Goal: Transaction & Acquisition: Purchase product/service

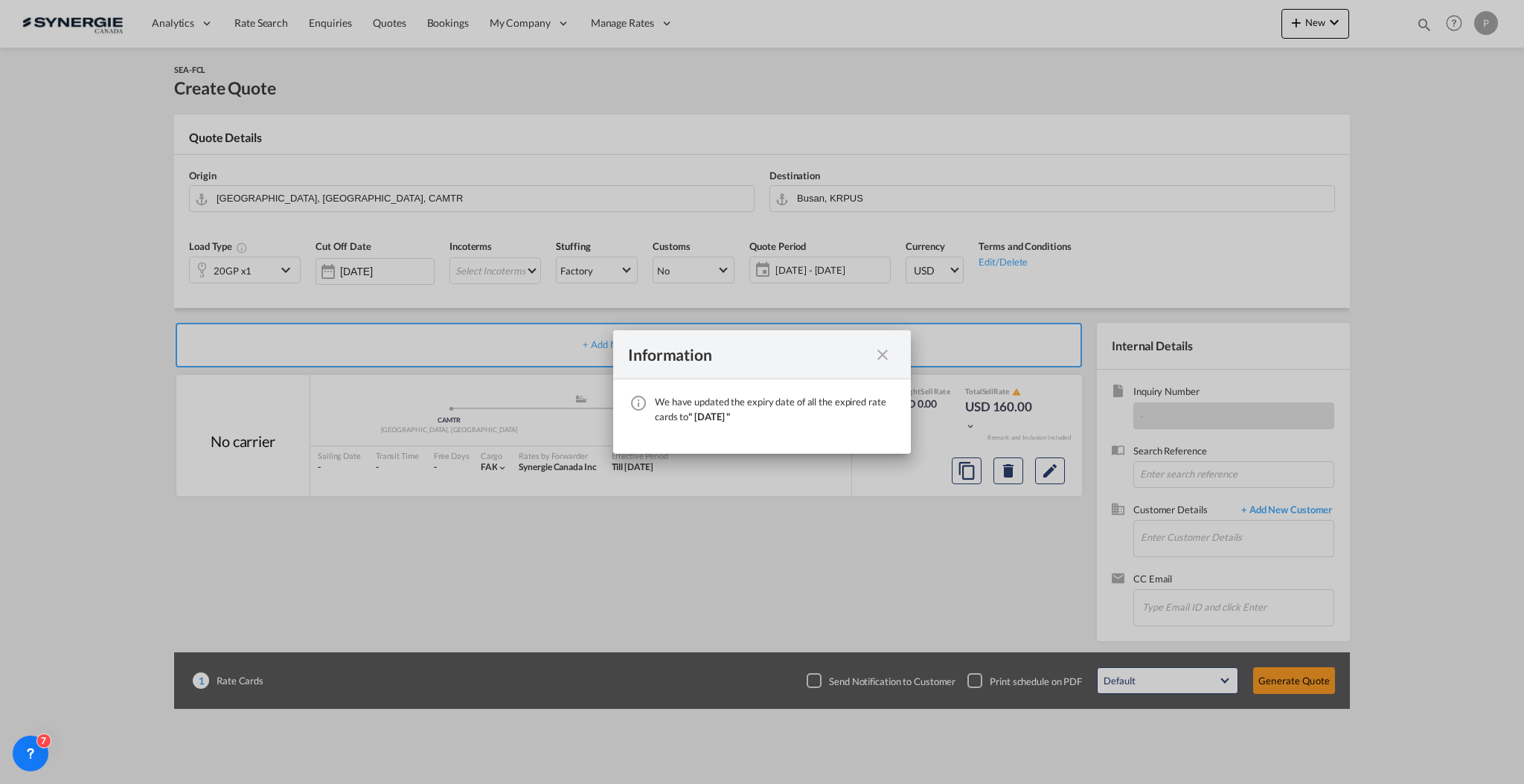
click at [882, 348] on md-icon "icon-close fg-AAA8AD cursor" at bounding box center [882, 354] width 18 height 18
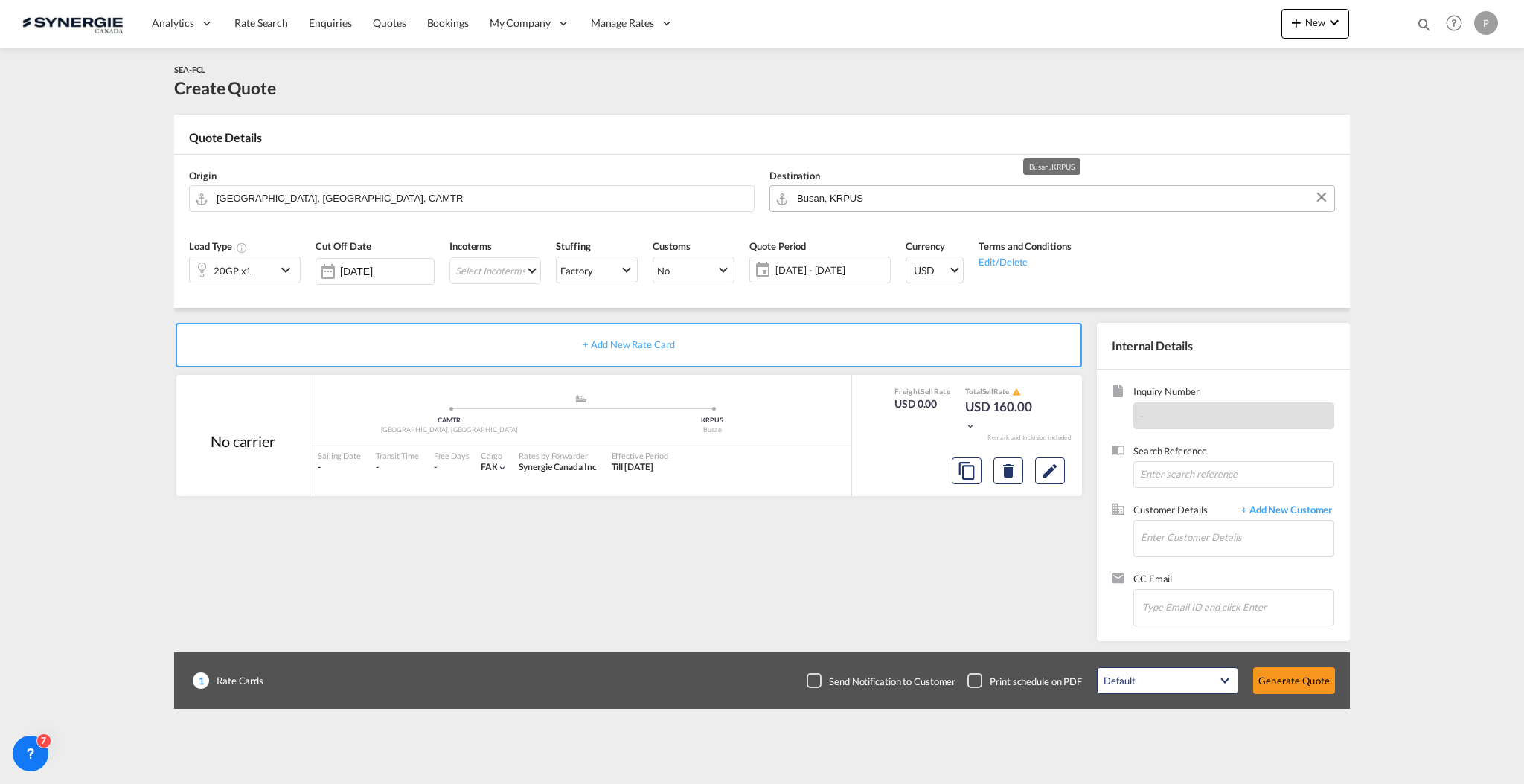
click at [850, 189] on input "Busan, KRPUS" at bounding box center [1062, 199] width 530 height 26
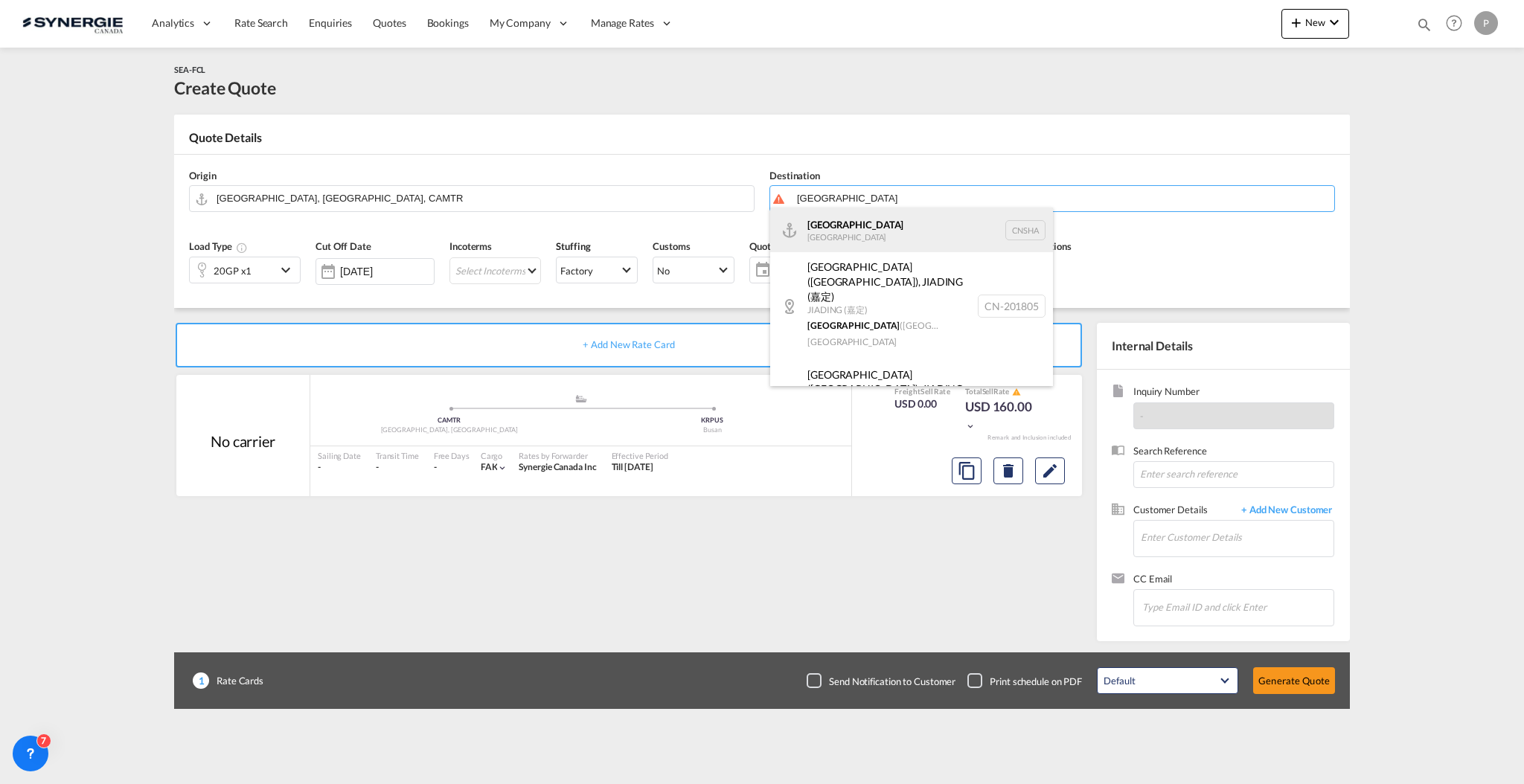
click at [857, 233] on div "Shanghai China CNSHA" at bounding box center [911, 230] width 283 height 45
type input "[GEOGRAPHIC_DATA], [GEOGRAPHIC_DATA]"
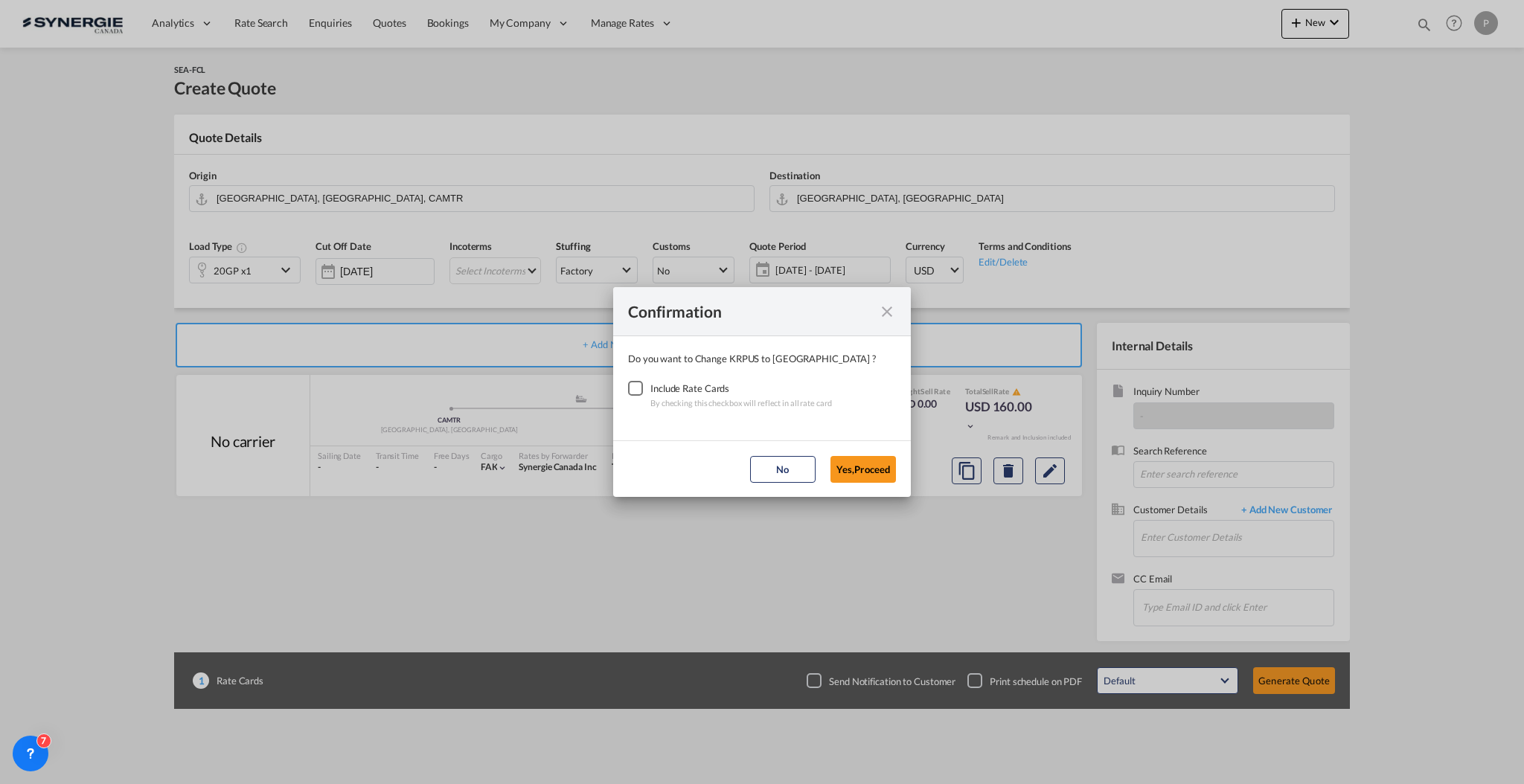
click at [636, 389] on div "Checkbox No Ink" at bounding box center [636, 389] width 15 height 15
click at [894, 468] on button "Yes,Proceed" at bounding box center [864, 469] width 65 height 27
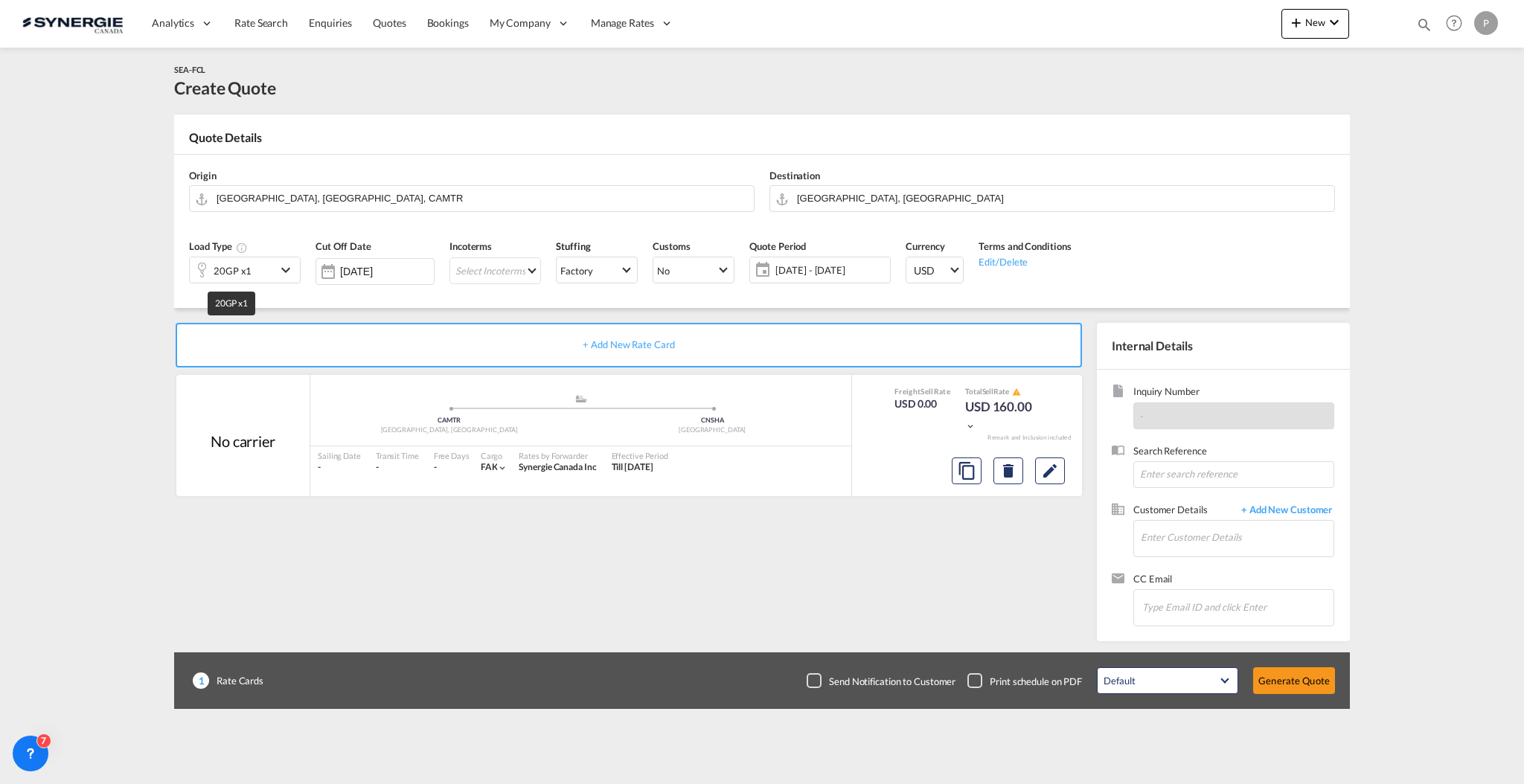
click at [235, 270] on div "20GP x1" at bounding box center [232, 270] width 38 height 21
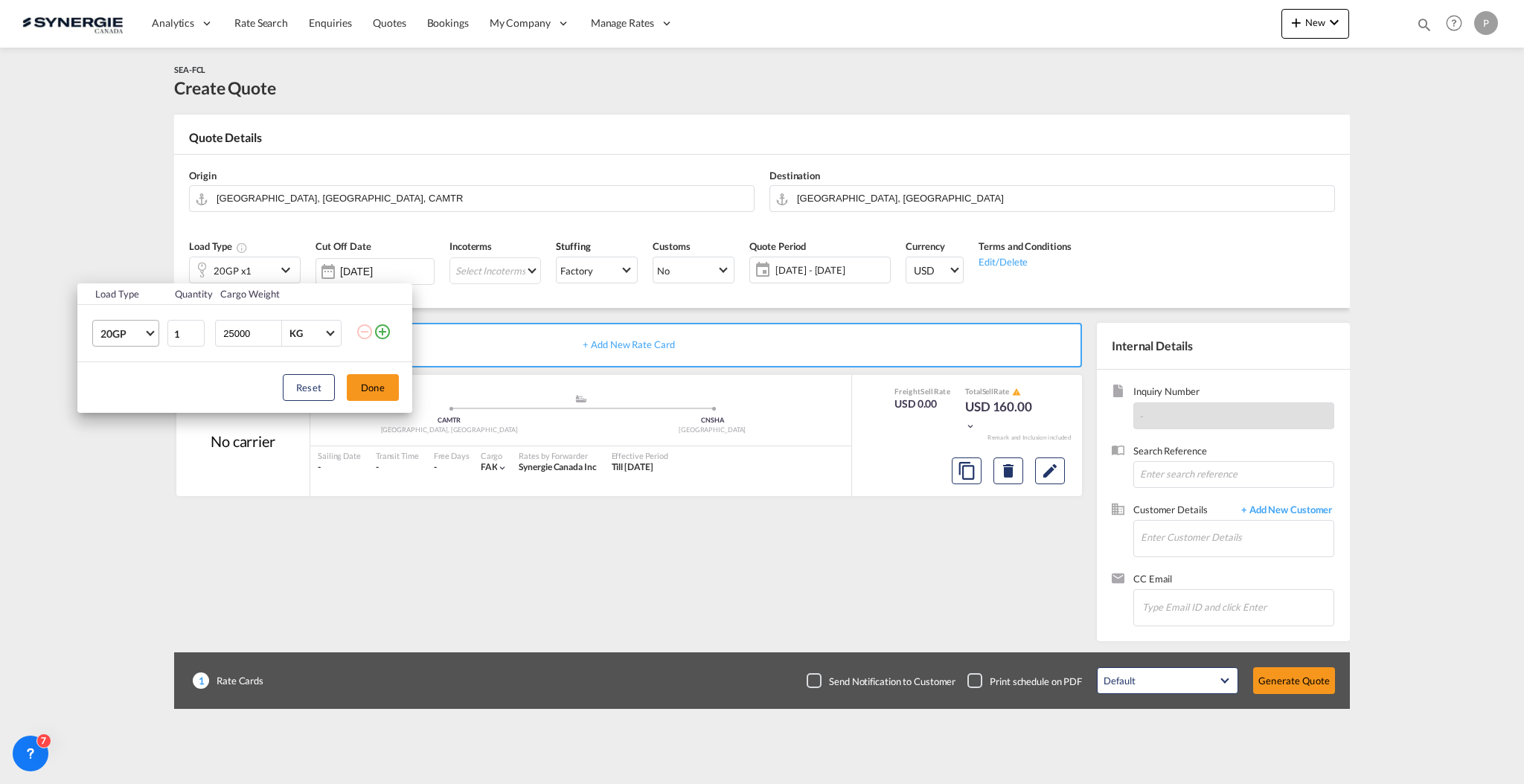
click at [140, 334] on span "20GP" at bounding box center [122, 334] width 43 height 15
click at [142, 404] on md-option "40HC" at bounding box center [139, 406] width 102 height 35
click at [367, 381] on button "Done" at bounding box center [373, 387] width 52 height 27
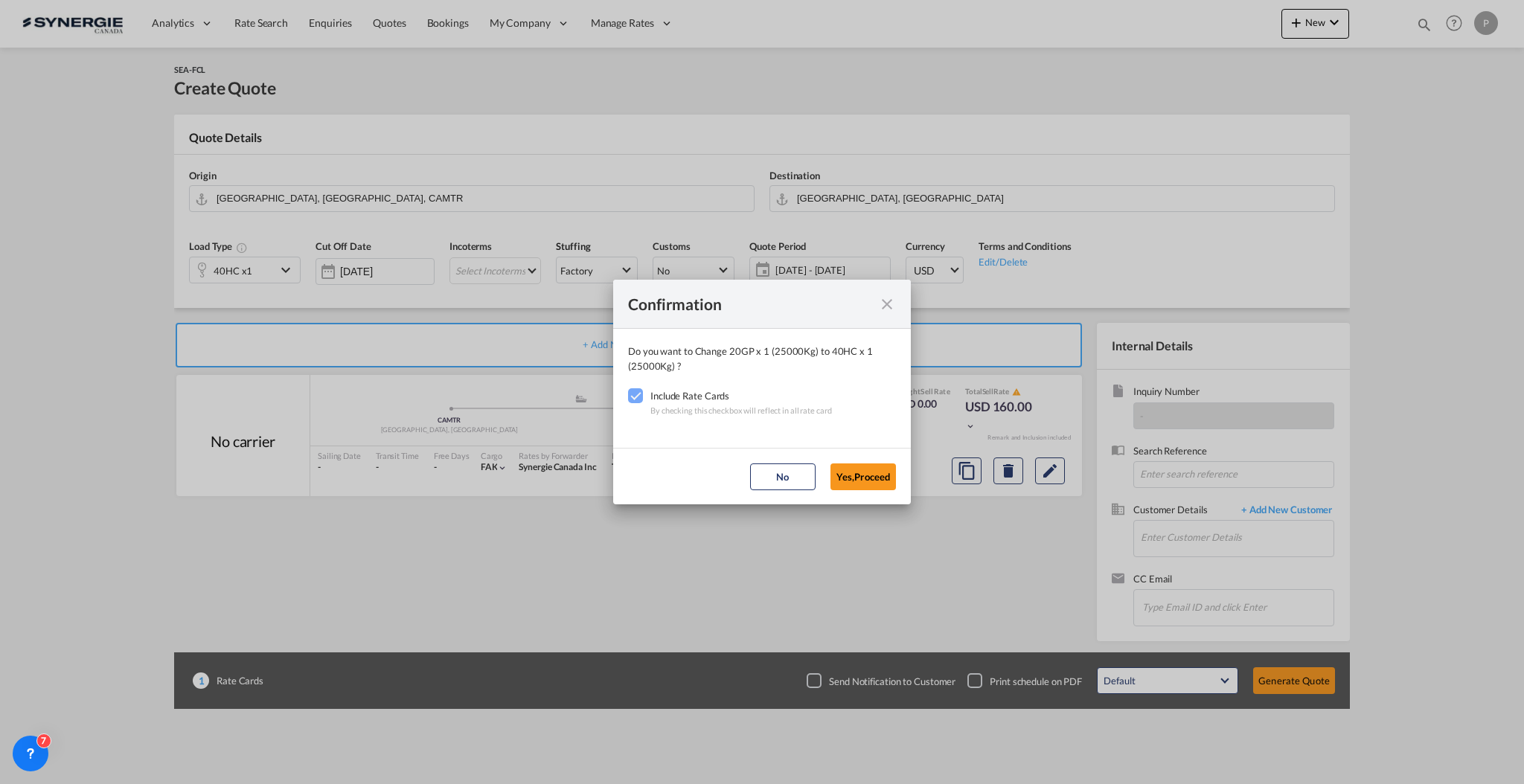
click at [859, 477] on button "Yes,Proceed" at bounding box center [864, 476] width 65 height 27
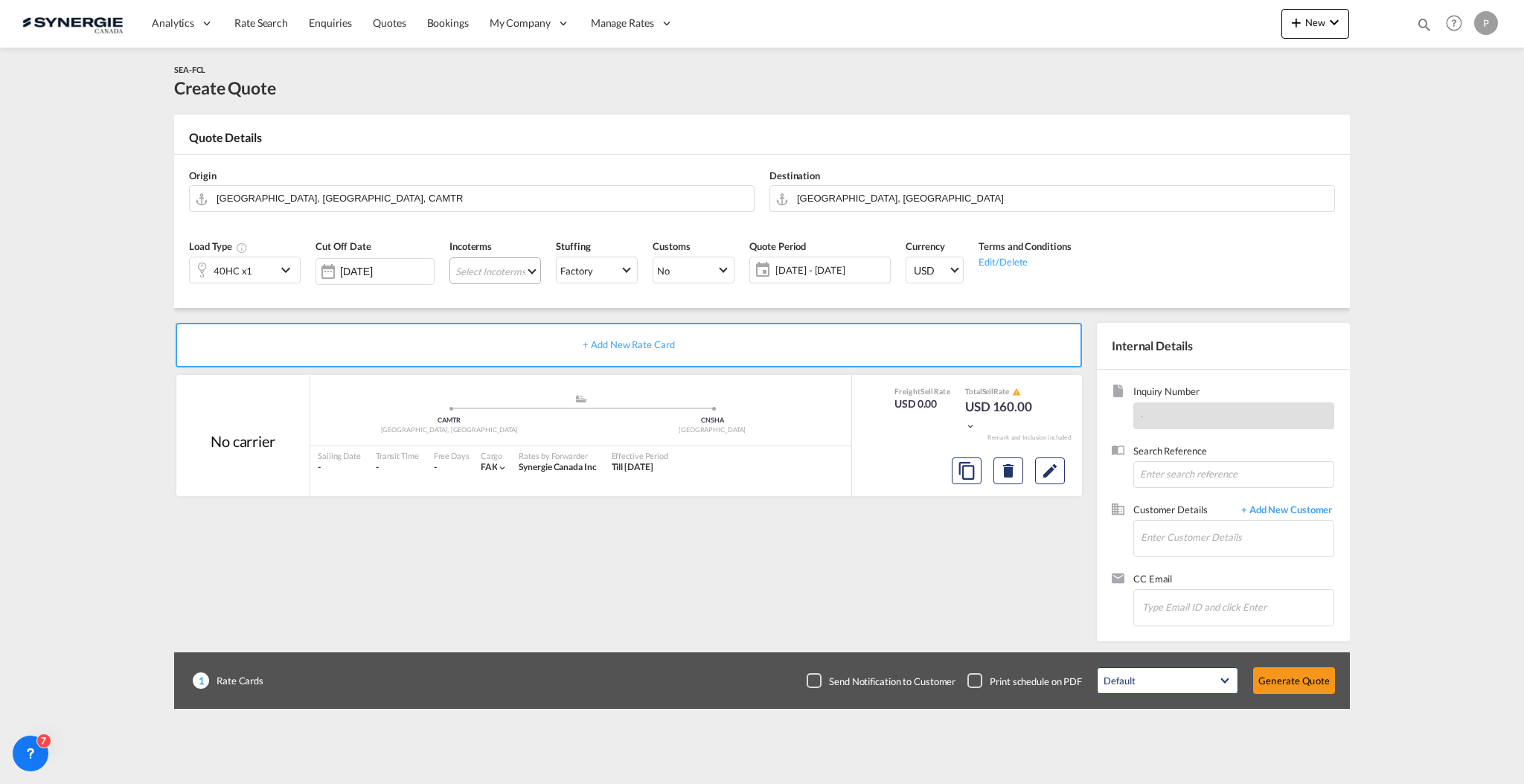
click at [540, 275] on md-select "Select Incoterms DPU - import Delivery at Place Unloaded CIP - export Carriage …" at bounding box center [495, 270] width 91 height 27
click at [514, 282] on input "search" at bounding box center [524, 284] width 119 height 13
type input "cfr"
click at [524, 337] on div "Cost and Freight" at bounding box center [554, 338] width 170 height 9
click at [805, 270] on span "22 Sep - 22 Oct 2025" at bounding box center [819, 270] width 111 height 13
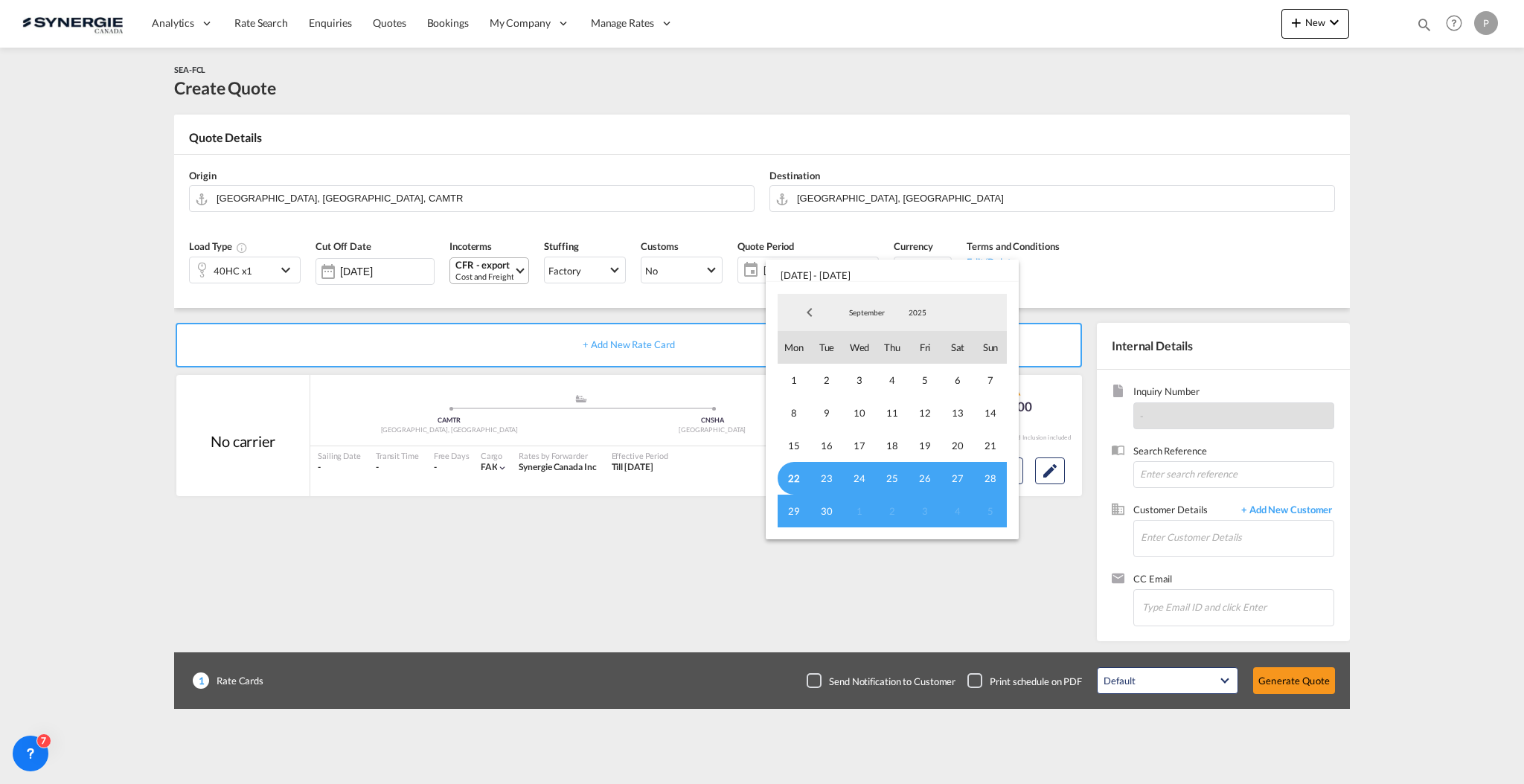
click at [789, 475] on span "22" at bounding box center [794, 478] width 33 height 33
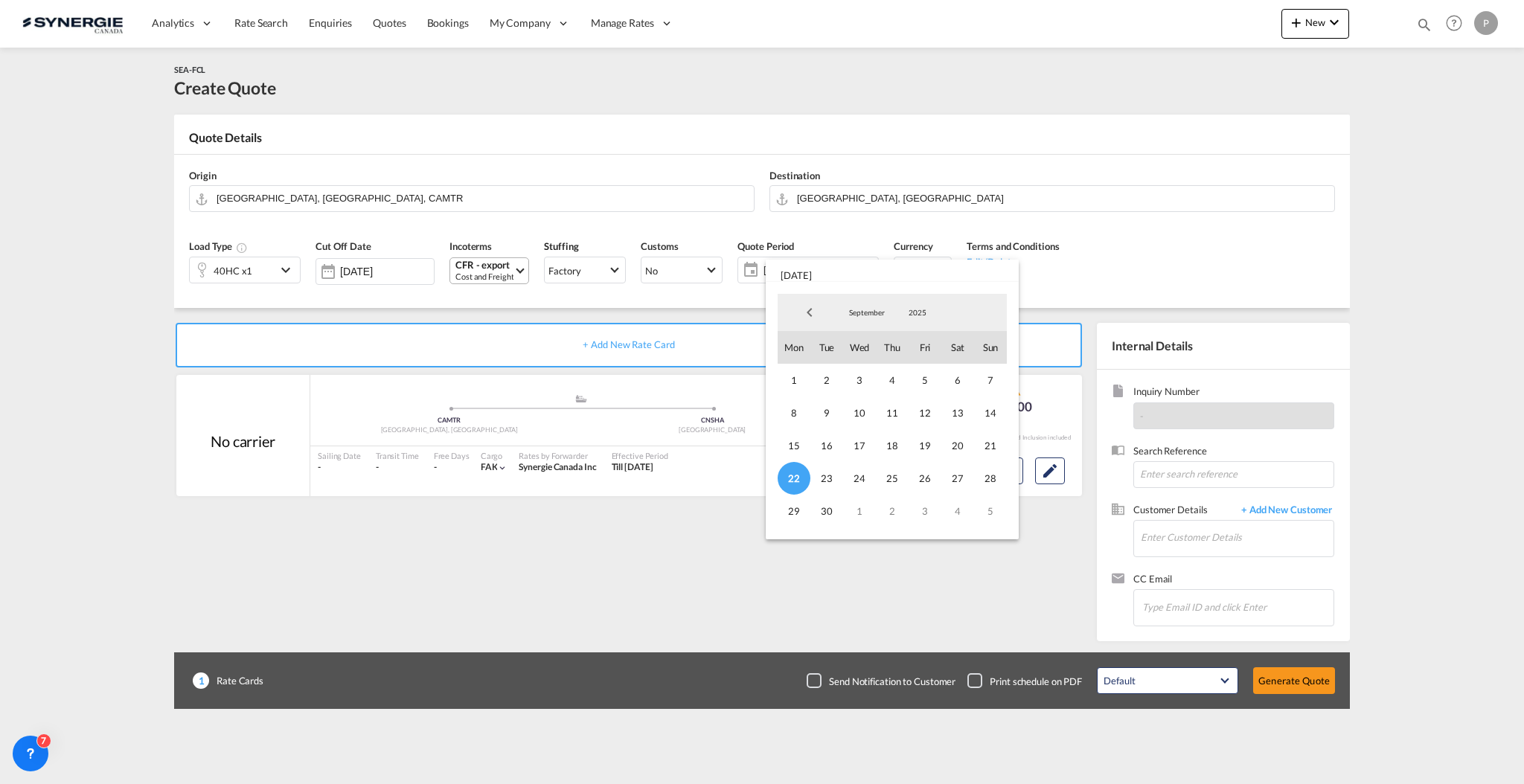
click at [867, 309] on span "September" at bounding box center [866, 312] width 48 height 10
click at [862, 344] on md-option "October" at bounding box center [881, 349] width 102 height 35
click at [930, 517] on span "31" at bounding box center [924, 511] width 33 height 33
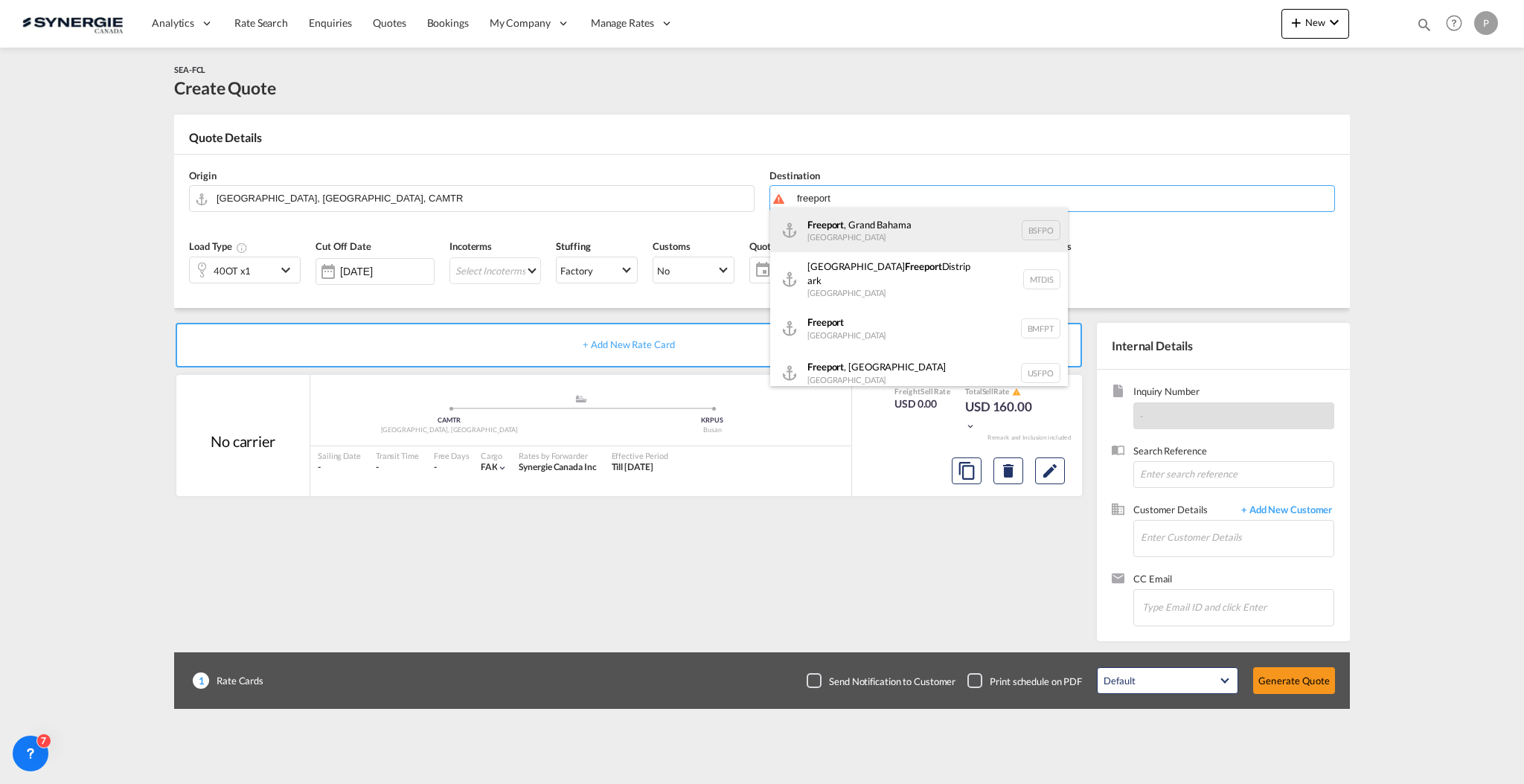
click at [873, 236] on div "Freeport , Grand Bahama Bahamas BSFPO" at bounding box center [919, 230] width 298 height 45
type input "Freeport, Grand Bahama, BSFPO"
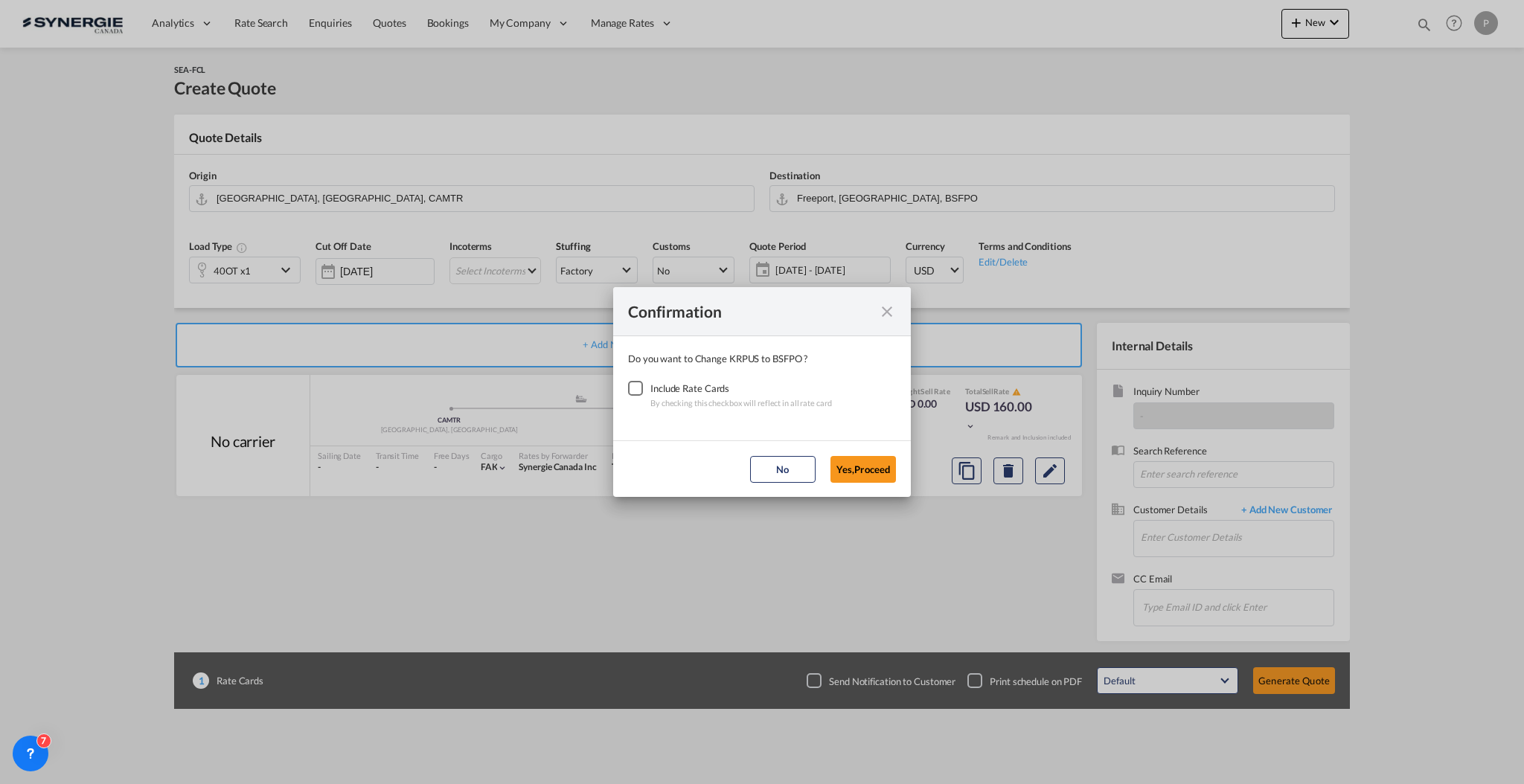
click at [644, 391] on div "Checkbox No Ink" at bounding box center [636, 389] width 15 height 15
click at [852, 470] on button "Yes,Proceed" at bounding box center [864, 469] width 65 height 27
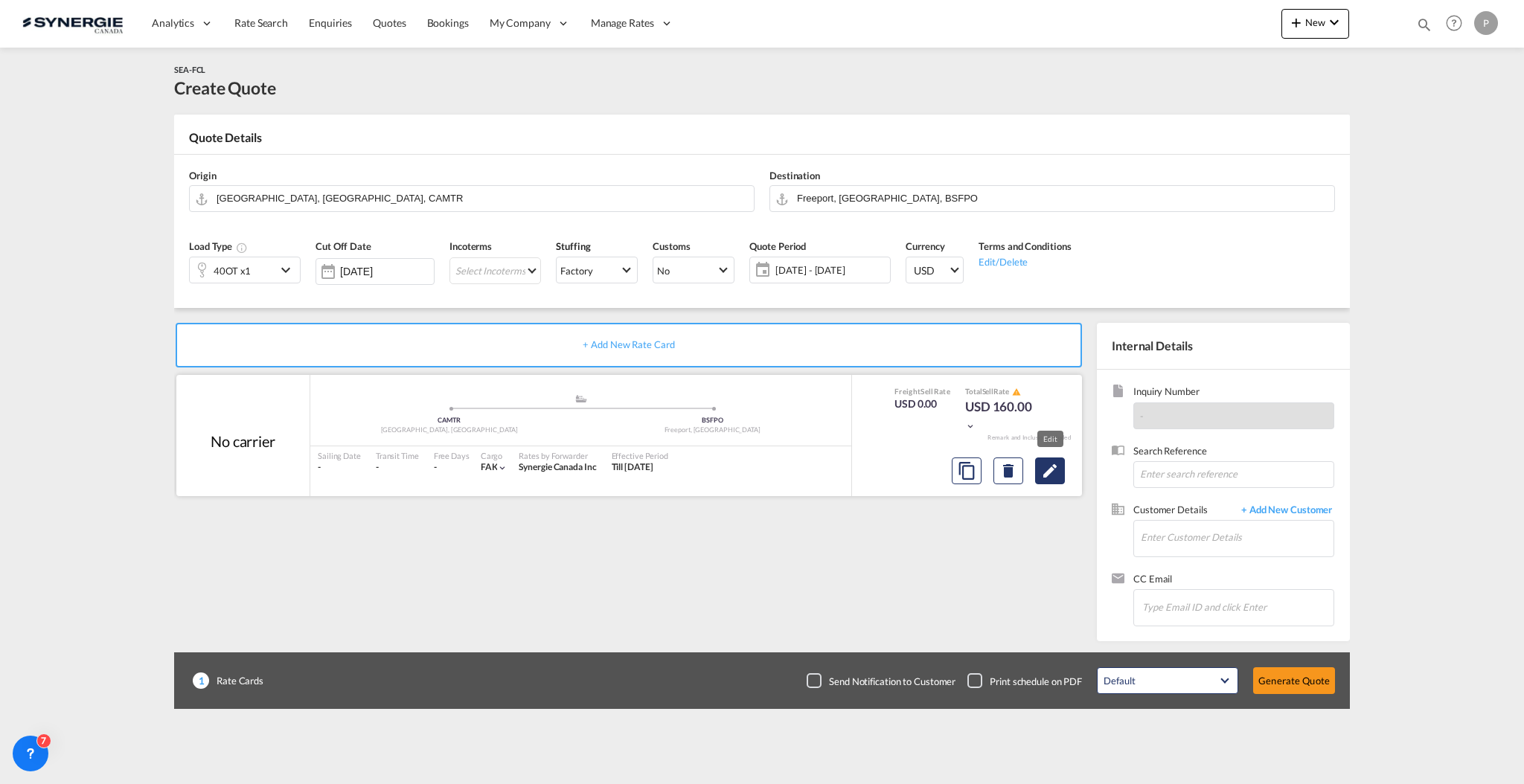
click at [1049, 465] on md-icon "Edit" at bounding box center [1049, 471] width 18 height 18
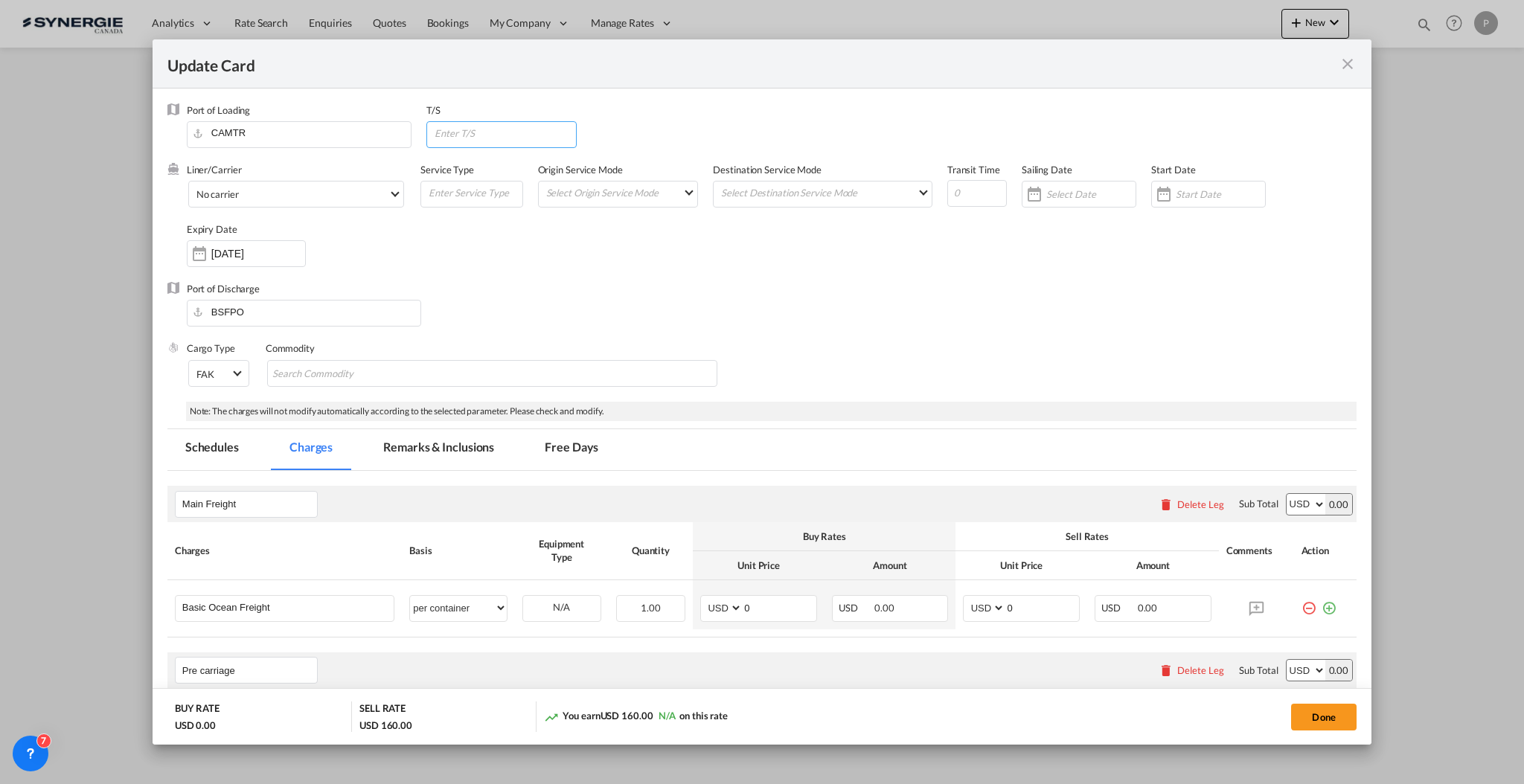
click at [453, 129] on input "Update Card Port ..." at bounding box center [504, 133] width 143 height 22
click at [964, 194] on input "Update Card Port ..." at bounding box center [977, 193] width 60 height 27
type input "12"
click at [395, 198] on md-select-value "No carrier" at bounding box center [298, 194] width 208 height 24
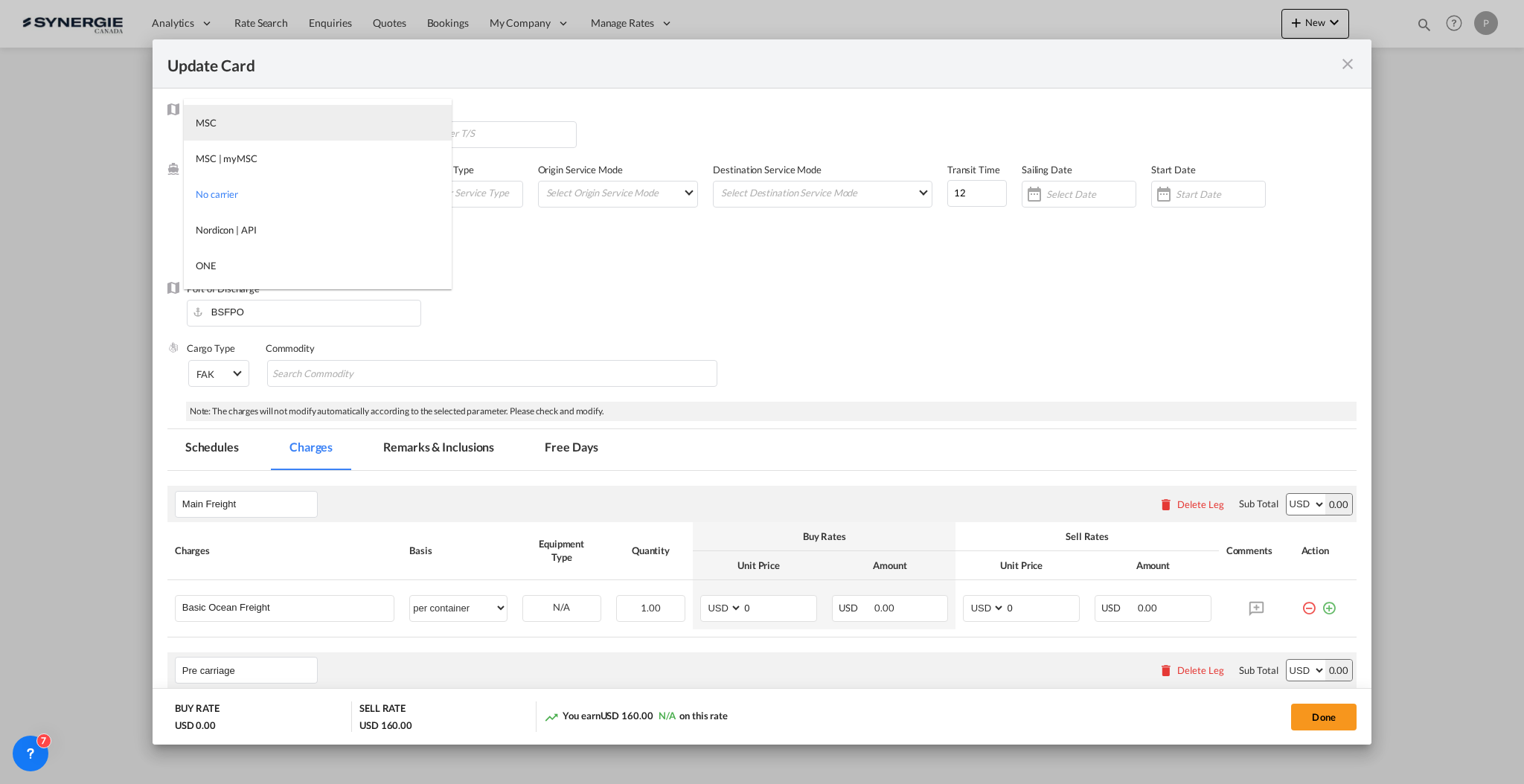
click at [284, 119] on md-option "MSC" at bounding box center [317, 123] width 268 height 35
click at [608, 326] on div "Port of Discharge BSFPO" at bounding box center [762, 311] width 1189 height 60
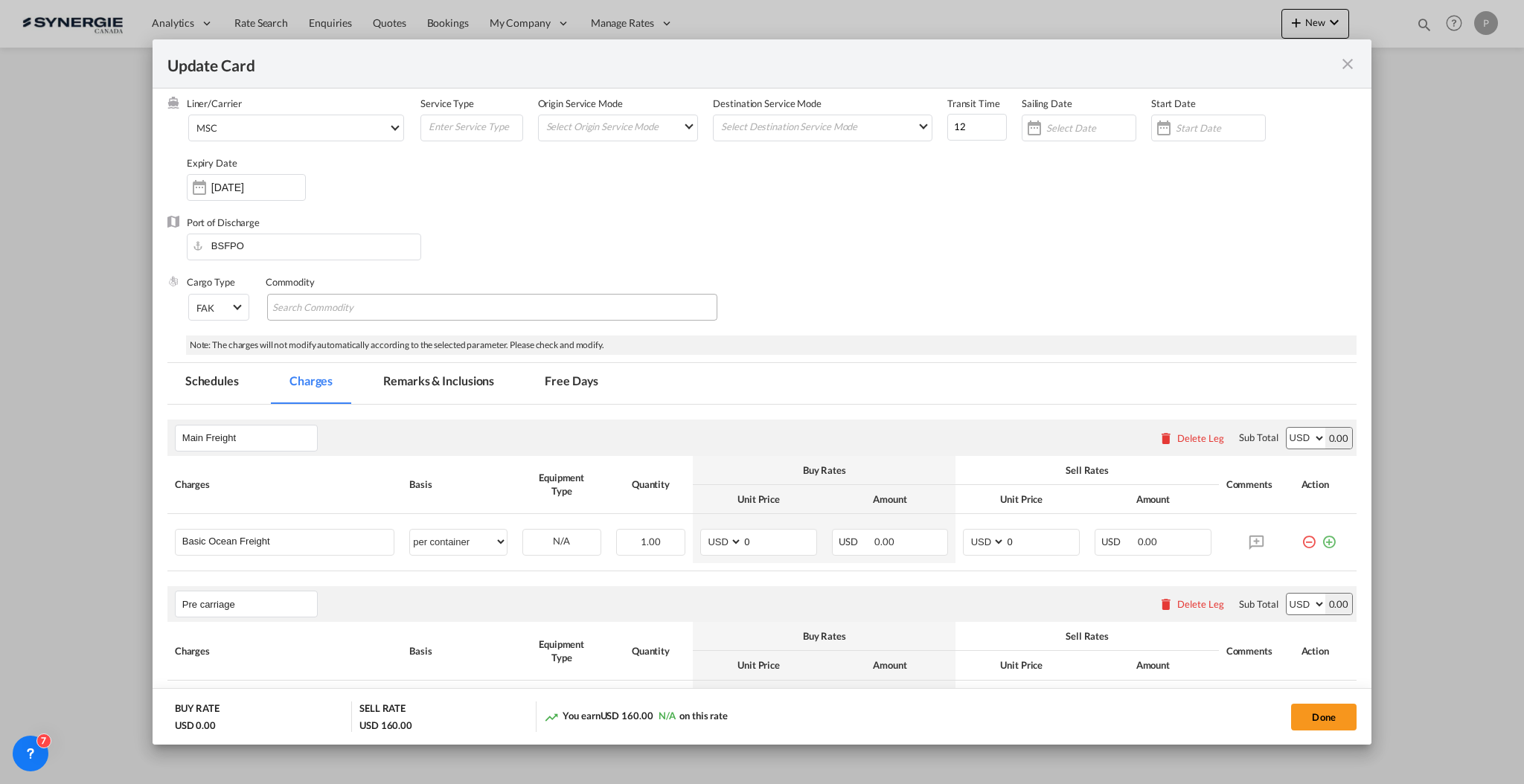
scroll to position [198, 0]
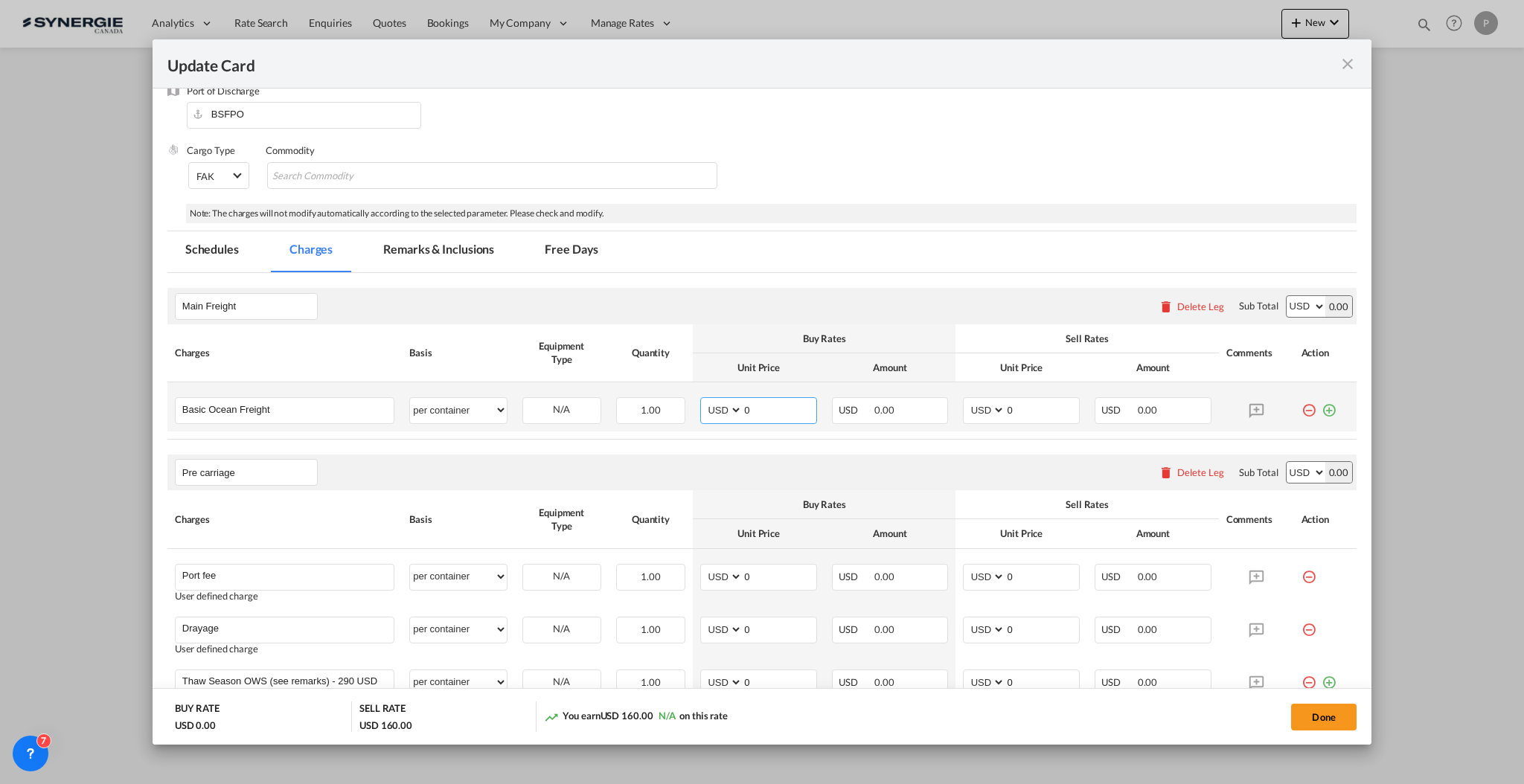
click at [765, 409] on input "0" at bounding box center [779, 409] width 74 height 22
type input "8002"
click at [1029, 406] on input "0" at bounding box center [1042, 409] width 74 height 22
click at [1029, 405] on input "0" at bounding box center [1042, 409] width 74 height 22
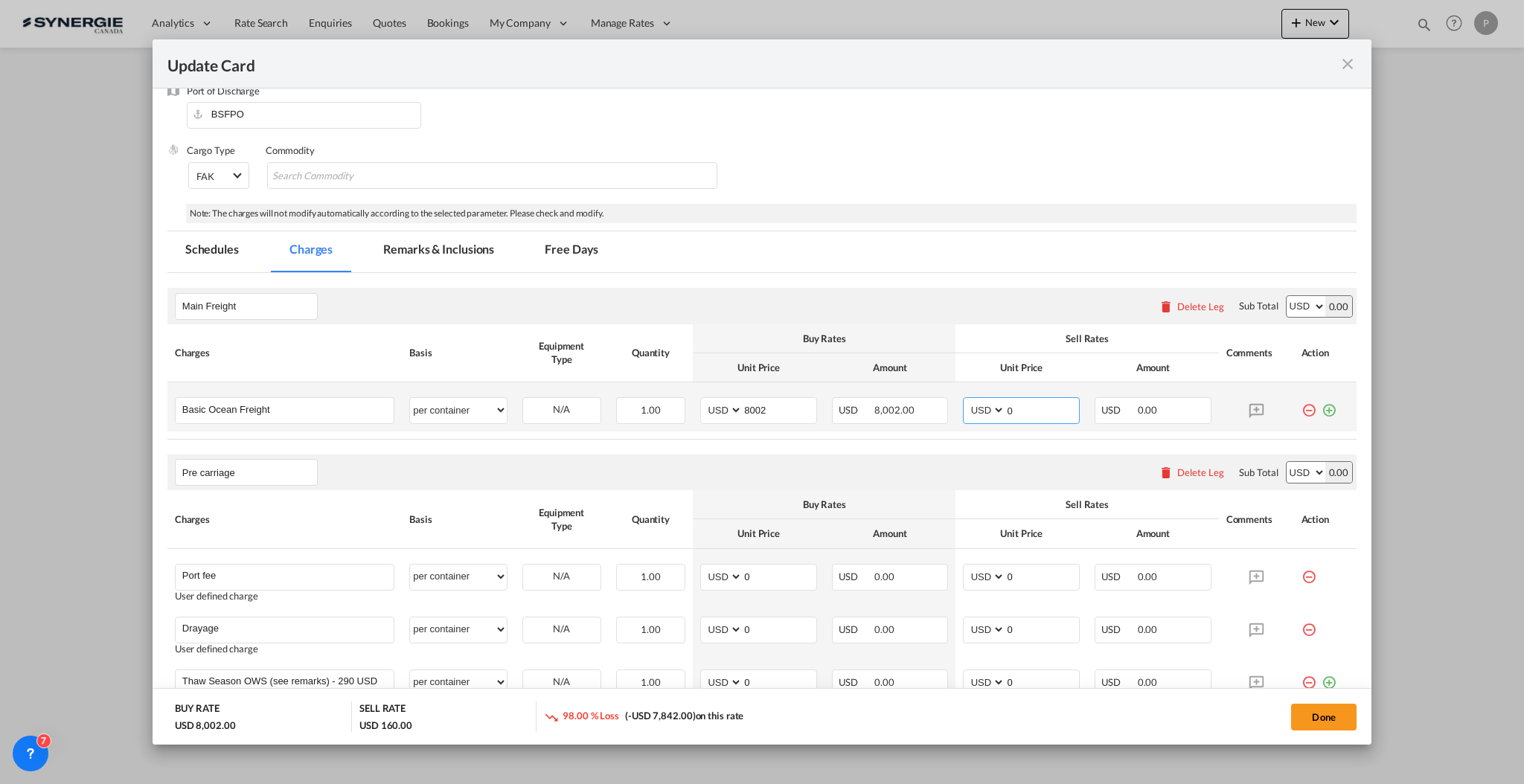
click at [1029, 404] on input "0" at bounding box center [1042, 409] width 74 height 22
type input "8480"
click at [909, 456] on div "Pre carriage Please enter leg name Leg Name Already Exists Delete Leg Sub Total…" at bounding box center [762, 473] width 1189 height 35
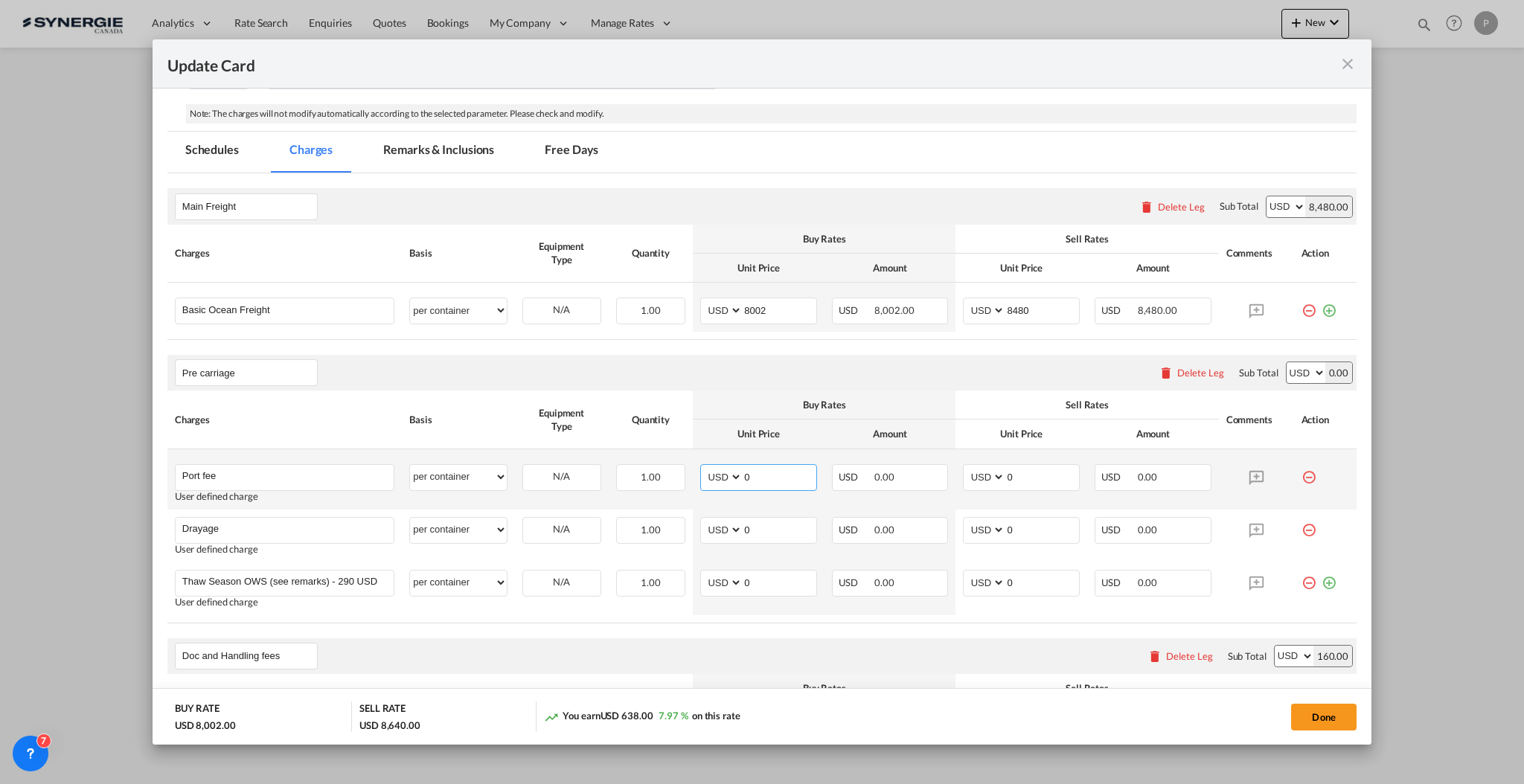
click at [780, 477] on input "0" at bounding box center [779, 476] width 74 height 22
type input "50"
type input "65"
click at [769, 528] on input "0" at bounding box center [779, 529] width 74 height 22
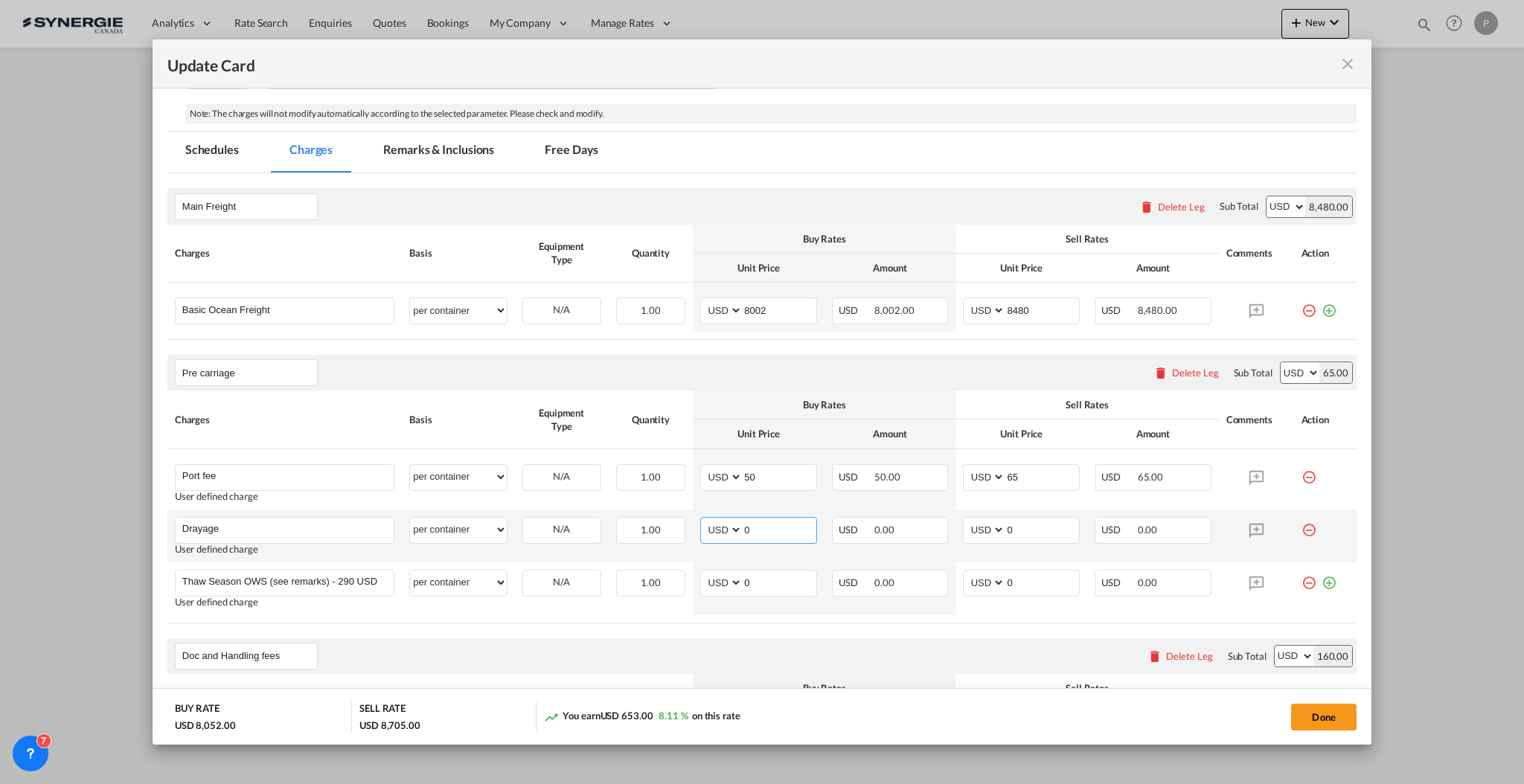
click at [769, 528] on input "0" at bounding box center [779, 529] width 74 height 22
type input "495"
type input "550"
click at [1302, 580] on md-icon "icon-minus-circle-outline red-400-fg" at bounding box center [1309, 577] width 15 height 15
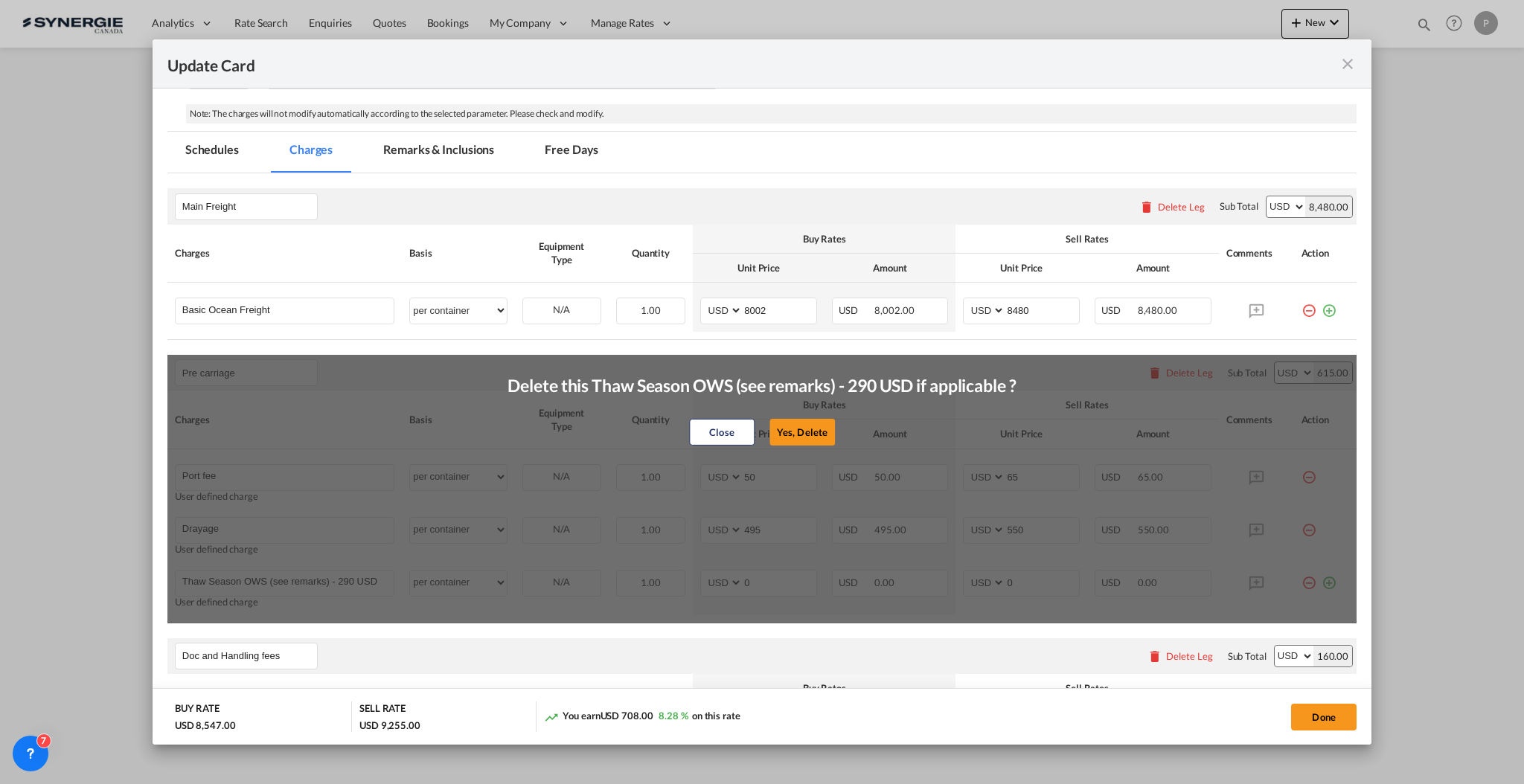
click at [793, 433] on button "Yes, Delete" at bounding box center [802, 432] width 65 height 27
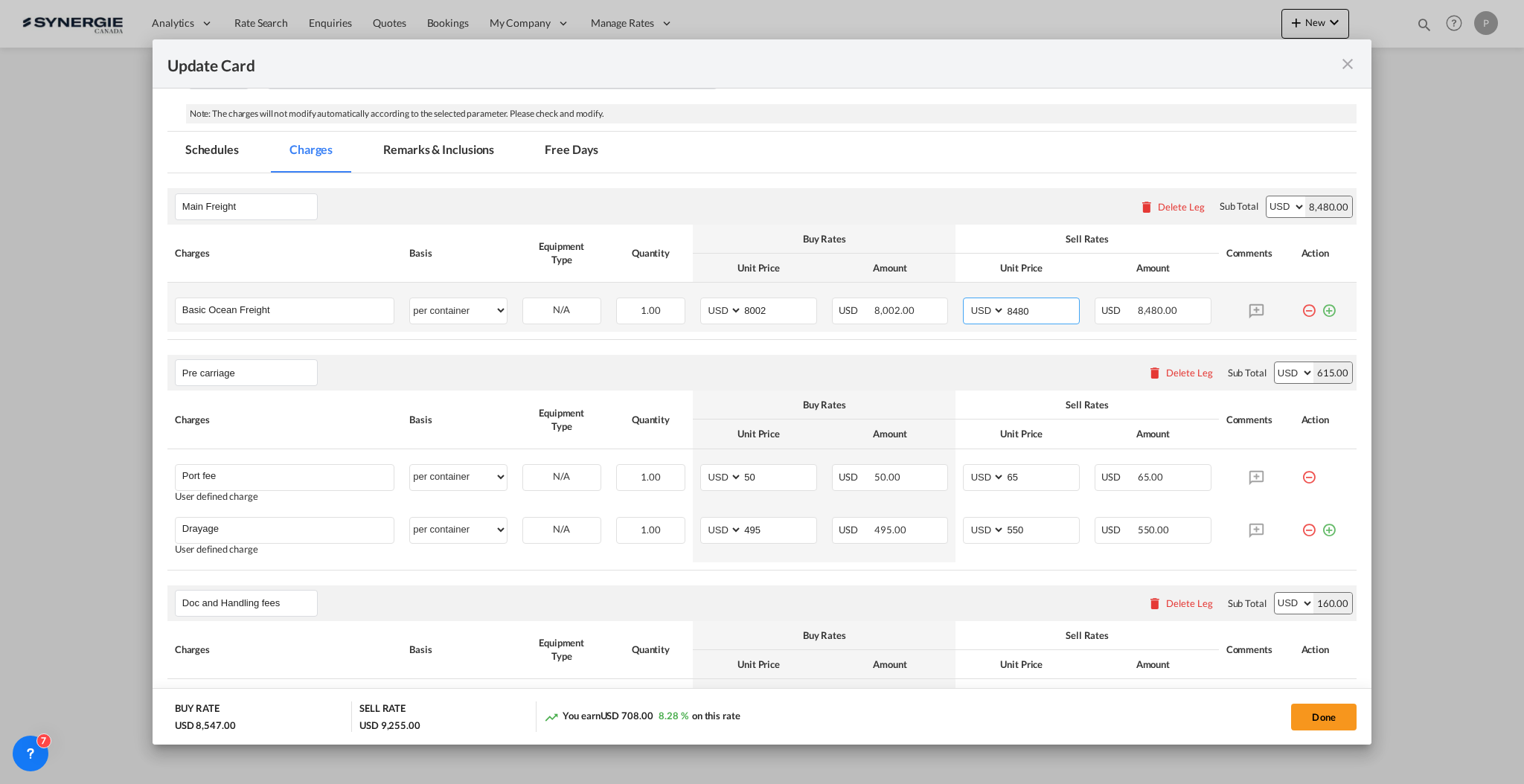
click at [1011, 302] on input "8480" at bounding box center [1042, 309] width 74 height 22
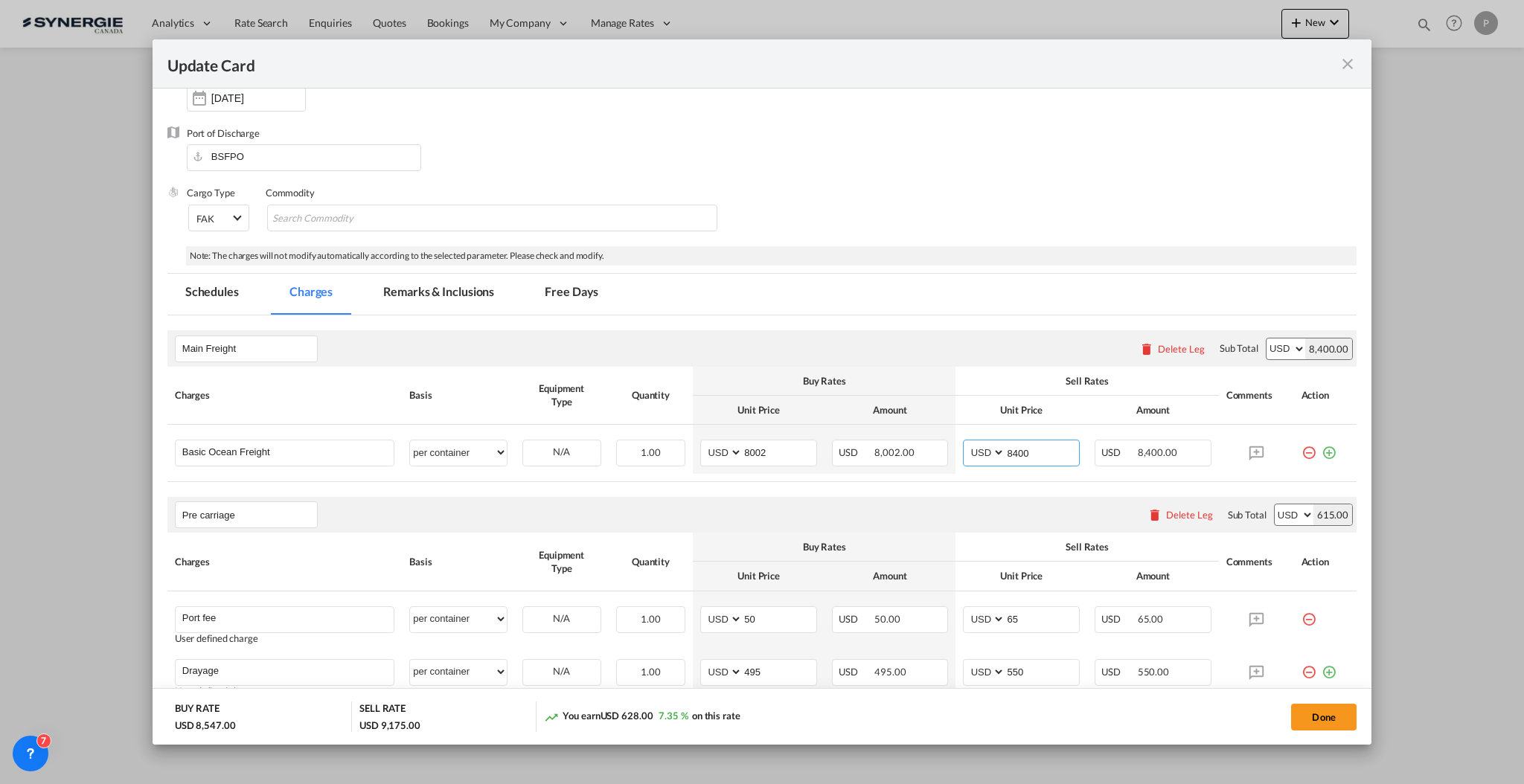
scroll to position [0, 0]
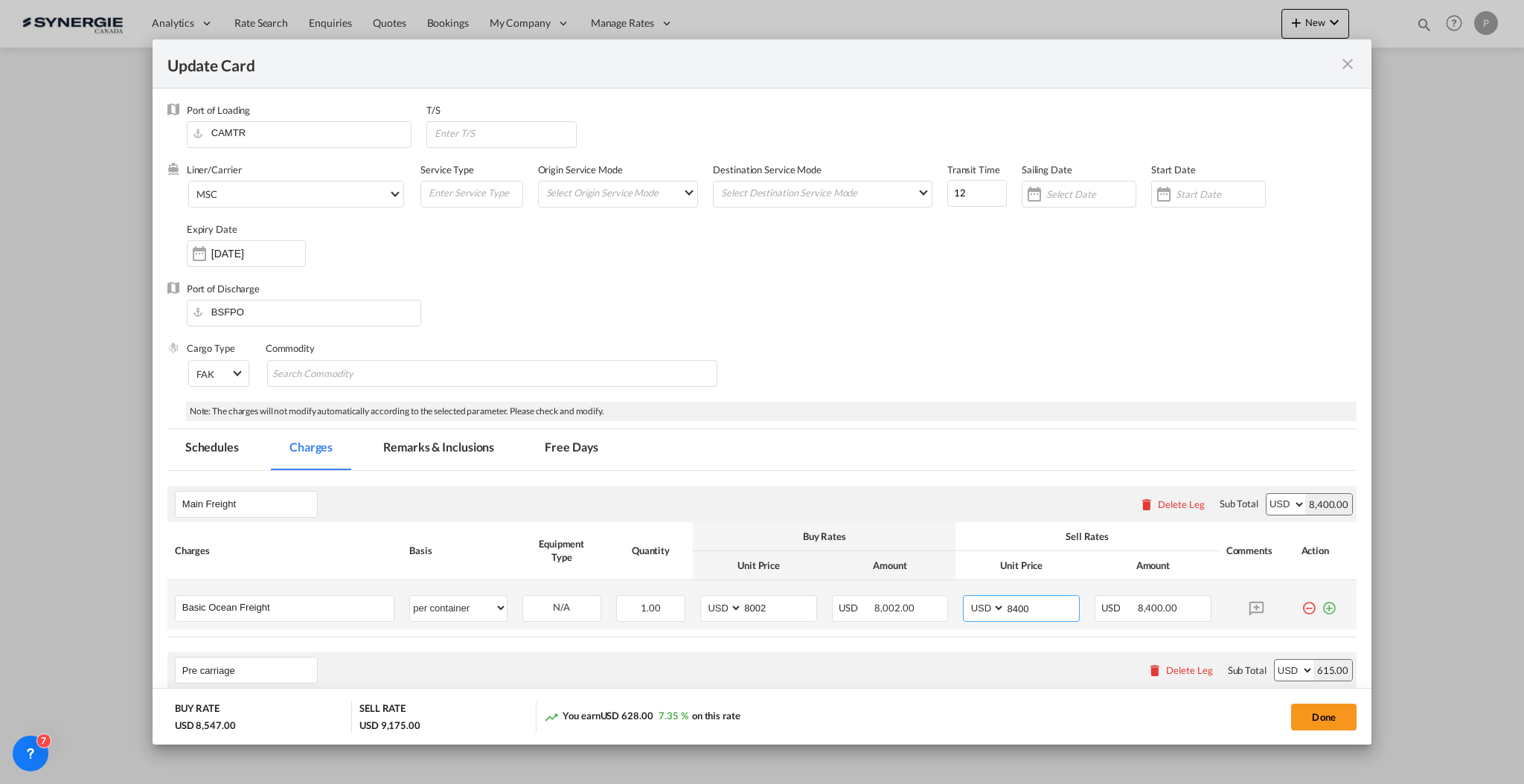
click at [1016, 606] on input "8400" at bounding box center [1042, 607] width 74 height 22
drag, startPoint x: 991, startPoint y: 580, endPoint x: 1006, endPoint y: 592, distance: 19.2
click at [991, 580] on td "AED AFN ALL AMD ANG AOA ARS AUD AWG AZN BAM BBD BDT BGN BHD BIF BMD BND BOB BRL…" at bounding box center [1021, 604] width 132 height 49
click at [1014, 606] on input "8400" at bounding box center [1042, 607] width 74 height 22
type input "8480"
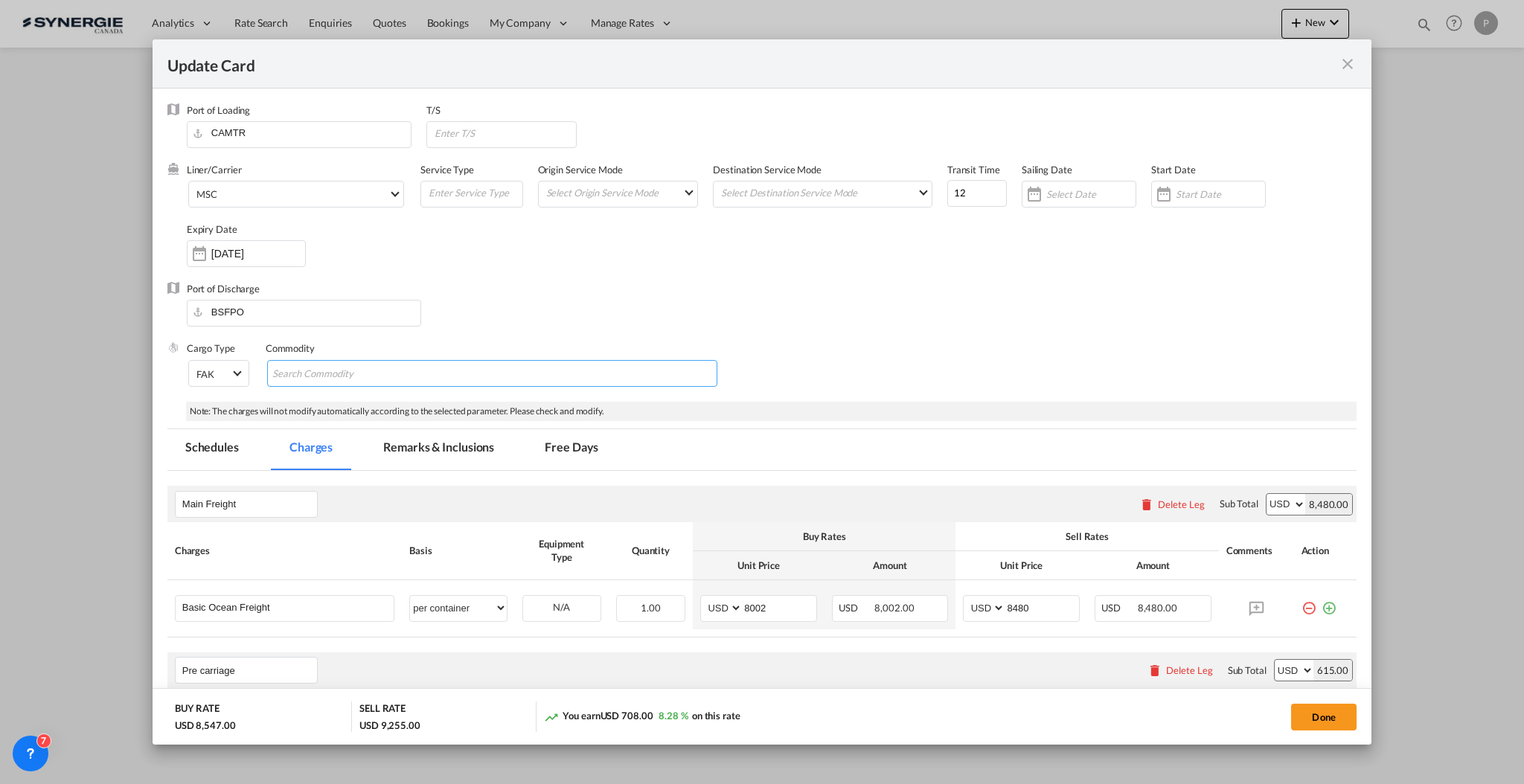
click at [665, 365] on md-chips-wrap "Chips container with autocompletion. Enter the text area, type text to search, …" at bounding box center [492, 373] width 450 height 27
click at [430, 458] on md-tab-item "Remarks & Inclusions" at bounding box center [438, 449] width 146 height 41
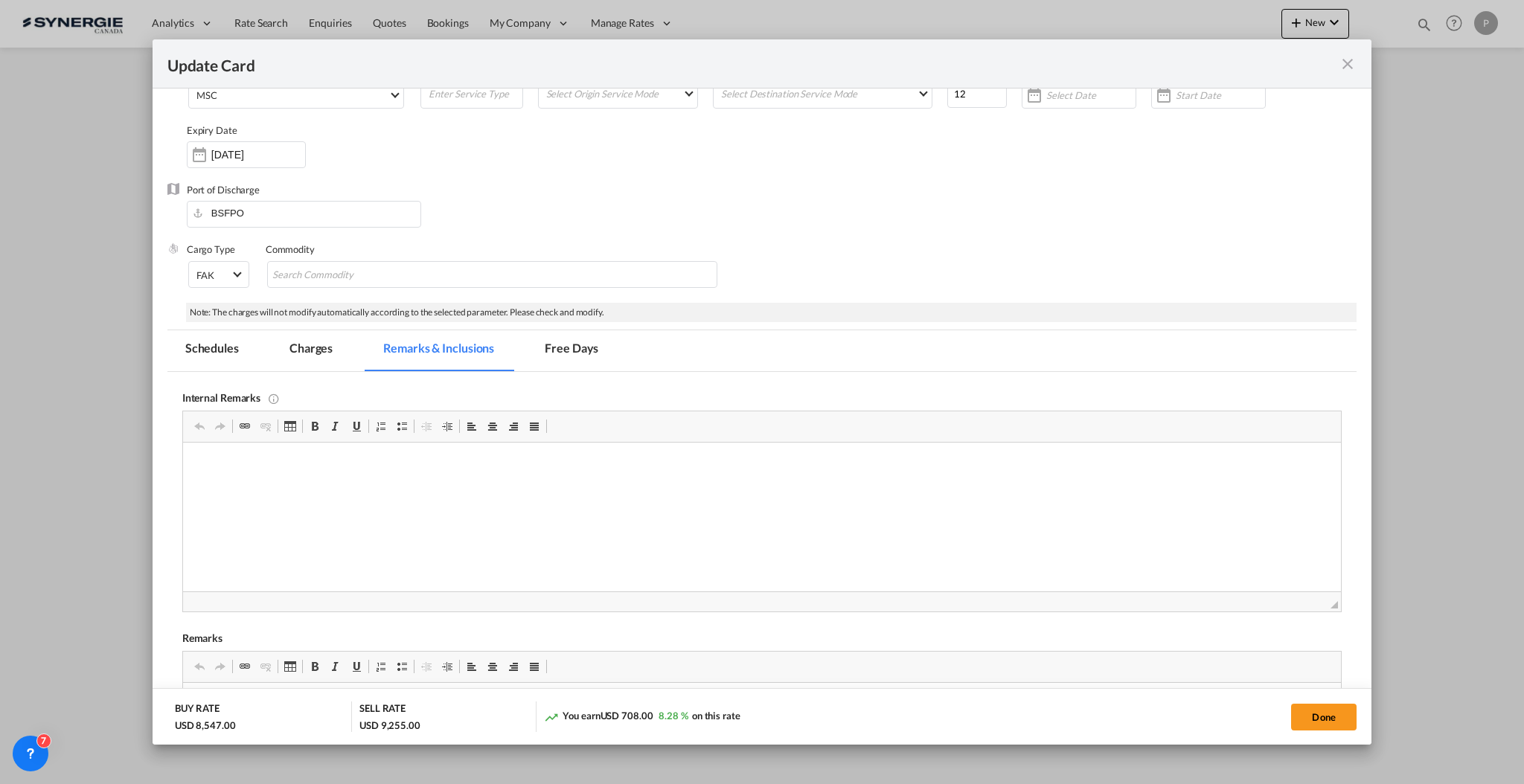
scroll to position [198, 0]
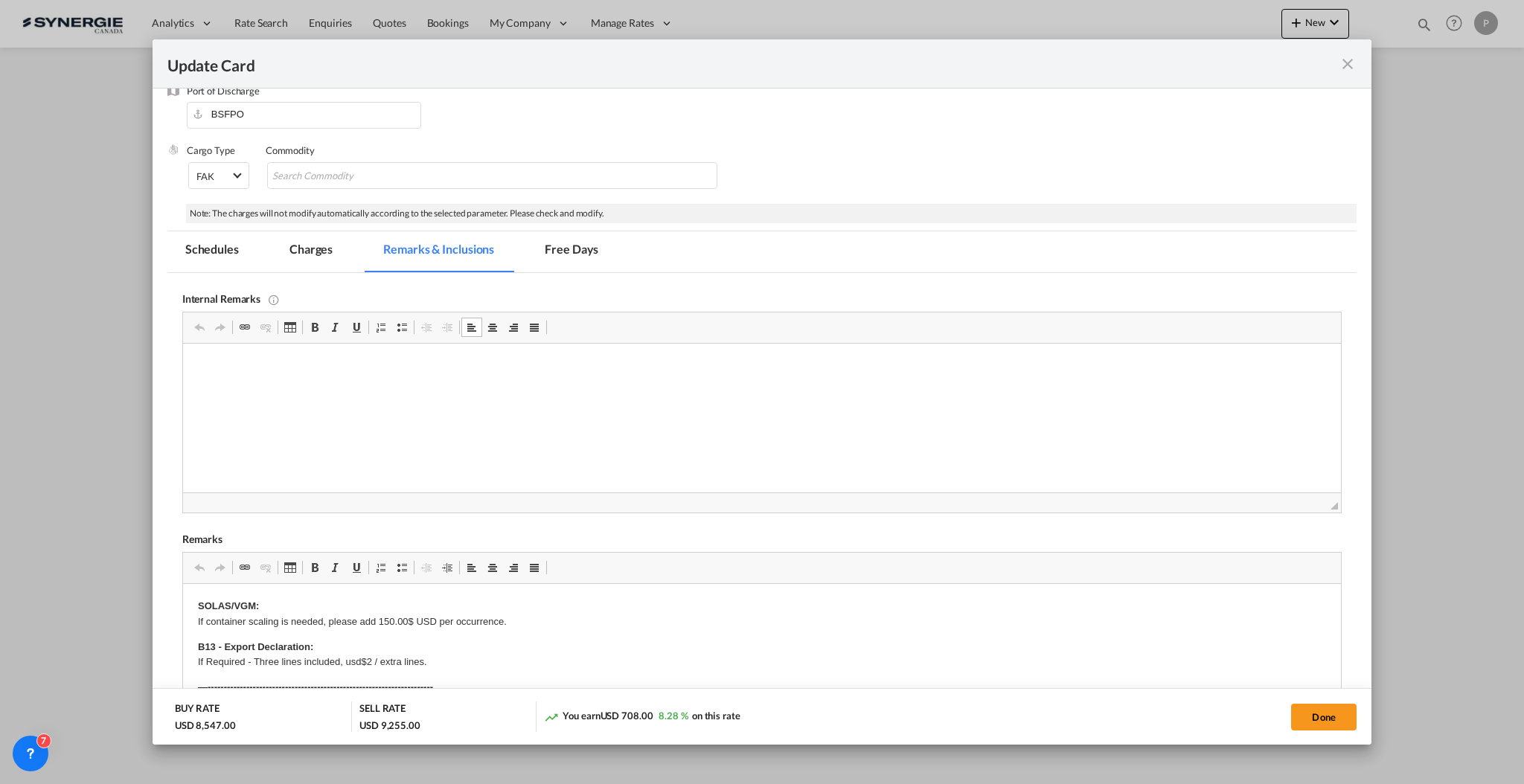
click at [442, 389] on html at bounding box center [762, 366] width 1158 height 46
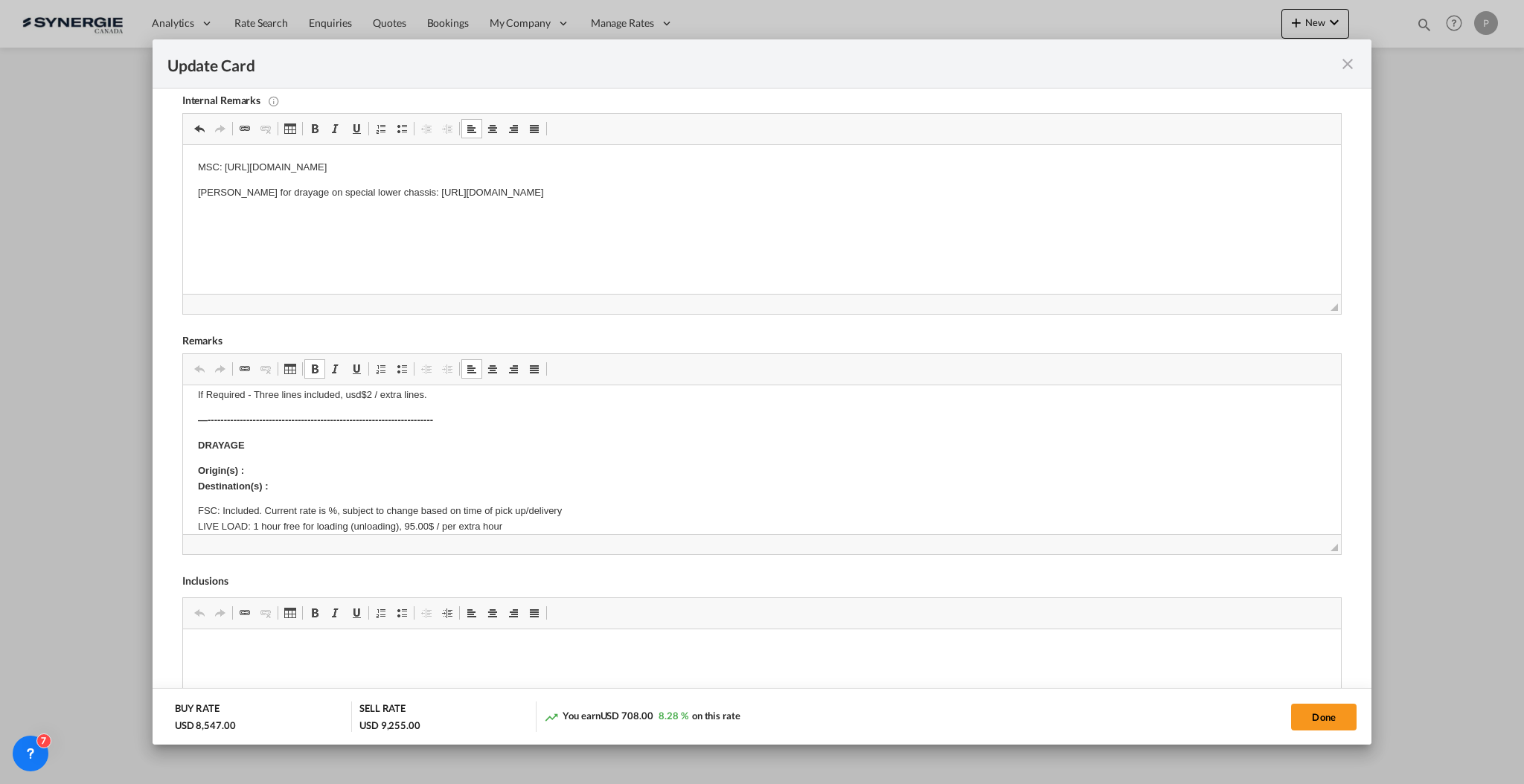
scroll to position [99, 0]
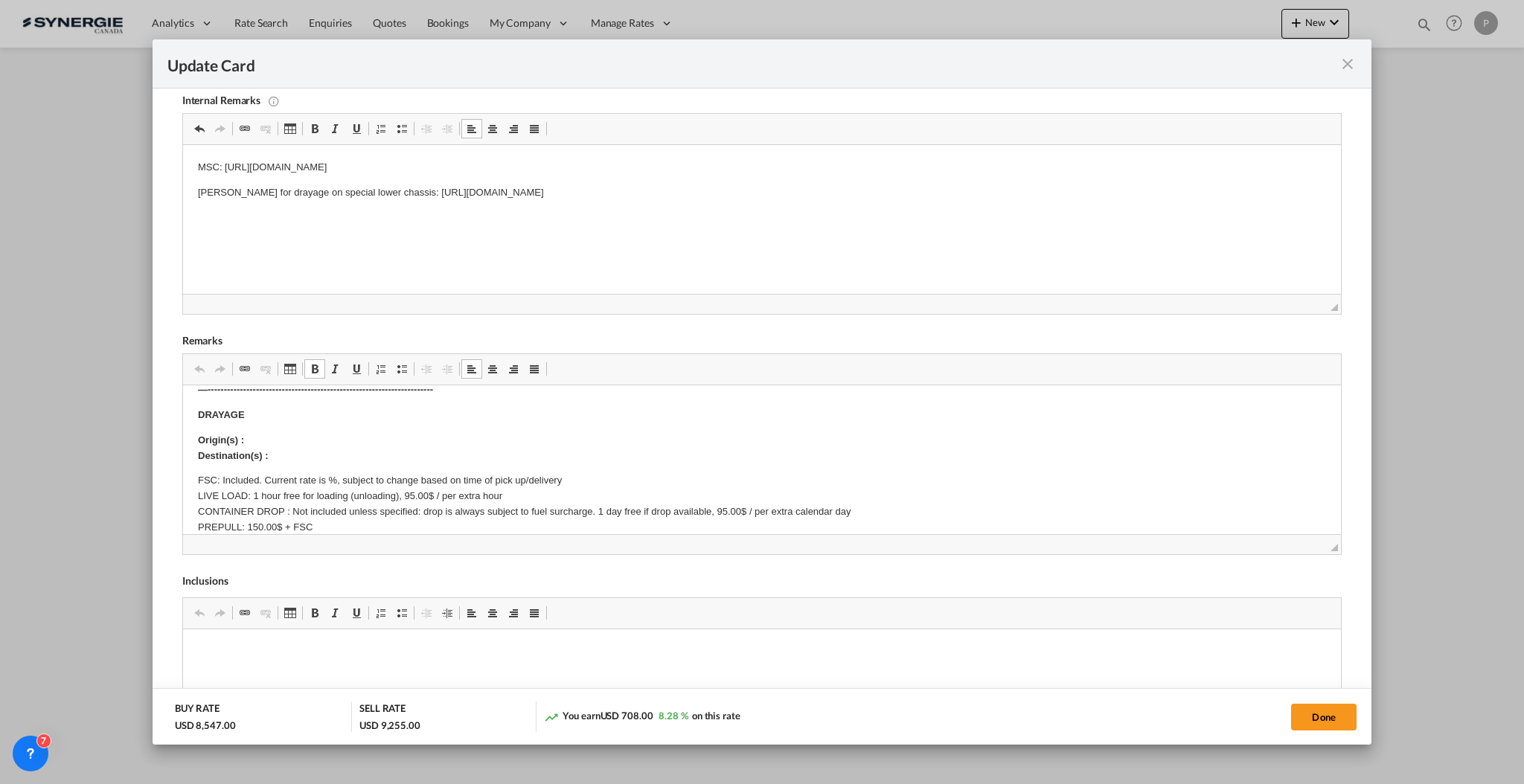
click at [292, 433] on p "Origin(s) : Destination(s) :" at bounding box center [761, 448] width 1129 height 32
click at [304, 460] on p "Origin(s) : Montreal CY Destination(s) :" at bounding box center [761, 448] width 1129 height 32
drag, startPoint x: 329, startPoint y: 476, endPoint x: 340, endPoint y: 477, distance: 11.0
click at [328, 474] on p "FSC: Included. Current rate is %, subject to change based on time of pick up/de…" at bounding box center [761, 520] width 1129 height 93
drag, startPoint x: 325, startPoint y: 506, endPoint x: 380, endPoint y: 509, distance: 55.1
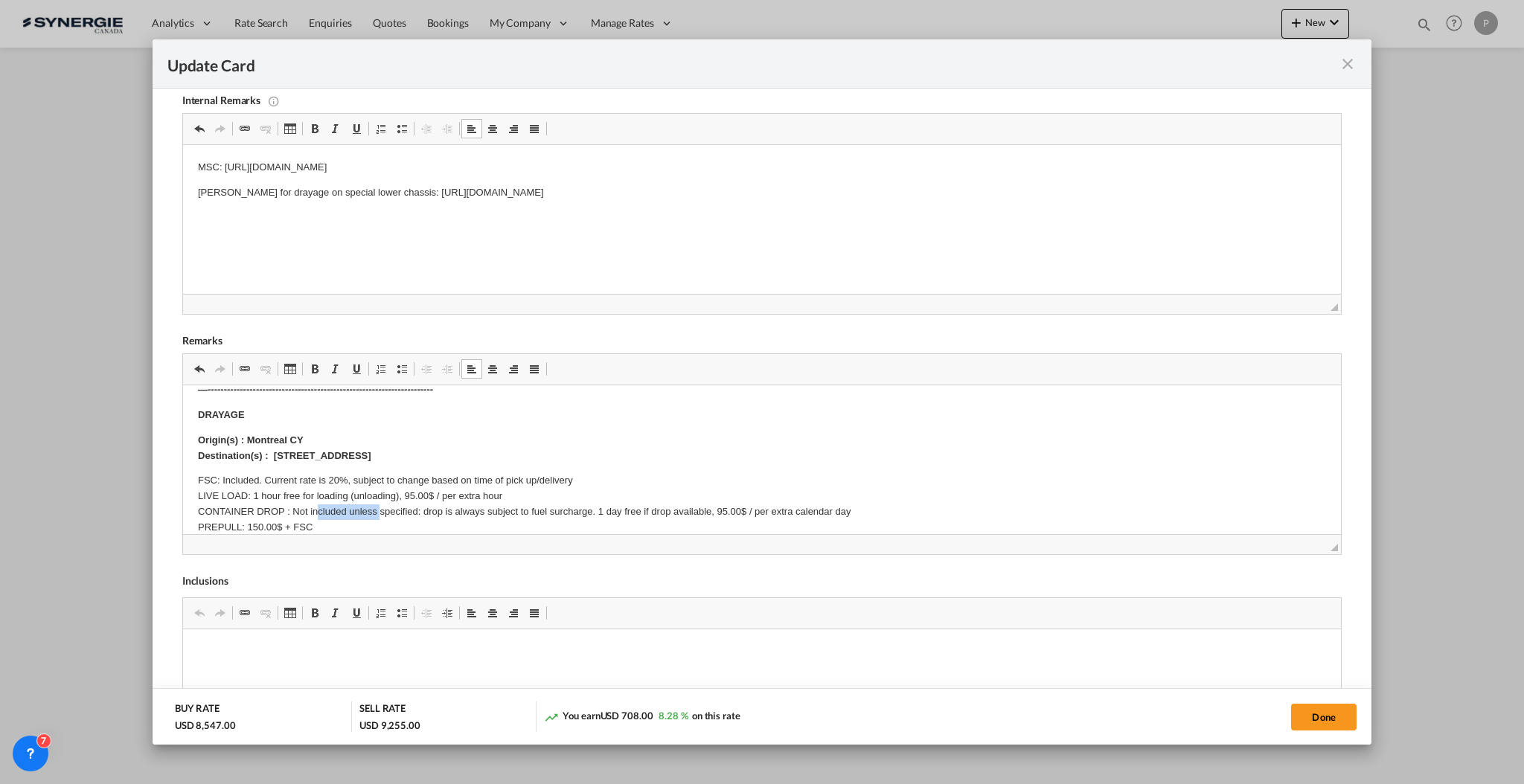
click at [380, 509] on p "FSC: Included. Current rate is 20%, subject to change based on time of pick up/…" at bounding box center [761, 520] width 1129 height 93
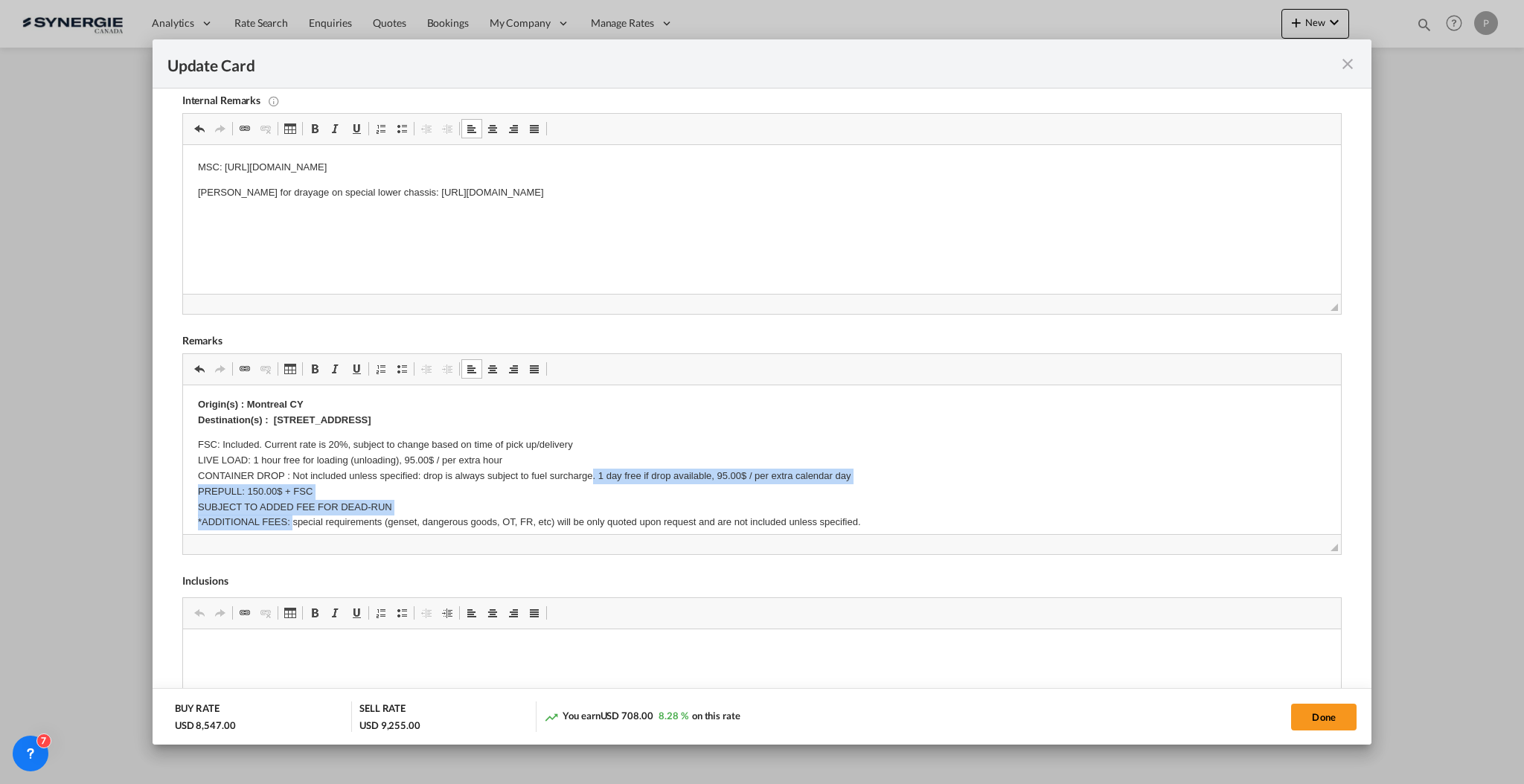
scroll to position [148, 0]
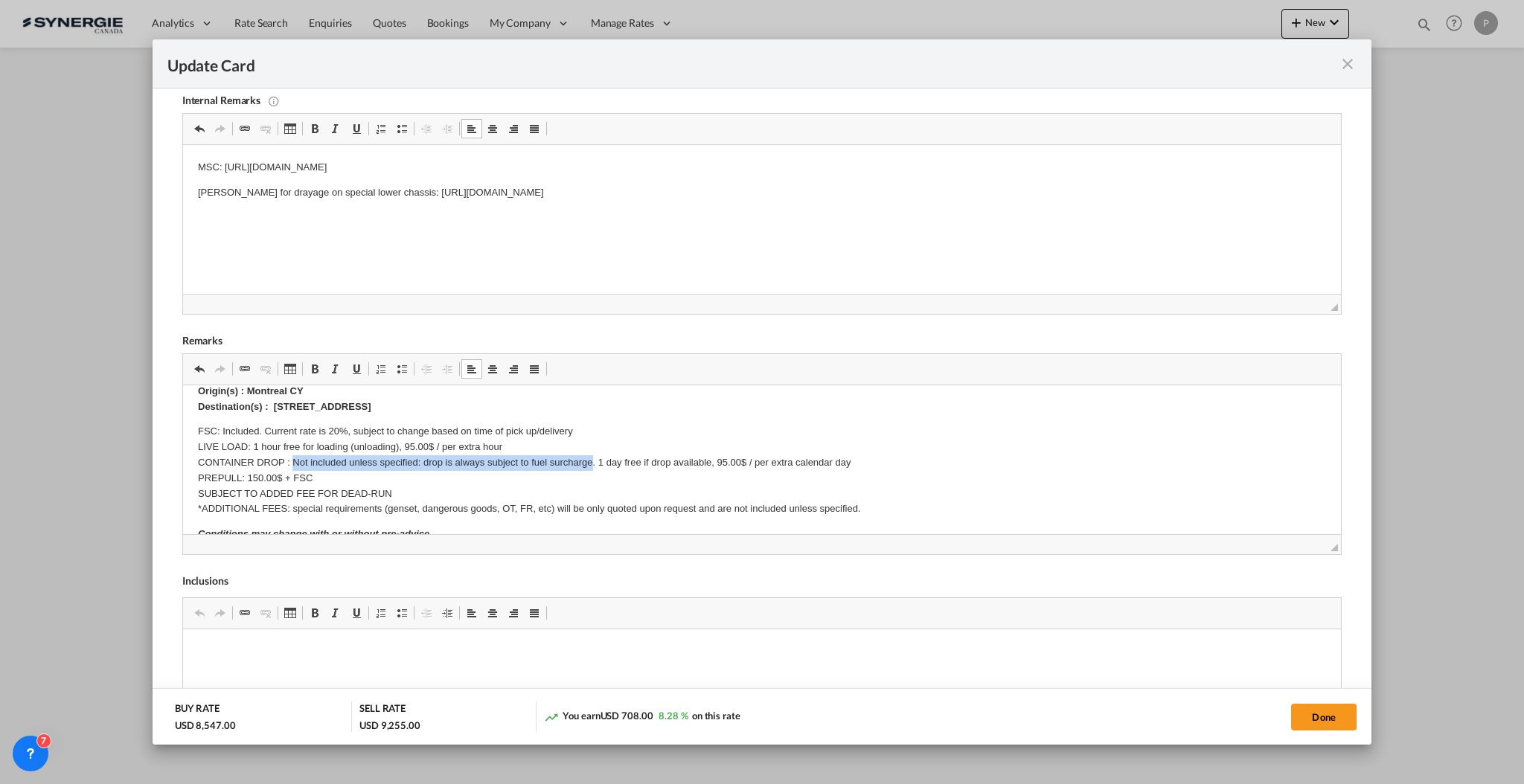
drag, startPoint x: 591, startPoint y: 512, endPoint x: 292, endPoint y: 464, distance: 302.8
click at [292, 464] on p "FSC: Included. Current rate is 20%, subject to change based on time of pick up/…" at bounding box center [761, 471] width 1129 height 93
click at [363, 458] on p "FSC: Included. Current rate is 20%, subject to change based on time of pick up/…" at bounding box center [761, 471] width 1129 height 93
click at [236, 508] on p "FSC: Included. Current rate is 20%, subject to change based on time of pick up/…" at bounding box center [761, 471] width 1129 height 93
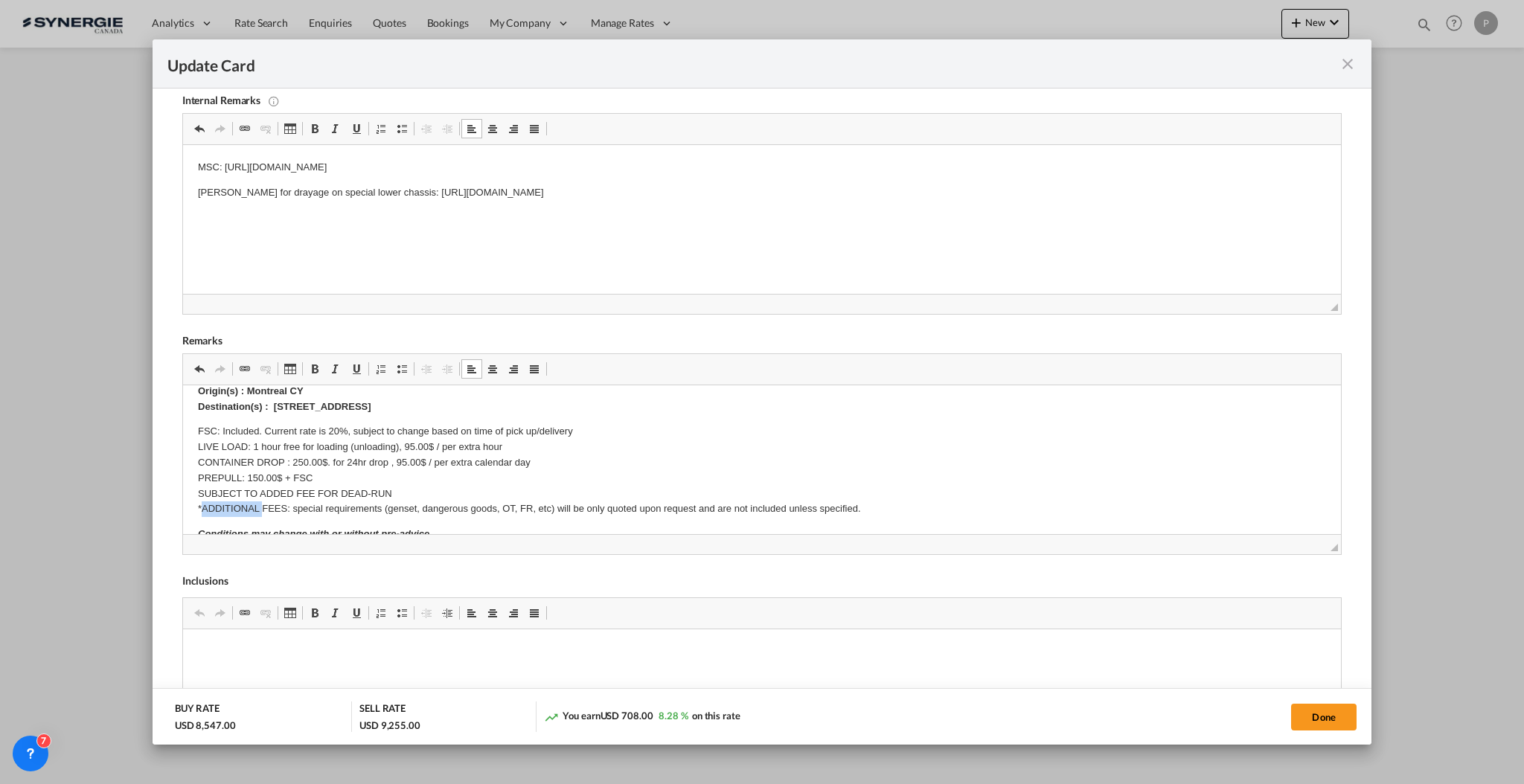
click at [236, 508] on p "FSC: Included. Current rate is 20%, subject to change based on time of pick up/…" at bounding box center [761, 471] width 1129 height 93
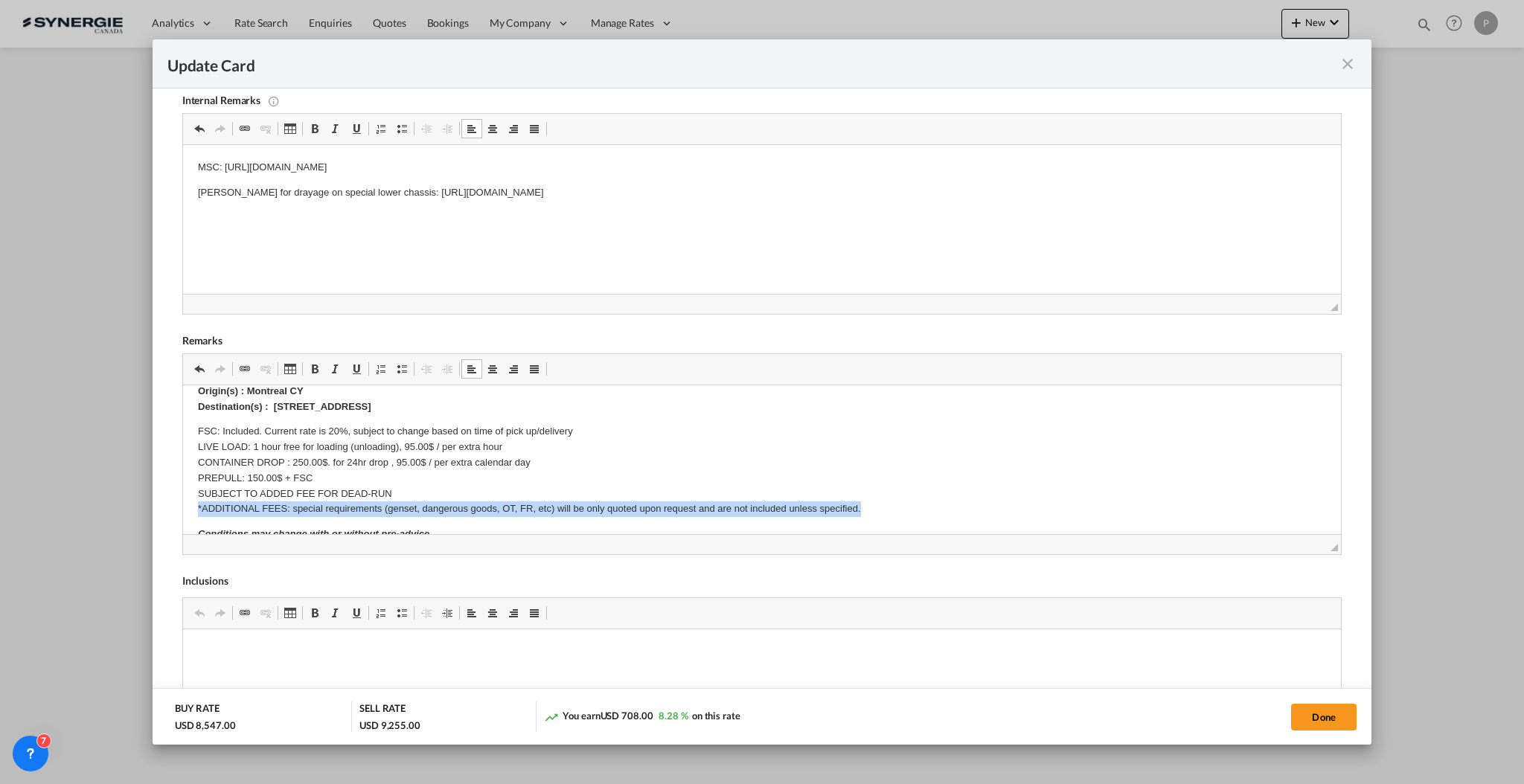
click at [236, 508] on p "FSC: Included. Current rate is 20%, subject to change based on time of pick up/…" at bounding box center [761, 471] width 1129 height 93
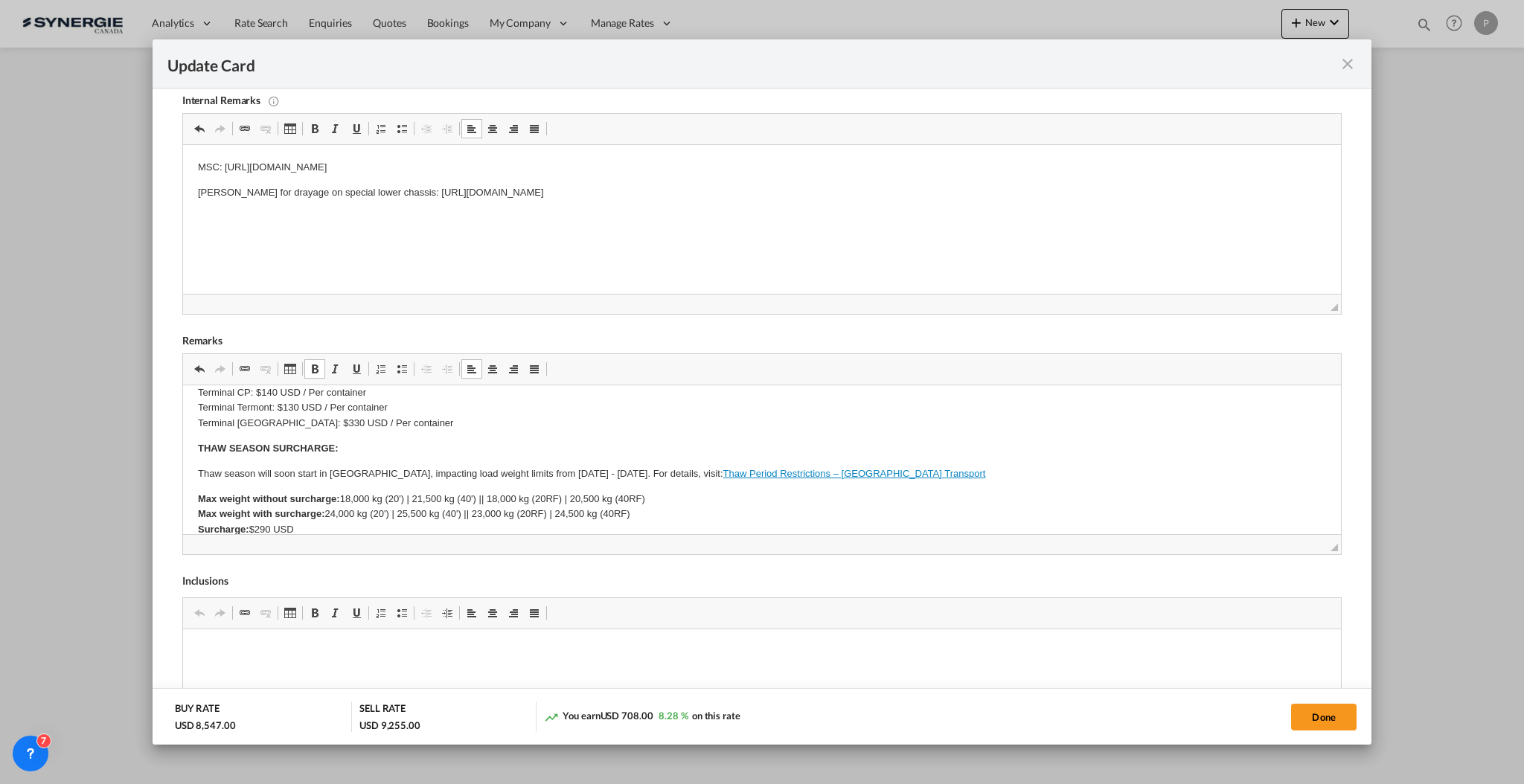
scroll to position [373, 0]
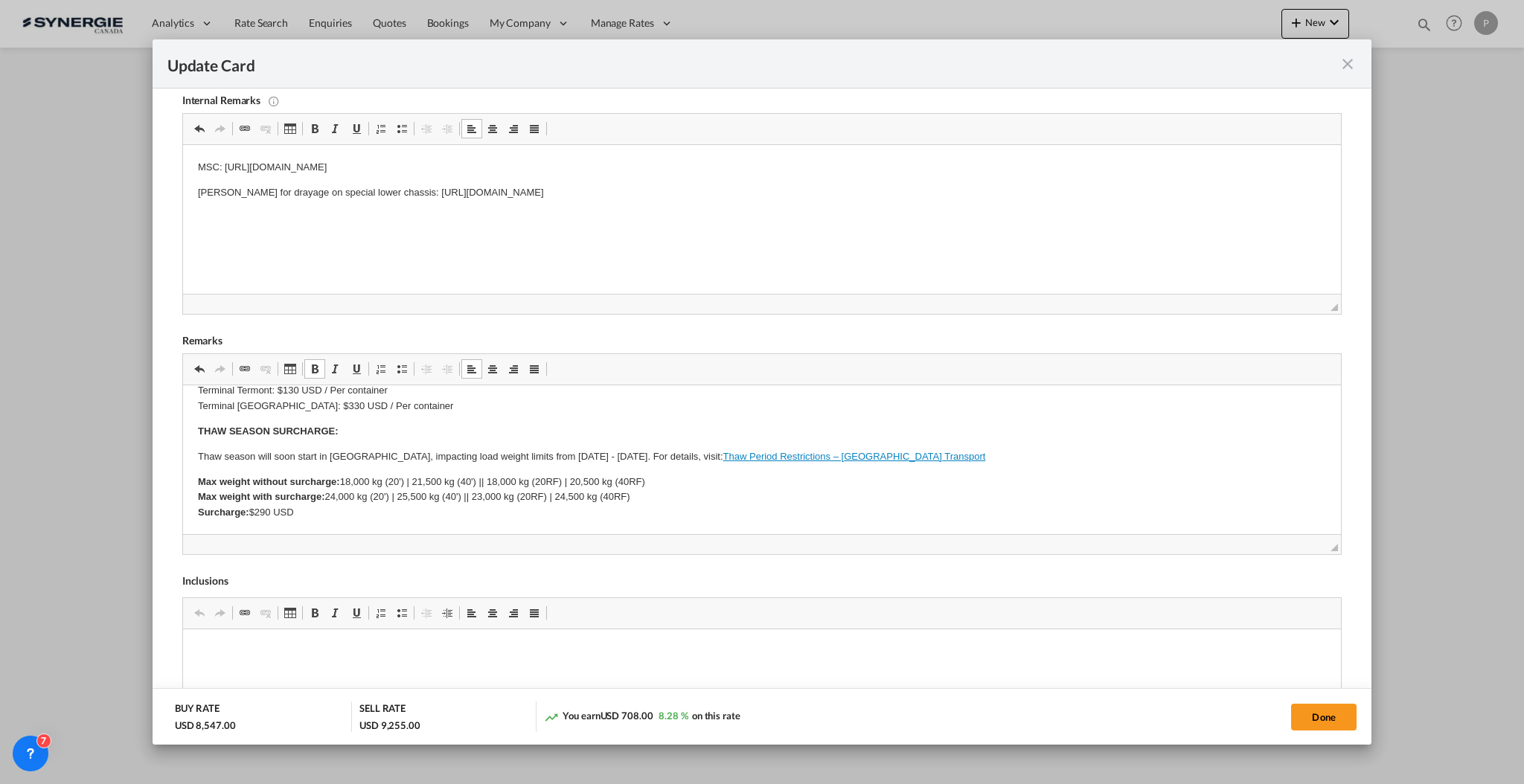
drag, startPoint x: 193, startPoint y: 457, endPoint x: 704, endPoint y: 516, distance: 514.4
click at [704, 516] on html "SOLAS/VGM: If container scaling is needed, please add 150.00$ USD per occurrenc…" at bounding box center [762, 459] width 1158 height 892
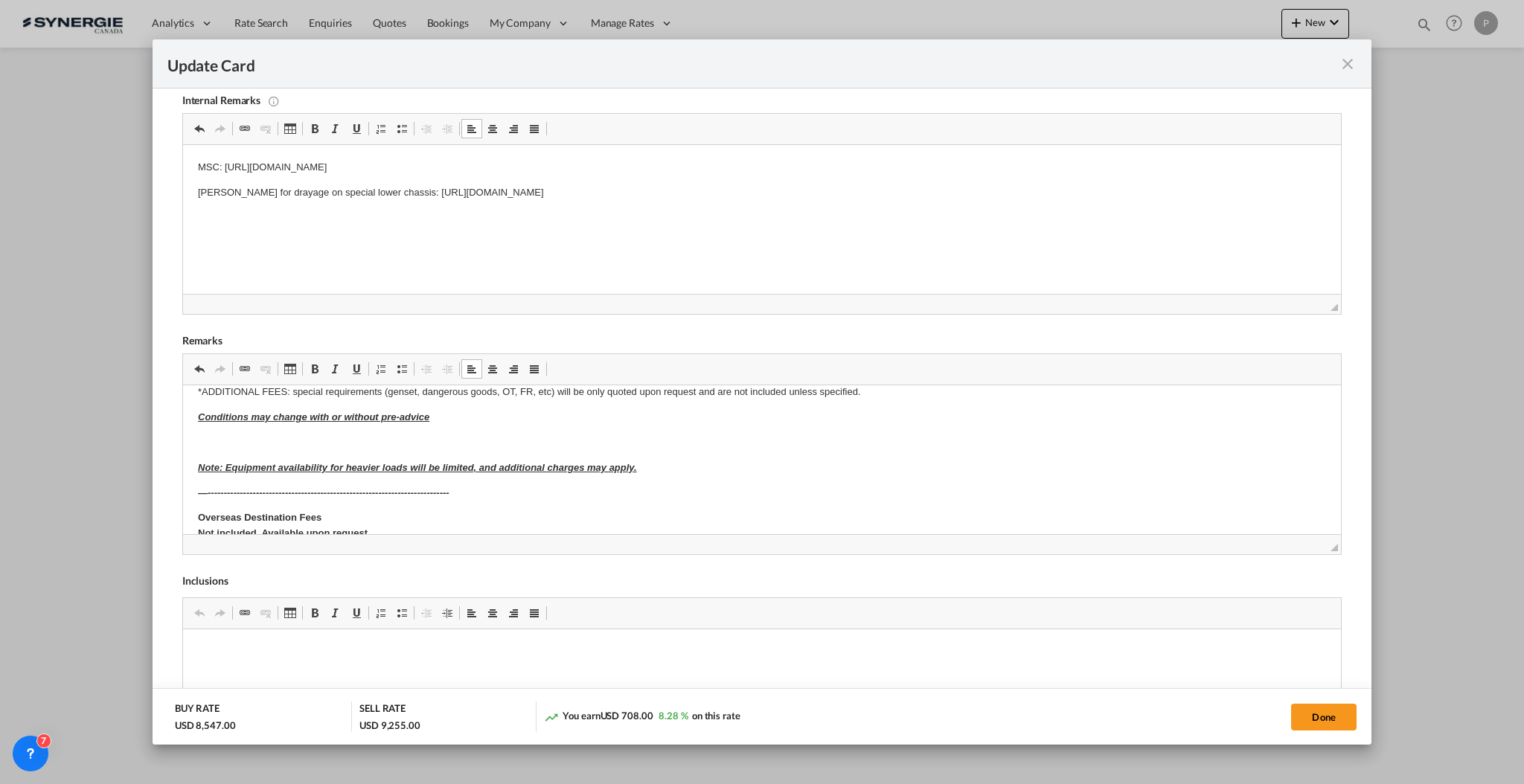
scroll to position [293, 0]
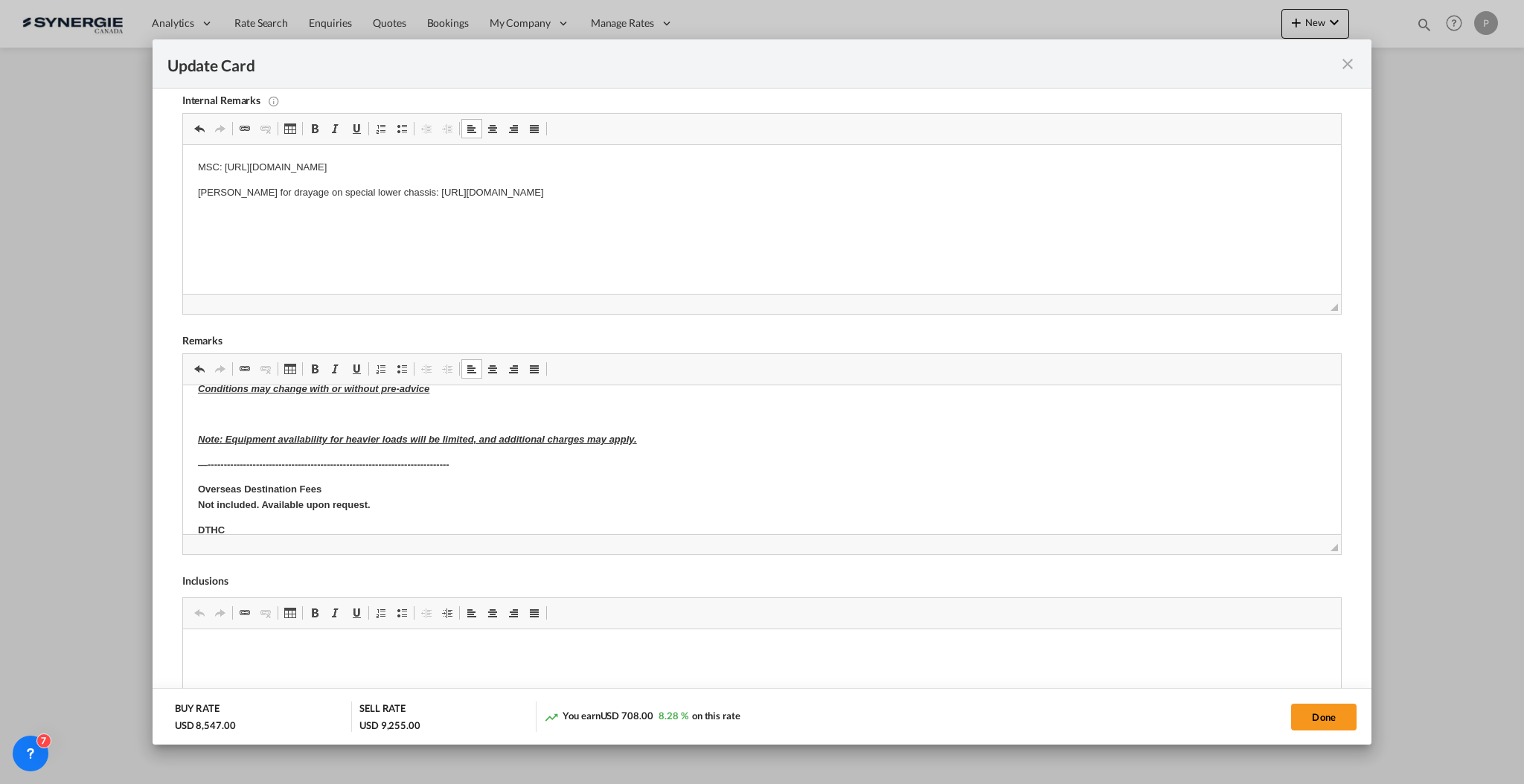
click at [334, 440] on em "Note: Equipment availability for heavier loads will be limited, and additional …" at bounding box center [416, 439] width 439 height 11
click at [335, 440] on em "Note: Equipment availability for heavier loads will be limited, and additional …" at bounding box center [416, 439] width 439 height 11
click at [324, 421] on body "SOLAS/VGM: If container scaling is needed, please add 150.00$ USD per occurrenc…" at bounding box center [761, 449] width 1129 height 684
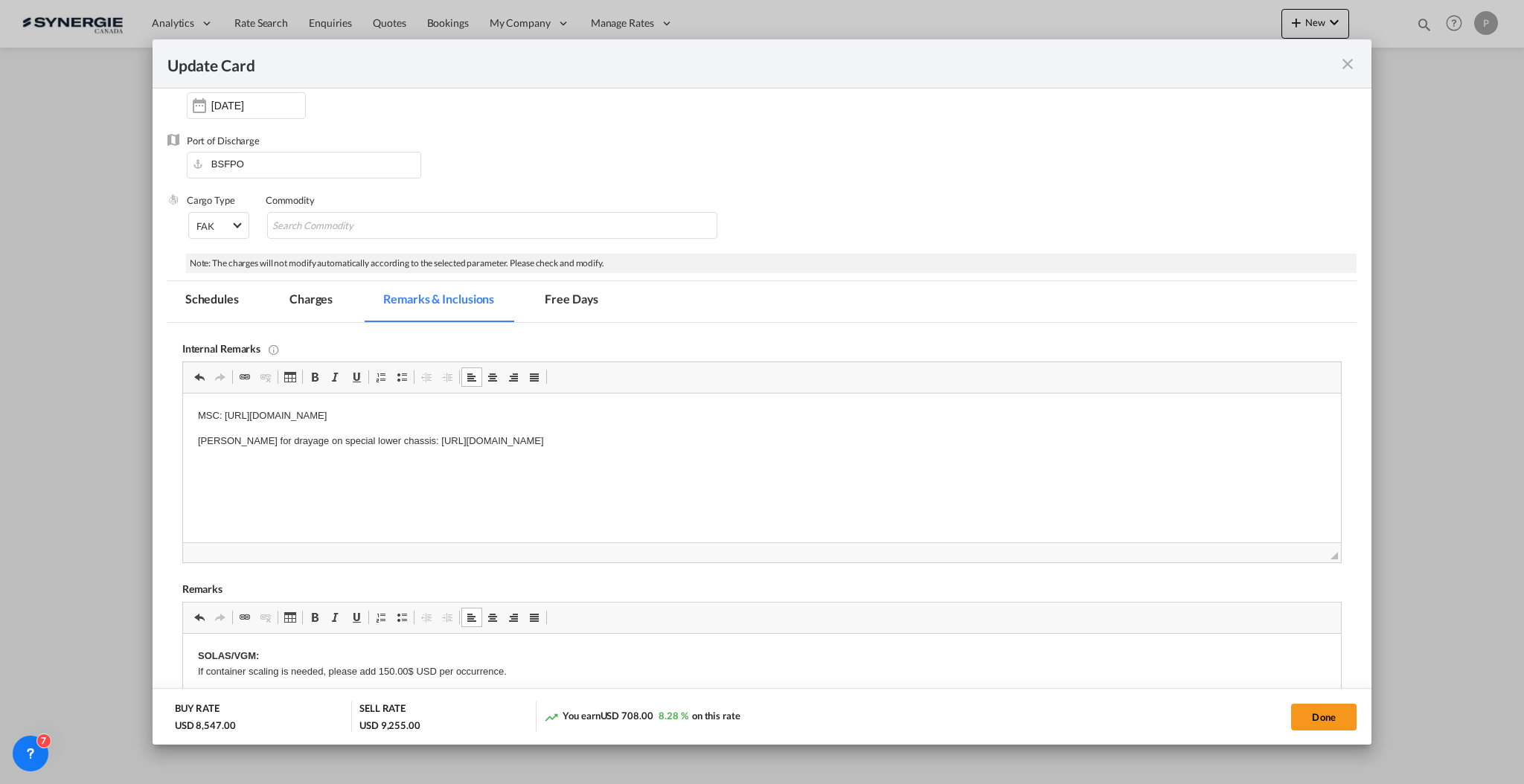
scroll to position [0, 0]
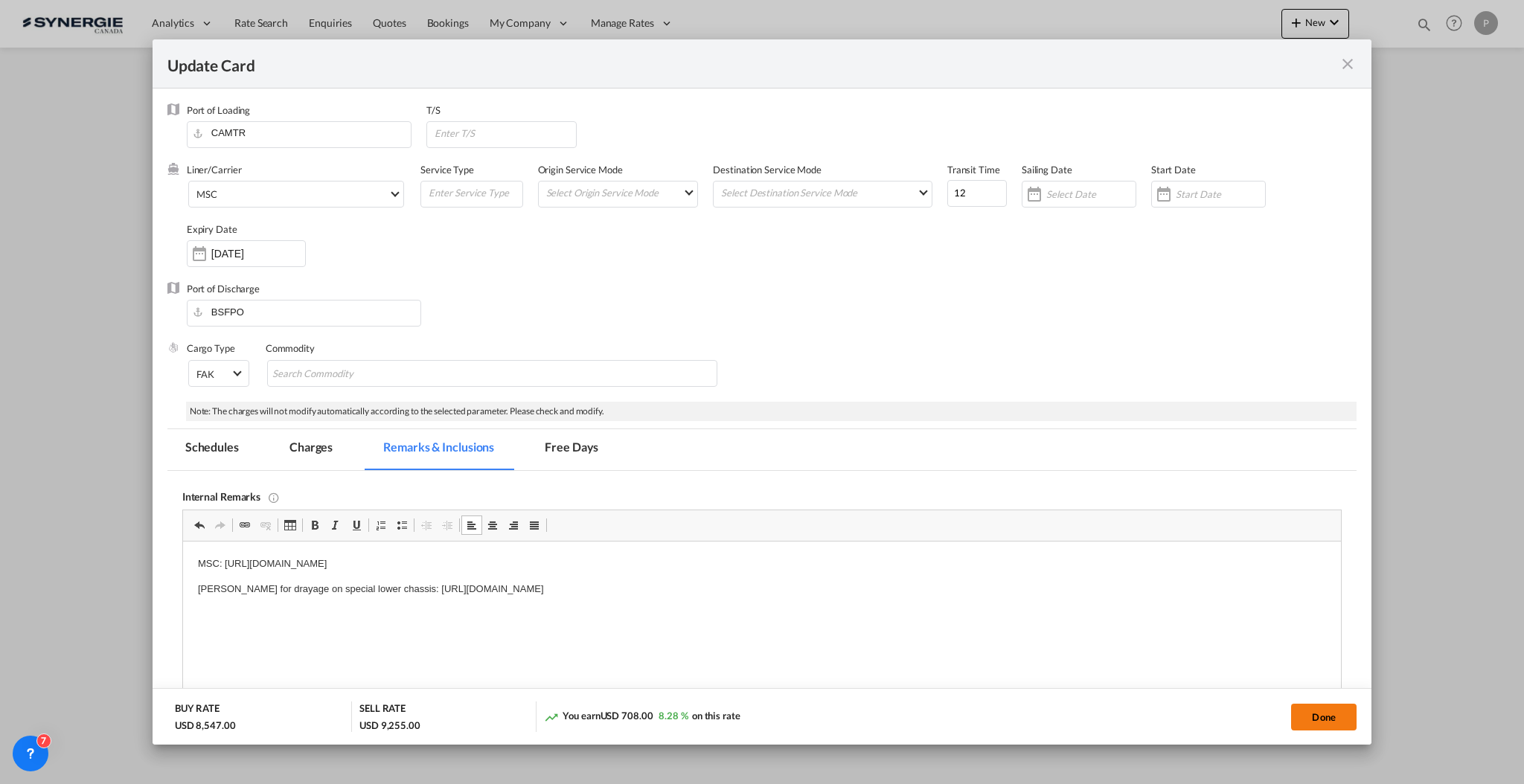
click at [1321, 709] on button "Done" at bounding box center [1324, 717] width 65 height 27
type input "21 Oct 2025"
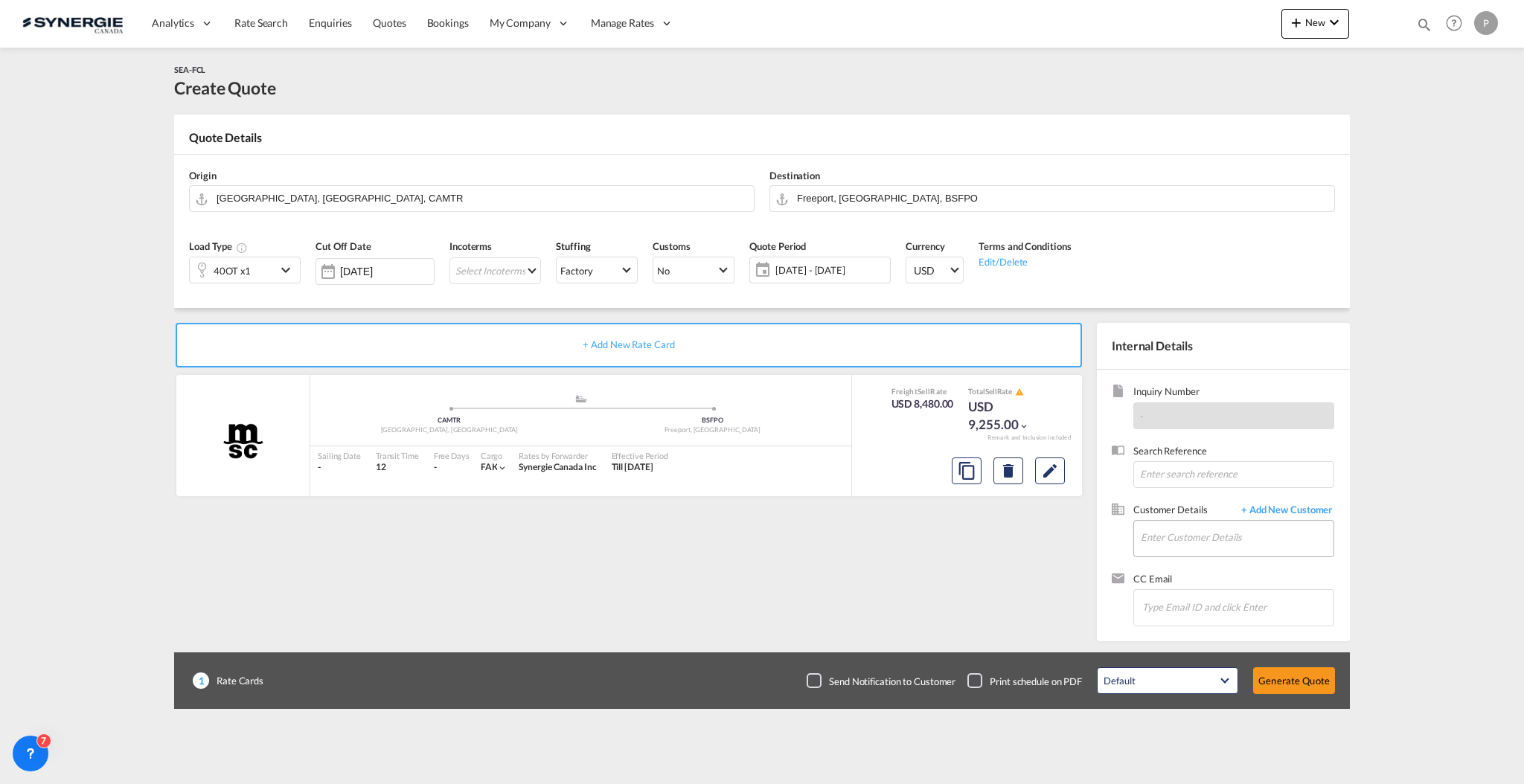
drag, startPoint x: 1171, startPoint y: 517, endPoint x: 1177, endPoint y: 539, distance: 22.8
click at [1171, 517] on span "Customer Details" at bounding box center [1184, 511] width 101 height 17
click at [1177, 537] on input "Enter Customer Details" at bounding box center [1237, 538] width 193 height 34
paste input "stephanie.moisan@structurmarine.com"
click at [1384, 643] on md-content "Analytics Reports Dashboard Rate Search Enquiries Quotes Bookings" at bounding box center [762, 392] width 1524 height 784
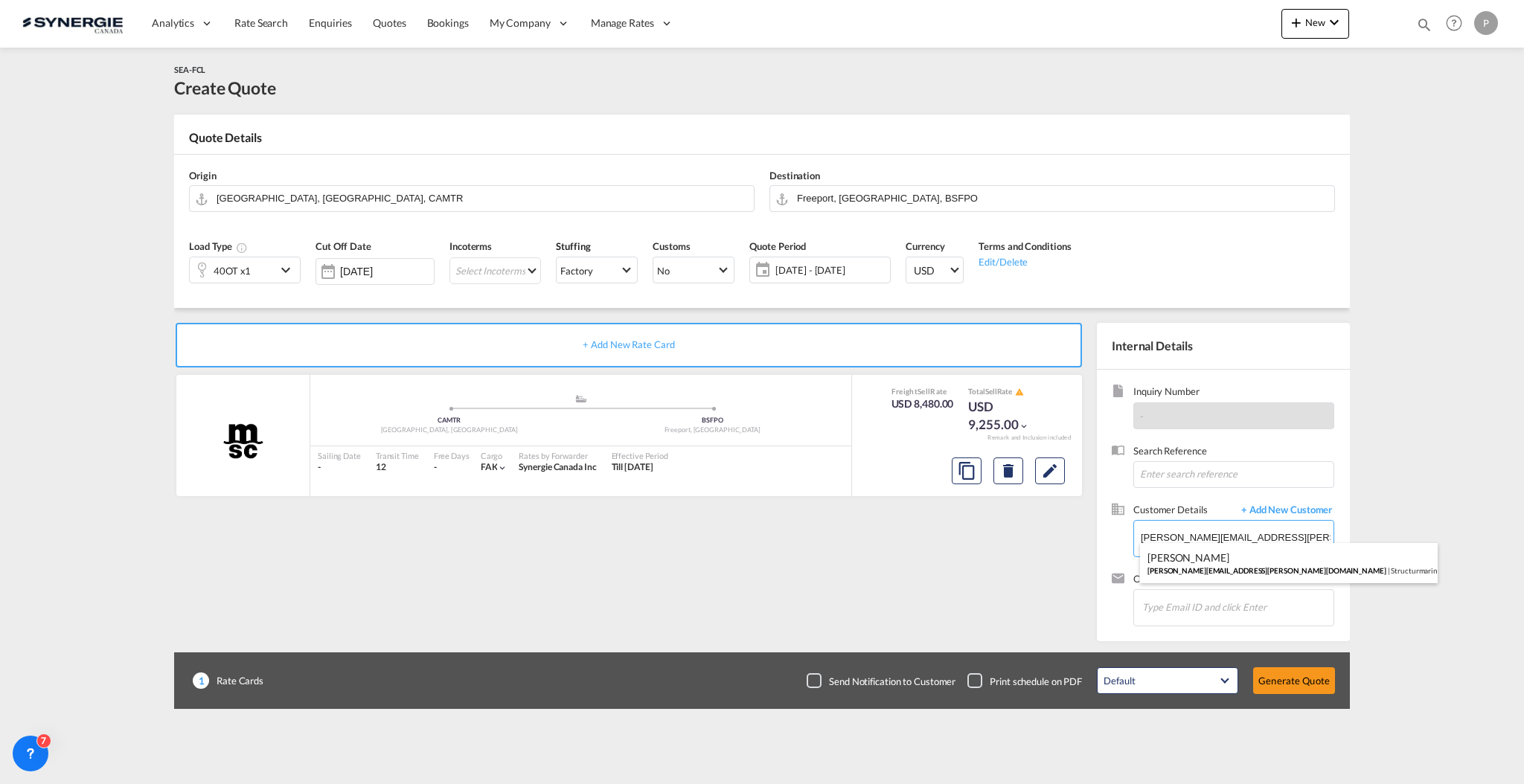
click at [1226, 536] on body "Analytics Reports Dashboard Rate Search Enquiries Quotes Bookings" at bounding box center [762, 392] width 1524 height 784
click at [1217, 563] on div "Stephanie Moisan stephanie.moisan@structurmarine.com | Structurmarine" at bounding box center [1289, 563] width 298 height 40
type input "Structurmarine, Stephanie Moisan, stephanie.moisan@structurmarine.com"
click at [1271, 672] on button "Generate Quote" at bounding box center [1295, 681] width 82 height 27
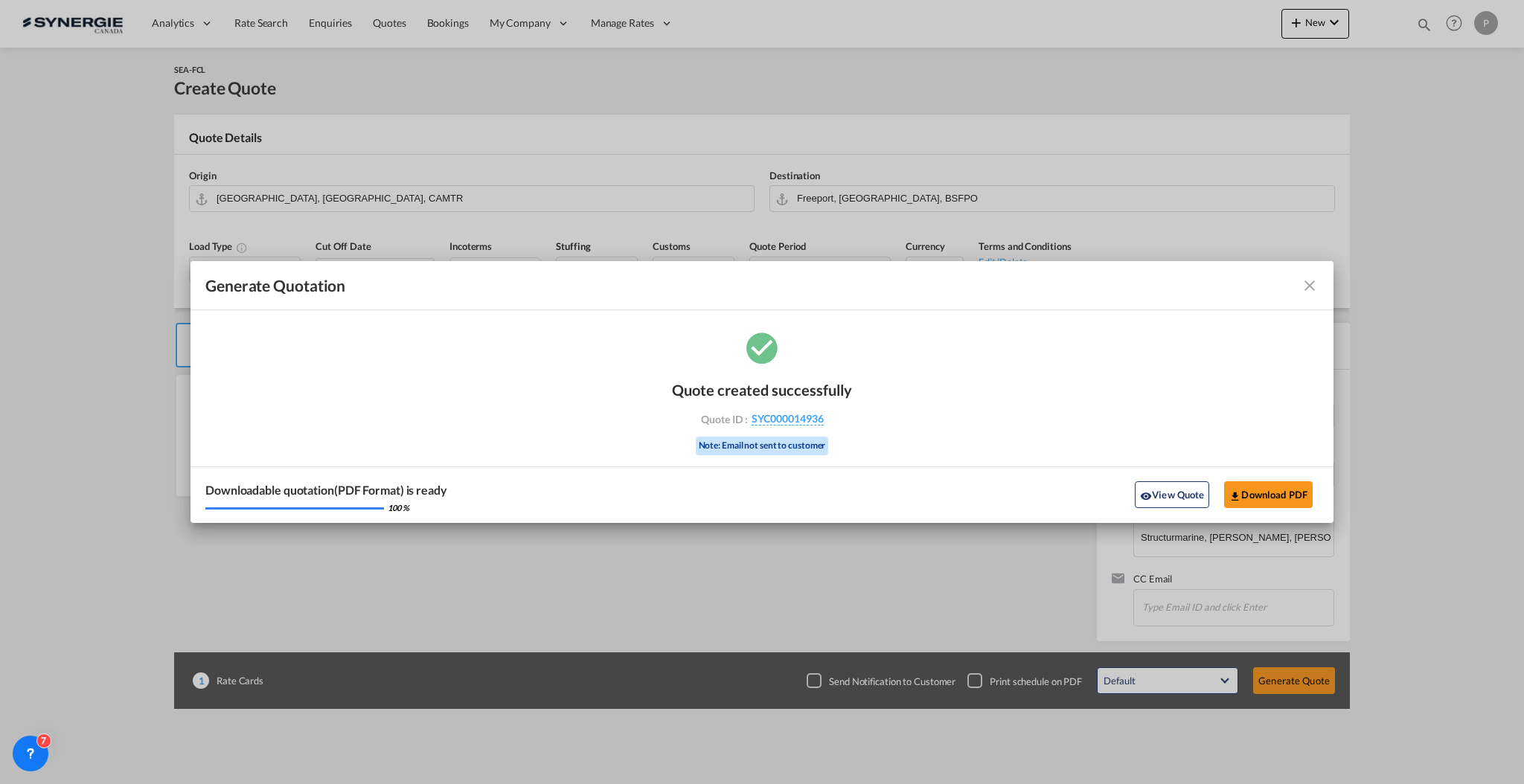
drag, startPoint x: 870, startPoint y: 425, endPoint x: 827, endPoint y: 426, distance: 43.0
click at [827, 426] on div "Quote created successfully Quote ID : SYC000014936 Note: Email not sent to cust…" at bounding box center [762, 426] width 1143 height 194
copy div "SYC000014936"
click at [1281, 491] on button "Download PDF" at bounding box center [1268, 494] width 89 height 27
click at [1154, 486] on button "View Quote" at bounding box center [1172, 494] width 75 height 27
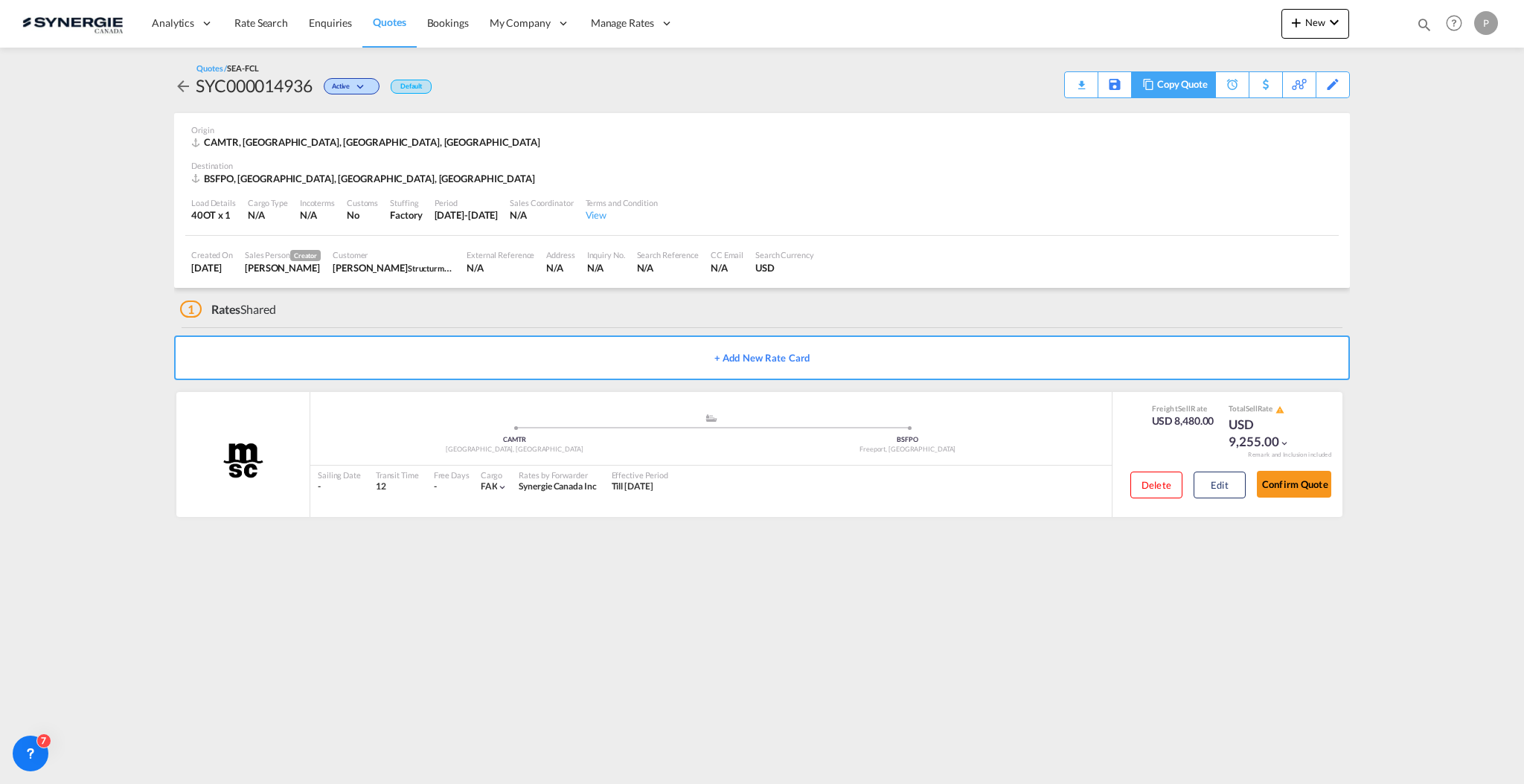
click at [1193, 87] on div "Copy Quote" at bounding box center [1183, 84] width 50 height 25
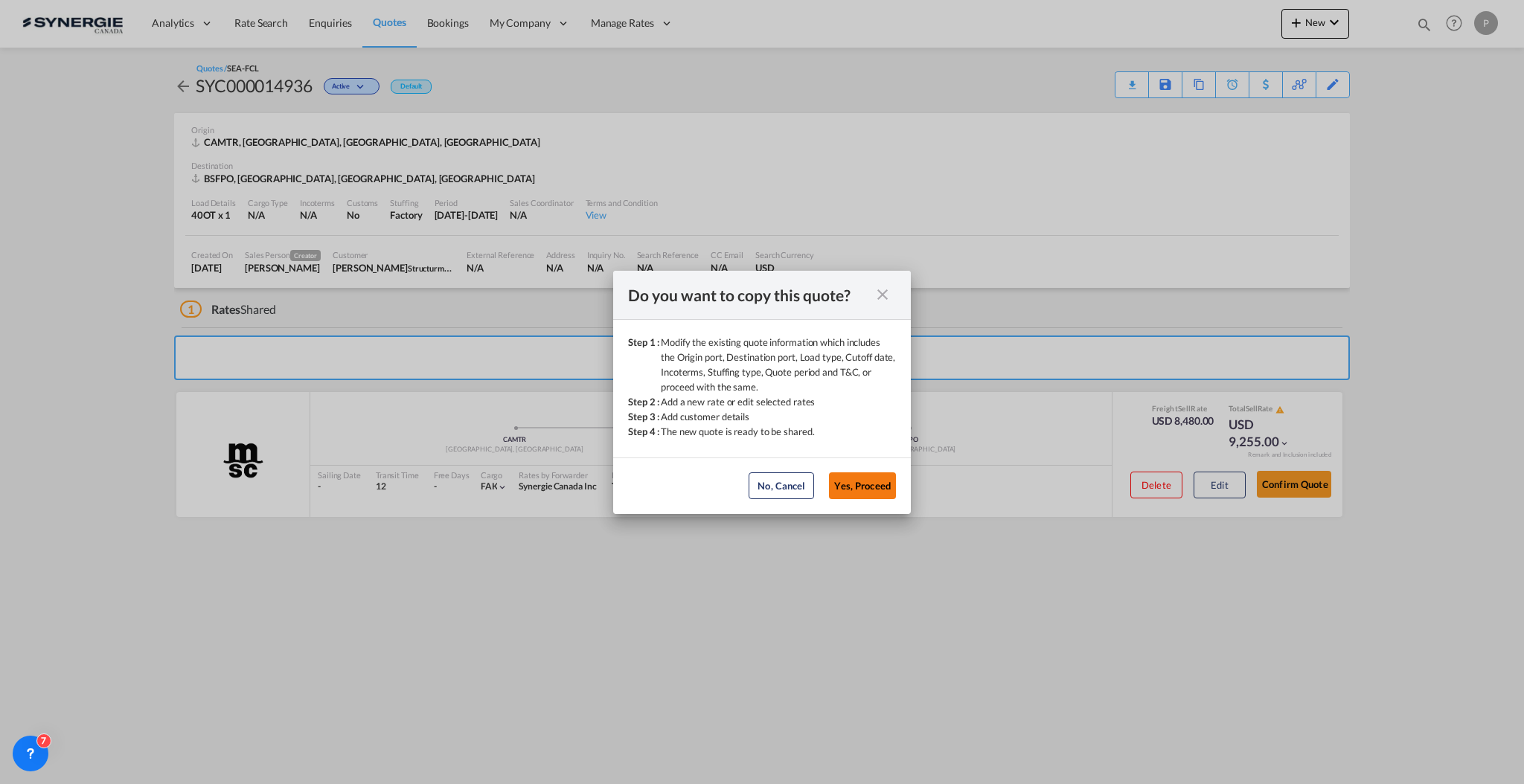
click at [842, 481] on button "Yes, Proceed" at bounding box center [863, 486] width 67 height 27
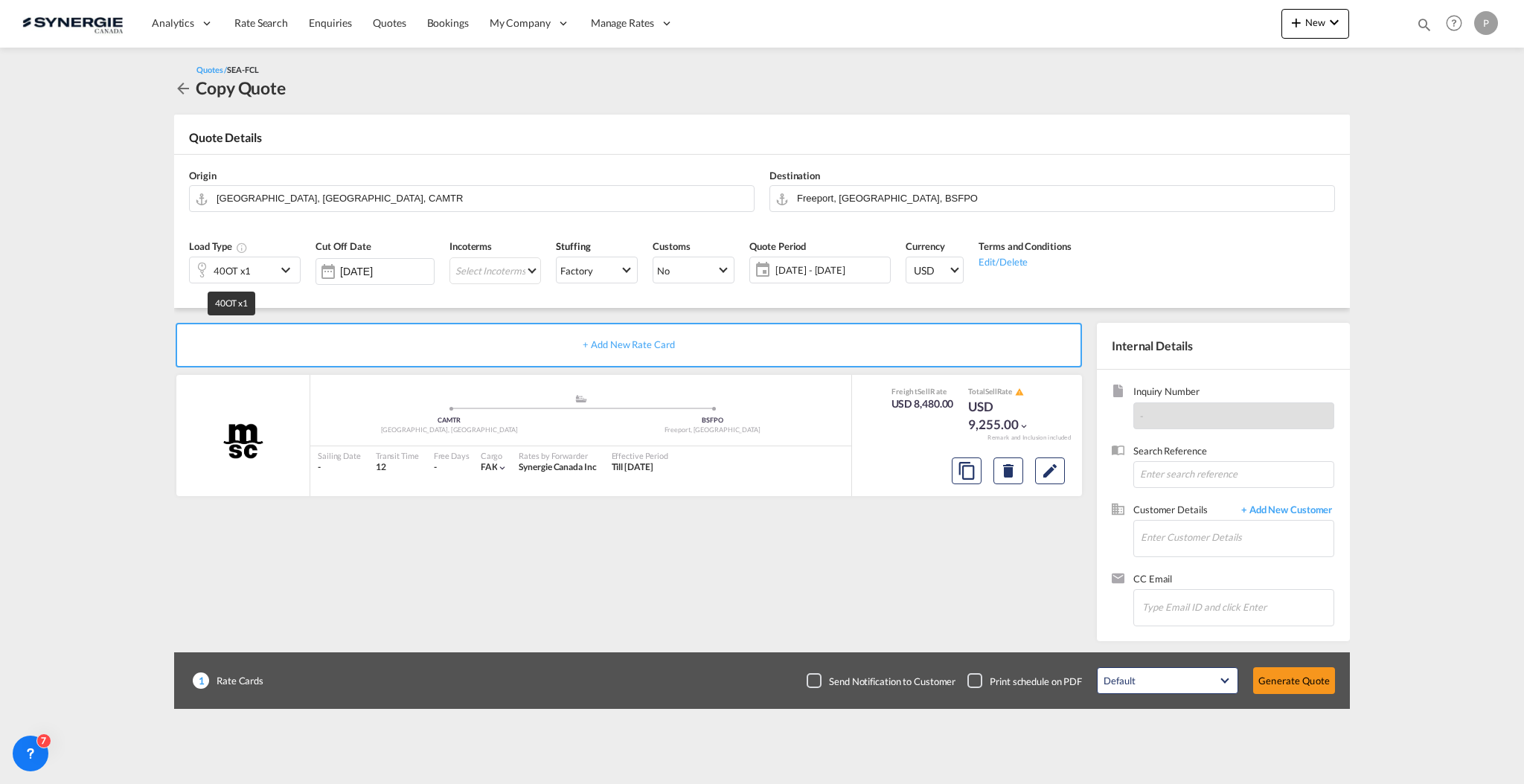
click at [243, 271] on div "40OT x1" at bounding box center [232, 270] width 37 height 21
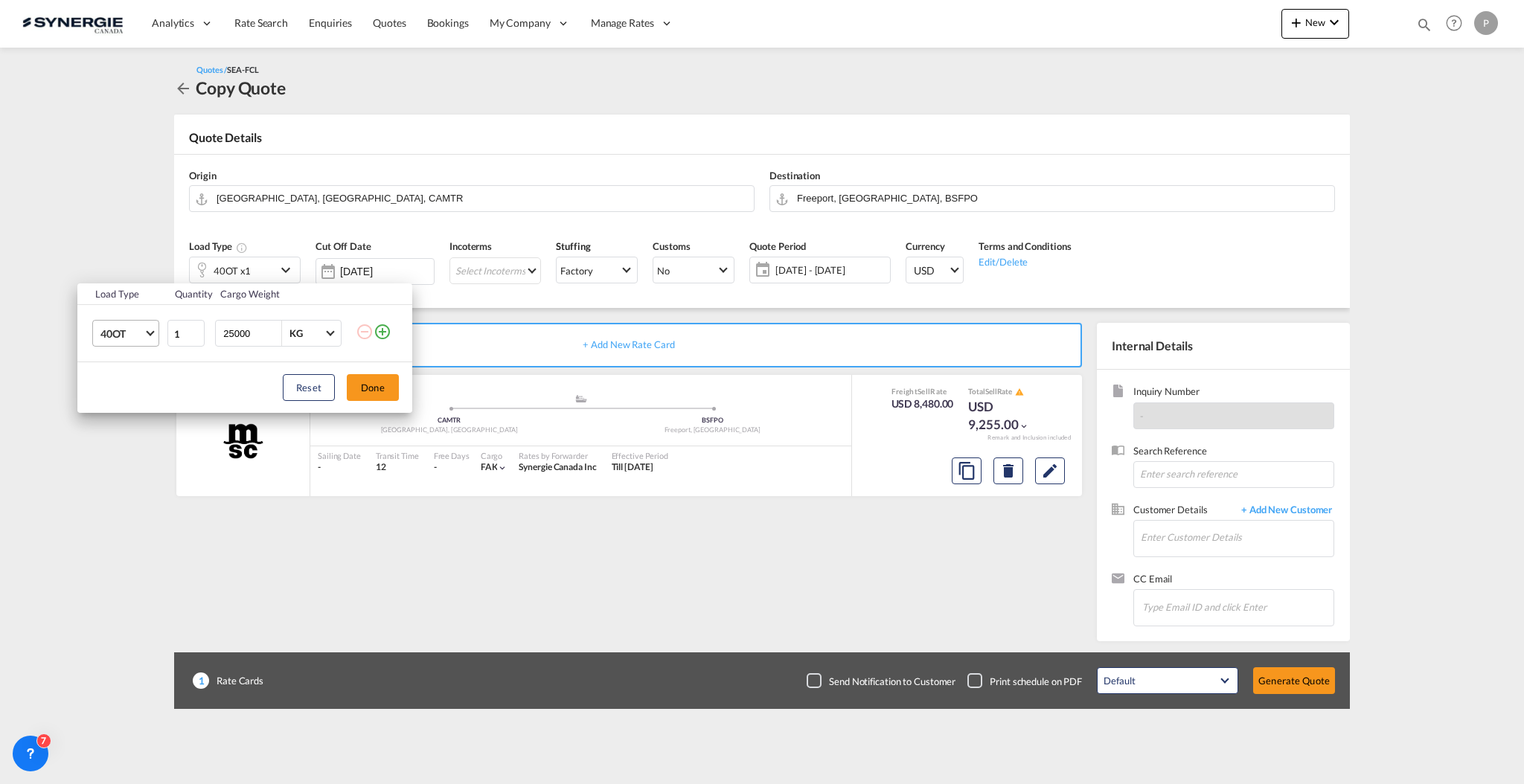
click at [116, 334] on span "40OT" at bounding box center [122, 334] width 43 height 15
click at [148, 319] on md-option "40HC" at bounding box center [139, 318] width 102 height 35
click at [379, 390] on button "Done" at bounding box center [373, 387] width 52 height 27
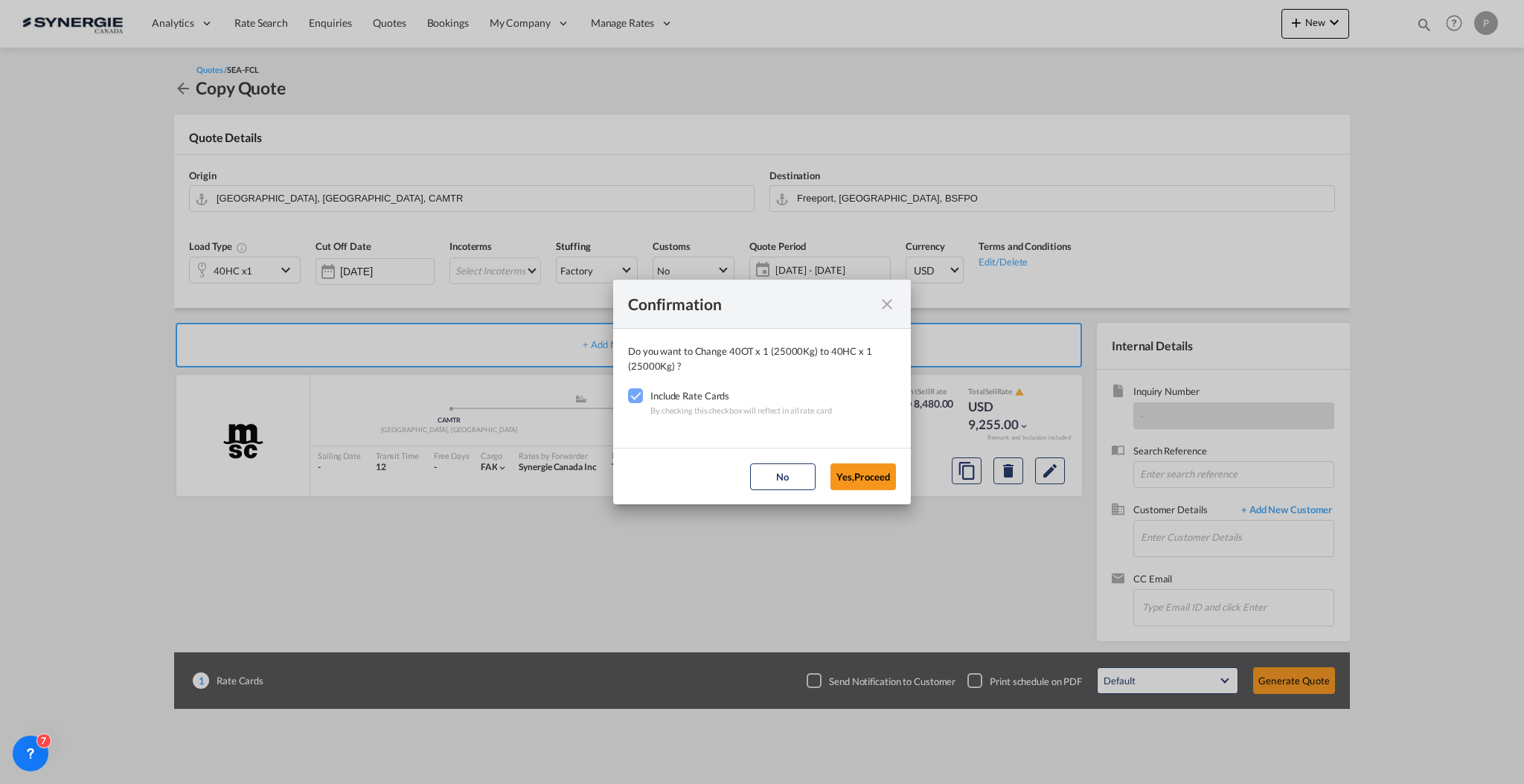
drag, startPoint x: 859, startPoint y: 471, endPoint x: 886, endPoint y: 434, distance: 45.8
click at [858, 471] on button "Yes,Proceed" at bounding box center [864, 476] width 65 height 27
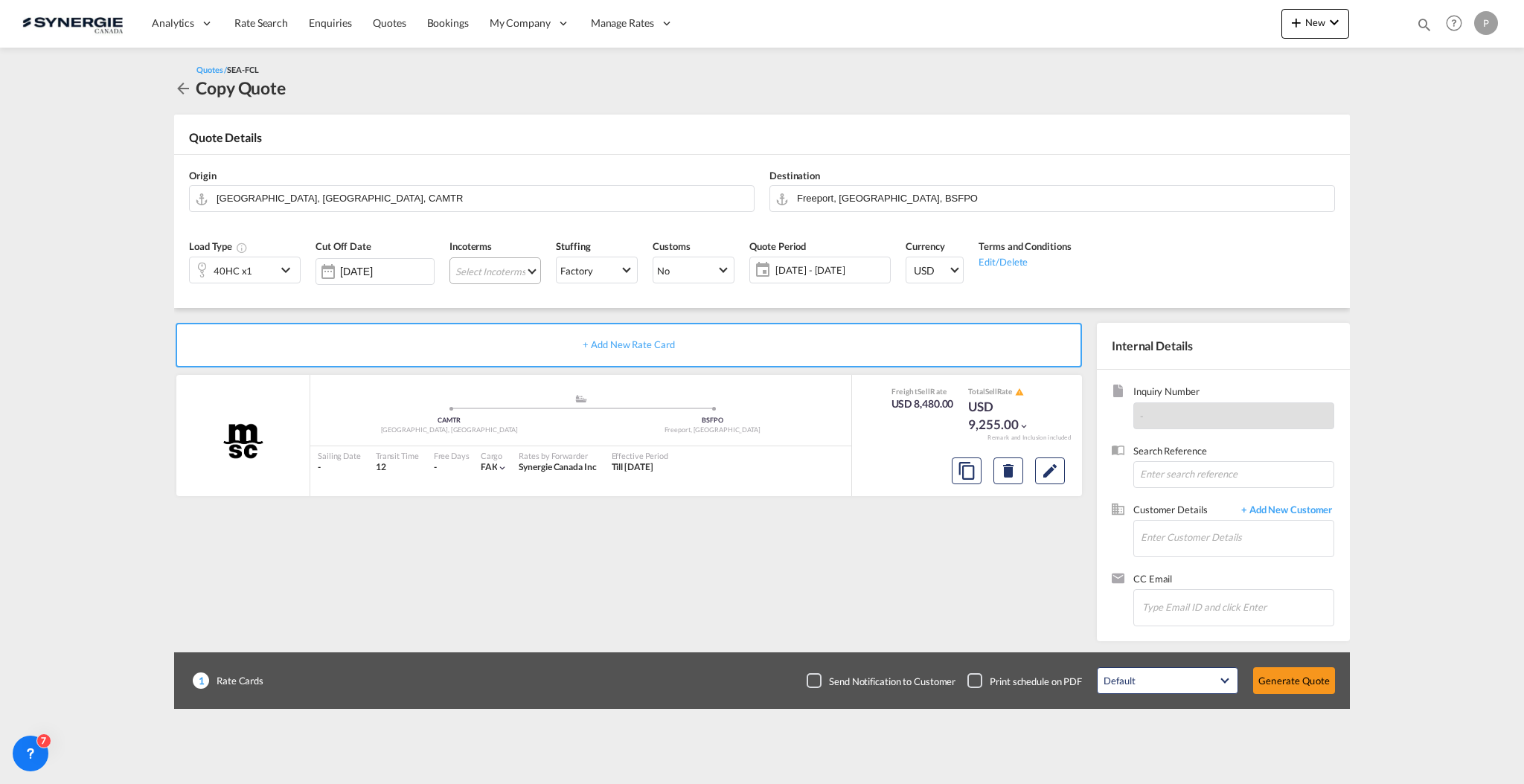
click at [485, 274] on md-select "Select Incoterms CPT - export Carrier Paid to DPU - export Delivery at Place Un…" at bounding box center [495, 270] width 91 height 27
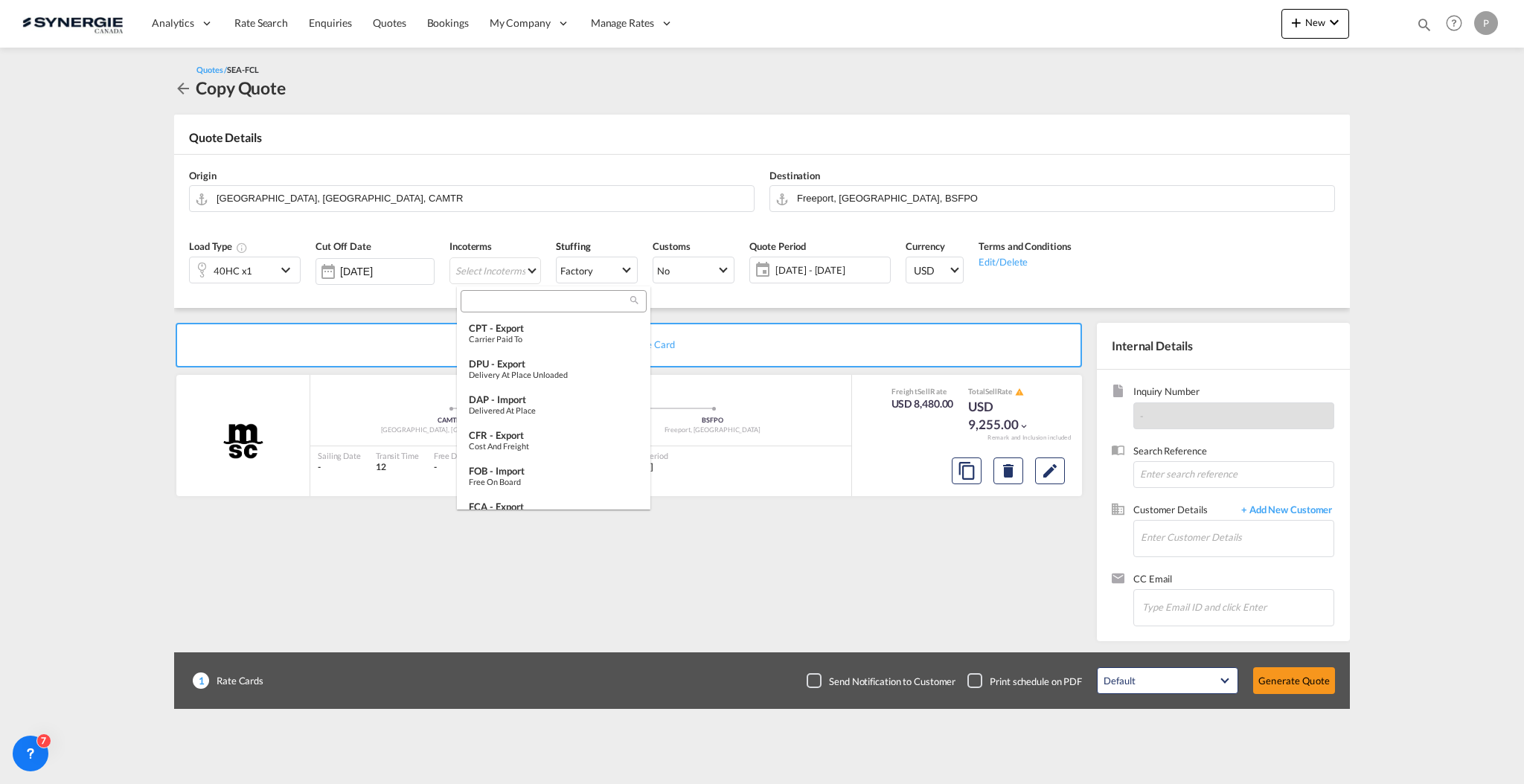
click at [495, 304] on input "search" at bounding box center [547, 302] width 165 height 13
type input "cfr"
click at [554, 335] on div "Cost and Freight" at bounding box center [554, 338] width 170 height 9
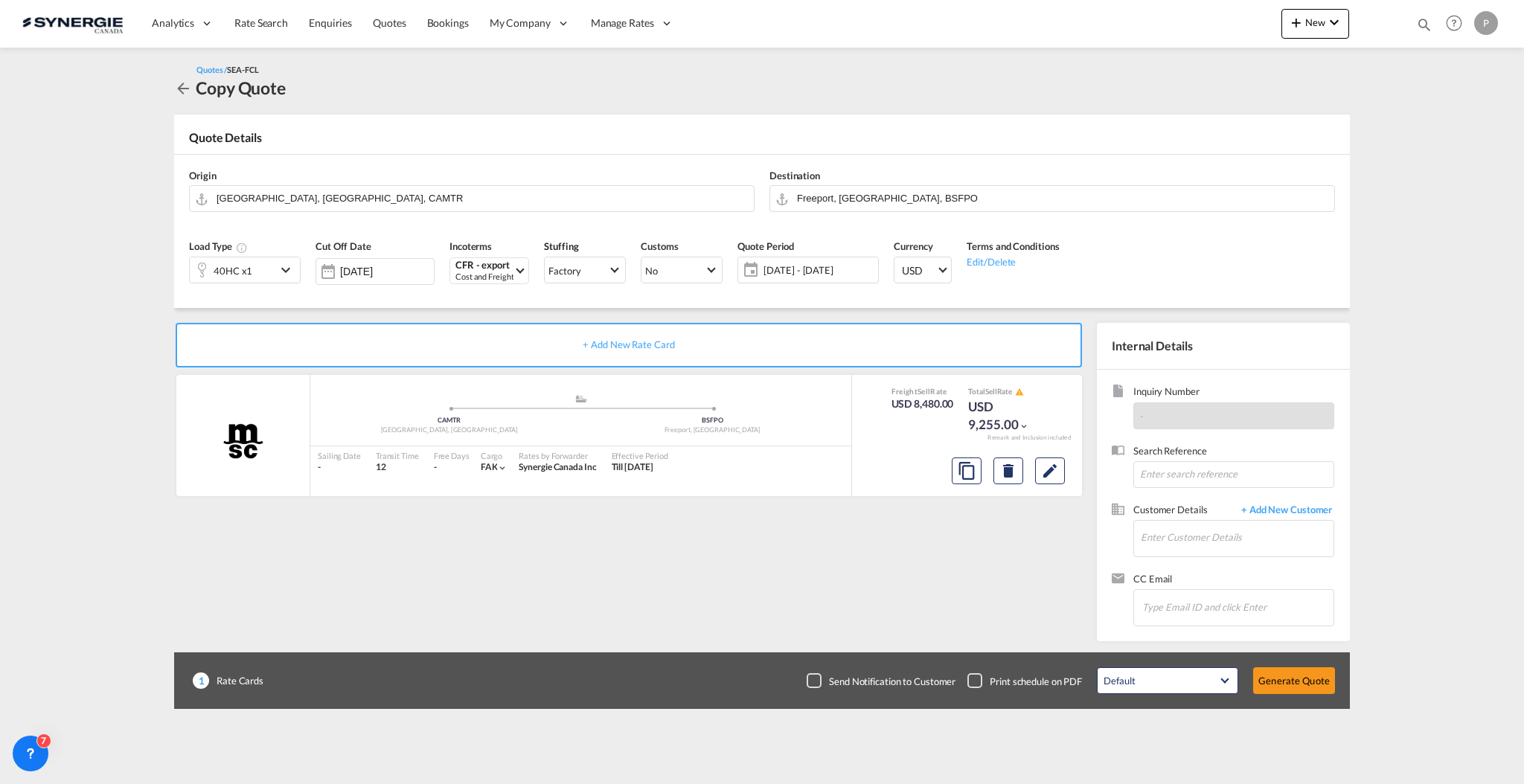
click at [816, 269] on span "22 Sep - 22 Oct 2025" at bounding box center [819, 270] width 111 height 13
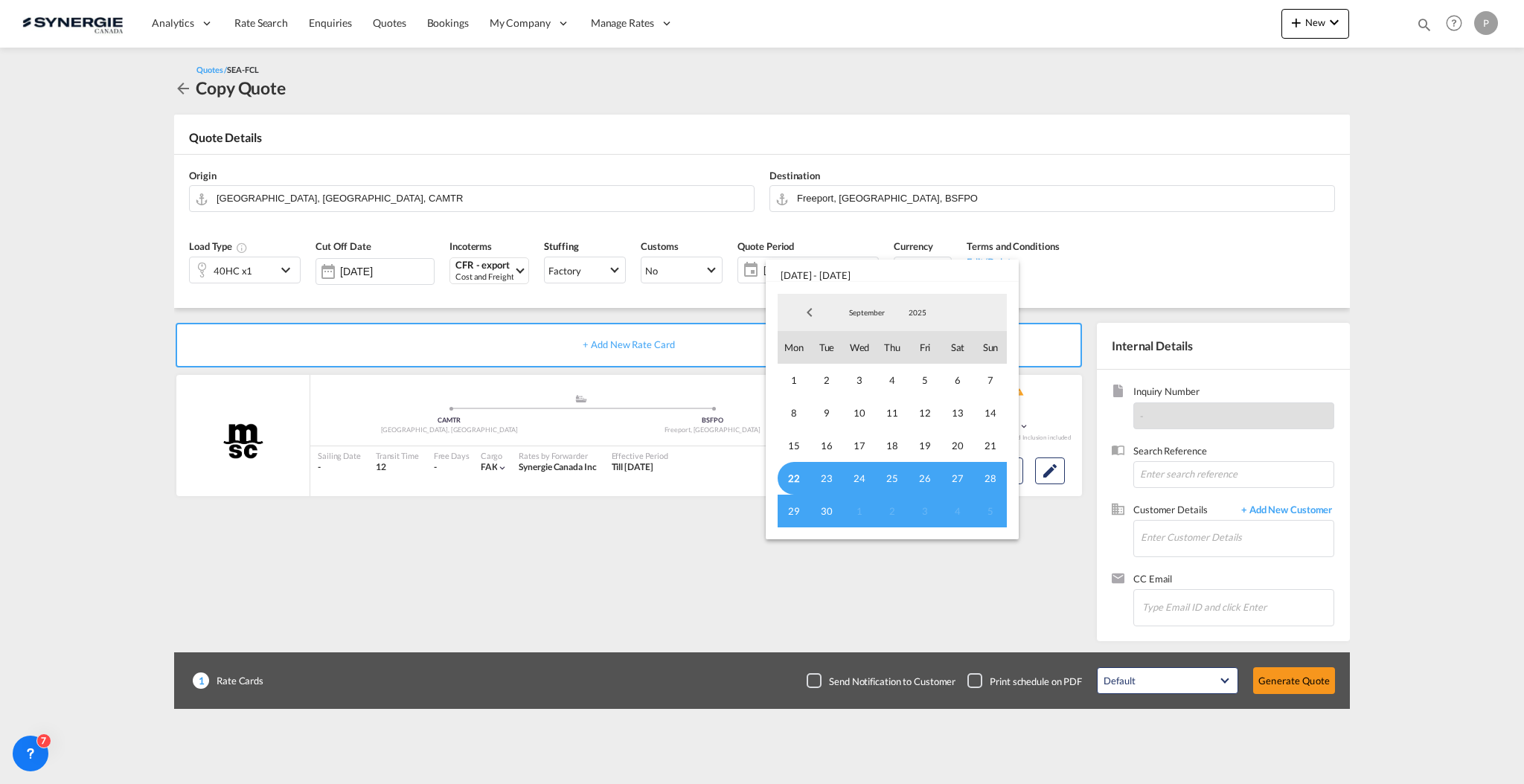
drag, startPoint x: 890, startPoint y: 318, endPoint x: 871, endPoint y: 318, distance: 19.0
click at [889, 318] on md-select-value "September" at bounding box center [867, 312] width 50 height 22
click at [869, 347] on md-option "October" at bounding box center [881, 349] width 102 height 35
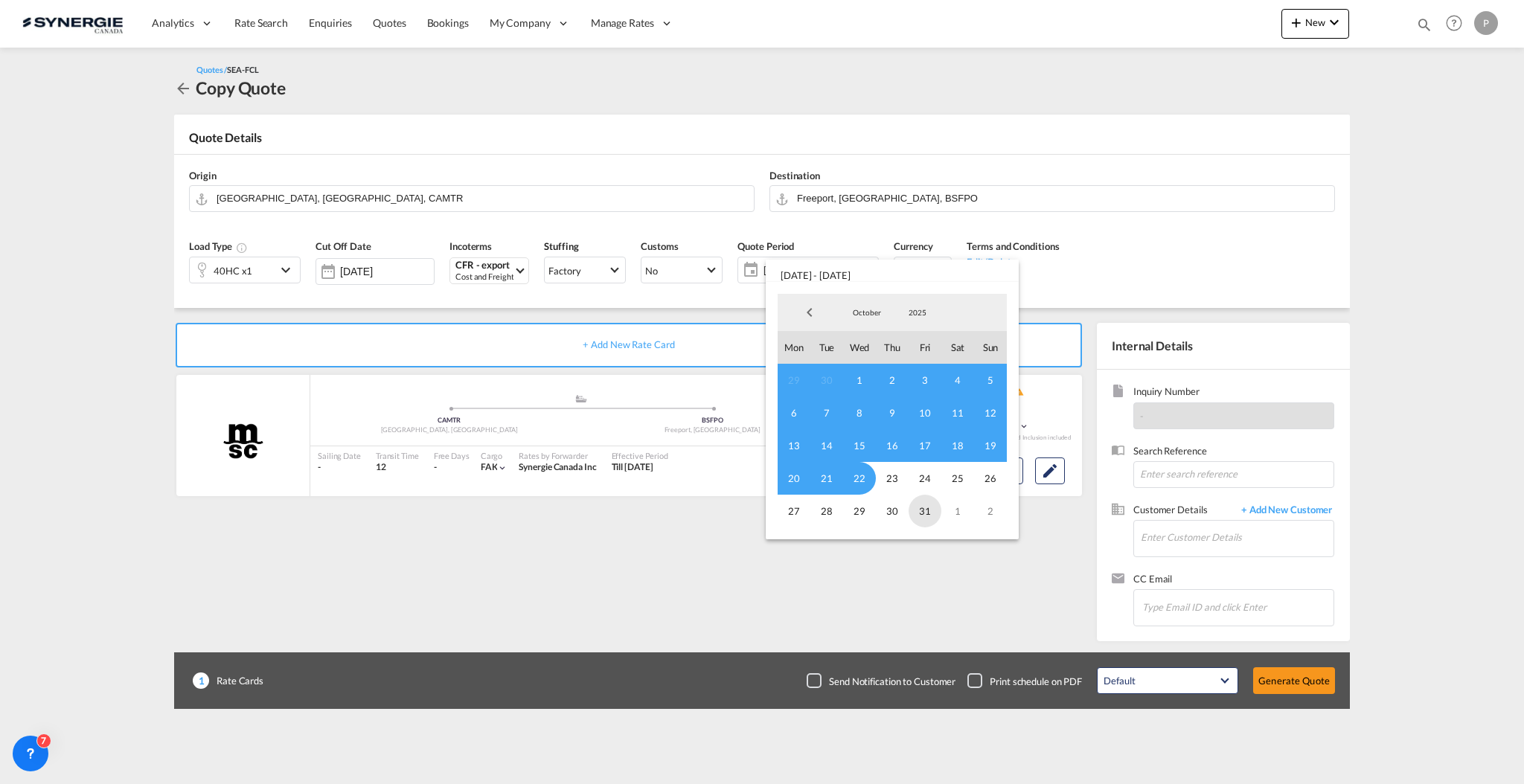
click at [926, 514] on span "31" at bounding box center [924, 511] width 33 height 33
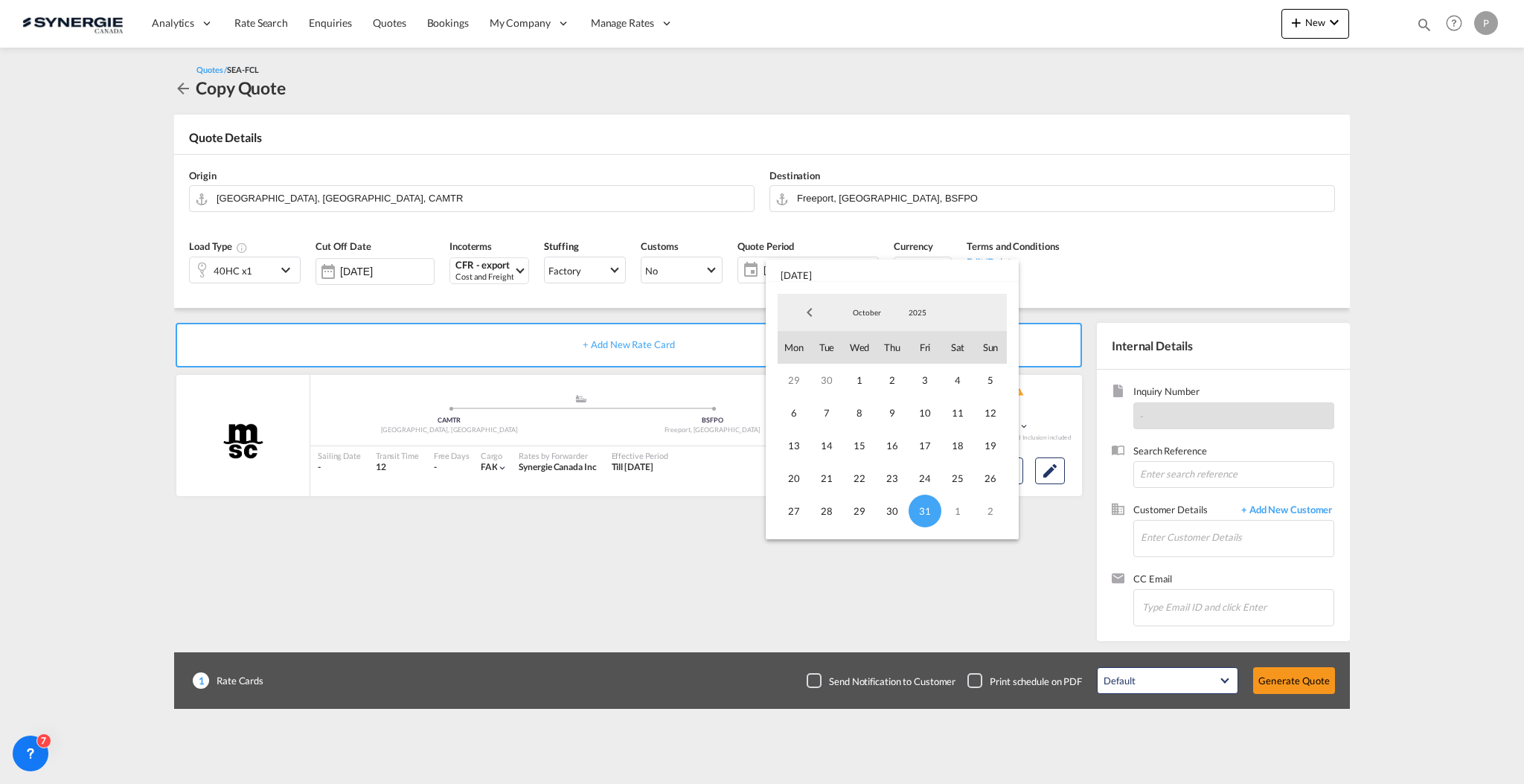
click at [875, 313] on span "October" at bounding box center [866, 312] width 48 height 10
click at [874, 341] on md-option "November" at bounding box center [881, 349] width 102 height 35
click at [878, 316] on span "November" at bounding box center [866, 312] width 48 height 10
click at [875, 247] on md-option "September" at bounding box center [881, 241] width 102 height 35
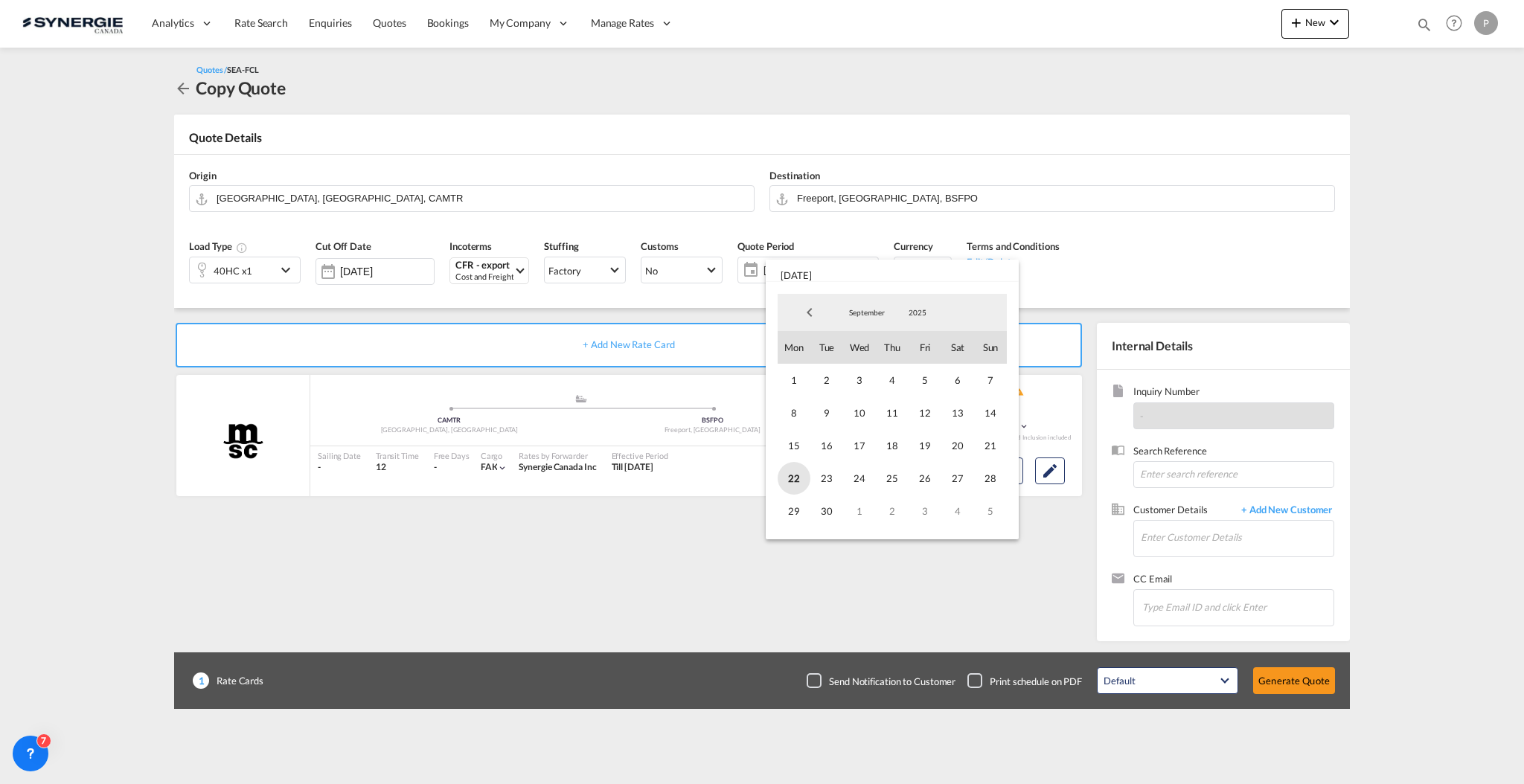
click at [798, 474] on span "22" at bounding box center [794, 478] width 33 height 33
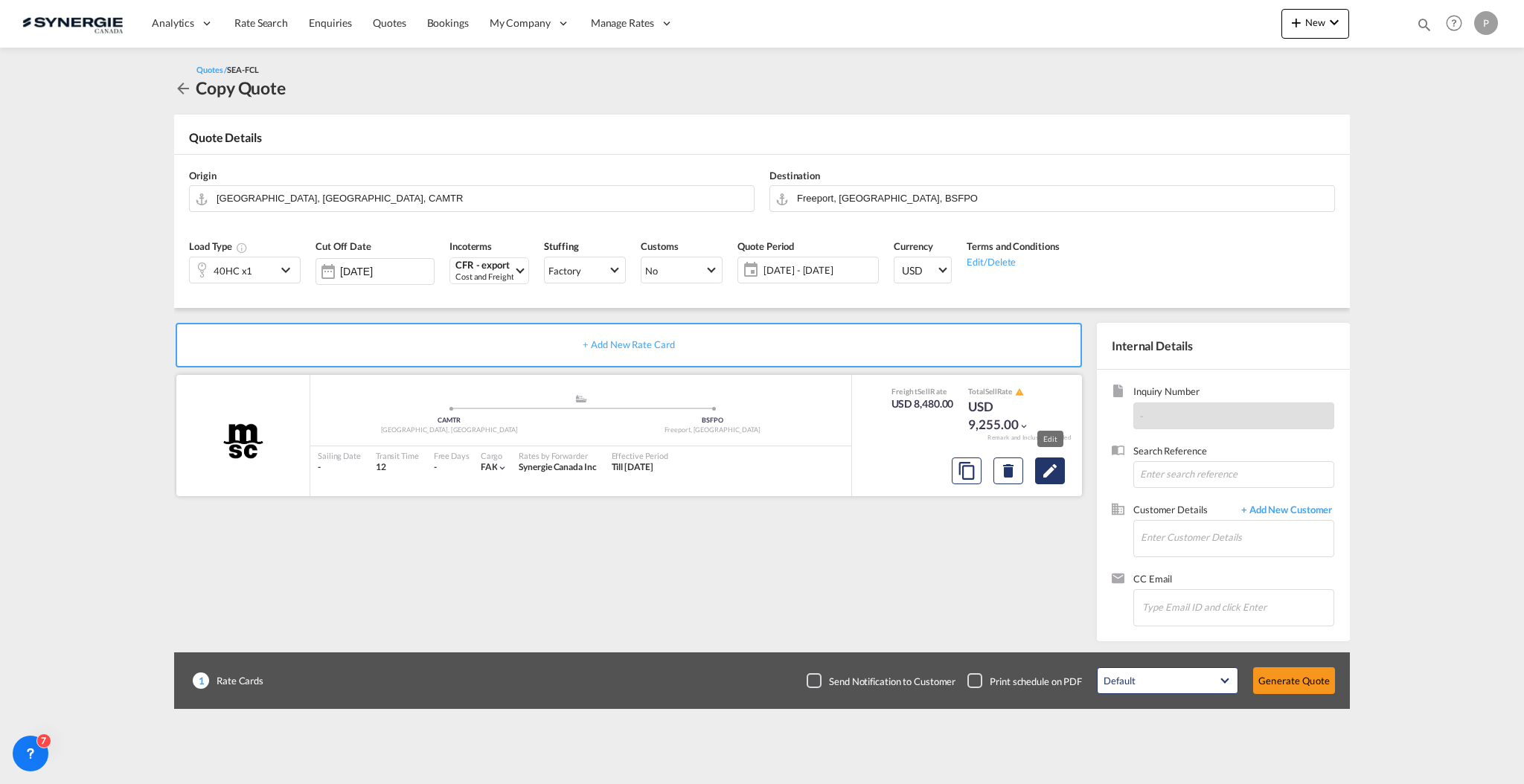
click at [1046, 474] on md-icon "Edit" at bounding box center [1049, 471] width 18 height 18
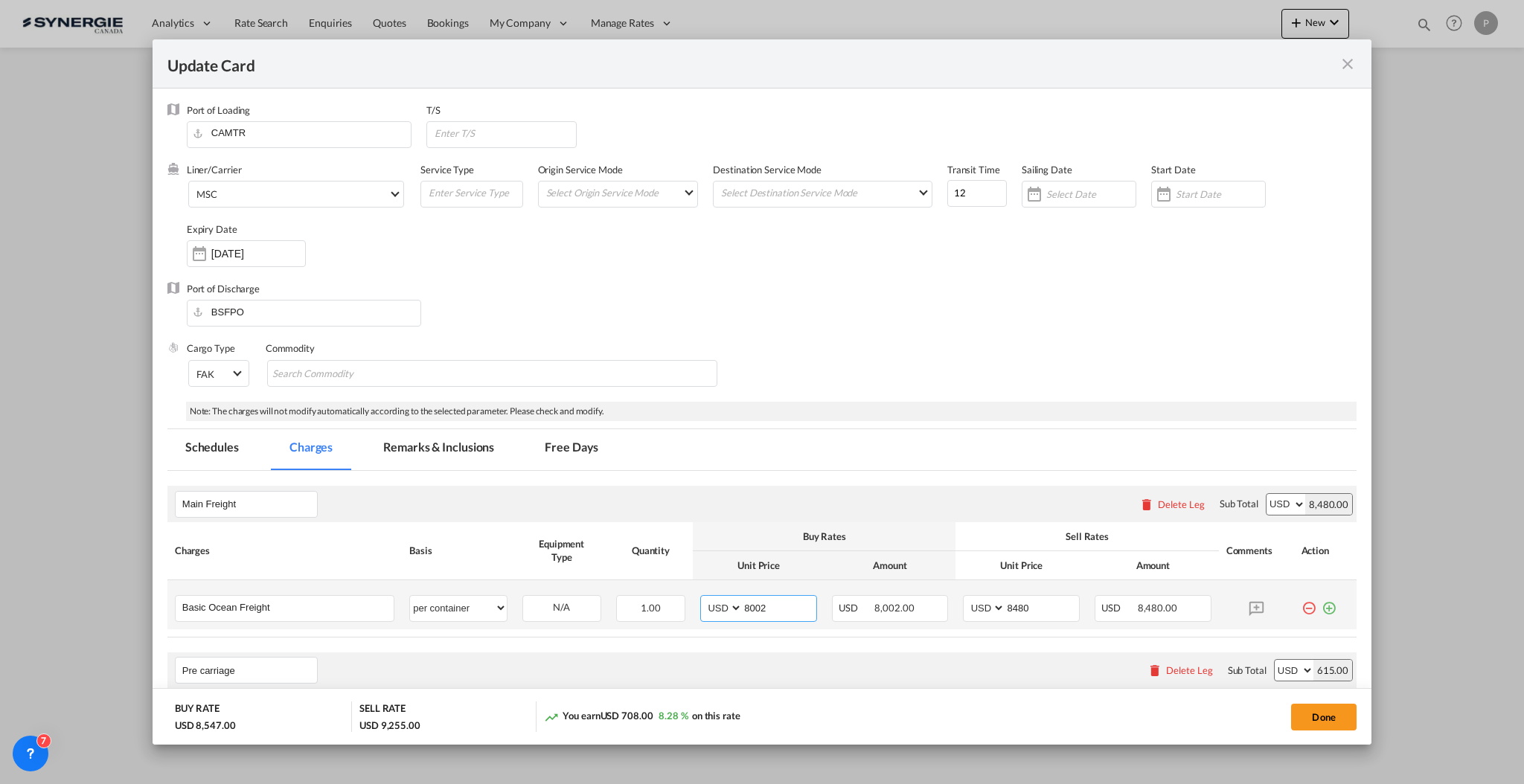
click at [780, 611] on input "8002" at bounding box center [779, 607] width 74 height 22
click at [780, 610] on input "8002" at bounding box center [779, 607] width 74 height 22
type input "4517"
drag, startPoint x: 1018, startPoint y: 608, endPoint x: 1009, endPoint y: 602, distance: 10.8
click at [1009, 602] on input "4750" at bounding box center [1042, 607] width 74 height 22
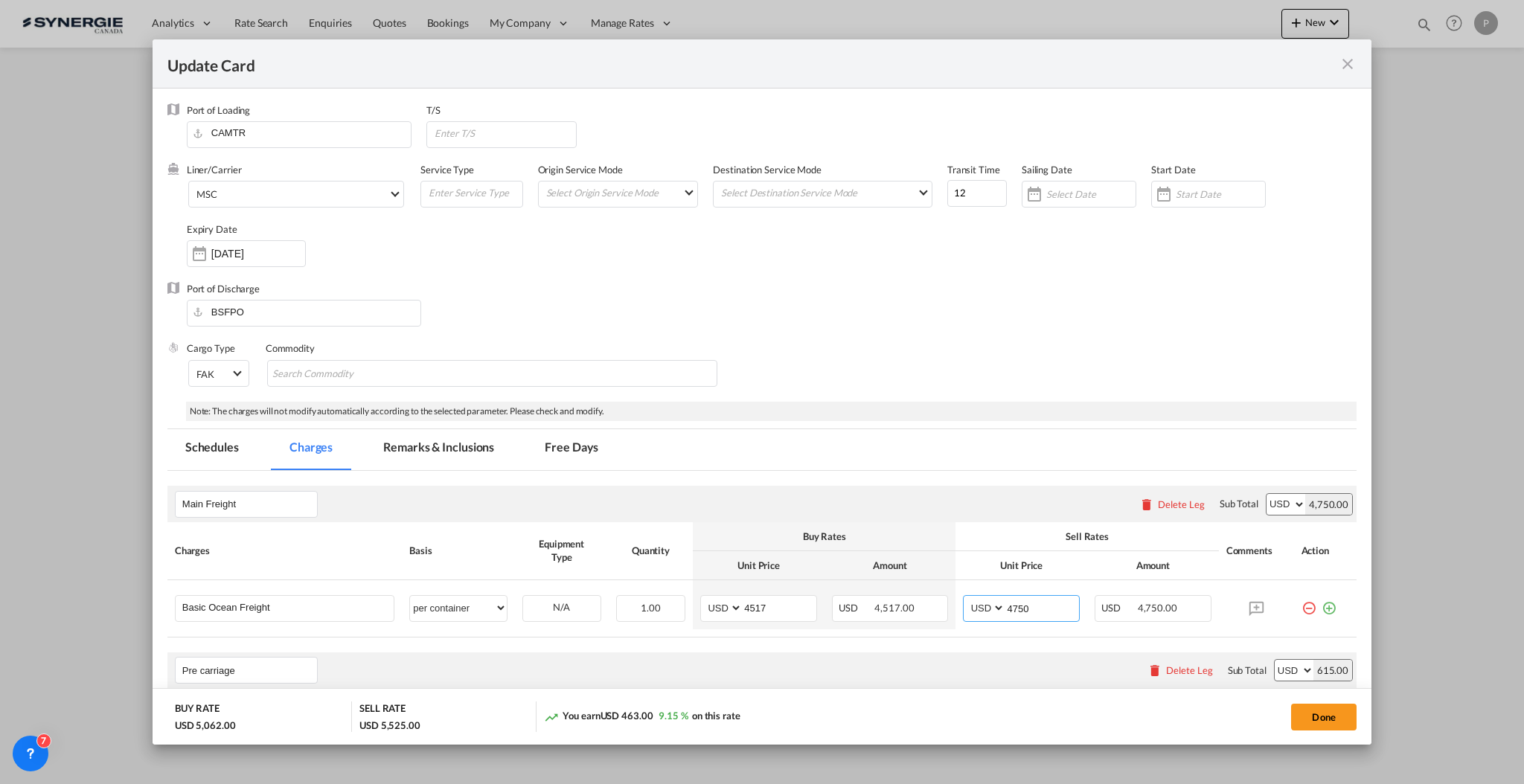
type input "4750"
click at [1018, 507] on div "Main Freight Please enter leg name Leg Name Already Exists Delete Leg Sub Total…" at bounding box center [762, 503] width 1189 height 35
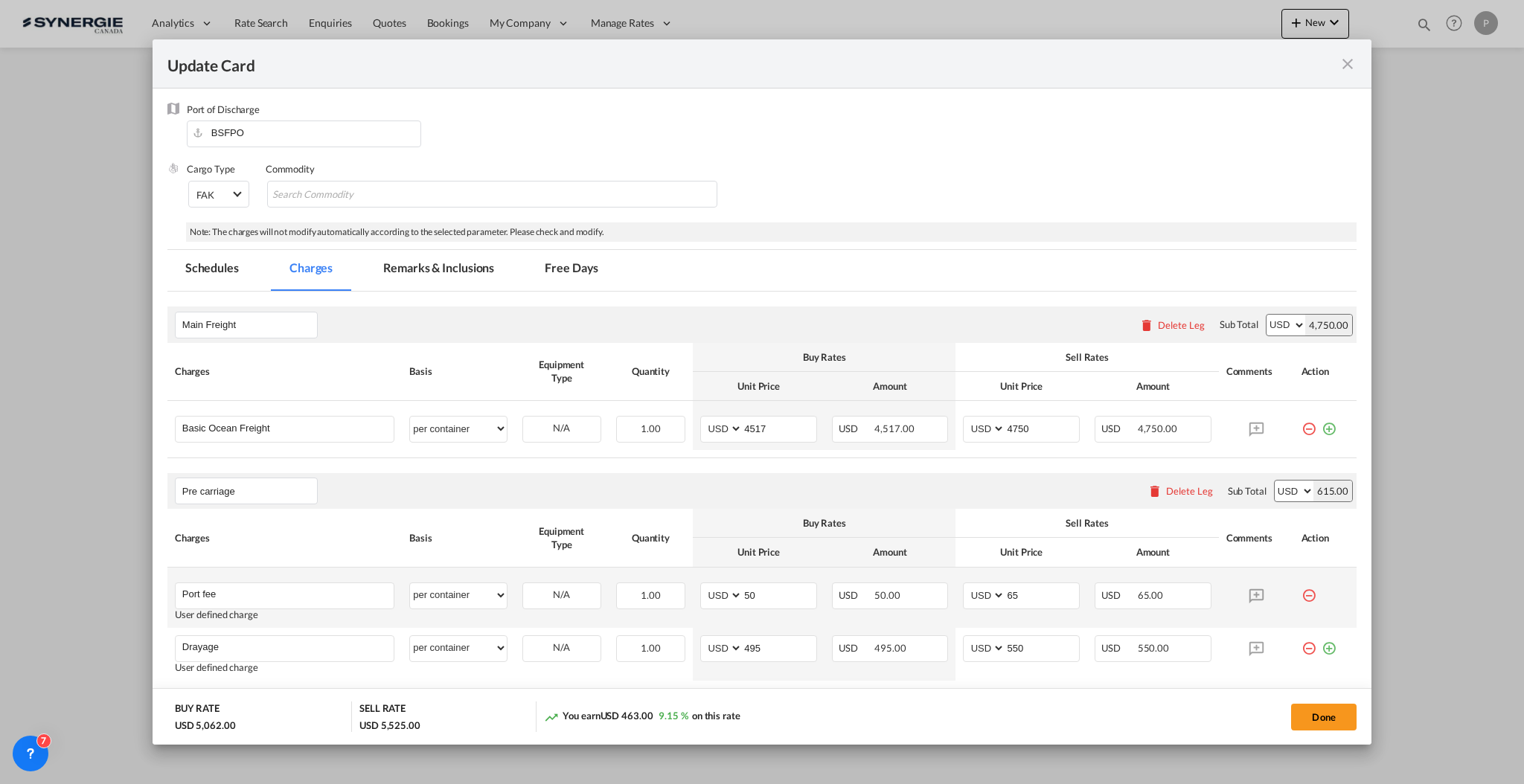
scroll to position [396, 0]
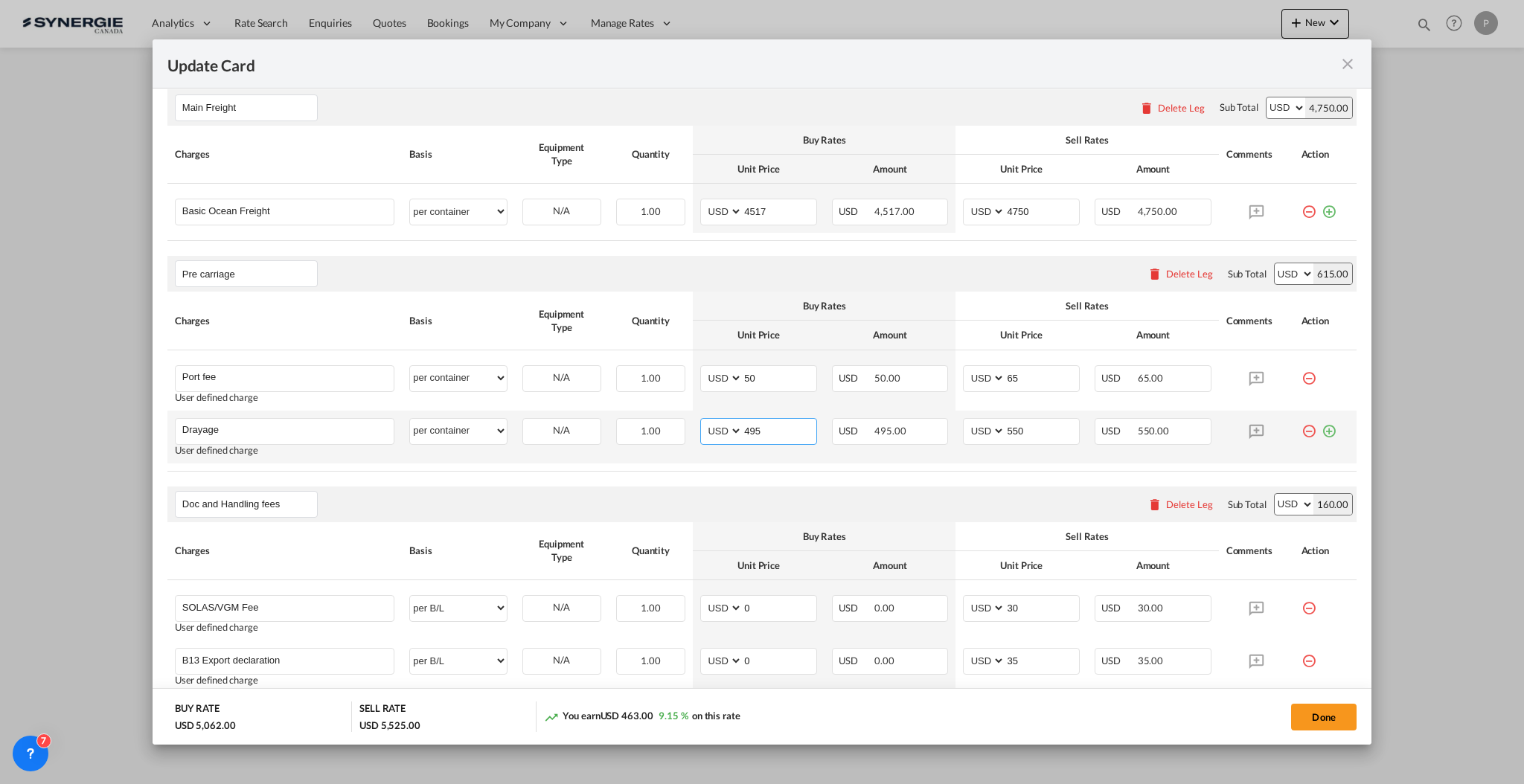
click at [744, 433] on input "495" at bounding box center [779, 430] width 74 height 22
type input "310"
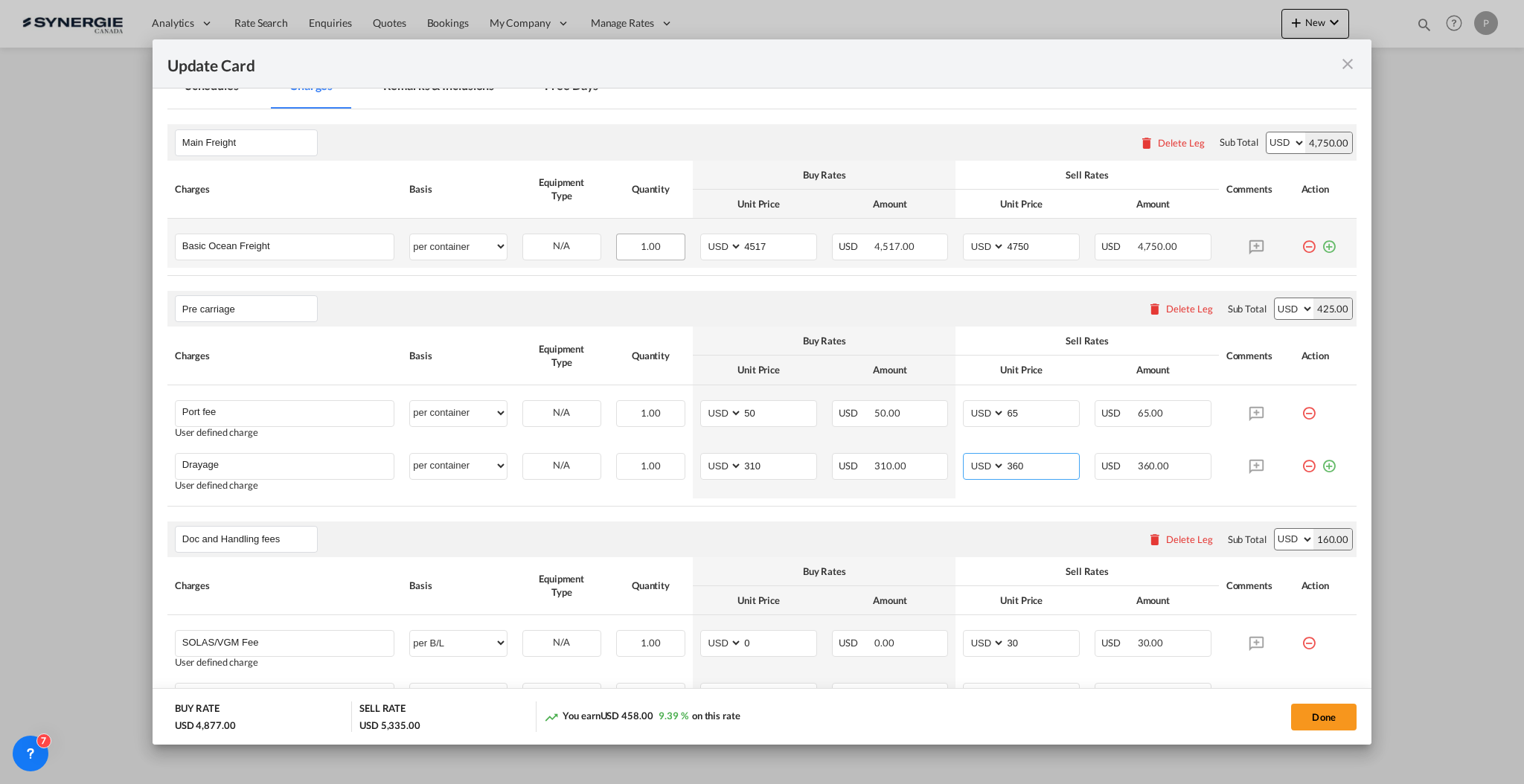
scroll to position [198, 0]
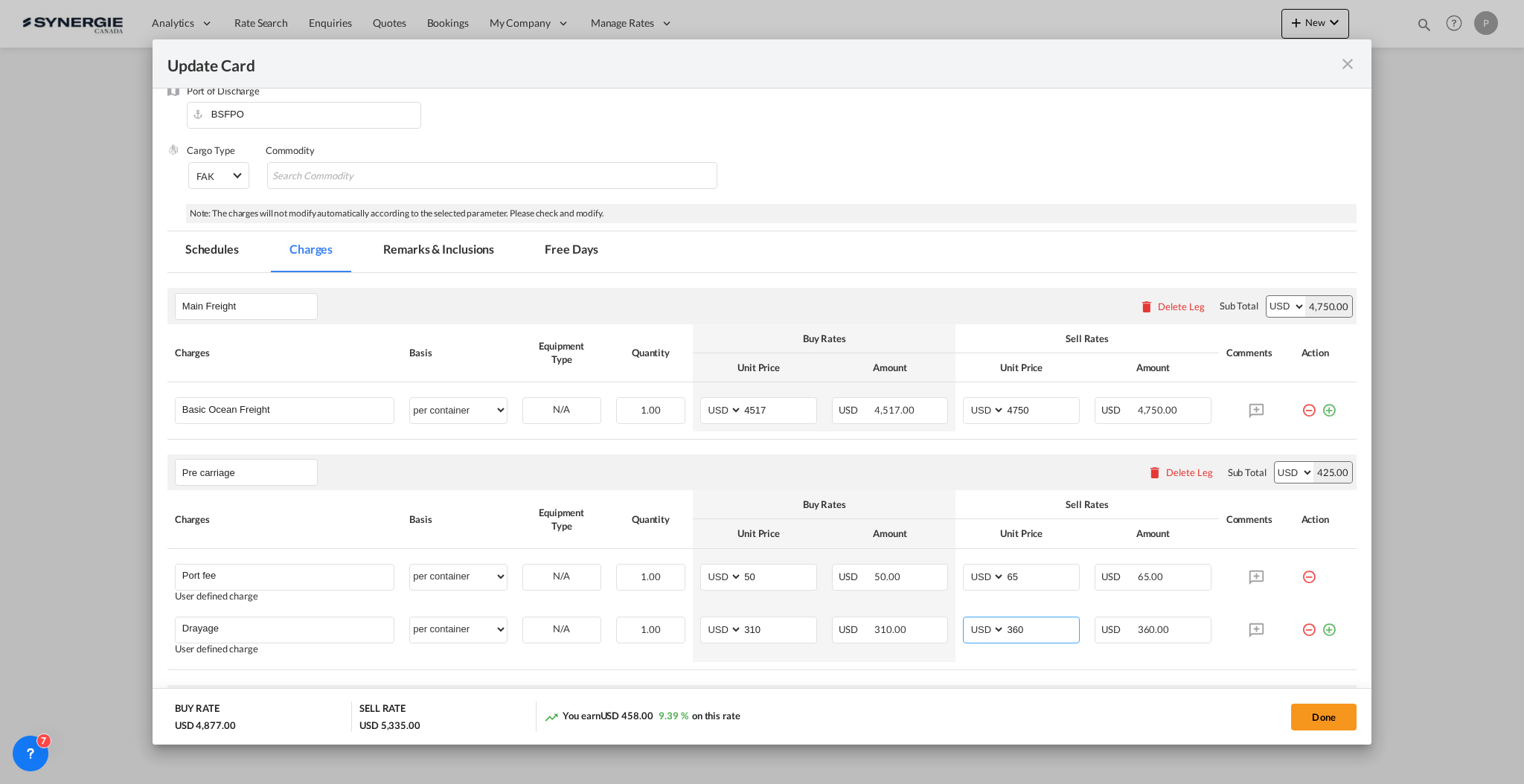
type input "360"
click at [460, 231] on md-tab-item "Remarks & Inclusions" at bounding box center [438, 252] width 146 height 41
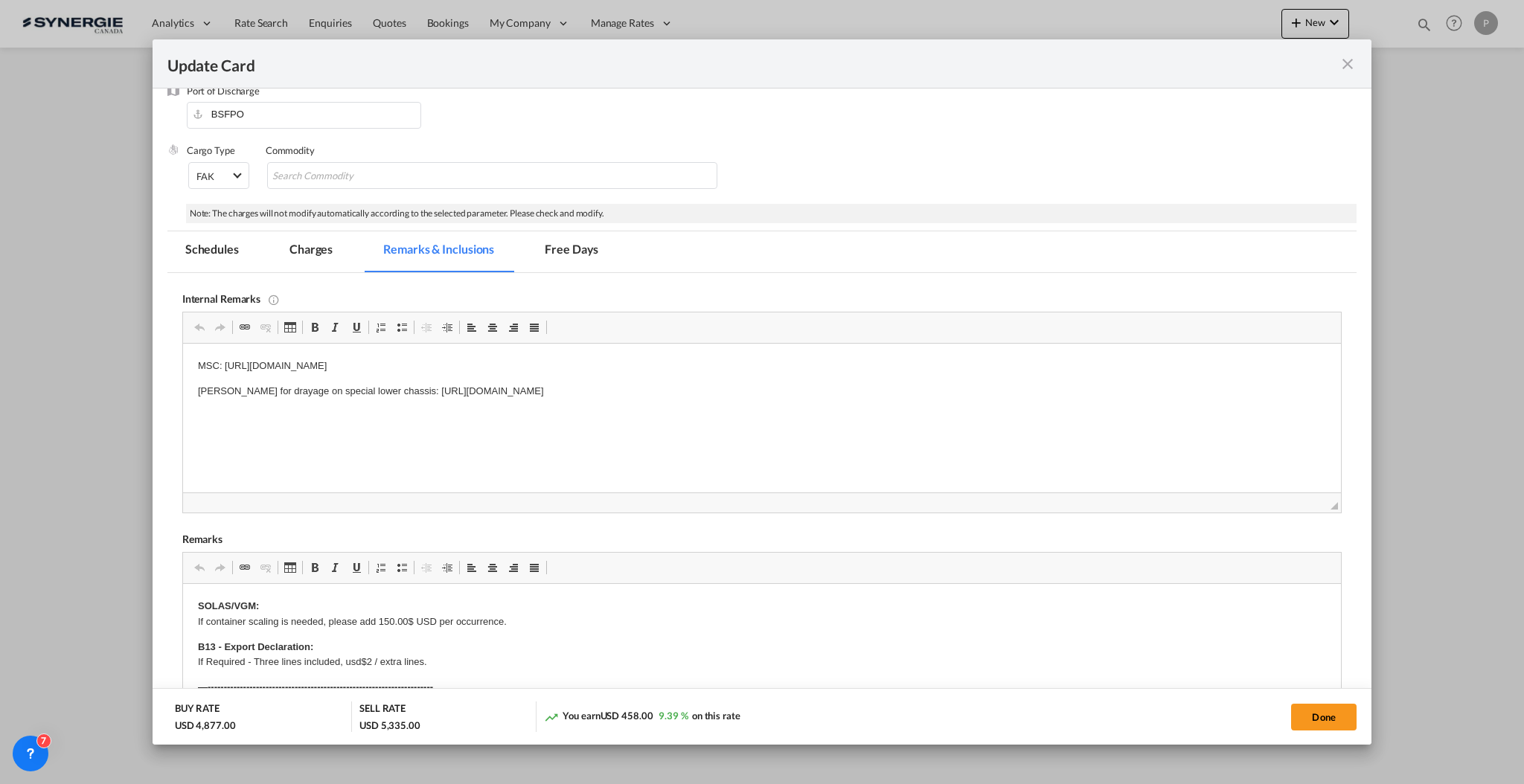
scroll to position [0, 0]
drag, startPoint x: 599, startPoint y: 364, endPoint x: 223, endPoint y: 363, distance: 376.0
drag, startPoint x: 207, startPoint y: 363, endPoint x: 1056, endPoint y: 344, distance: 849.2
click at [1056, 344] on html "MSC: https://app.frontapp.com/inboxes/teammates/6847055/inbox/all/57531414863 D…" at bounding box center [762, 379] width 1158 height 71
click at [706, 395] on p "Dickson for drayage on special lower chassis: https://app.frontapp.com/open/cnv…" at bounding box center [761, 392] width 1129 height 16
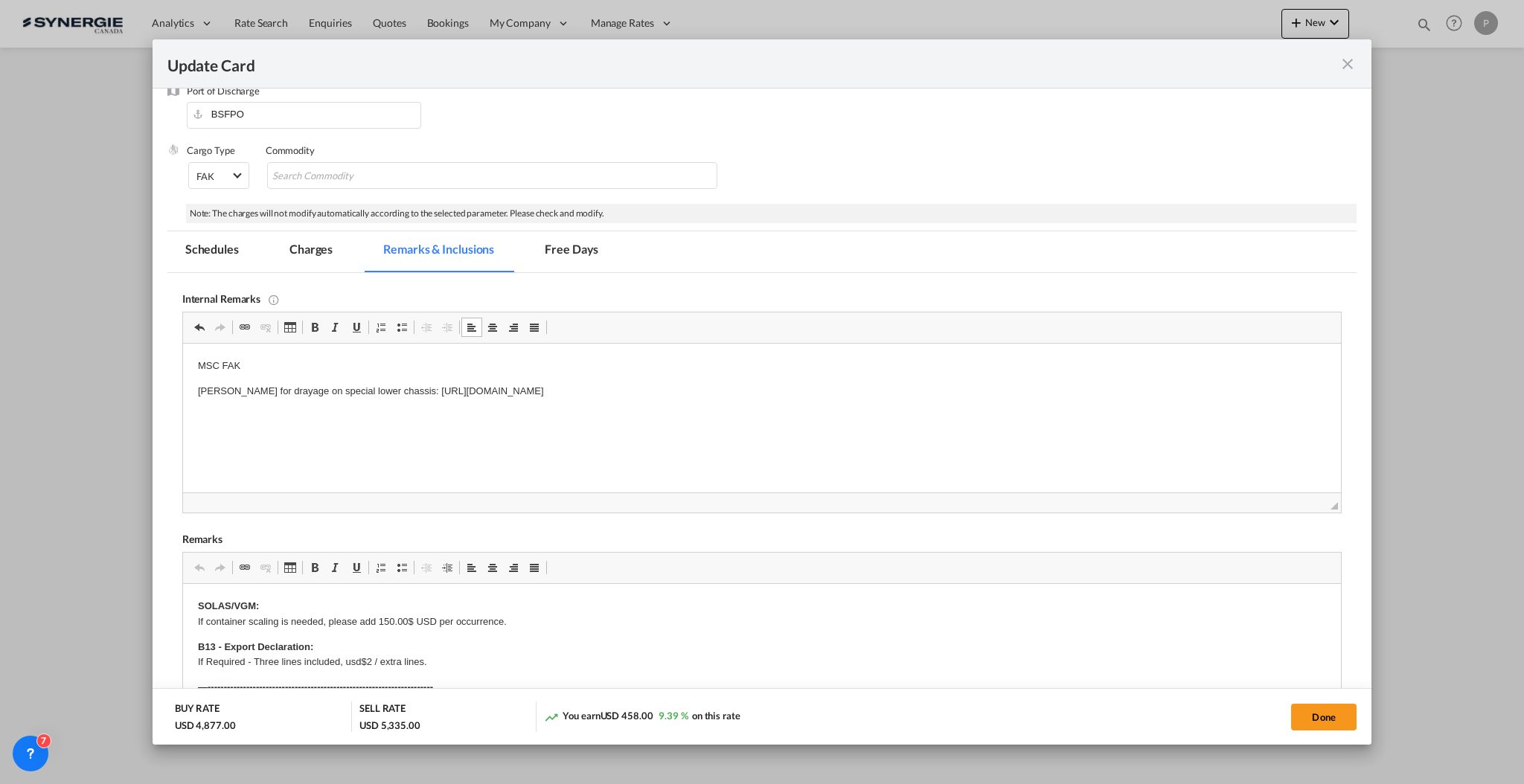
click at [702, 385] on p "Dickson for drayage on special lower chassis: https://app.frontapp.com/open/cnv…" at bounding box center [761, 392] width 1129 height 16
click at [702, 385] on p "A1 or Pride for Drayage" at bounding box center [761, 392] width 1129 height 16
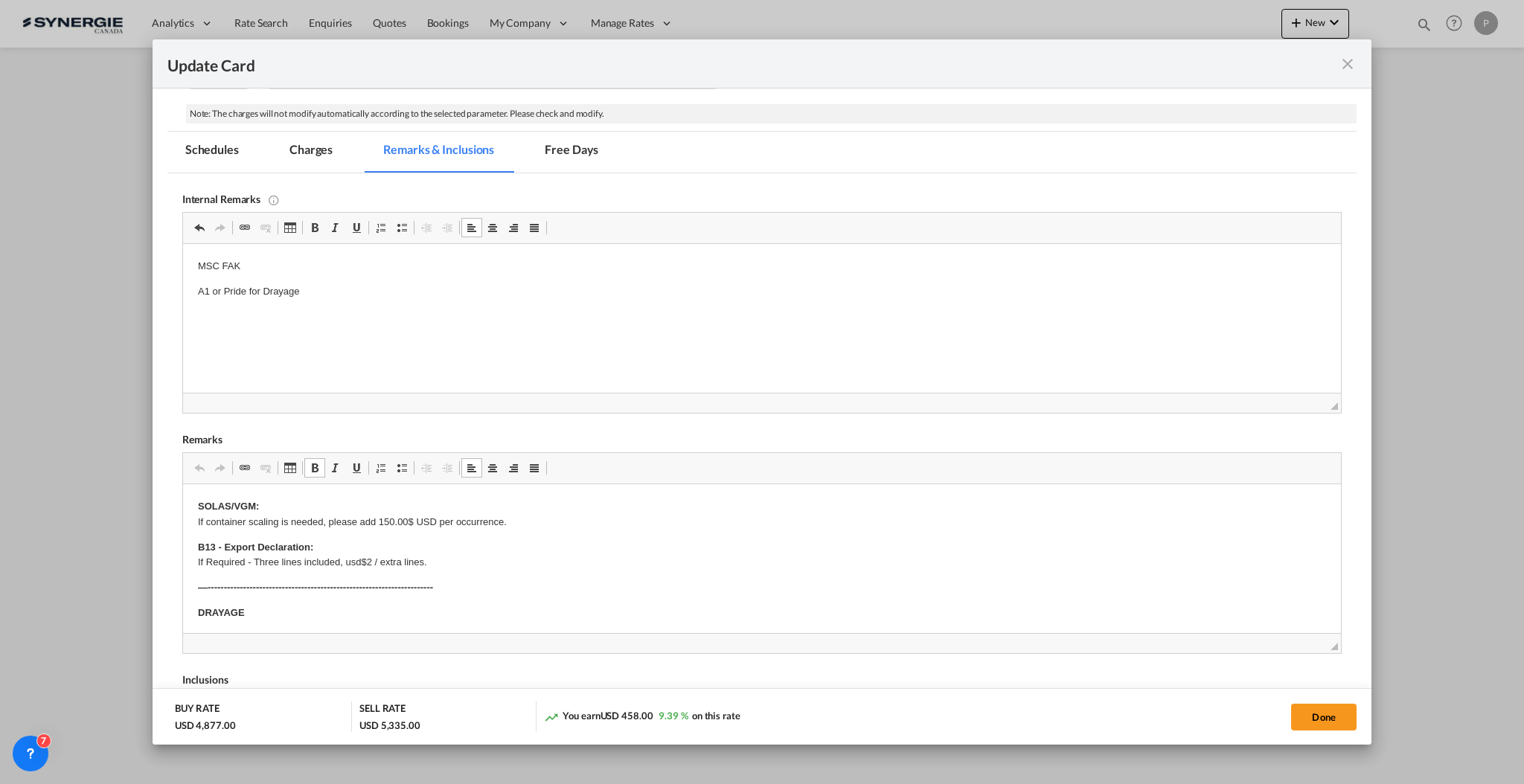
drag, startPoint x: 290, startPoint y: 508, endPoint x: 312, endPoint y: 536, distance: 35.6
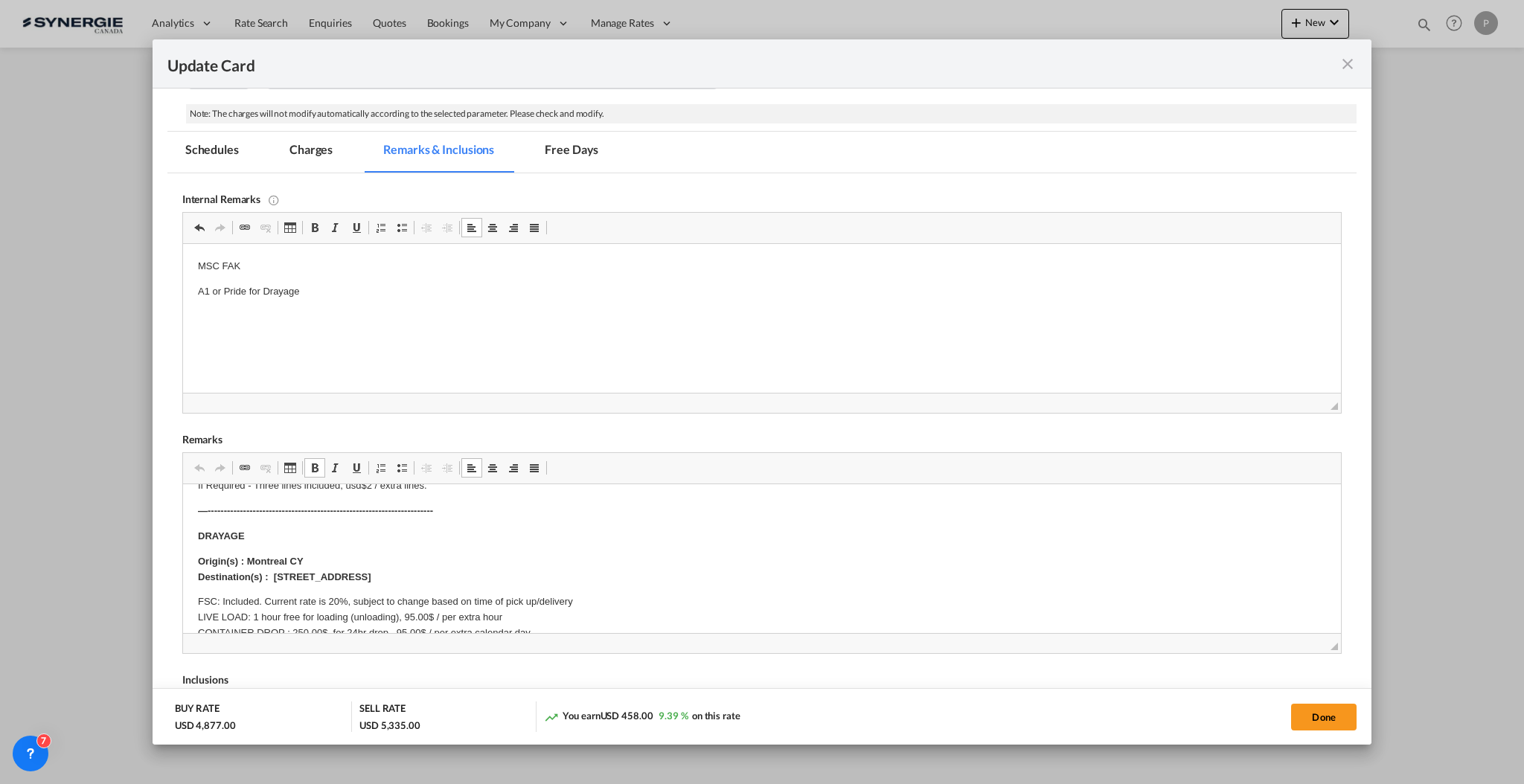
scroll to position [198, 0]
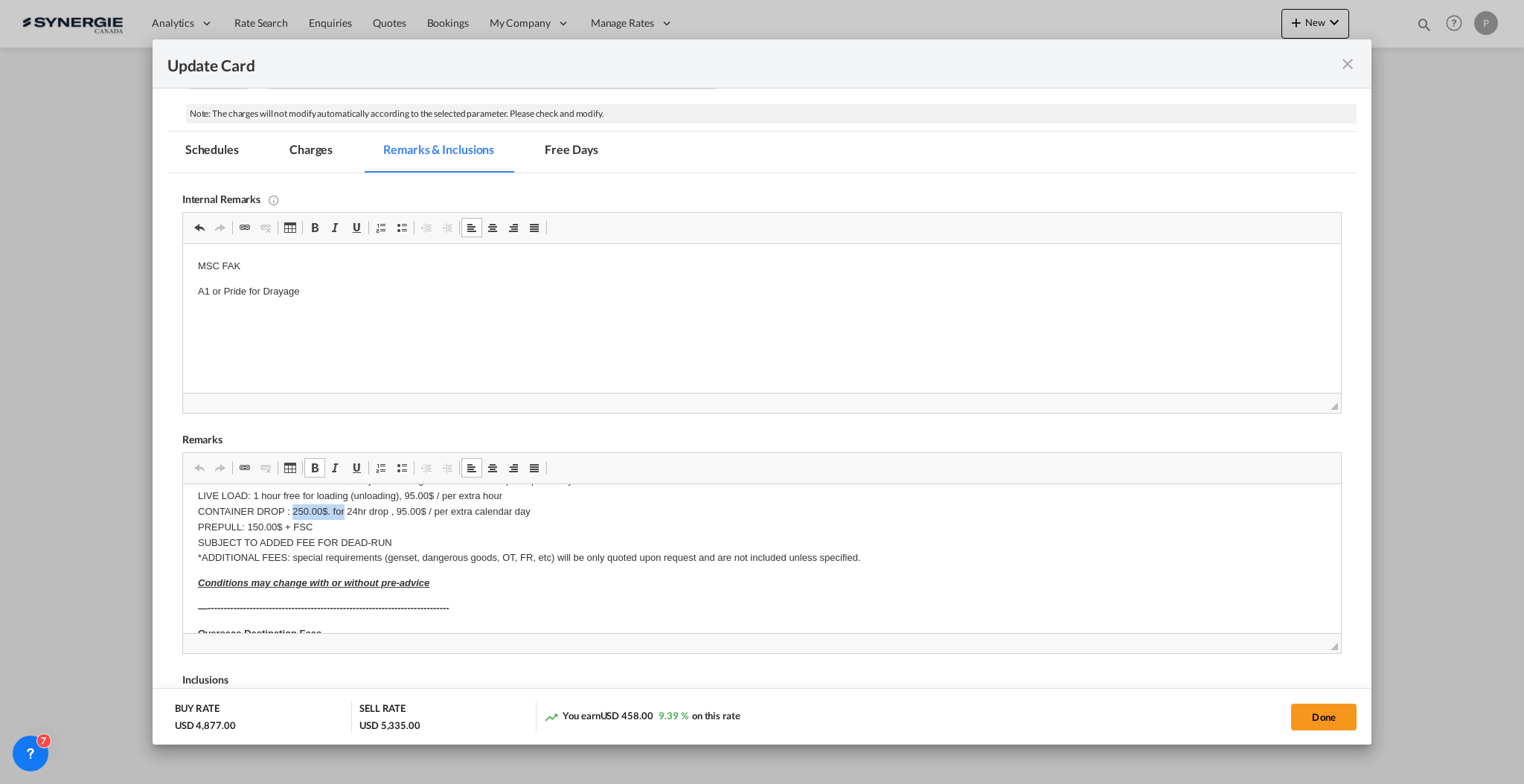
drag, startPoint x: 341, startPoint y: 508, endPoint x: 292, endPoint y: 507, distance: 49.0
click at [292, 507] on p "FSC: Included. Current rate is 20%, subject to change based on time of pick up/…" at bounding box center [761, 520] width 1129 height 93
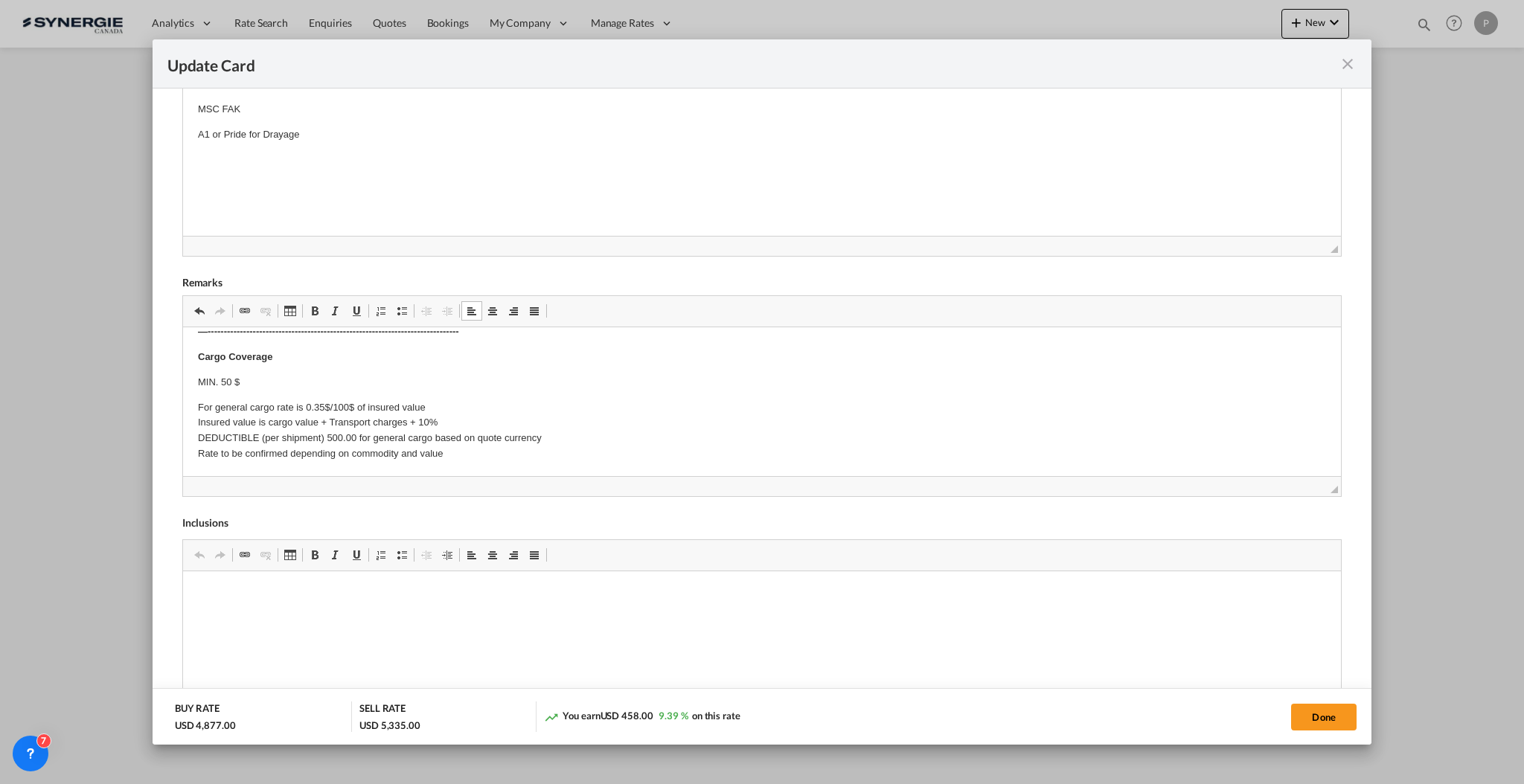
scroll to position [525, 0]
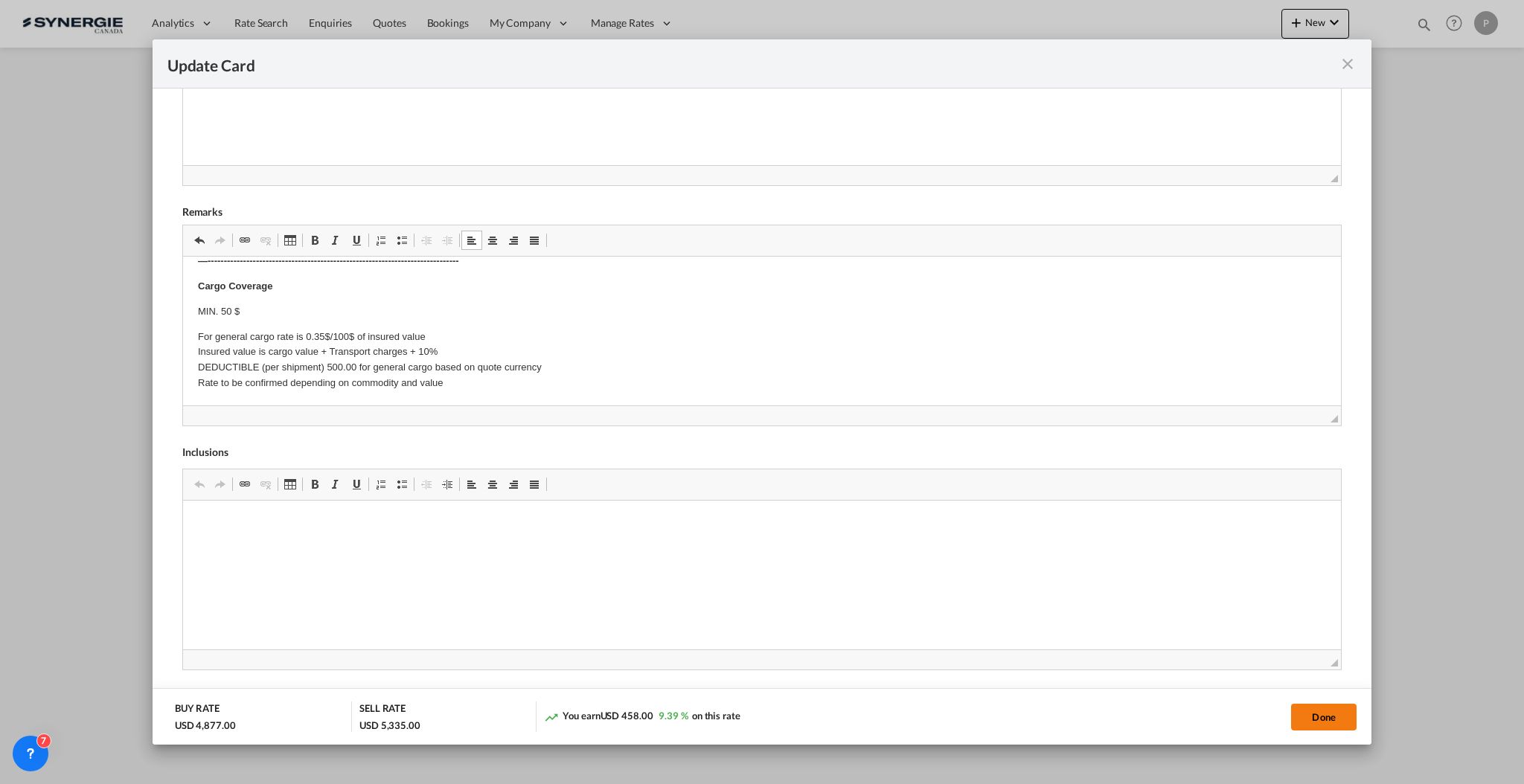
click at [1328, 718] on button "Done" at bounding box center [1324, 717] width 65 height 27
type input "21 Oct 2025"
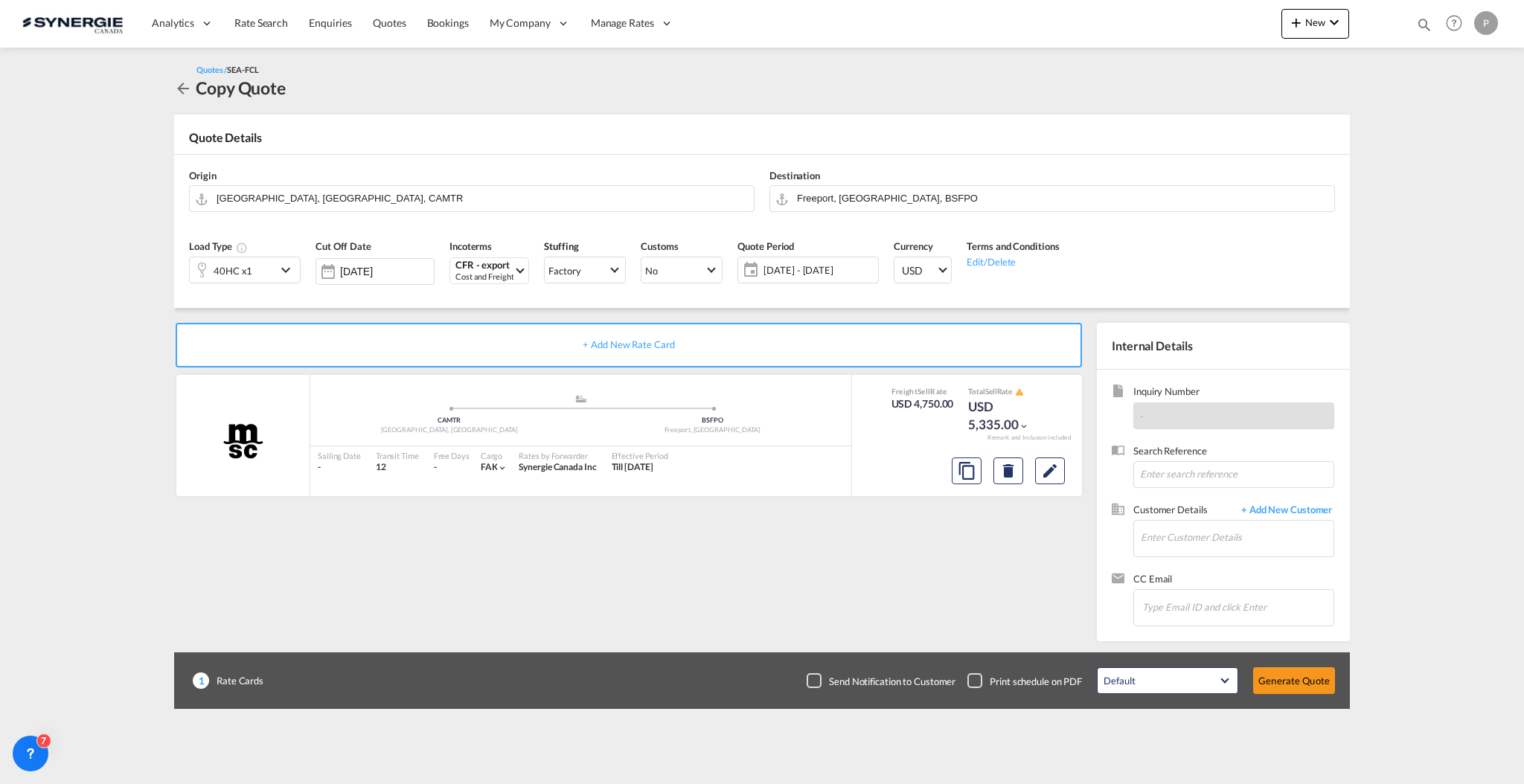
scroll to position [73, 0]
click at [1216, 540] on input "Enter Customer Details" at bounding box center [1237, 538] width 193 height 34
paste input "stephanie.moisan@structurmarine.com"
click at [1175, 555] on div "Stephanie Moisan stephanie.moisan@structurmarine.com | Structurmarine" at bounding box center [1237, 563] width 193 height 40
type input "Structurmarine, Stephanie Moisan, stephanie.moisan@structurmarine.com"
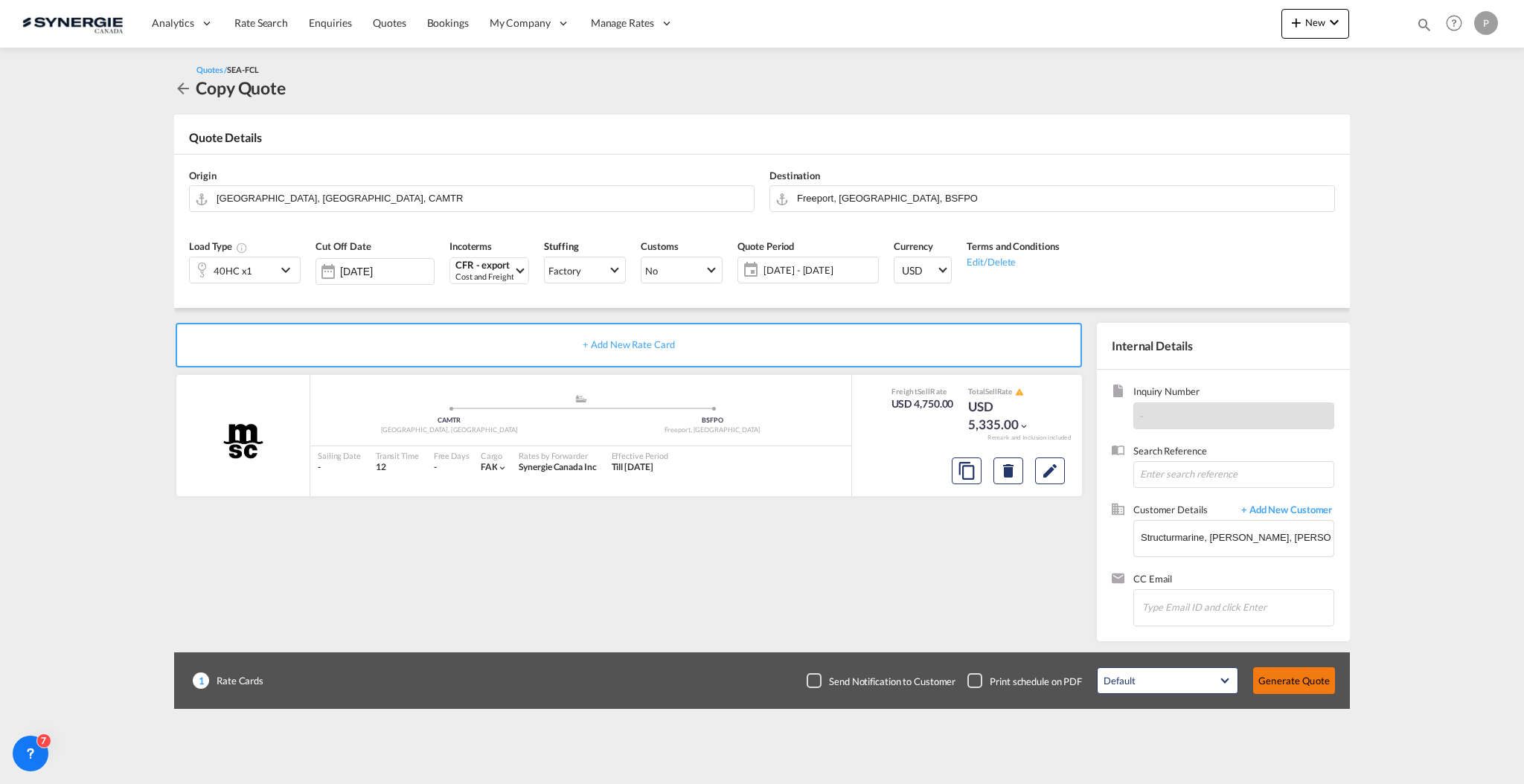
click at [1299, 676] on button "Generate Quote" at bounding box center [1295, 681] width 82 height 27
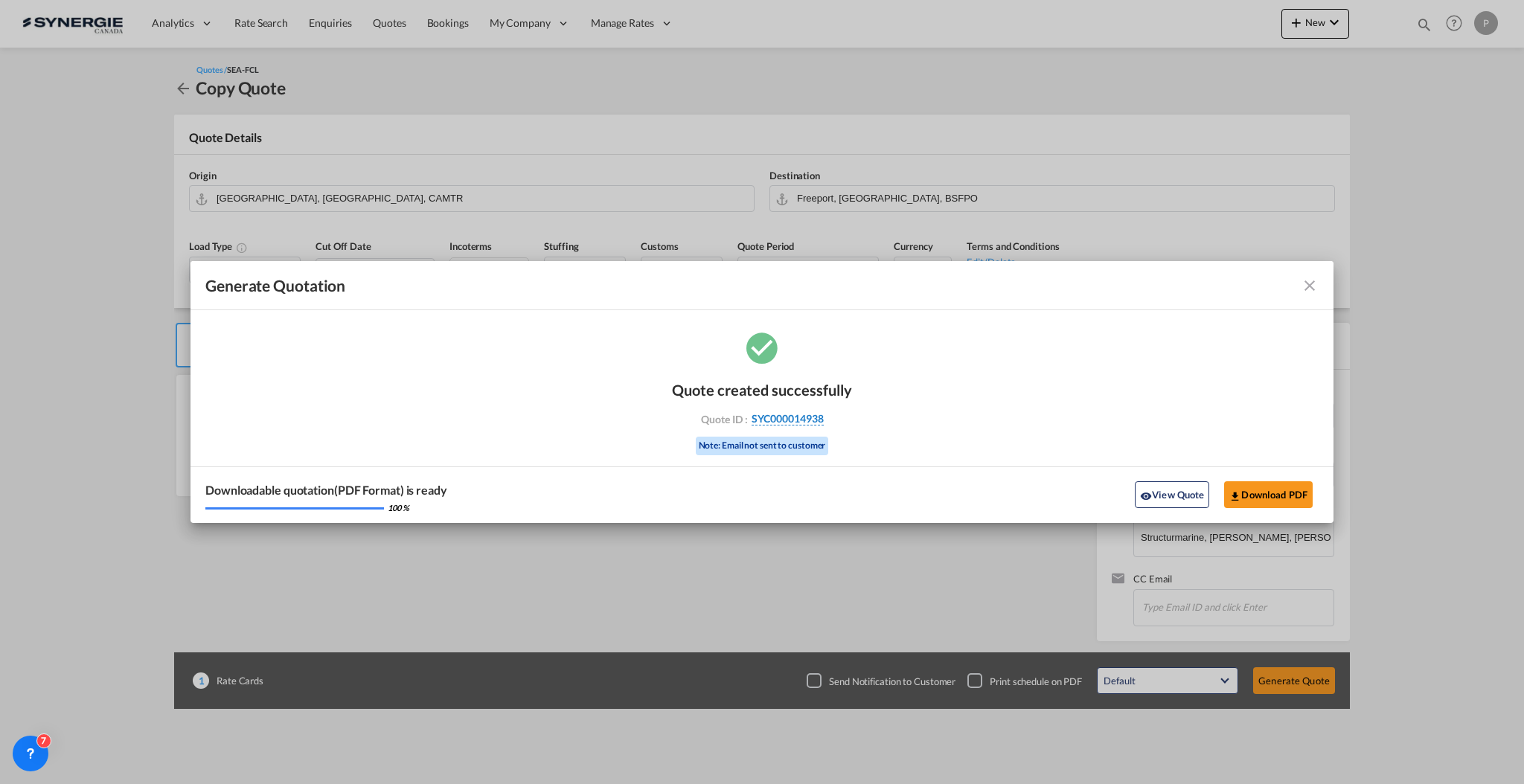
drag, startPoint x: 852, startPoint y: 420, endPoint x: 823, endPoint y: 421, distance: 29.0
click at [823, 421] on div "Quote created successfully Quote ID : SYC000014938 Note: Email not sent to cust…" at bounding box center [762, 426] width 1143 height 194
copy div "SYC000014938"
click at [1239, 487] on button "Download PDF" at bounding box center [1268, 494] width 89 height 27
click at [1307, 285] on md-icon "icon-close fg-AAA8AD cursor m-0" at bounding box center [1309, 285] width 18 height 18
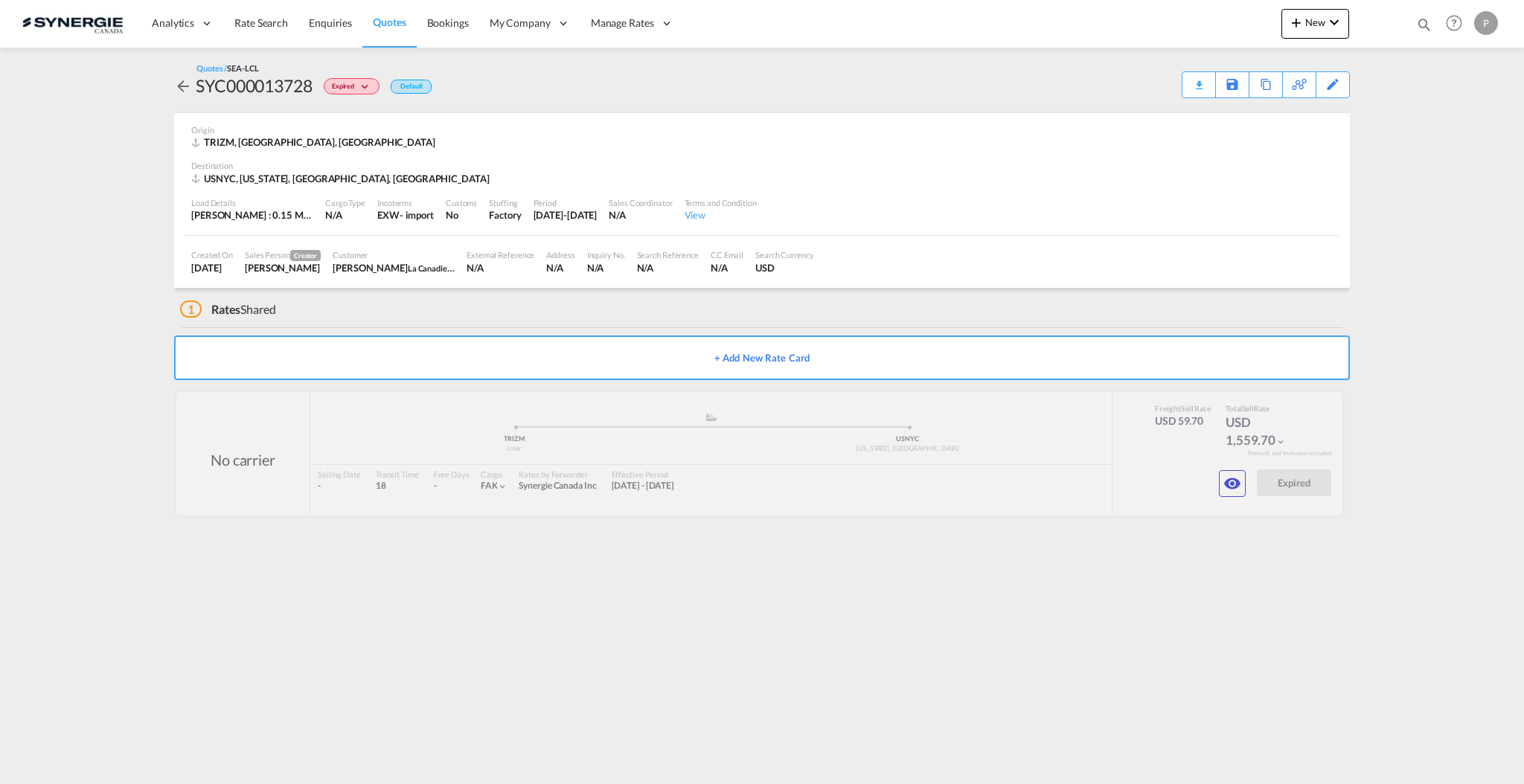
click at [1425, 21] on md-icon "icon-magnify" at bounding box center [1425, 25] width 17 height 17
click at [1191, 33] on select "Bookings Quotes Enquiries" at bounding box center [1187, 24] width 71 height 27
click at [1152, 11] on select "Bookings Quotes Enquiries" at bounding box center [1187, 24] width 71 height 27
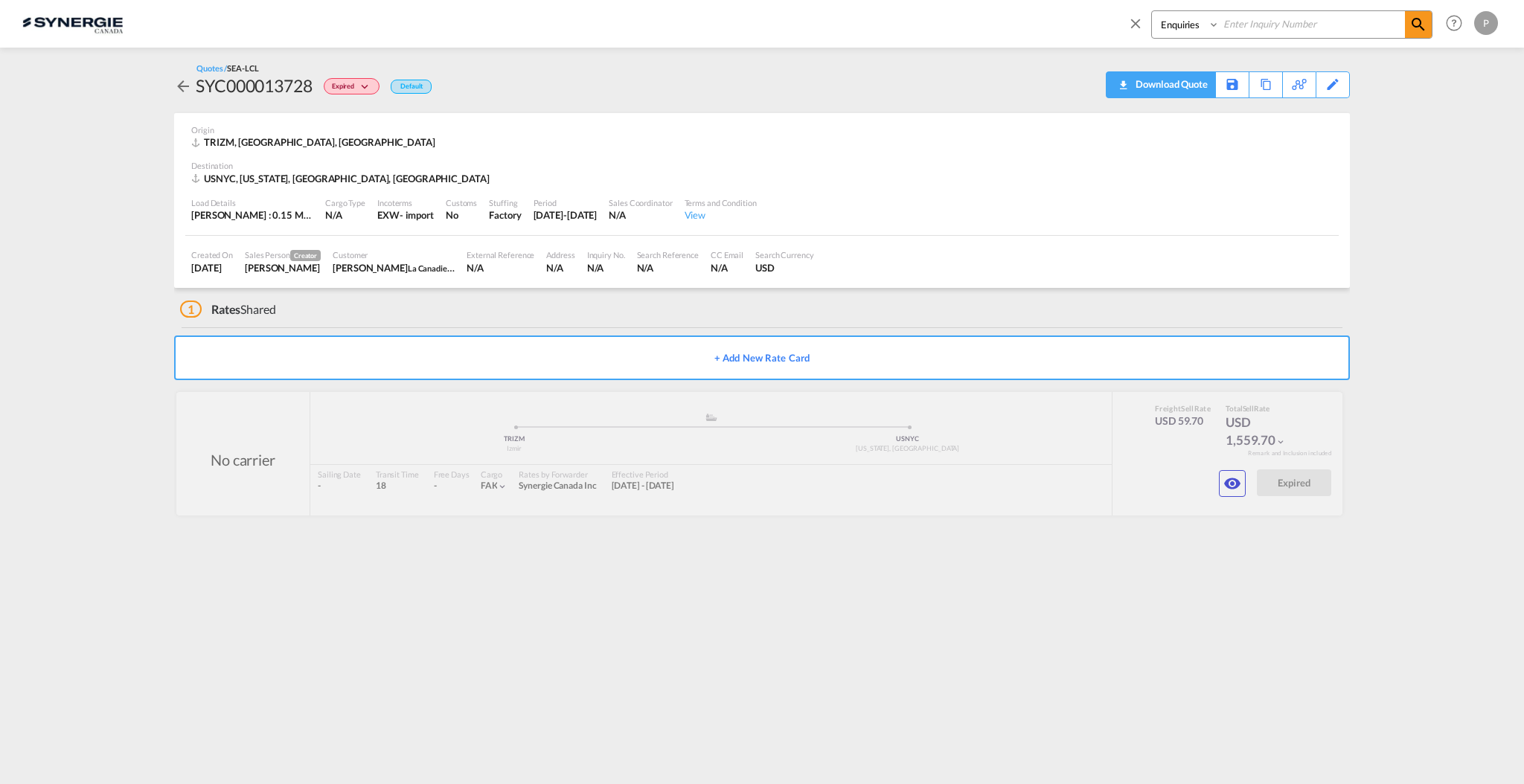
click at [1181, 84] on div "Download Quote" at bounding box center [1170, 84] width 76 height 24
click at [1173, 21] on select "Bookings Quotes Enquiries" at bounding box center [1187, 24] width 71 height 27
select select "Quotes"
click at [1152, 11] on select "Bookings Quotes Enquiries" at bounding box center [1187, 24] width 71 height 27
click at [1261, 29] on input at bounding box center [1312, 24] width 186 height 26
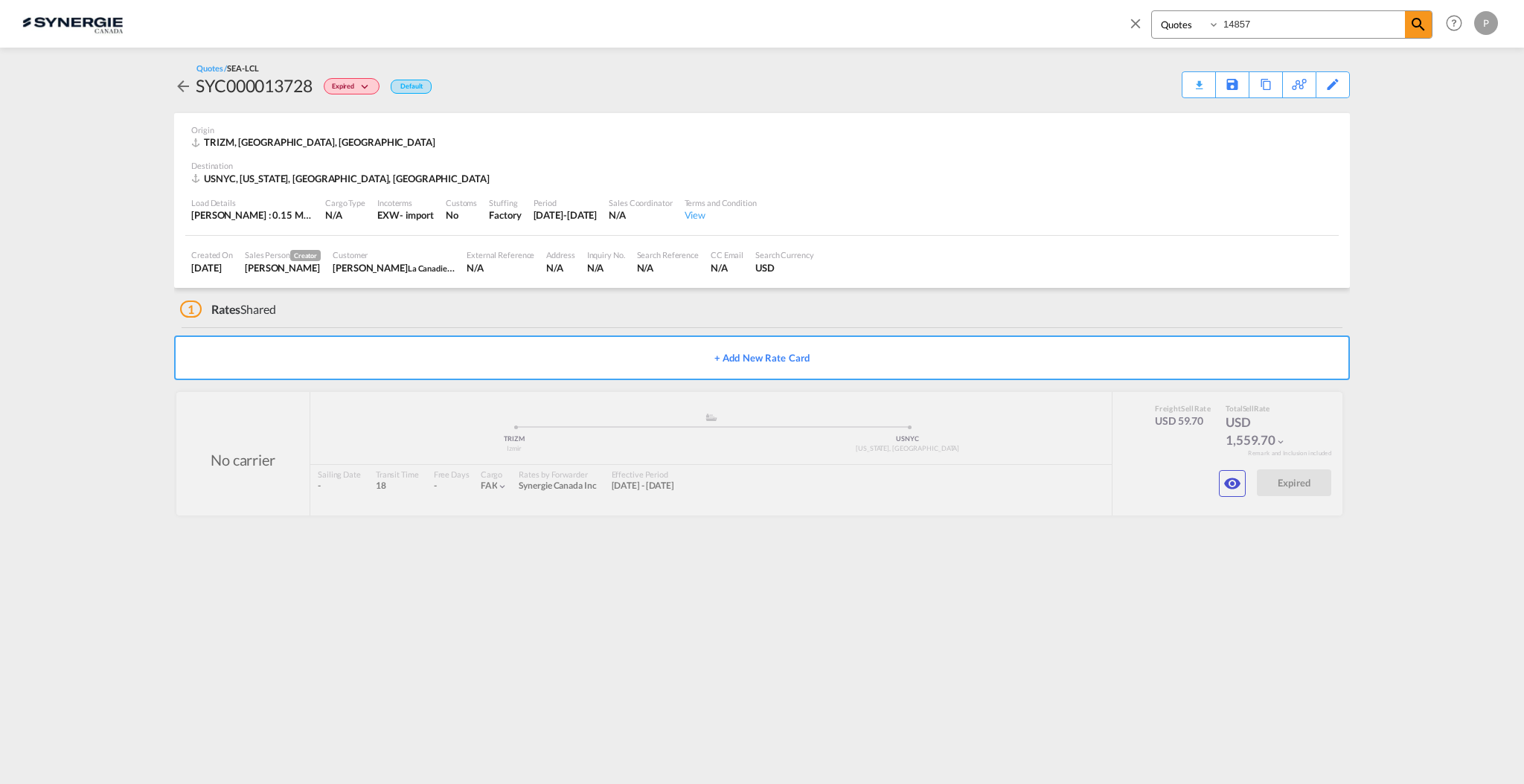
type input "14857"
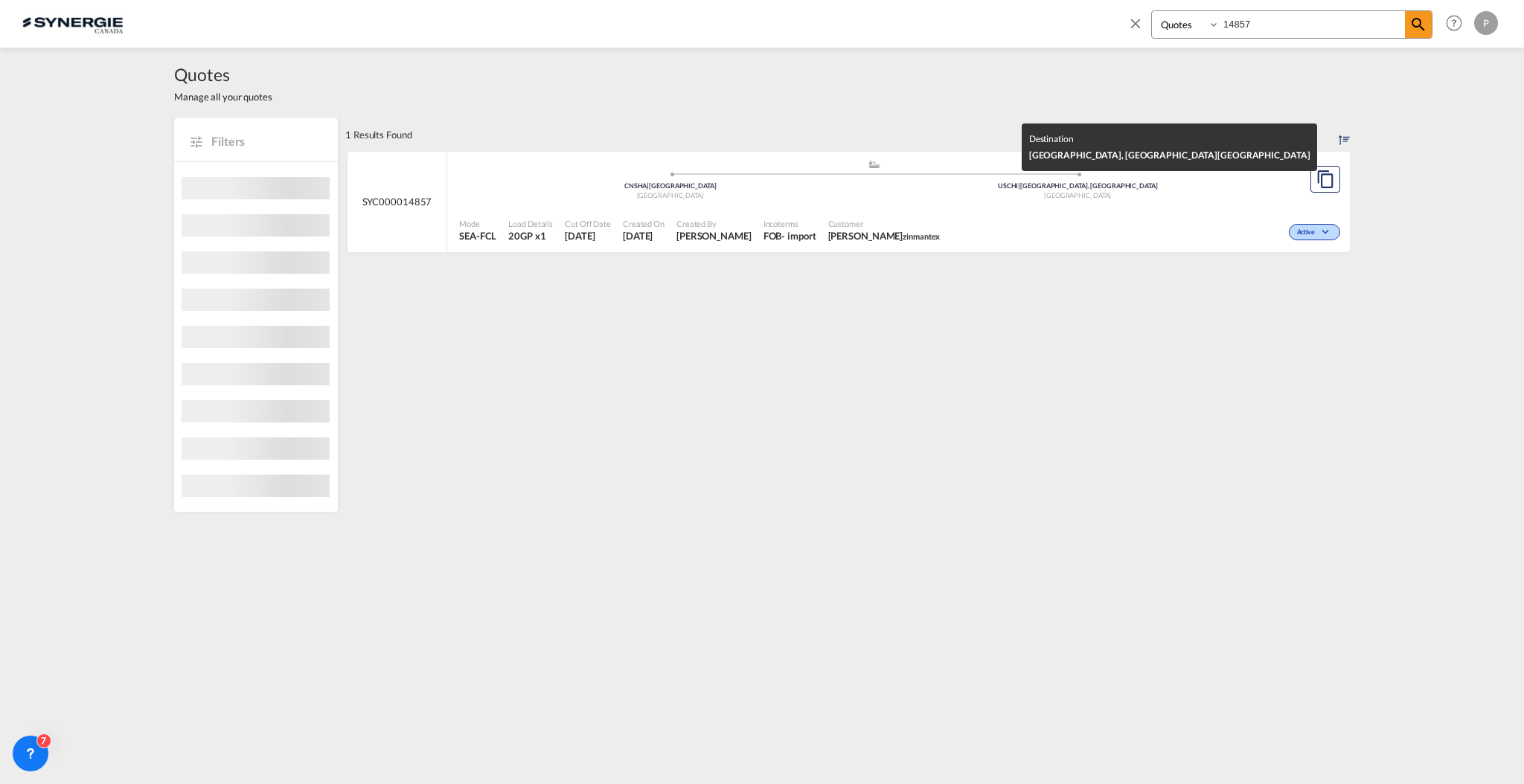
drag, startPoint x: 991, startPoint y: 190, endPoint x: 994, endPoint y: 268, distance: 78.1
click at [991, 182] on div "USCHI | Chicago, IL United States" at bounding box center [1078, 182] width 408 height 0
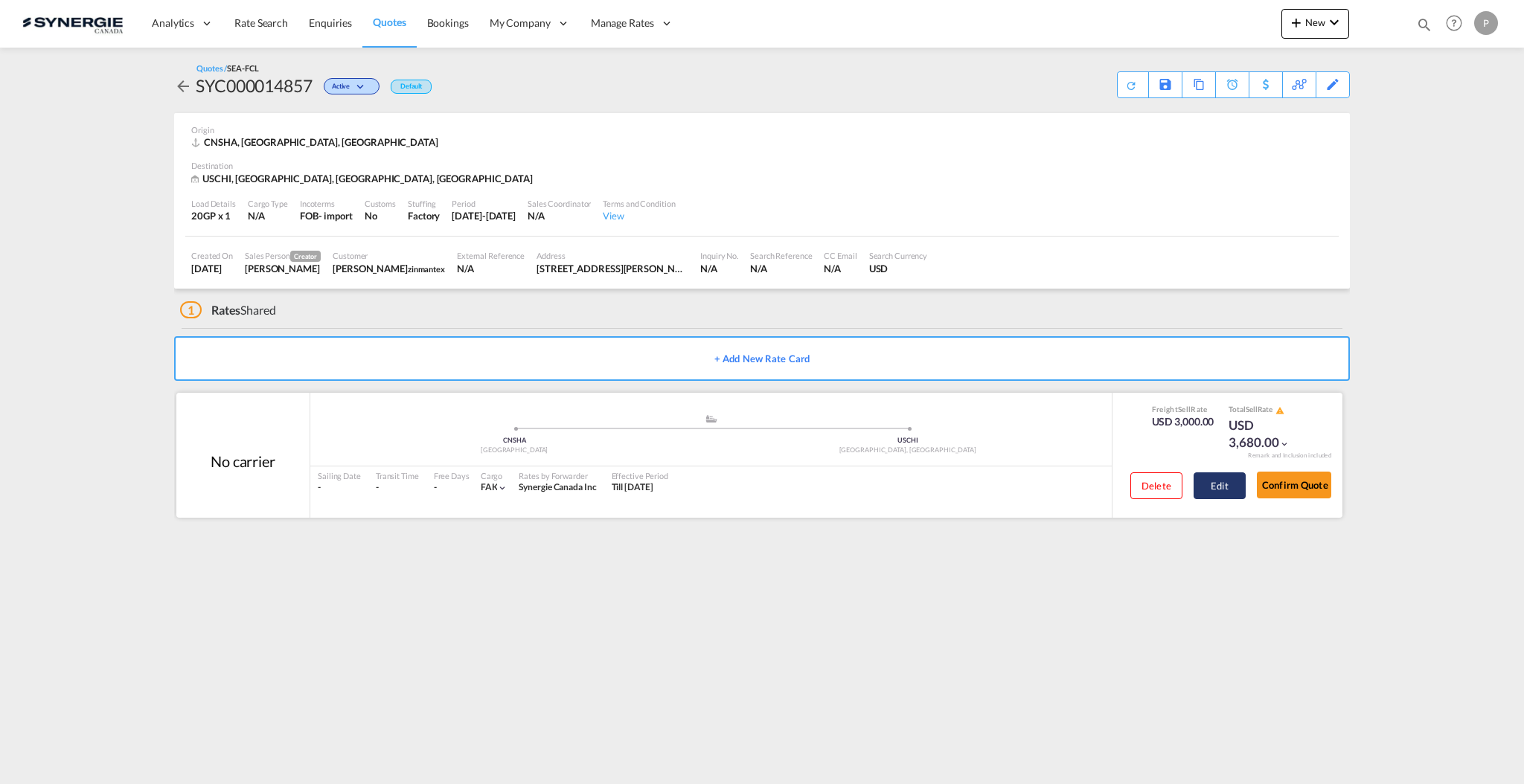
click at [1225, 485] on button "Edit" at bounding box center [1220, 486] width 52 height 27
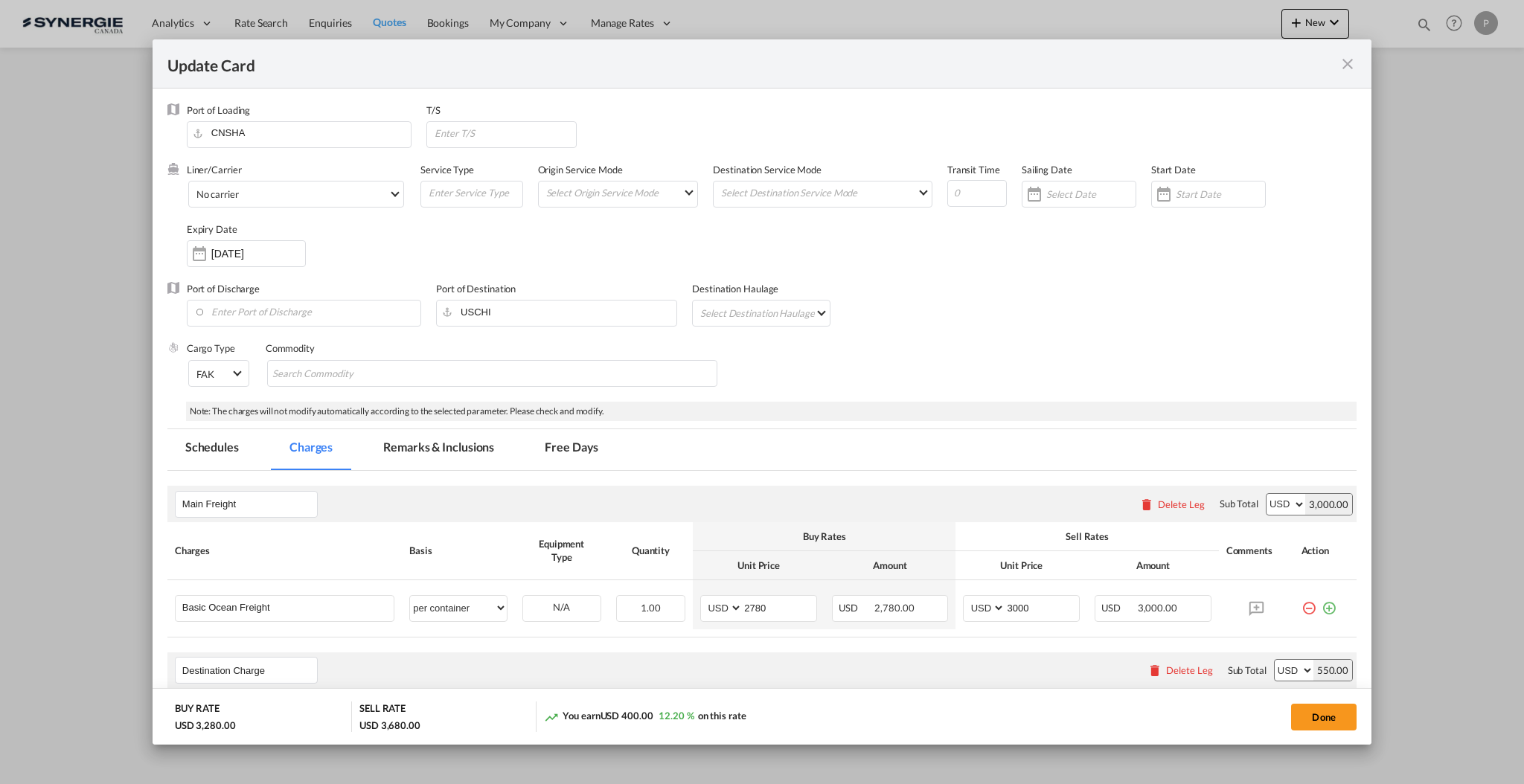
select select "per container"
select select "per B/L"
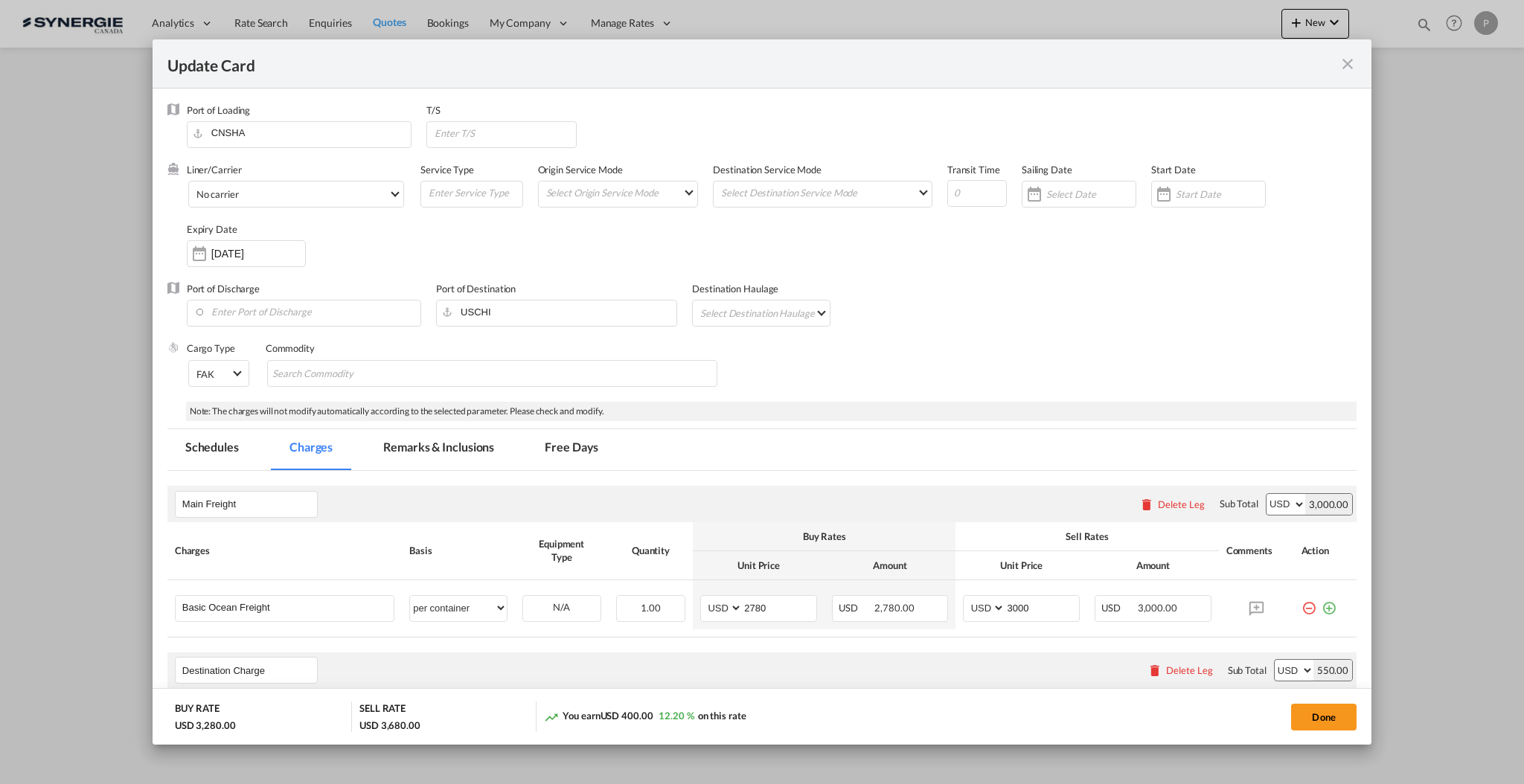
select select "per B/L"
select select "per shipment"
click at [473, 451] on md-tab-item "Remarks & Inclusions" at bounding box center [438, 449] width 146 height 41
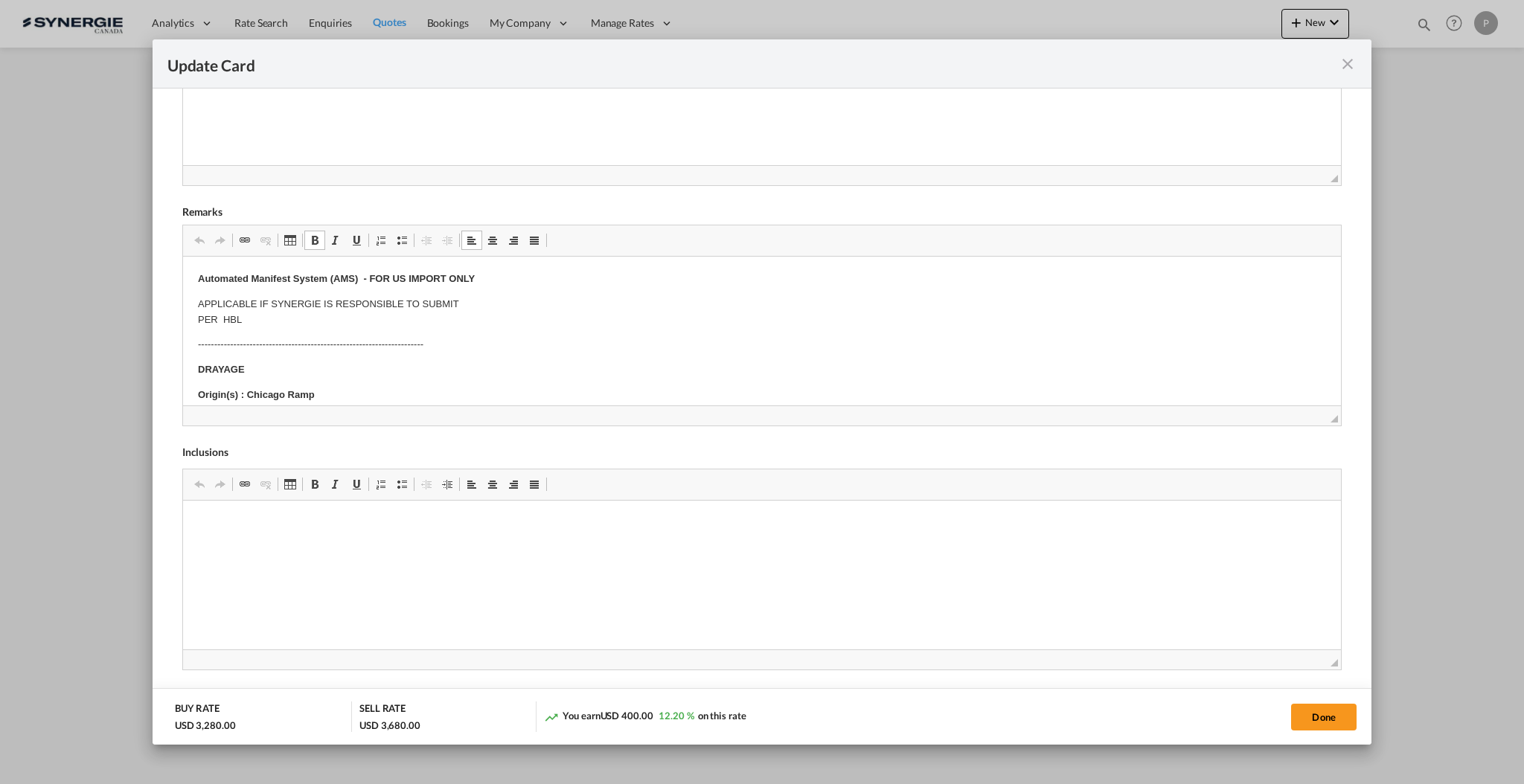
drag, startPoint x: 273, startPoint y: 312, endPoint x: 310, endPoint y: 323, distance: 38.6
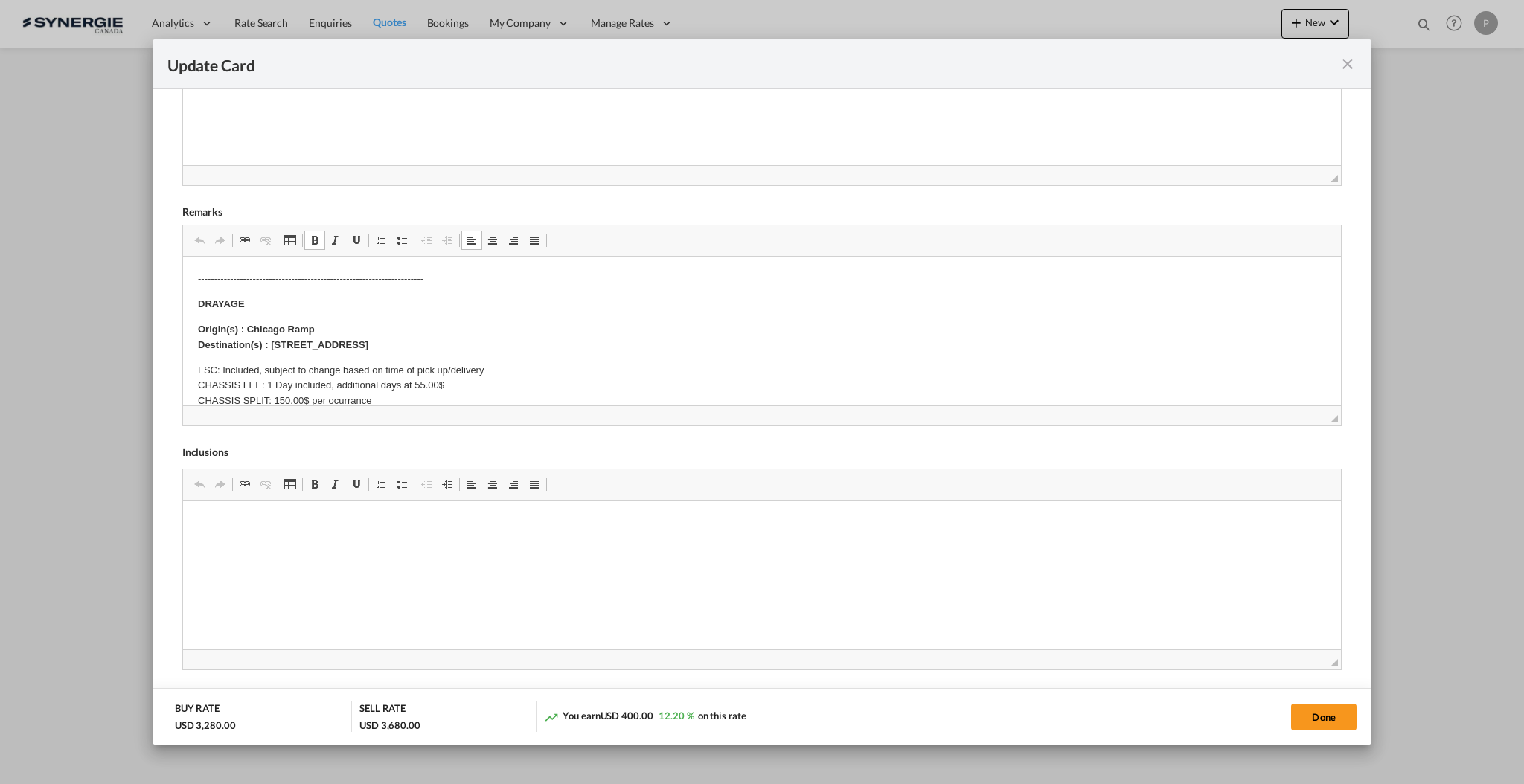
scroll to position [99, 0]
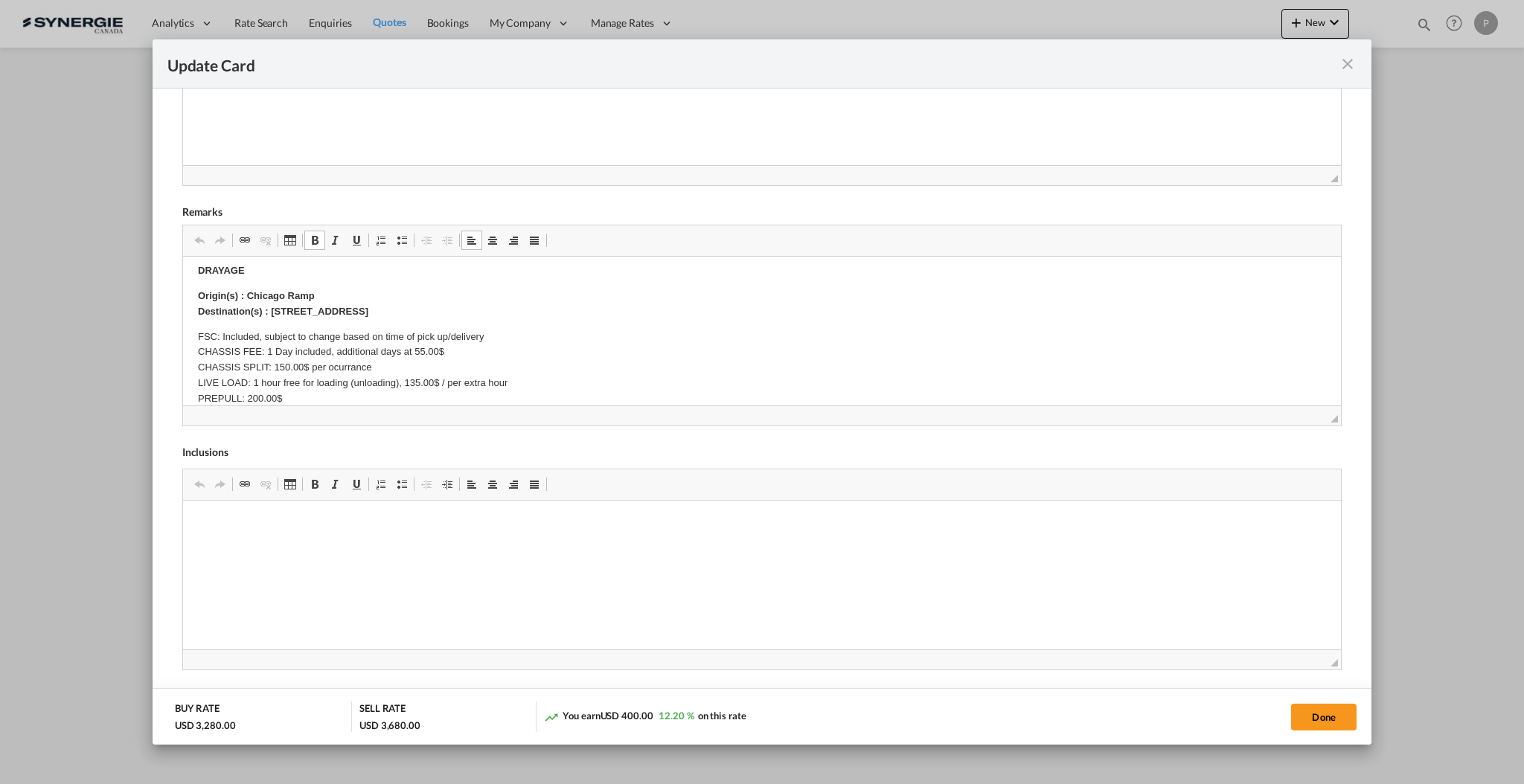
drag, startPoint x: 270, startPoint y: 307, endPoint x: 489, endPoint y: 307, distance: 219.0
click at [489, 307] on p "Origin(s) : Chicago Ramp Destination(s) : 7560 W. 100th Place, Bridgeview, Il.,…" at bounding box center [761, 305] width 1129 height 32
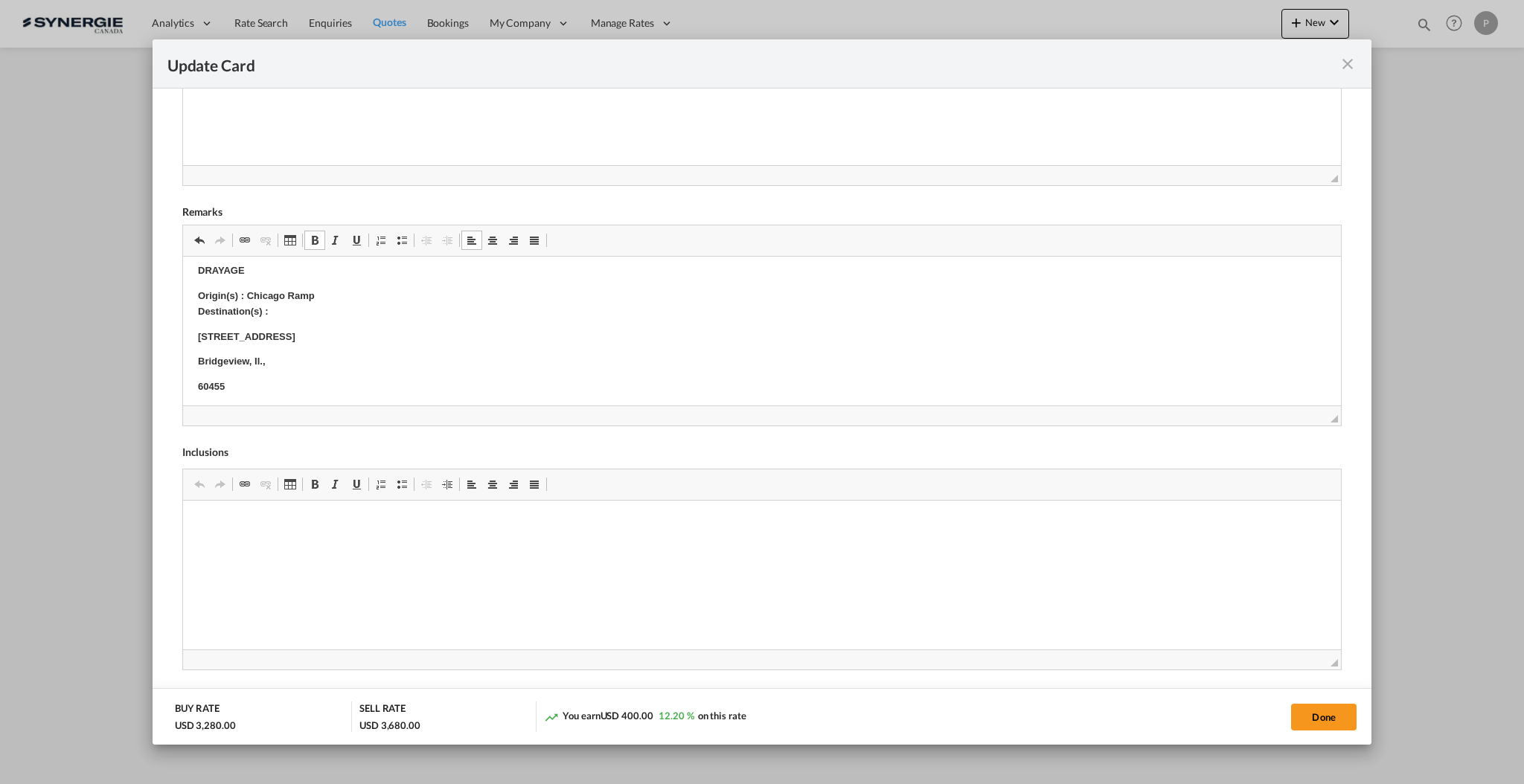
click at [483, 313] on p "Origin(s) : Chicago Ramp Destination(s) :" at bounding box center [761, 305] width 1129 height 32
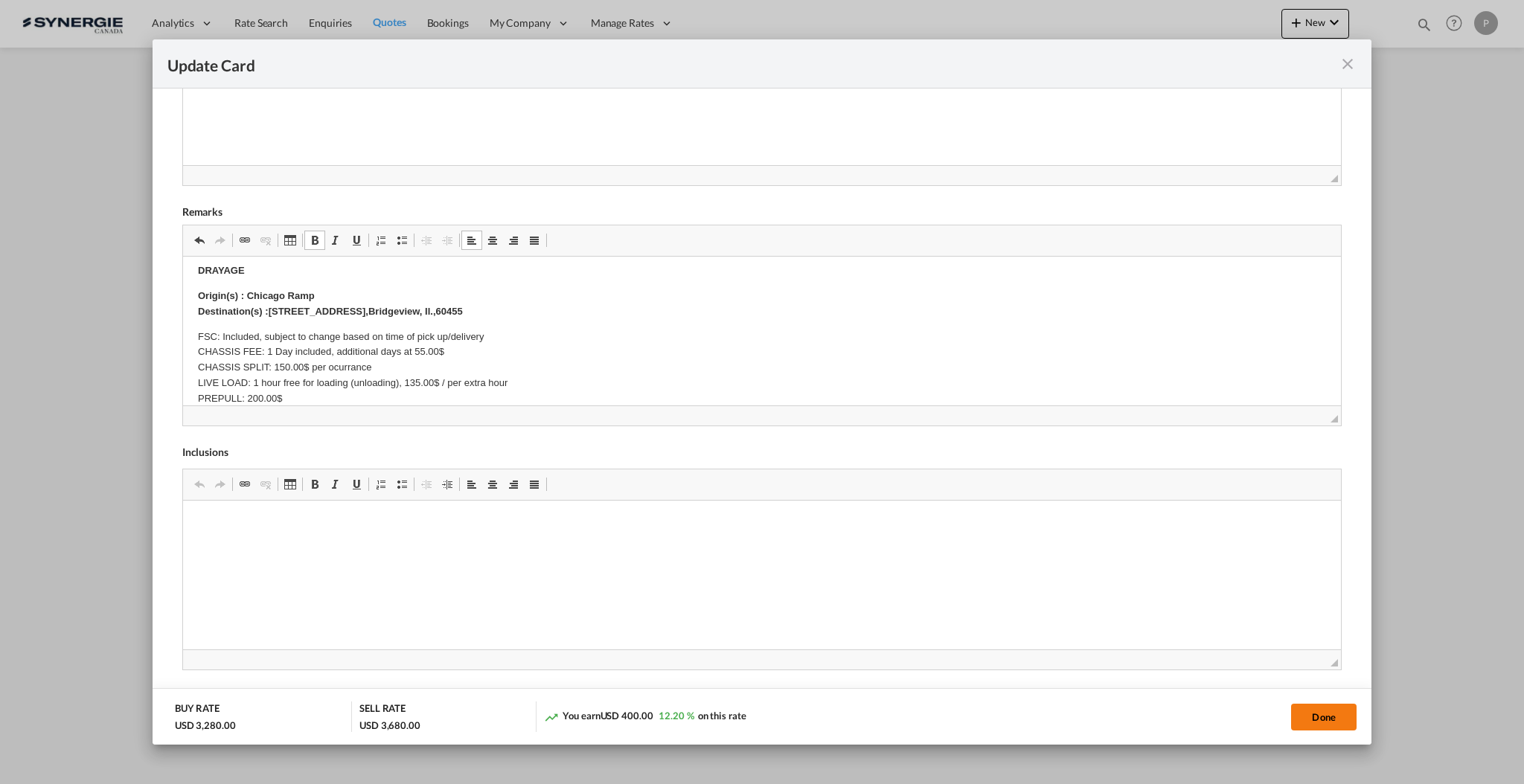
click at [1299, 708] on button "Done" at bounding box center [1324, 717] width 65 height 27
type input "17 Oct 2025"
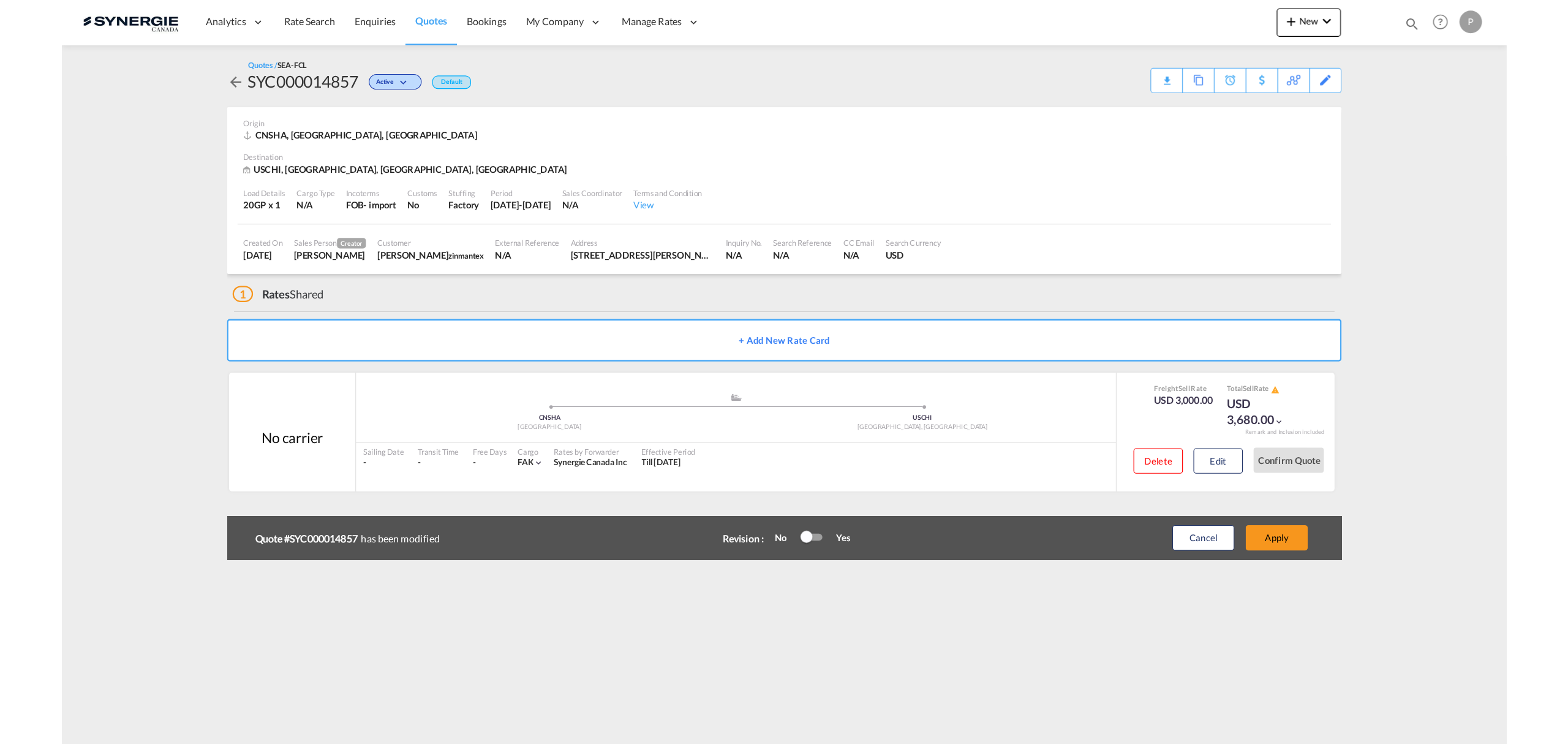
scroll to position [60, 0]
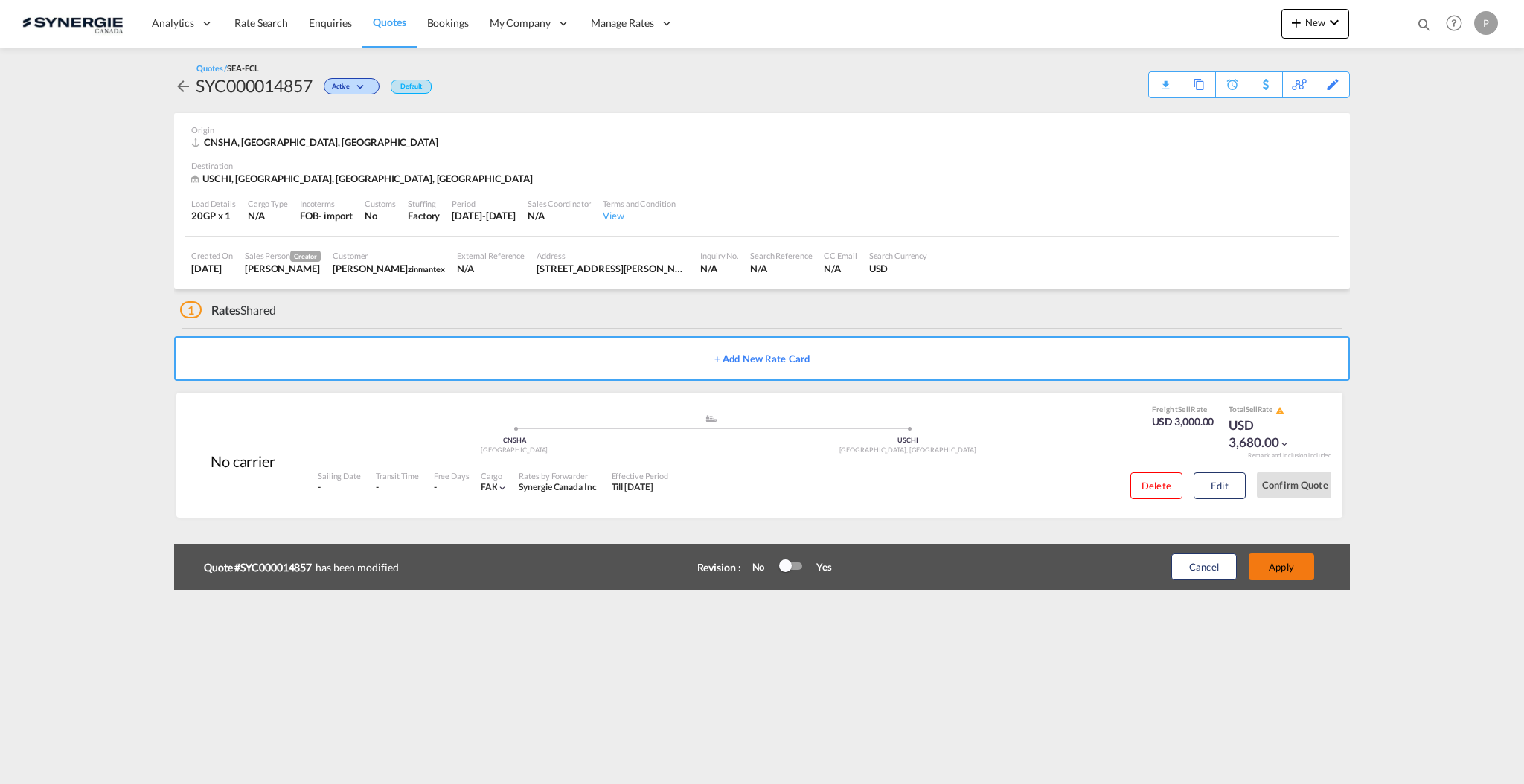
click at [1286, 571] on button "Apply" at bounding box center [1282, 567] width 65 height 27
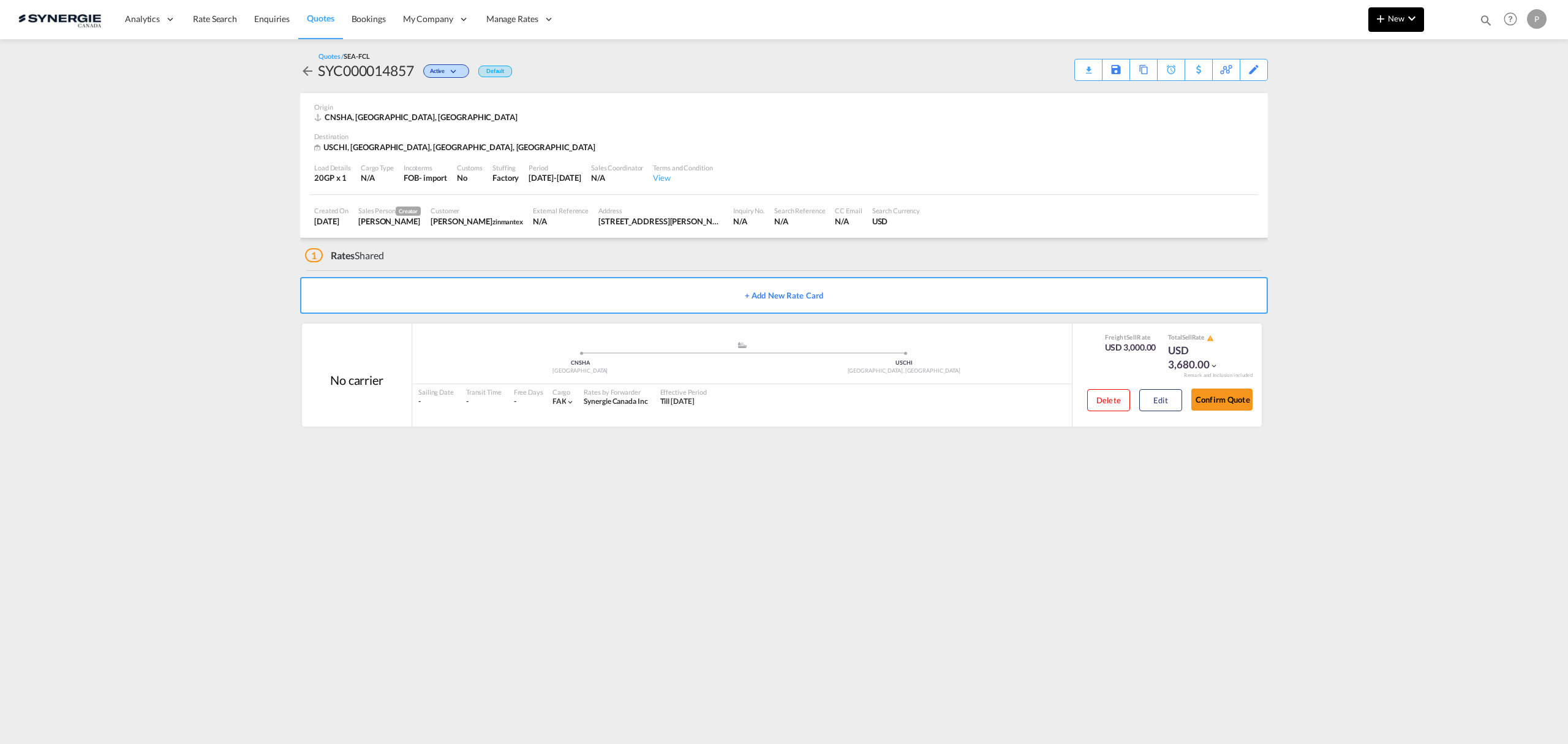
click at [1254, 18] on md-icon "icon-chevron-down" at bounding box center [1411, 18] width 15 height 15
click at [1254, 92] on span "Quote" at bounding box center [1363, 92] width 14 height 25
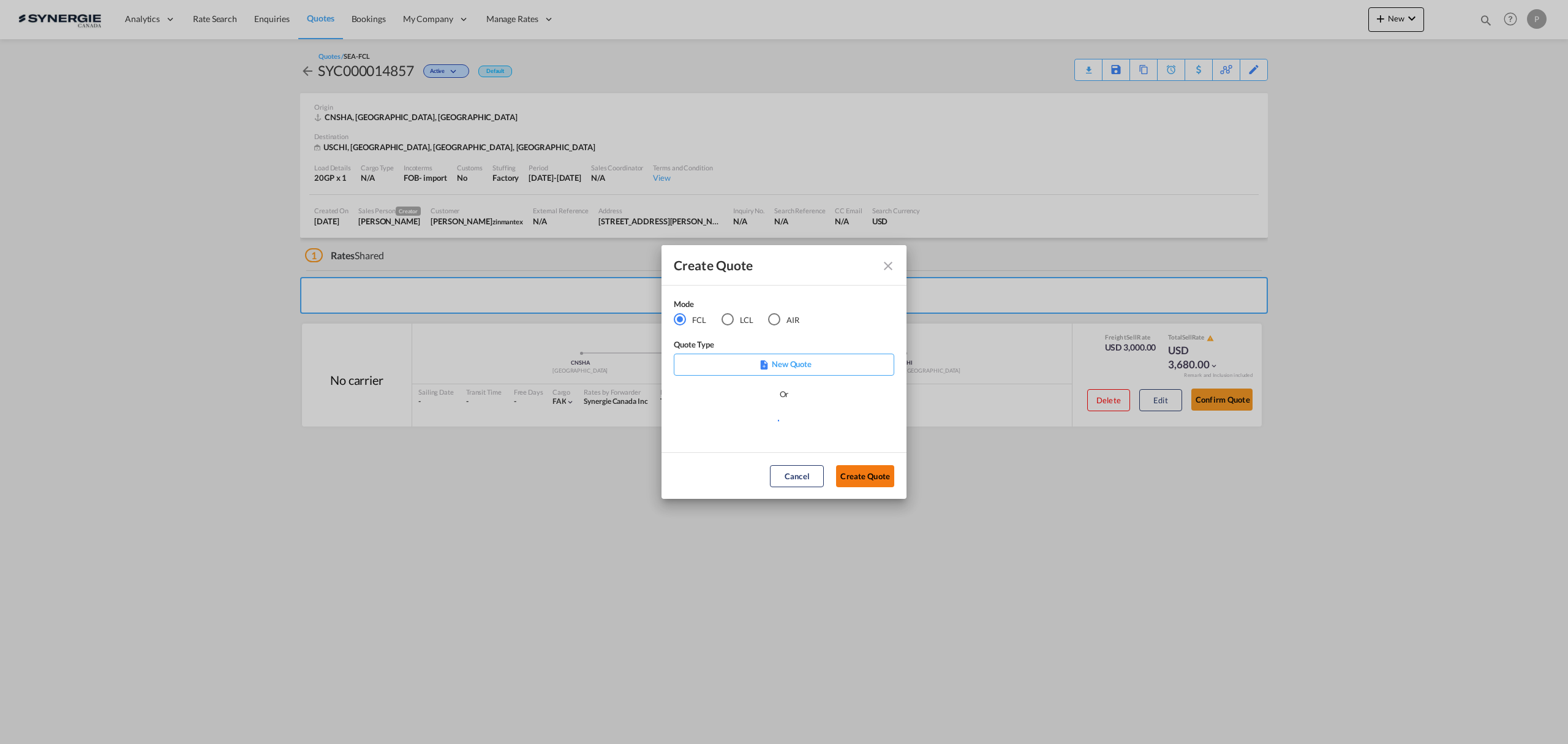
click at [870, 475] on button "Create Quote" at bounding box center [865, 476] width 58 height 22
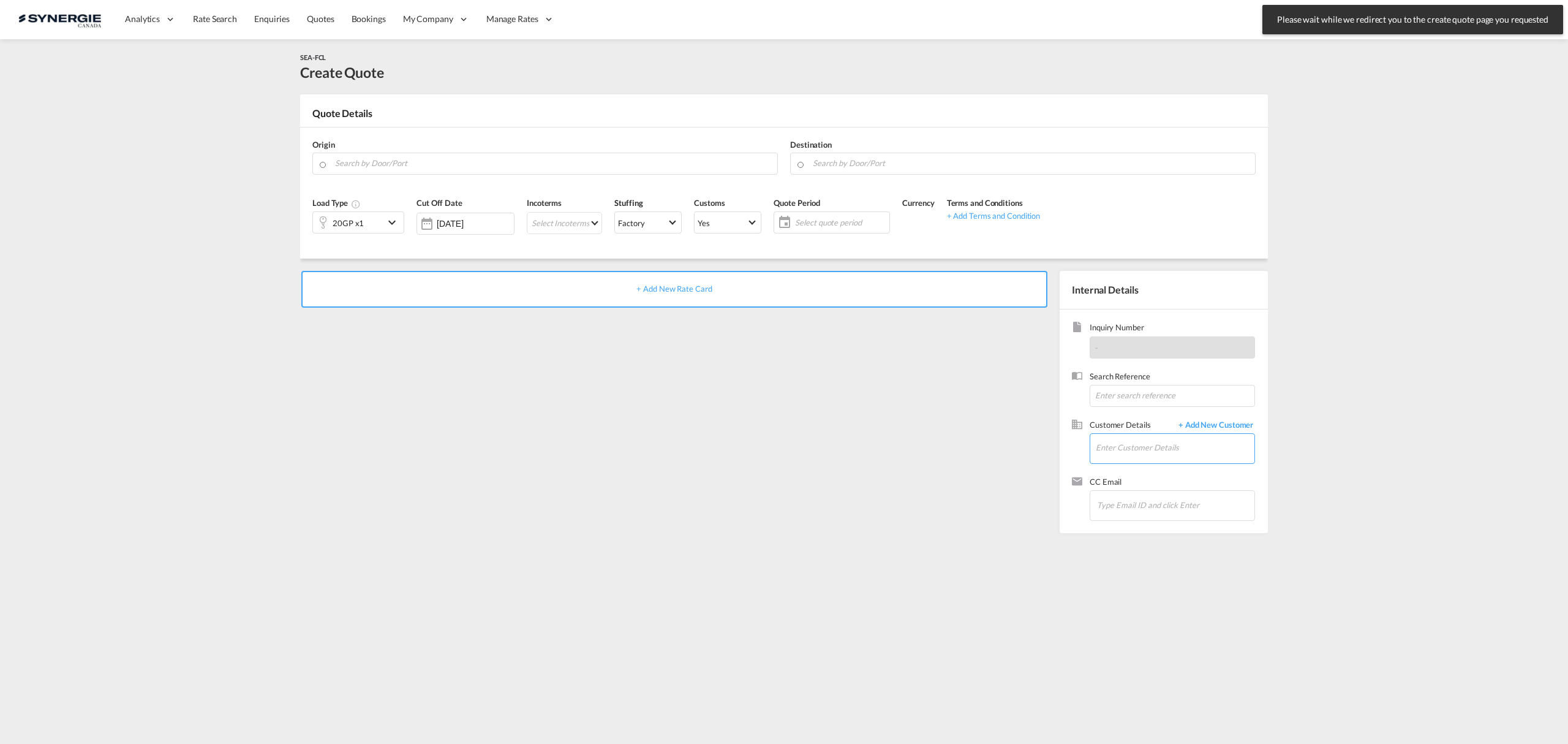
click at [1141, 457] on input "Enter Customer Details" at bounding box center [1175, 448] width 159 height 28
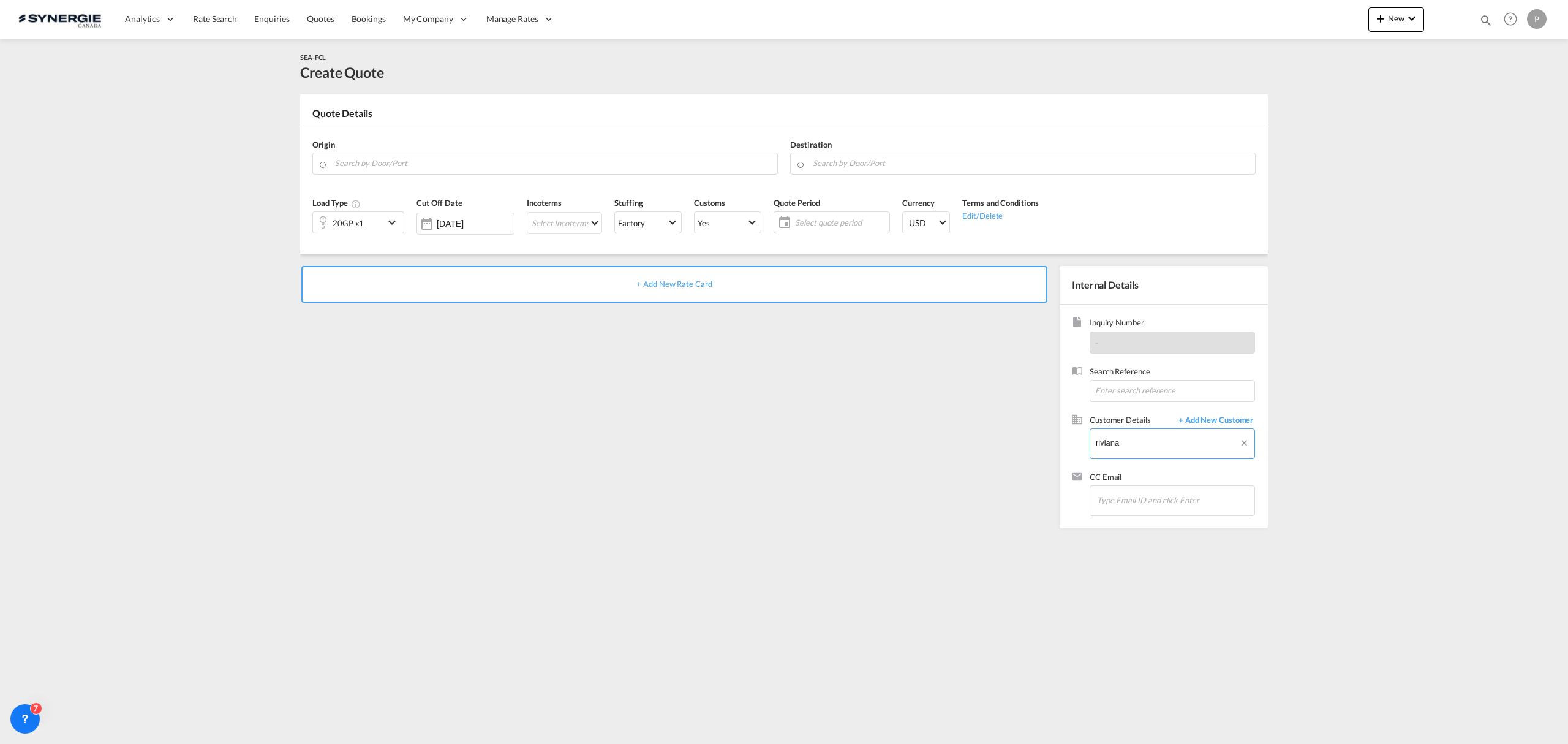
click at [1106, 452] on body "Analytics Reports Dashboard Rate Search Enquiries Quotes Bookings" at bounding box center [784, 372] width 1568 height 744
click at [1137, 465] on body "Analytics Reports Dashboard Rate Search Enquiries Quotes Bookings" at bounding box center [784, 372] width 1568 height 744
click at [1139, 445] on body "Analytics Reports Dashboard Rate Search Enquiries Quotes Bookings" at bounding box center [784, 372] width 1568 height 744
click at [1133, 463] on div "Faisal Oliver Matias omatias@ riviana .com | Riviana Foods Canada" at bounding box center [1174, 464] width 159 height 33
type input "Riviana Foods Canada, Faisal Oliver Matias, omatias@riviana.com"
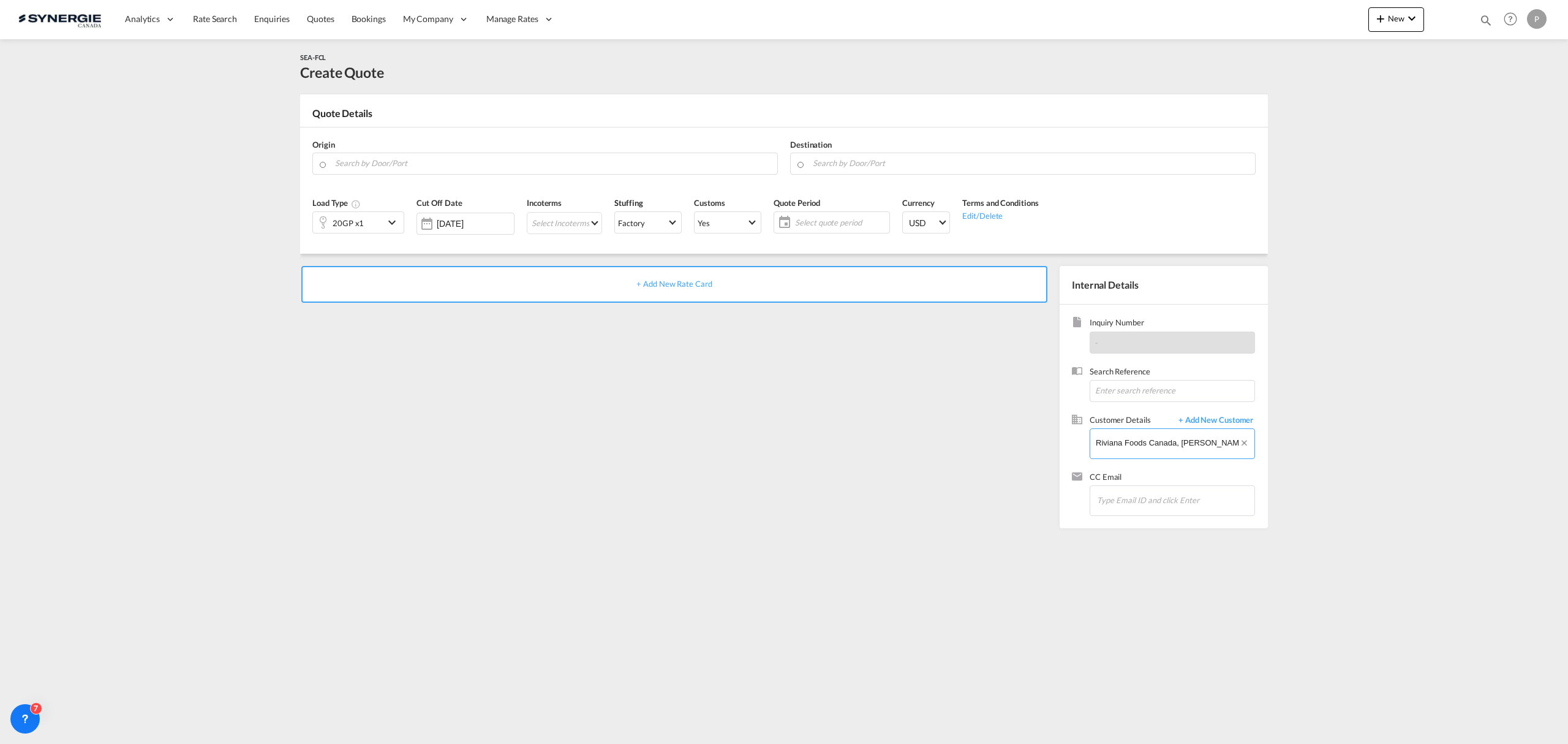
scroll to position [0, 81]
drag, startPoint x: 1128, startPoint y: 442, endPoint x: 1319, endPoint y: 435, distance: 191.1
click at [1254, 435] on md-content "Analytics Reports Dashboard Rate Search Enquiries Quotes Bookings" at bounding box center [784, 372] width 1568 height 744
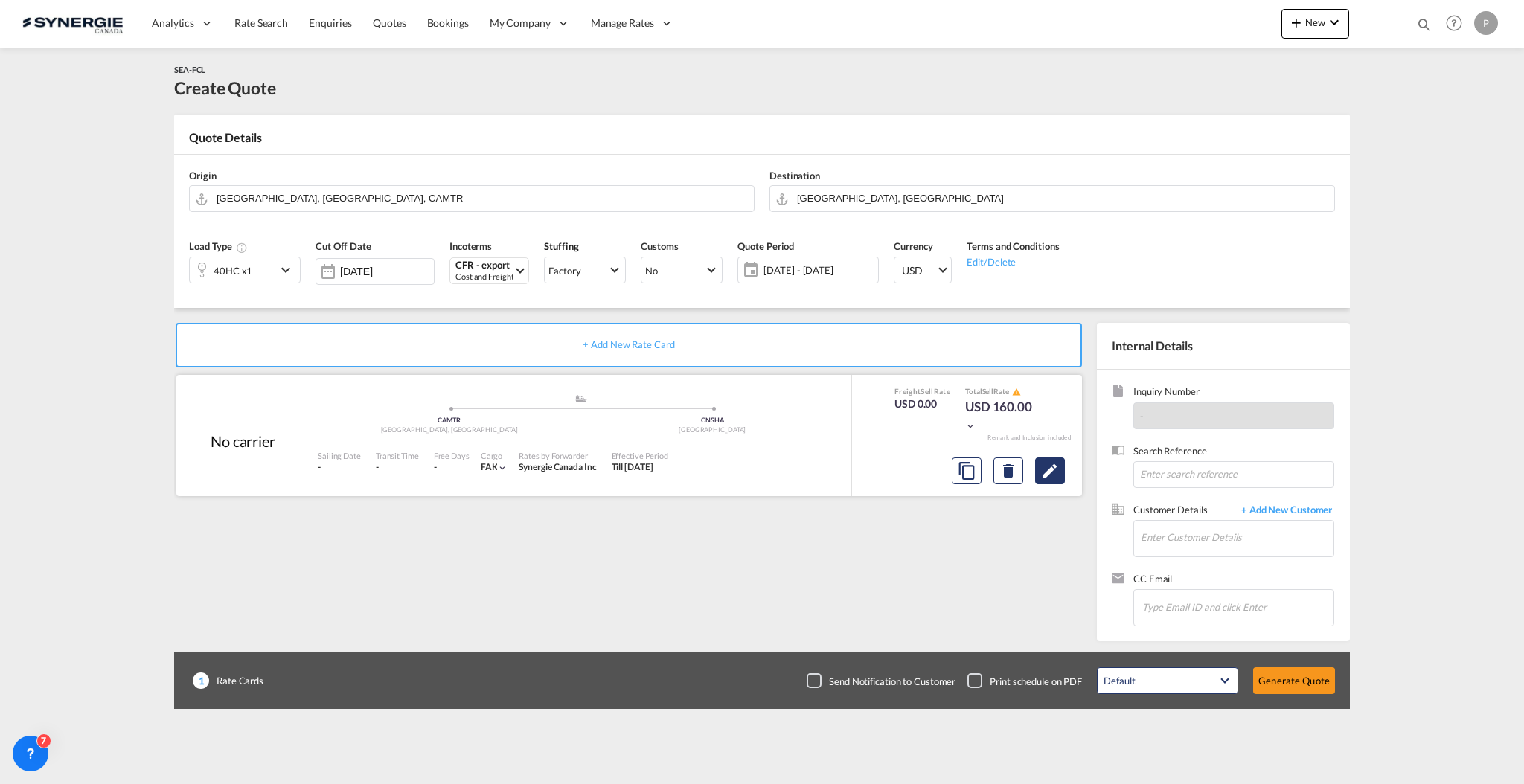
click at [1056, 476] on md-icon "Edit" at bounding box center [1049, 471] width 18 height 18
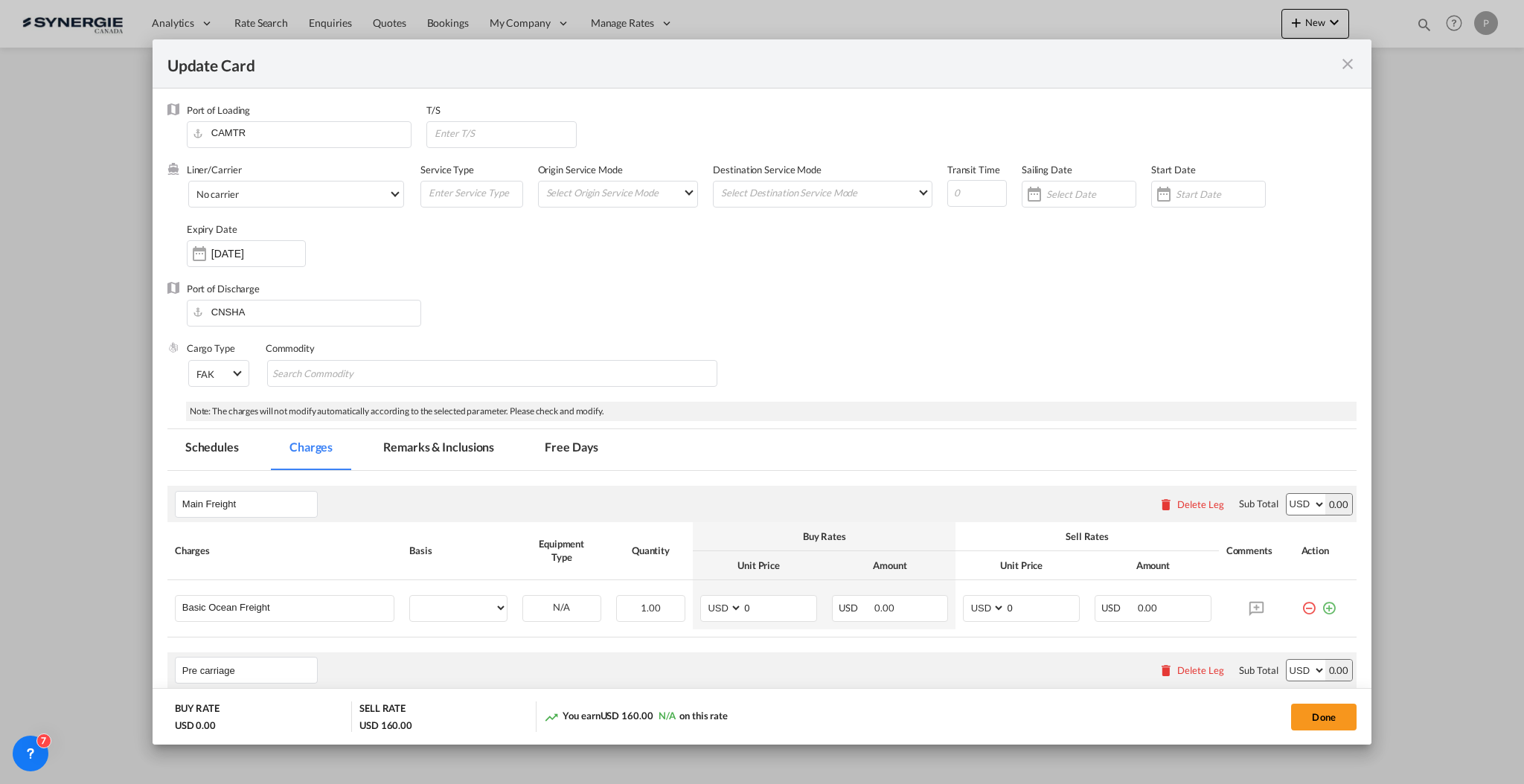
select select "per container"
select select "per B/L"
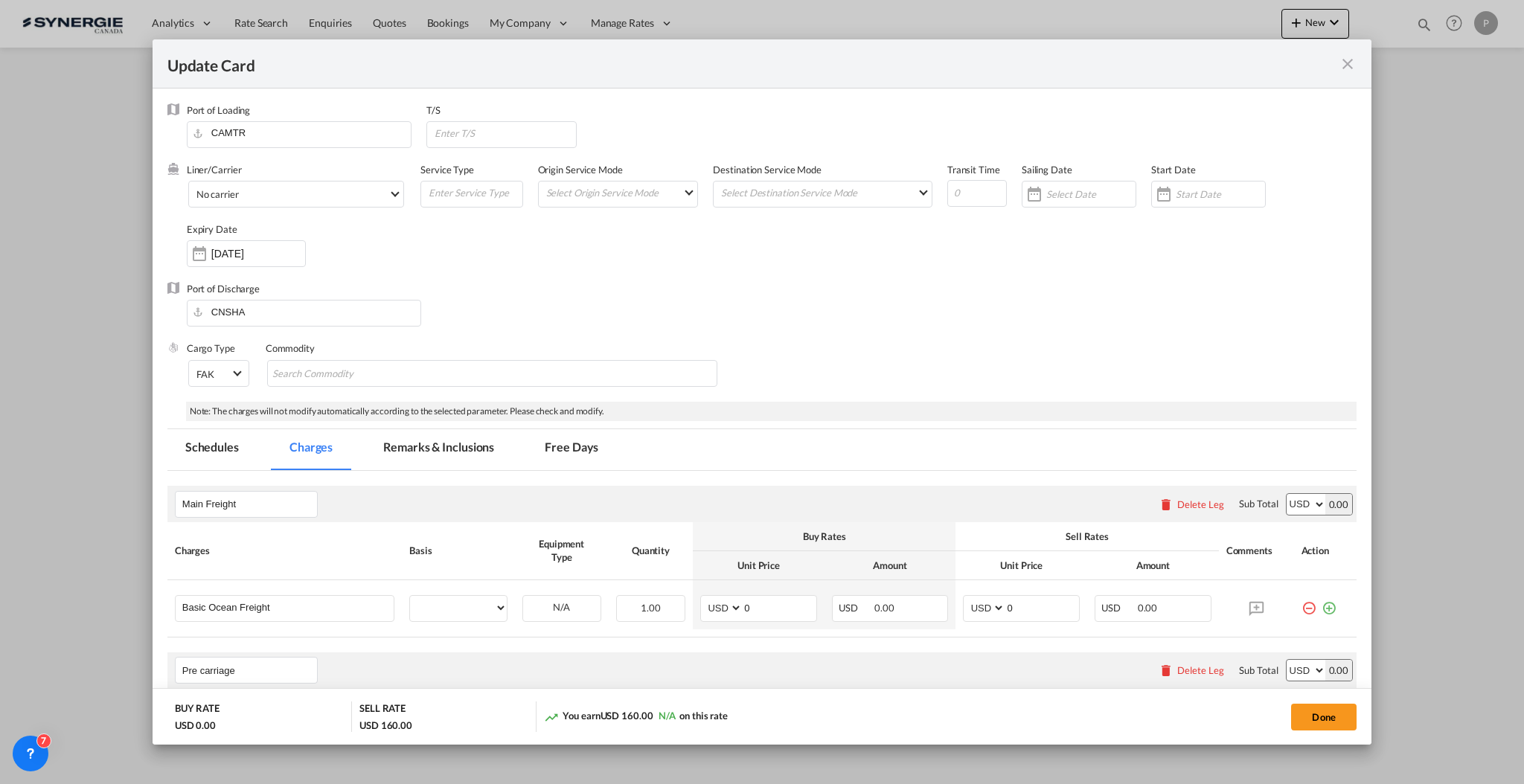
select select "per B/L"
select select "per shipment"
click at [801, 612] on input "0" at bounding box center [779, 607] width 74 height 22
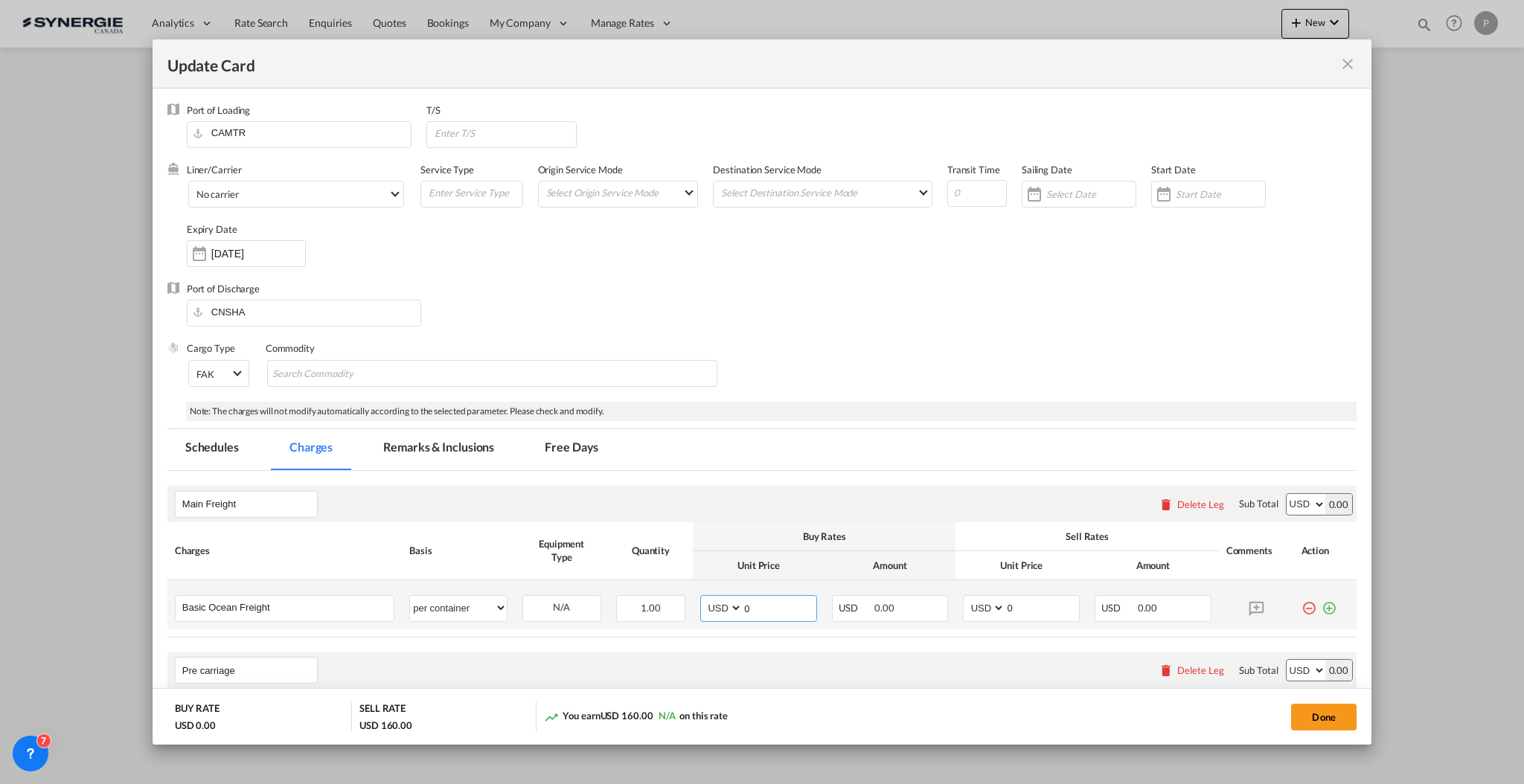
click at [801, 612] on input "0" at bounding box center [779, 607] width 74 height 22
type input "1256"
click at [1049, 613] on input "0" at bounding box center [1042, 607] width 74 height 22
click at [1049, 612] on input "0" at bounding box center [1042, 607] width 74 height 22
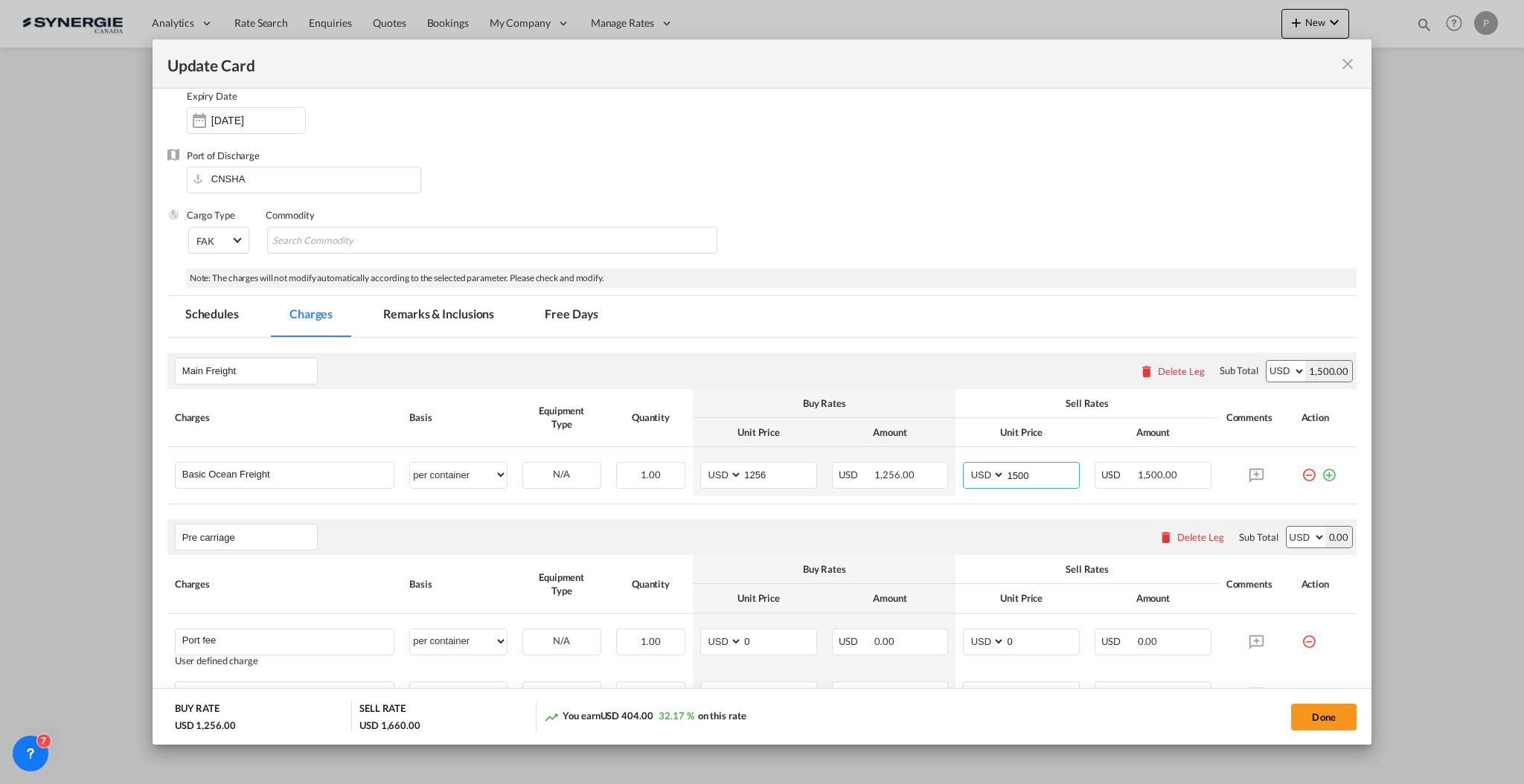
scroll to position [198, 0]
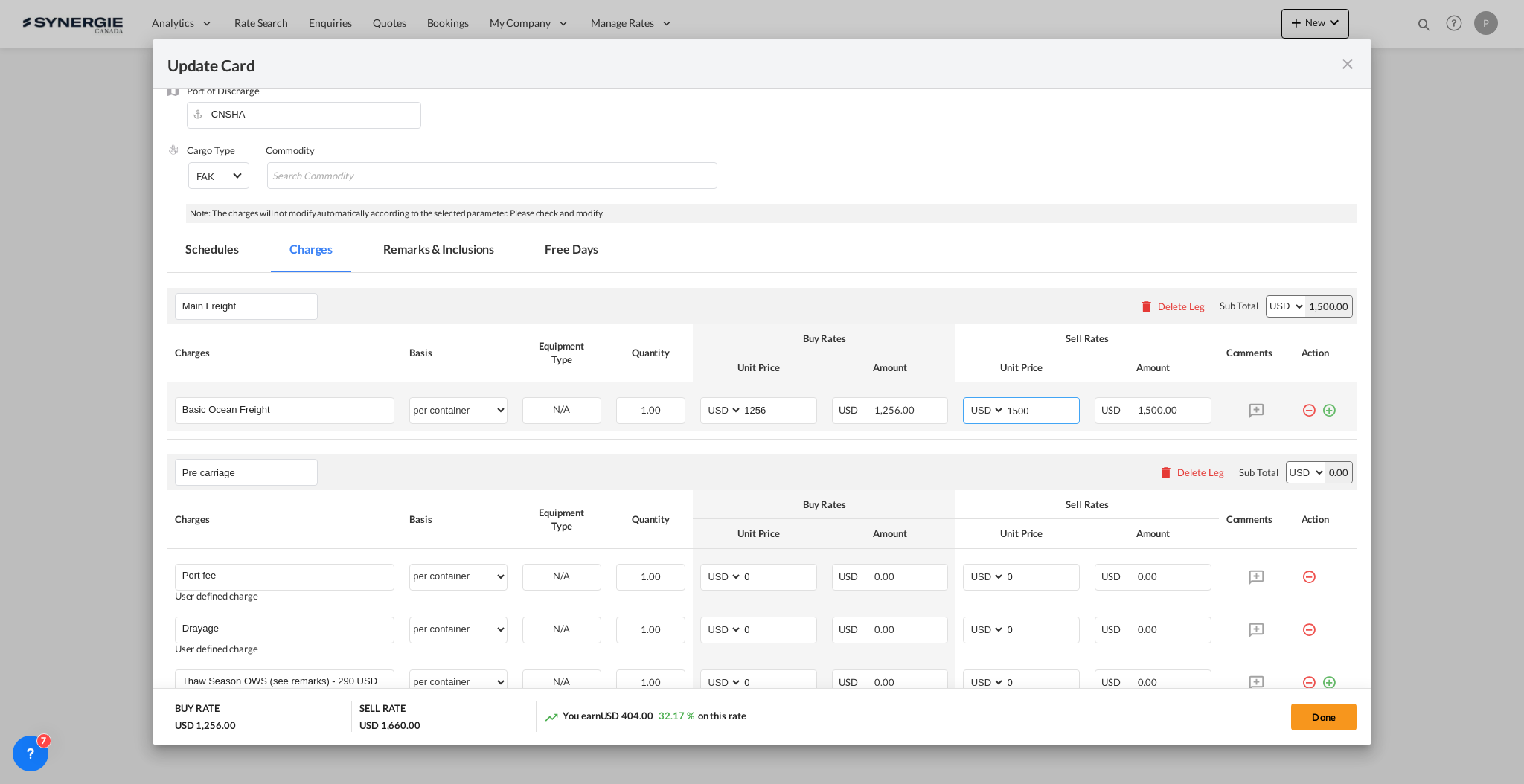
click at [1020, 408] on input "1500" at bounding box center [1042, 409] width 74 height 22
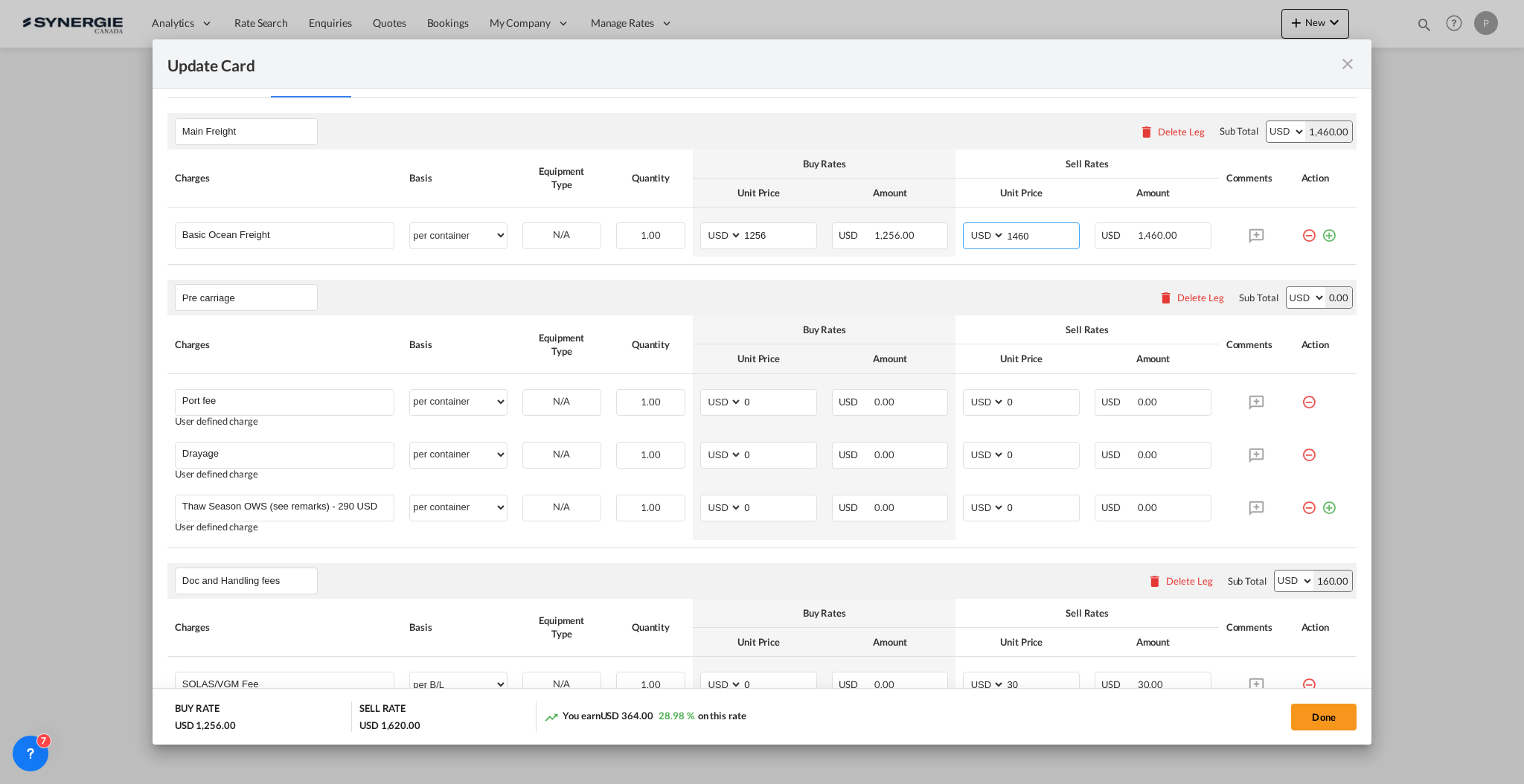
scroll to position [396, 0]
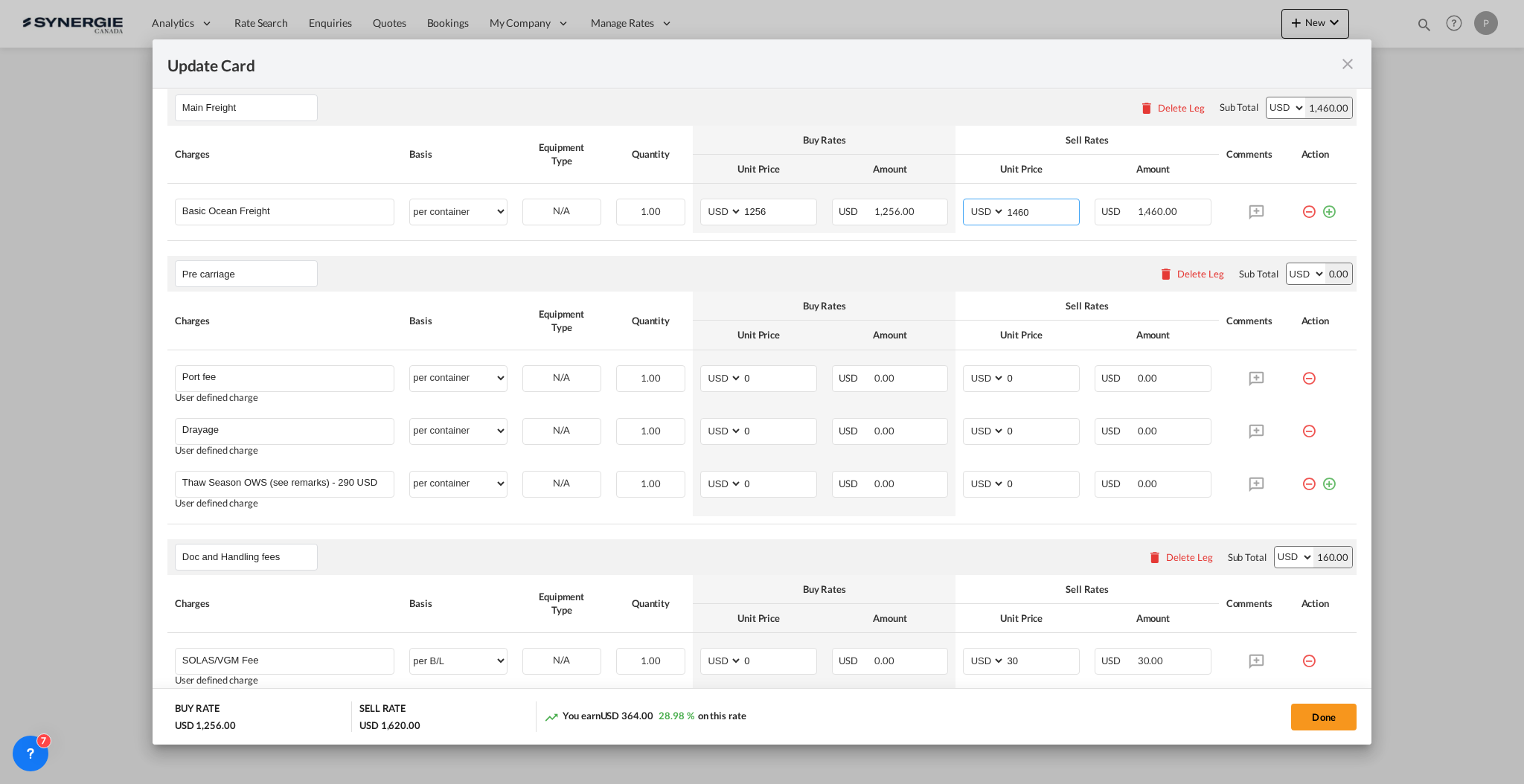
type input "1460"
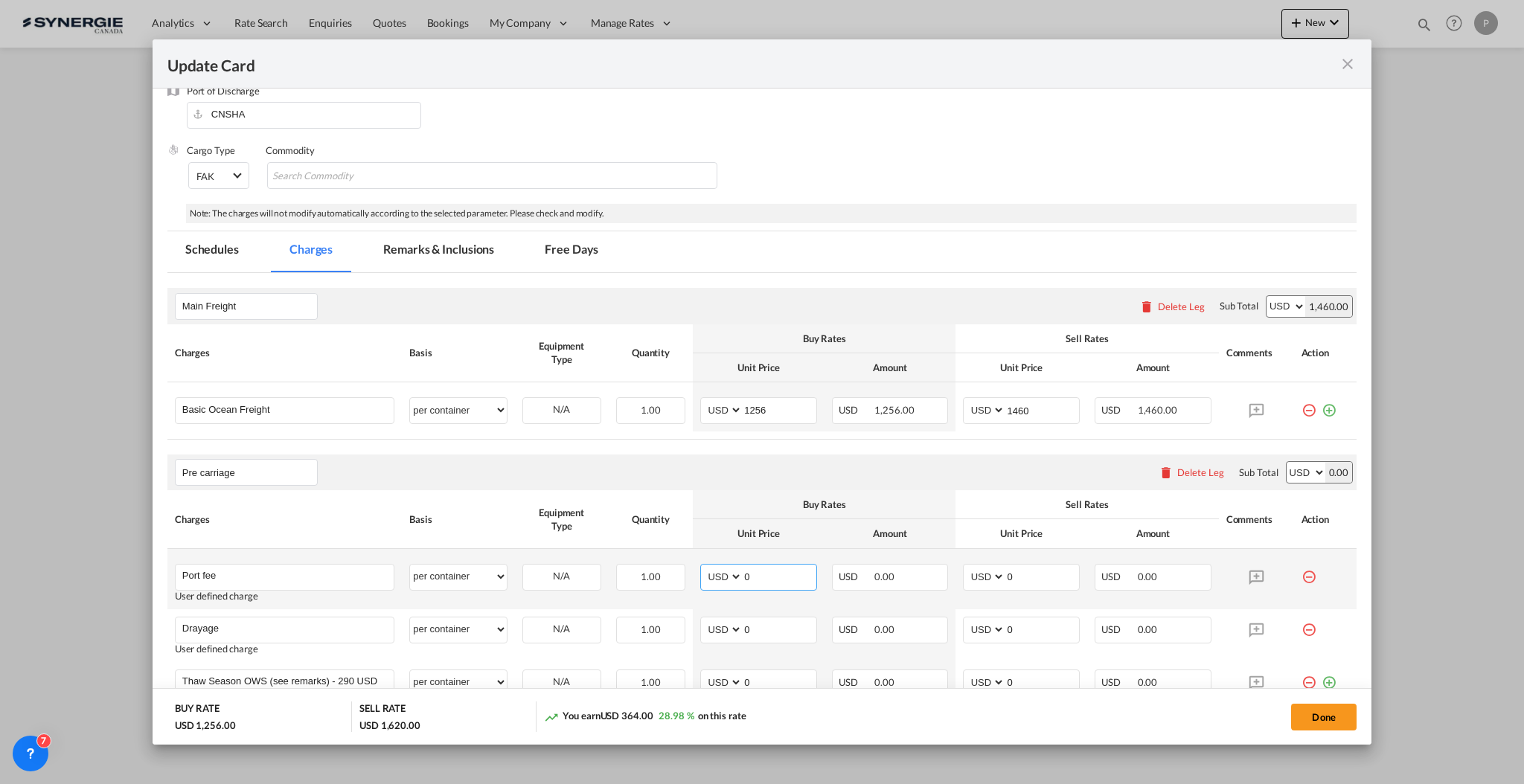
click at [766, 575] on input "0" at bounding box center [779, 576] width 74 height 22
click at [1302, 572] on md-icon "icon-minus-circle-outline red-400-fg" at bounding box center [1309, 571] width 15 height 15
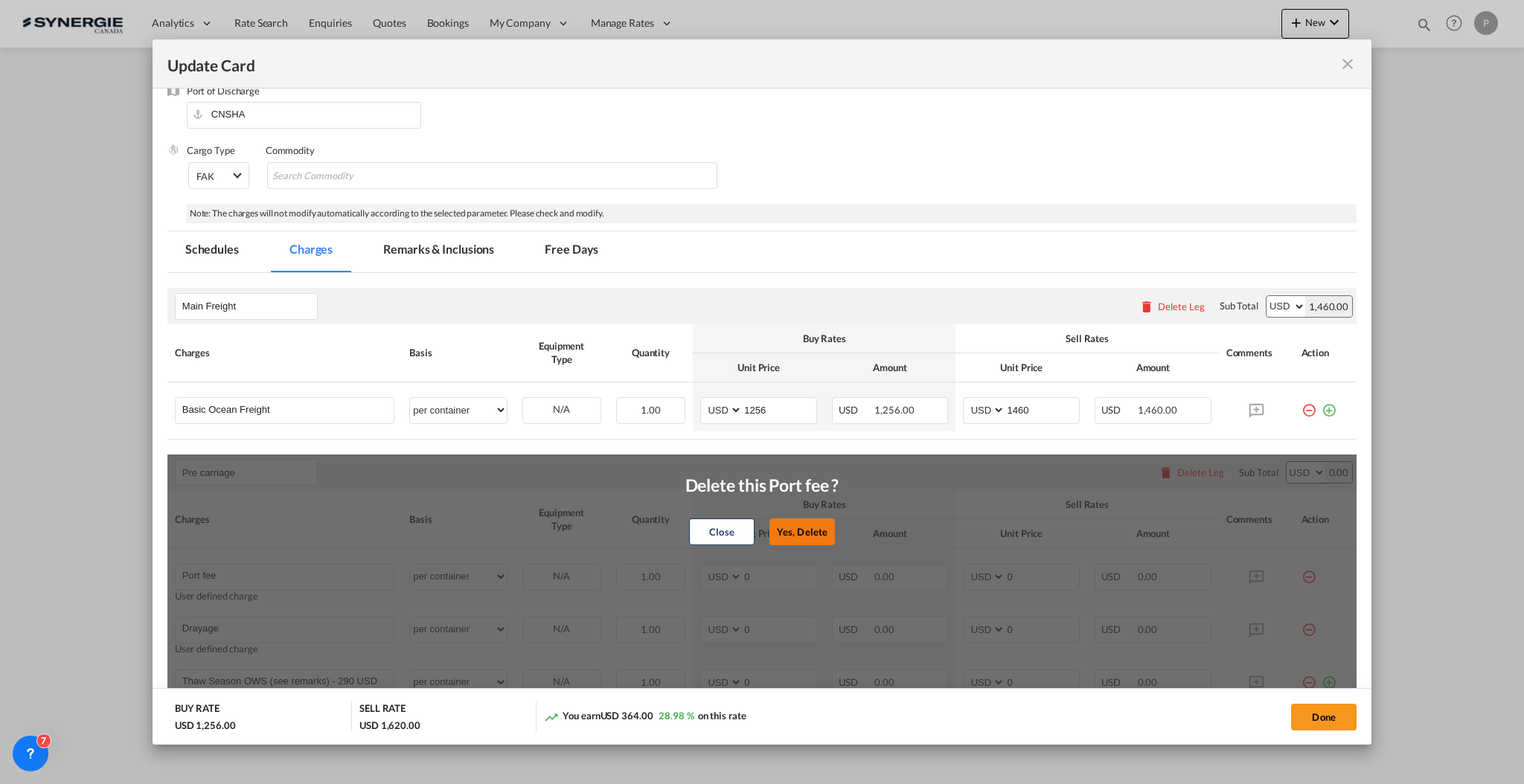
click at [798, 531] on button "Yes, Delete" at bounding box center [802, 531] width 65 height 27
type input "Drayage"
type input "Thaw Season OWS (see remarks) - 290 USD if applicable"
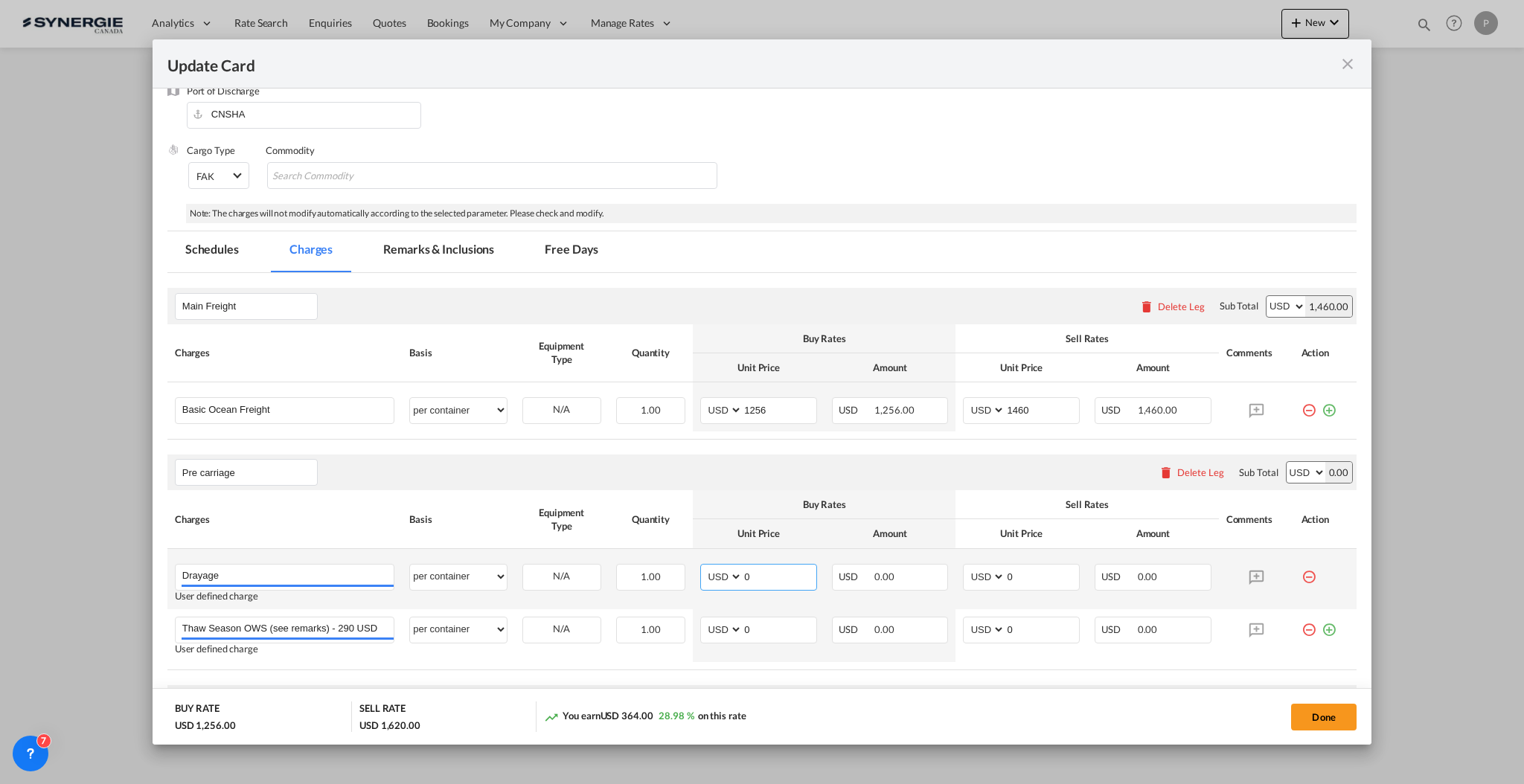
click at [749, 581] on input "0" at bounding box center [779, 576] width 74 height 22
type input "310"
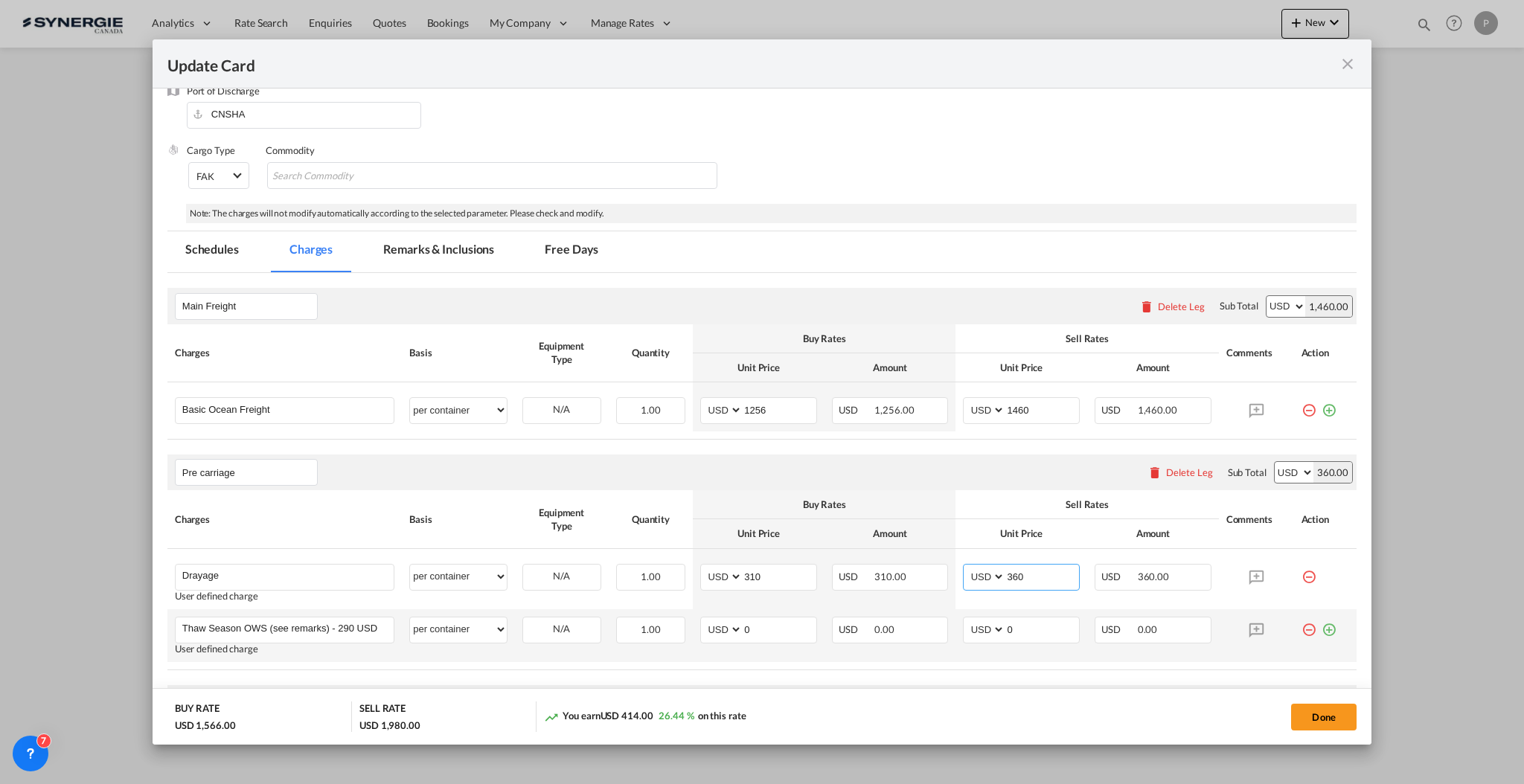
type input "360"
click at [1302, 628] on md-icon "icon-minus-circle-outline red-400-fg" at bounding box center [1309, 625] width 15 height 15
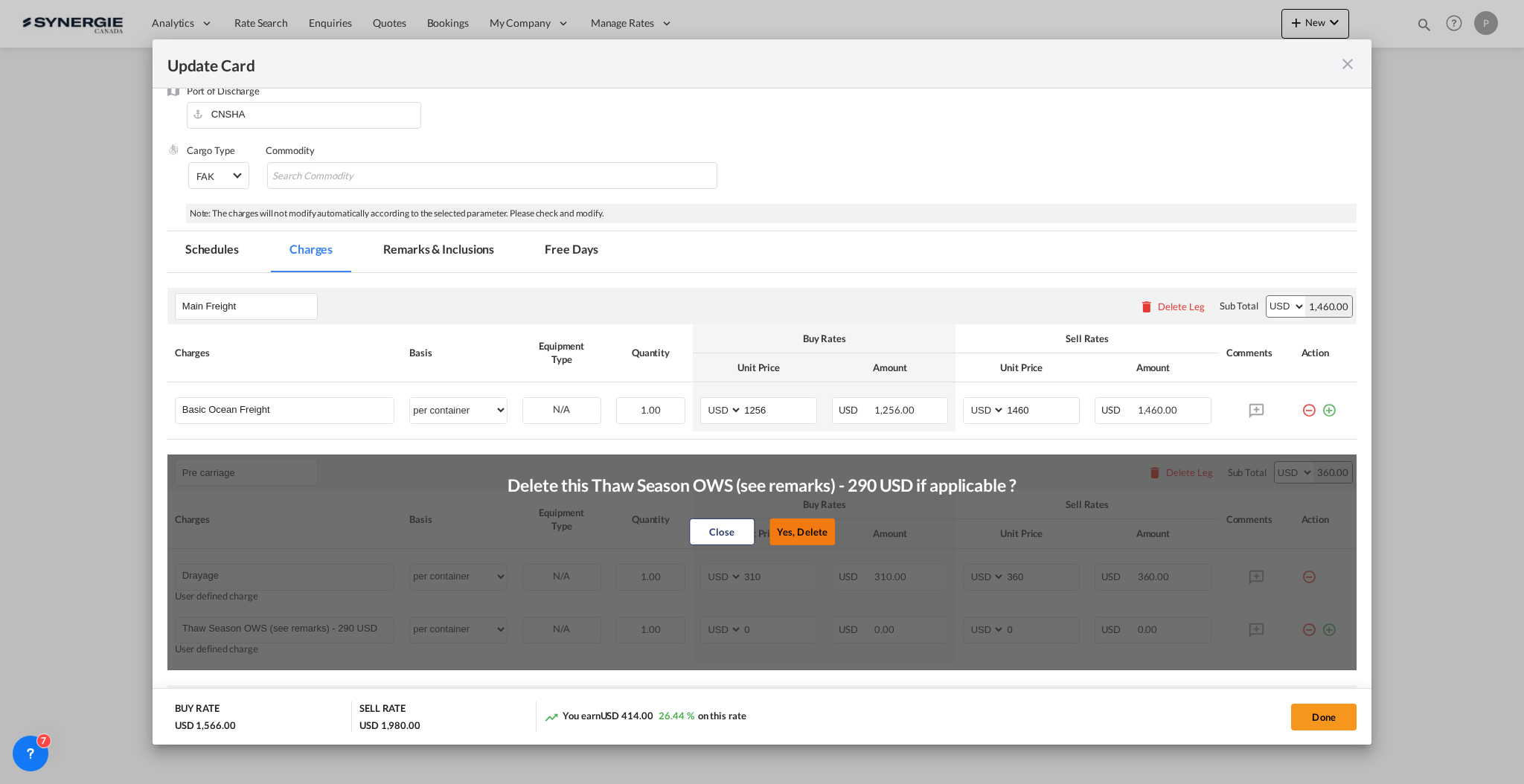
click at [783, 525] on button "Yes, Delete" at bounding box center [802, 531] width 65 height 27
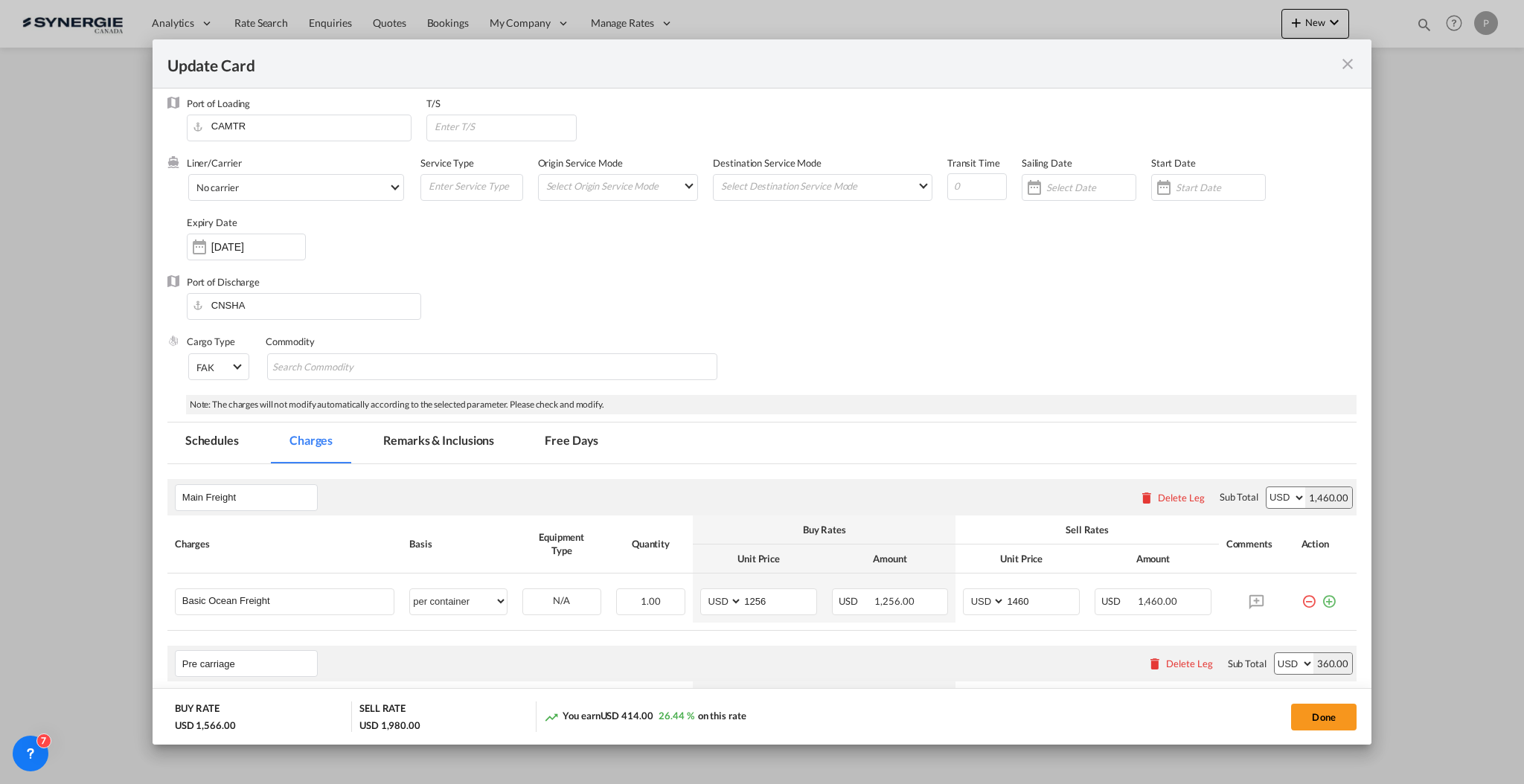
scroll to position [0, 0]
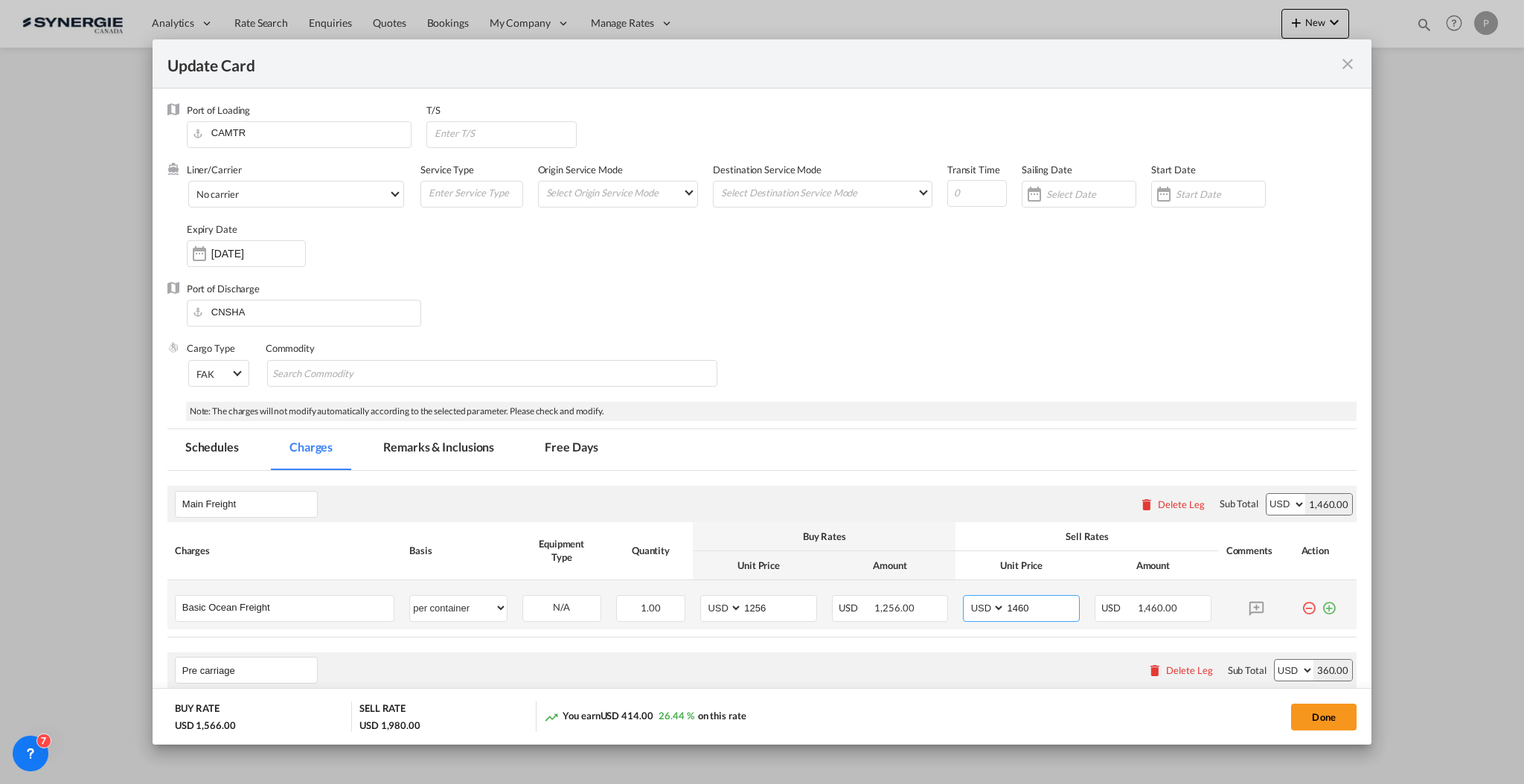
click at [1017, 612] on input "1460" at bounding box center [1042, 607] width 74 height 22
type input "1410"
click at [1029, 423] on div "Port of Loading CAMTR T/S Liner/Carrier No carrier Atlantic Container Line (ACL…" at bounding box center [762, 790] width 1189 height 1372
click at [505, 138] on input "Update CardPort of ..." at bounding box center [504, 133] width 143 height 22
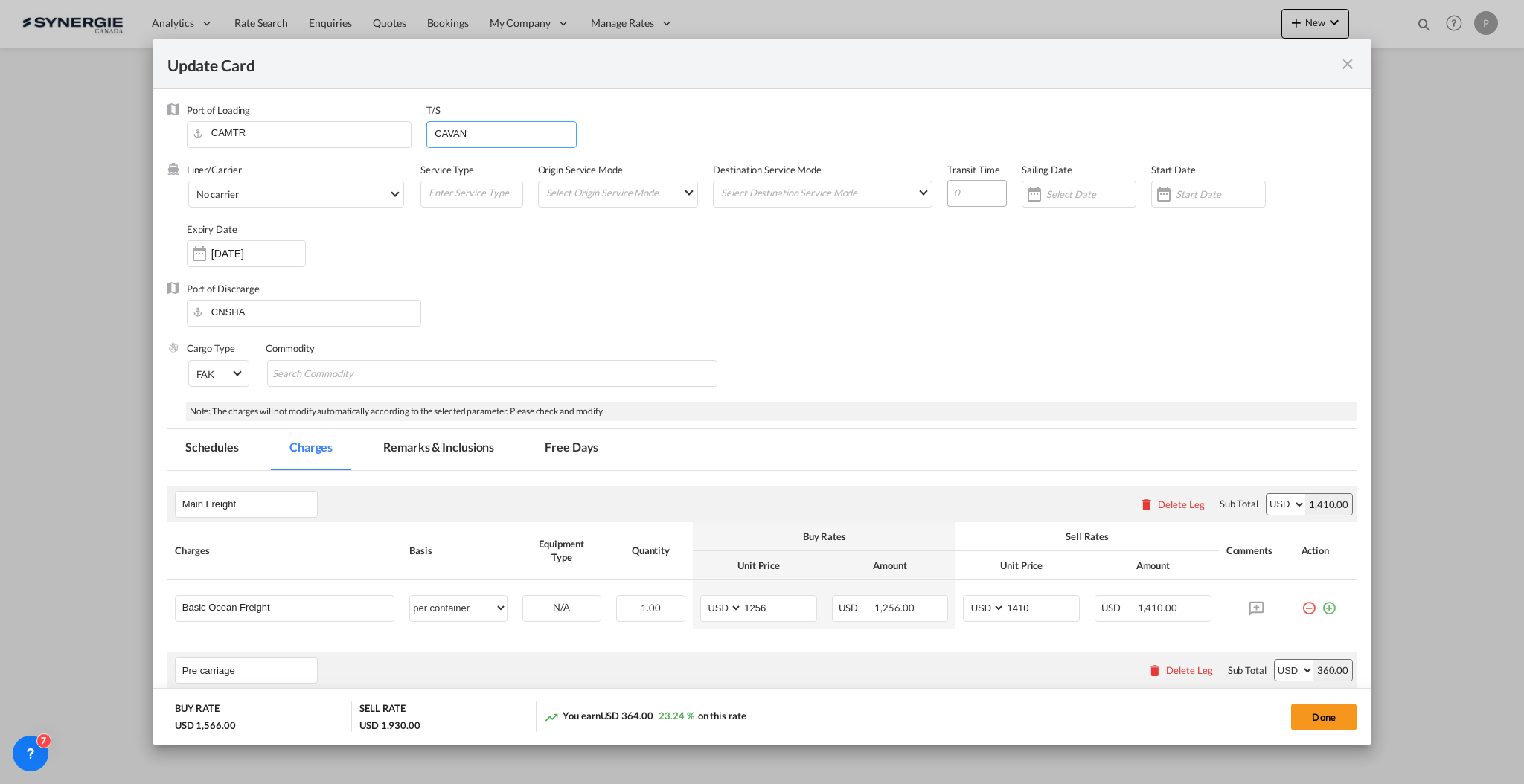
type input "CAVAN"
click at [948, 188] on input "Update CardPort of ..." at bounding box center [977, 193] width 60 height 27
type input "40"
click at [260, 317] on input "CNSHA" at bounding box center [307, 311] width 227 height 22
click at [252, 191] on span "No carrier" at bounding box center [293, 195] width 192 height 13
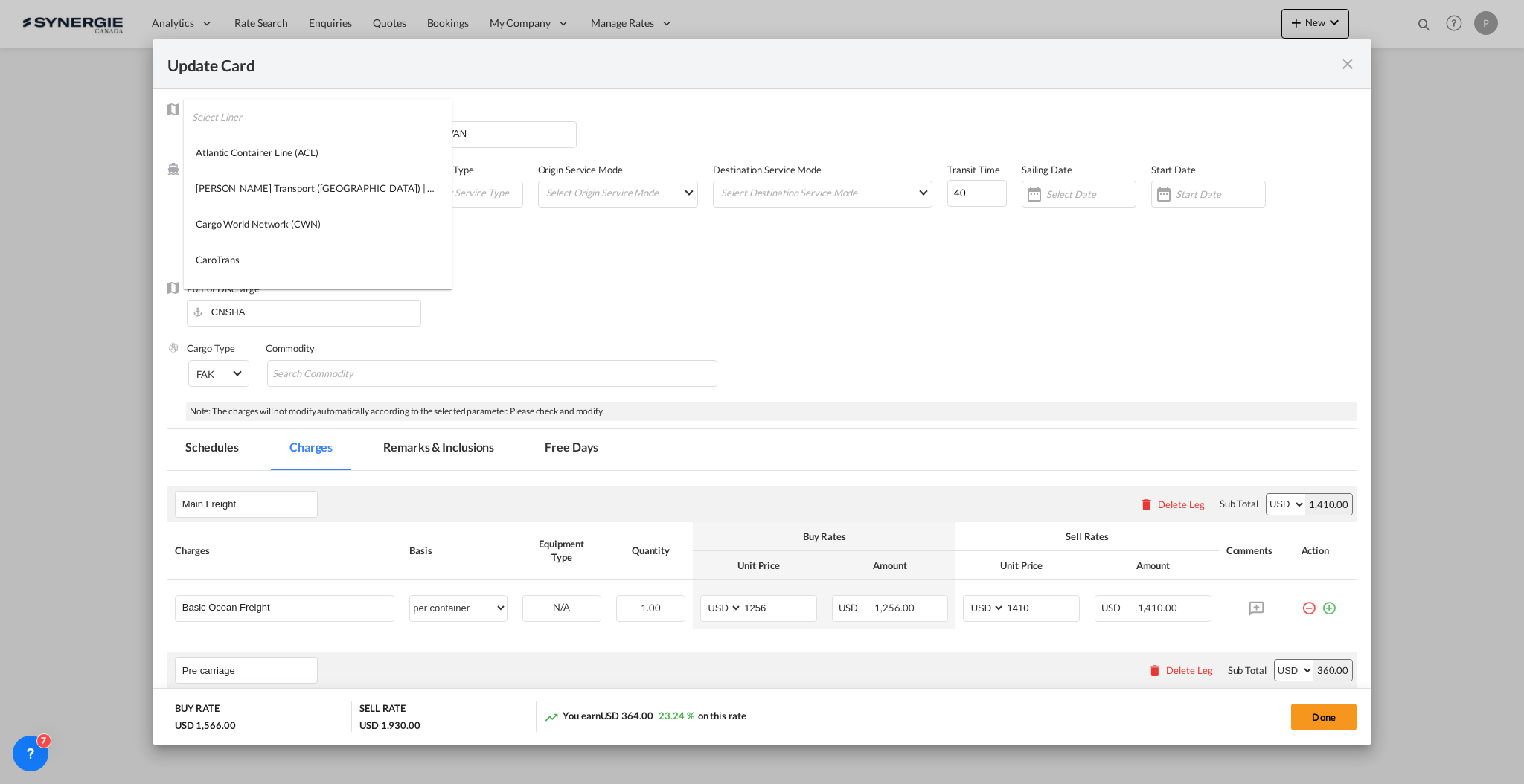
click at [255, 119] on input "search" at bounding box center [322, 117] width 260 height 35
type input "yang"
click at [294, 184] on md-option "Yang Ming (YML)" at bounding box center [298, 188] width 229 height 35
click at [544, 315] on div "Port of Discharge CNSHA" at bounding box center [762, 311] width 1189 height 60
click at [457, 458] on md-tab-item "Remarks & Inclusions" at bounding box center [438, 449] width 146 height 41
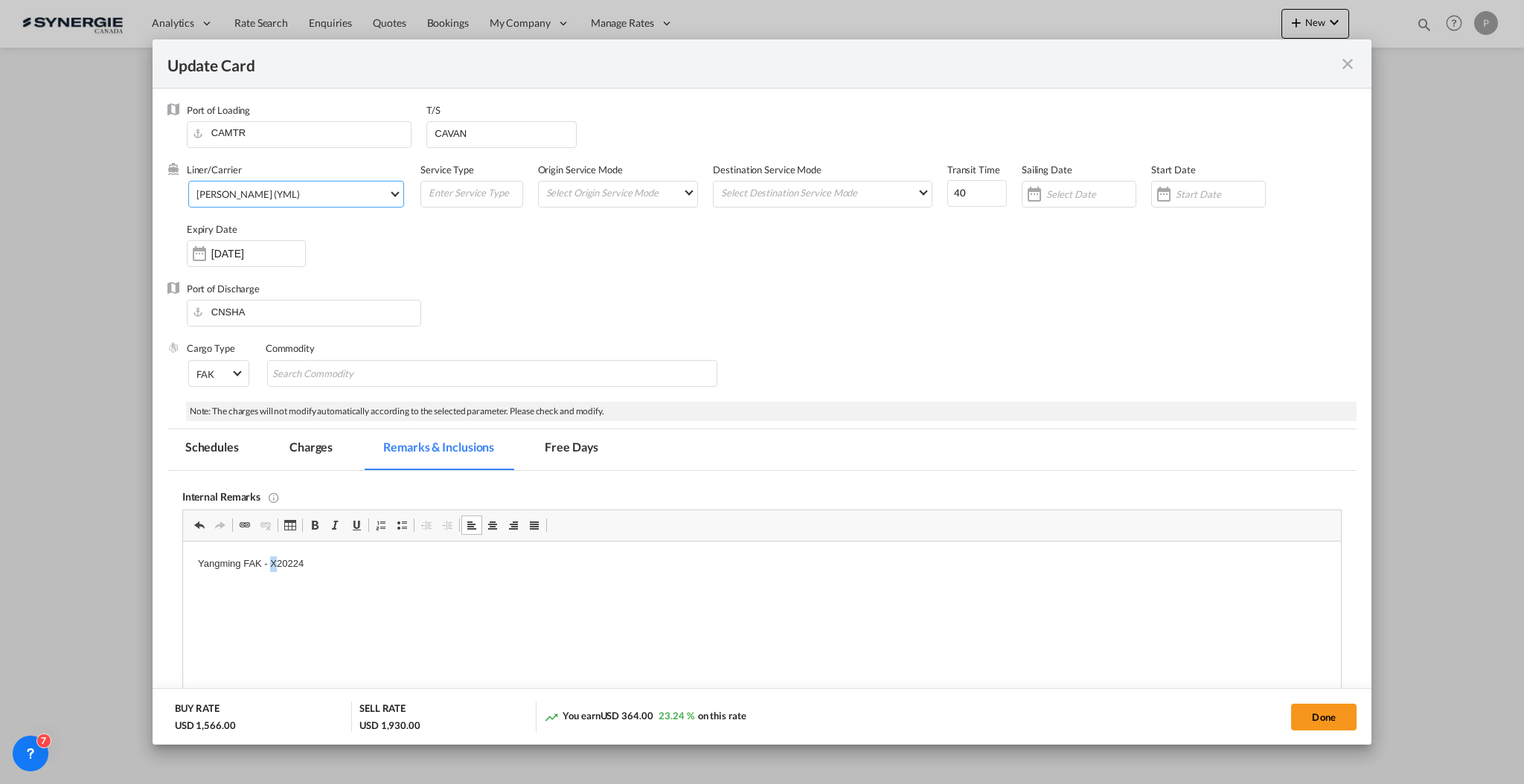
drag, startPoint x: 274, startPoint y: 566, endPoint x: 268, endPoint y: 560, distance: 8.5
click at [268, 560] on p "Yangming FAK - X20224" at bounding box center [761, 564] width 1129 height 16
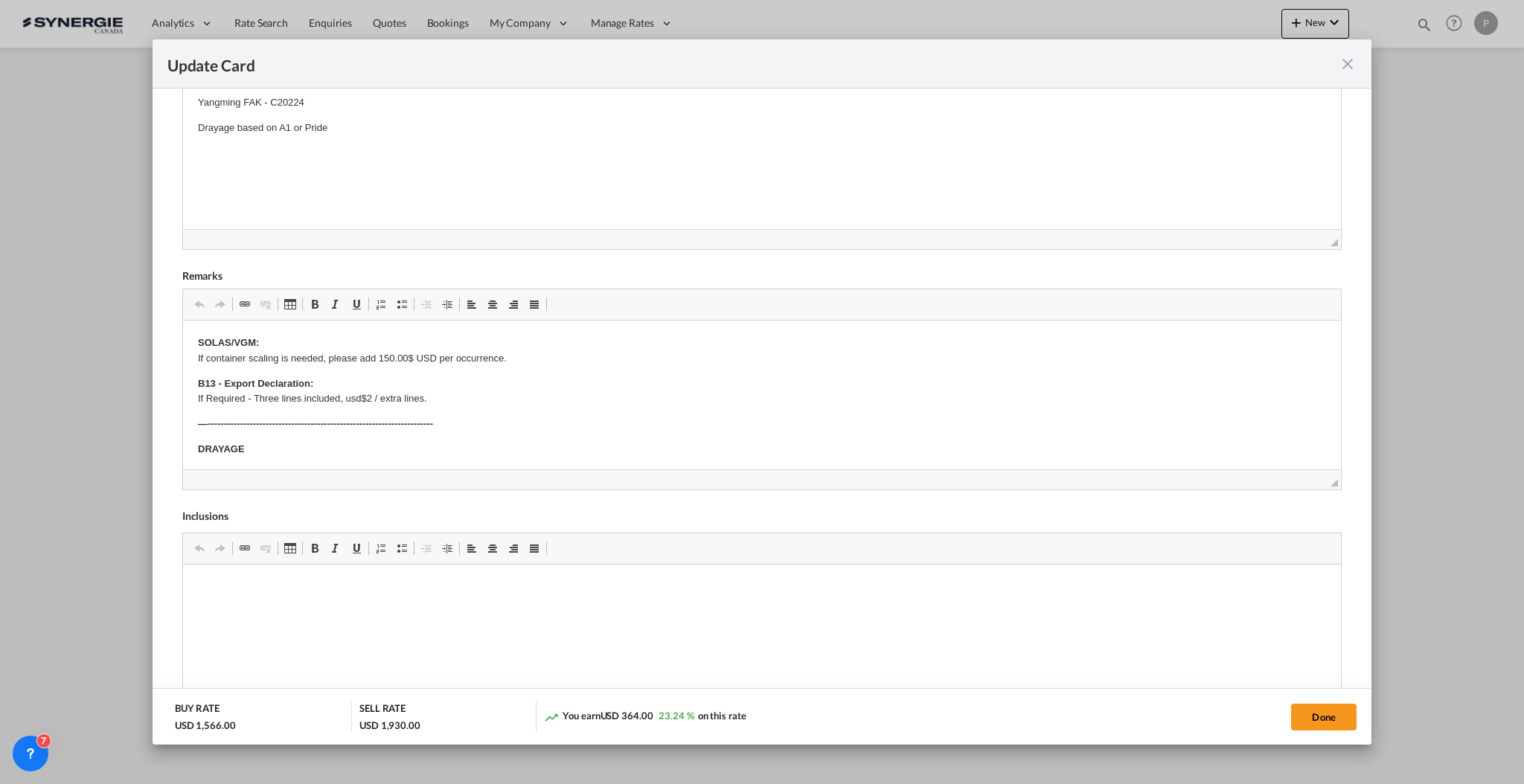
scroll to position [495, 0]
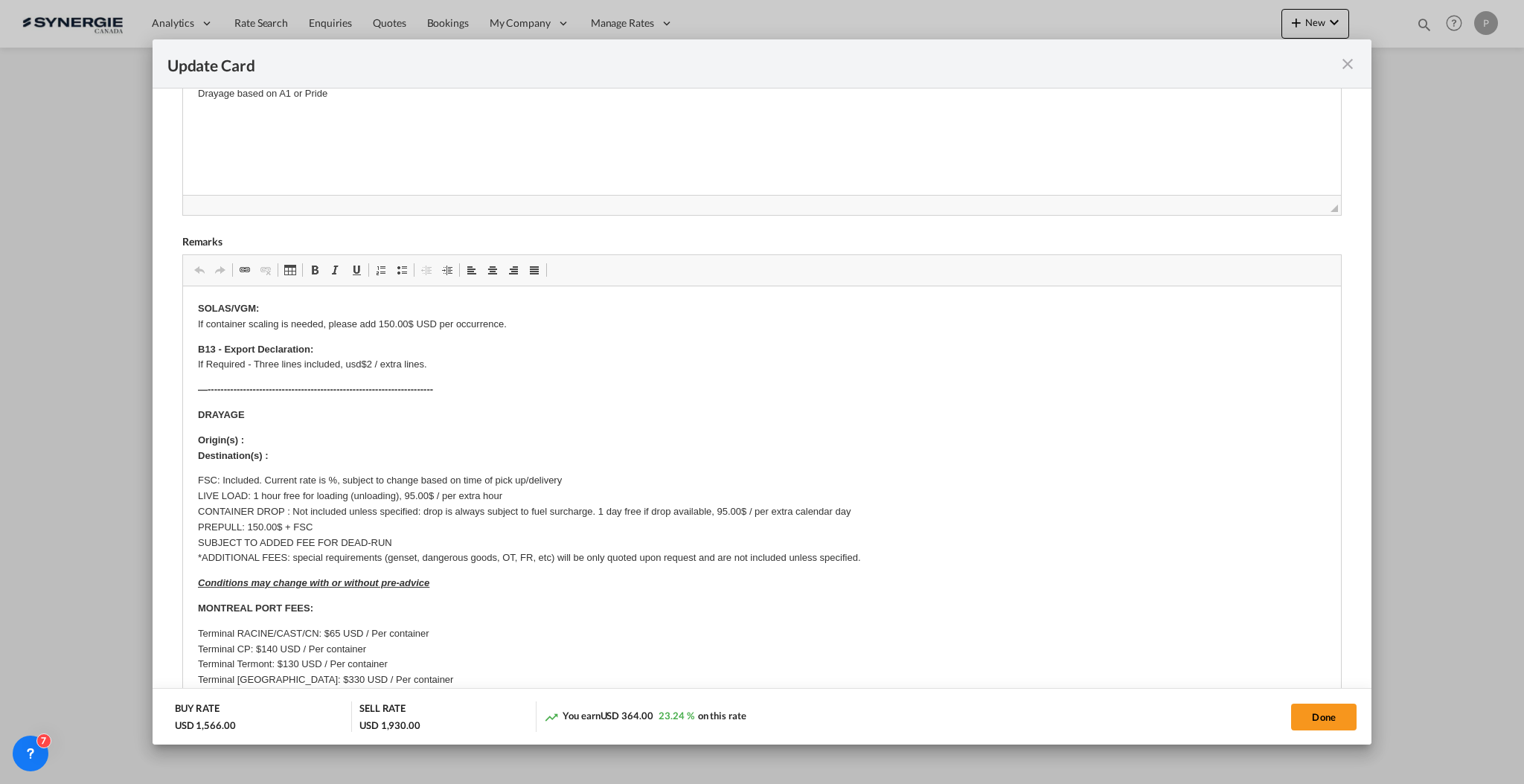
drag, startPoint x: 1332, startPoint y: 618, endPoint x: 1354, endPoint y: 815, distance: 198.2
click at [1354, 783] on html "Analytics Reports Dashboard Rate Search Enquiries Quotes" at bounding box center [762, 392] width 1524 height 784
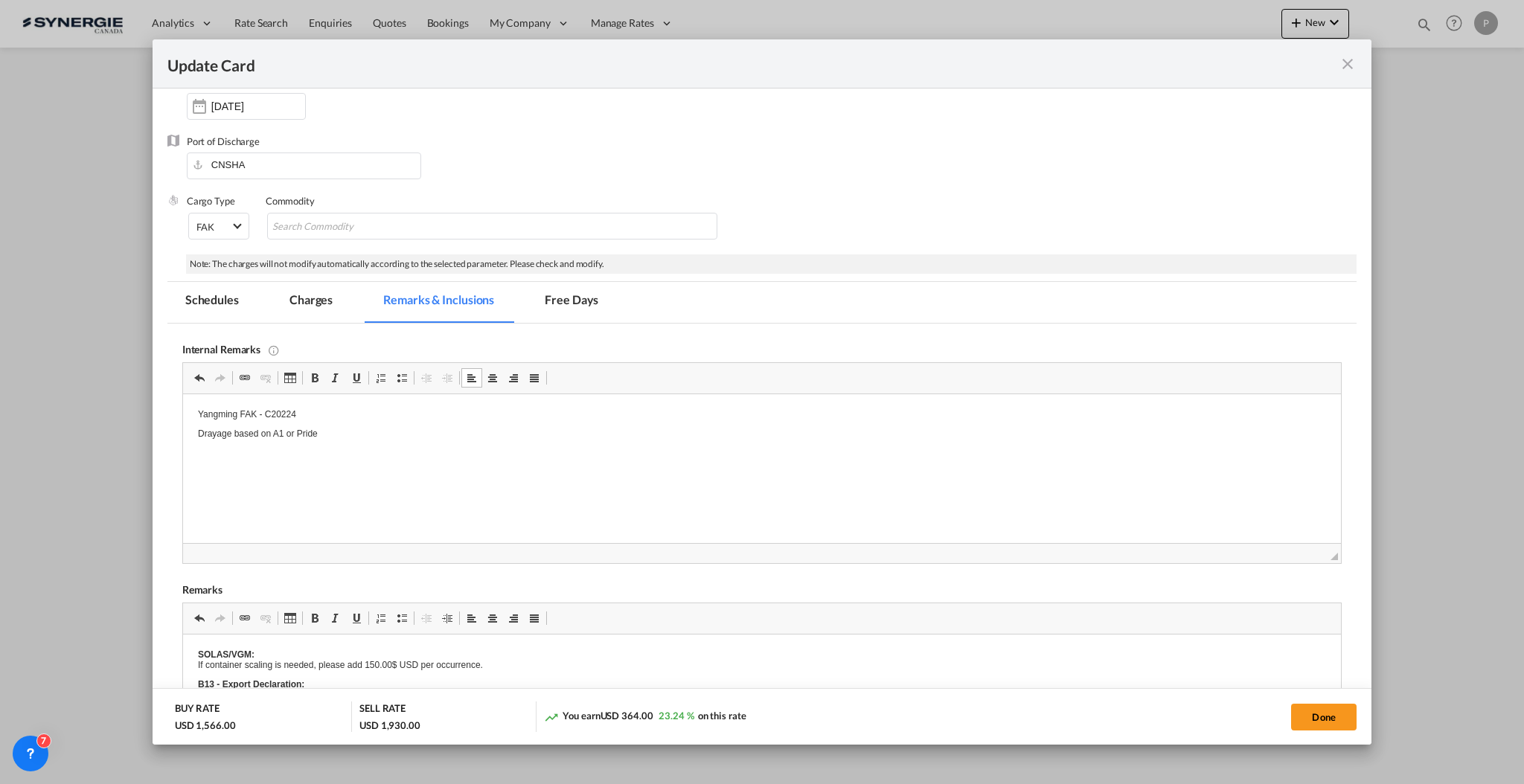
scroll to position [445, 0]
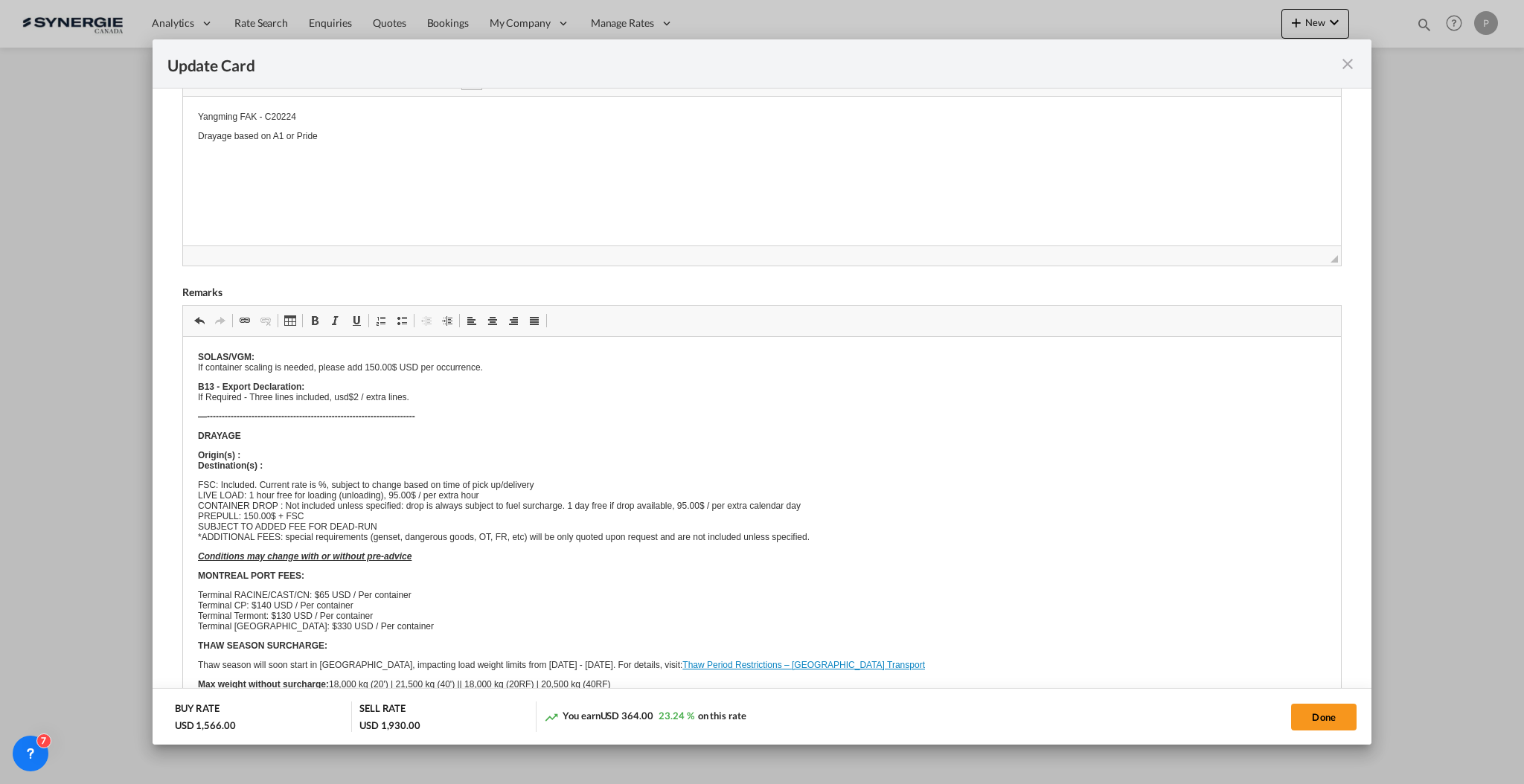
drag, startPoint x: 285, startPoint y: 490, endPoint x: 256, endPoint y: 411, distance: 84.2
click at [256, 411] on body "SOLAS/VGM: If container scaling is needed, please add 150.00$ USD per occurrenc…" at bounding box center [761, 668] width 1129 height 634
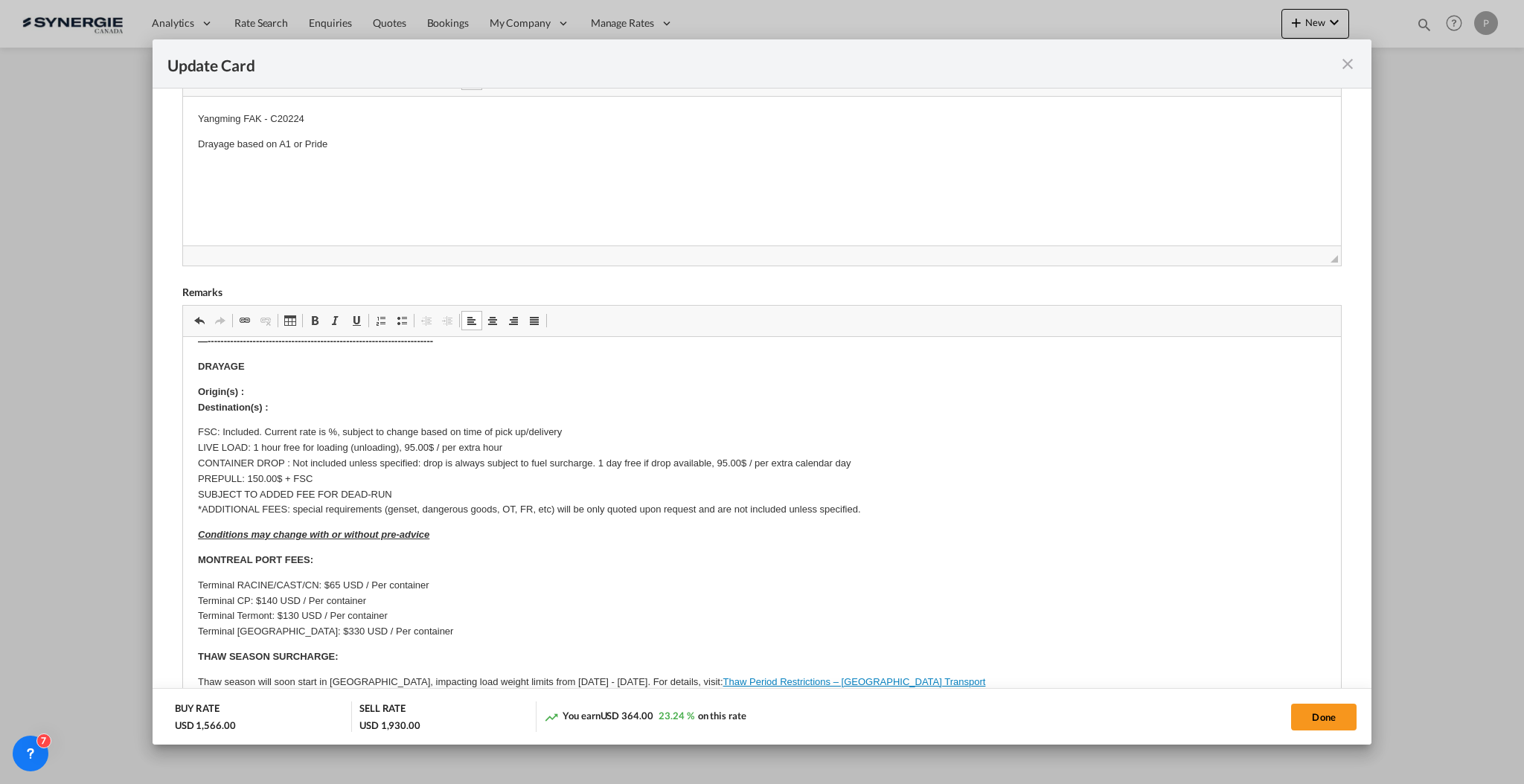
scroll to position [0, 0]
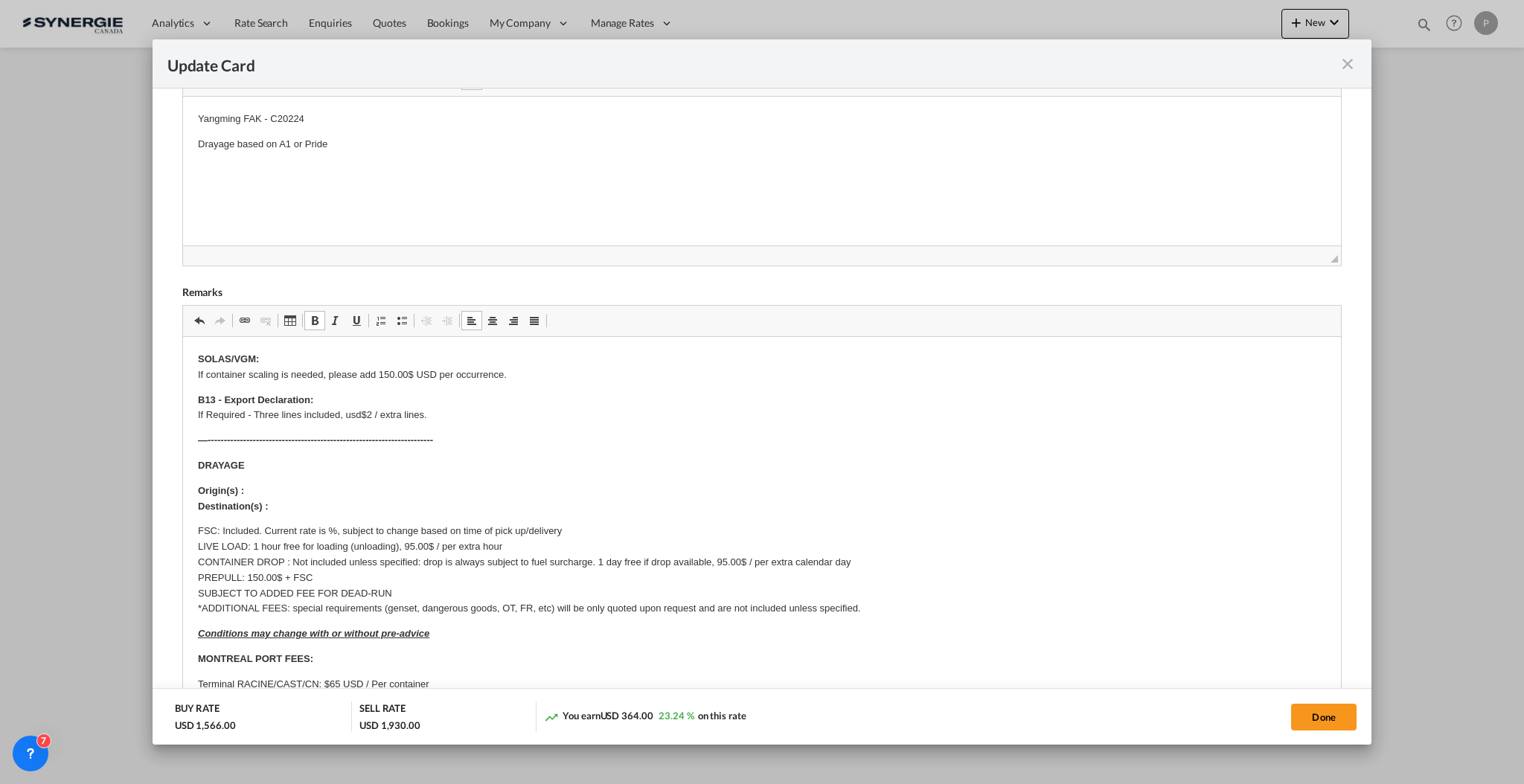
click at [301, 488] on p "Origin(s) : Destination(s) :" at bounding box center [761, 500] width 1129 height 32
click at [315, 511] on p "Origin(s) : 5563 rue Fullum, Local 109, Montréal, QC, H2G 2H5, Canada Destinati…" at bounding box center [761, 500] width 1129 height 32
click at [331, 530] on p "FSC: Included. Current rate is %, subject to change based on time of pick up/de…" at bounding box center [761, 571] width 1129 height 93
click at [262, 557] on p "FSC: Included. Current rate is 25%, subject to change based on time of pick up/…" at bounding box center [761, 571] width 1129 height 93
drag, startPoint x: 296, startPoint y: 562, endPoint x: 598, endPoint y: 560, distance: 302.0
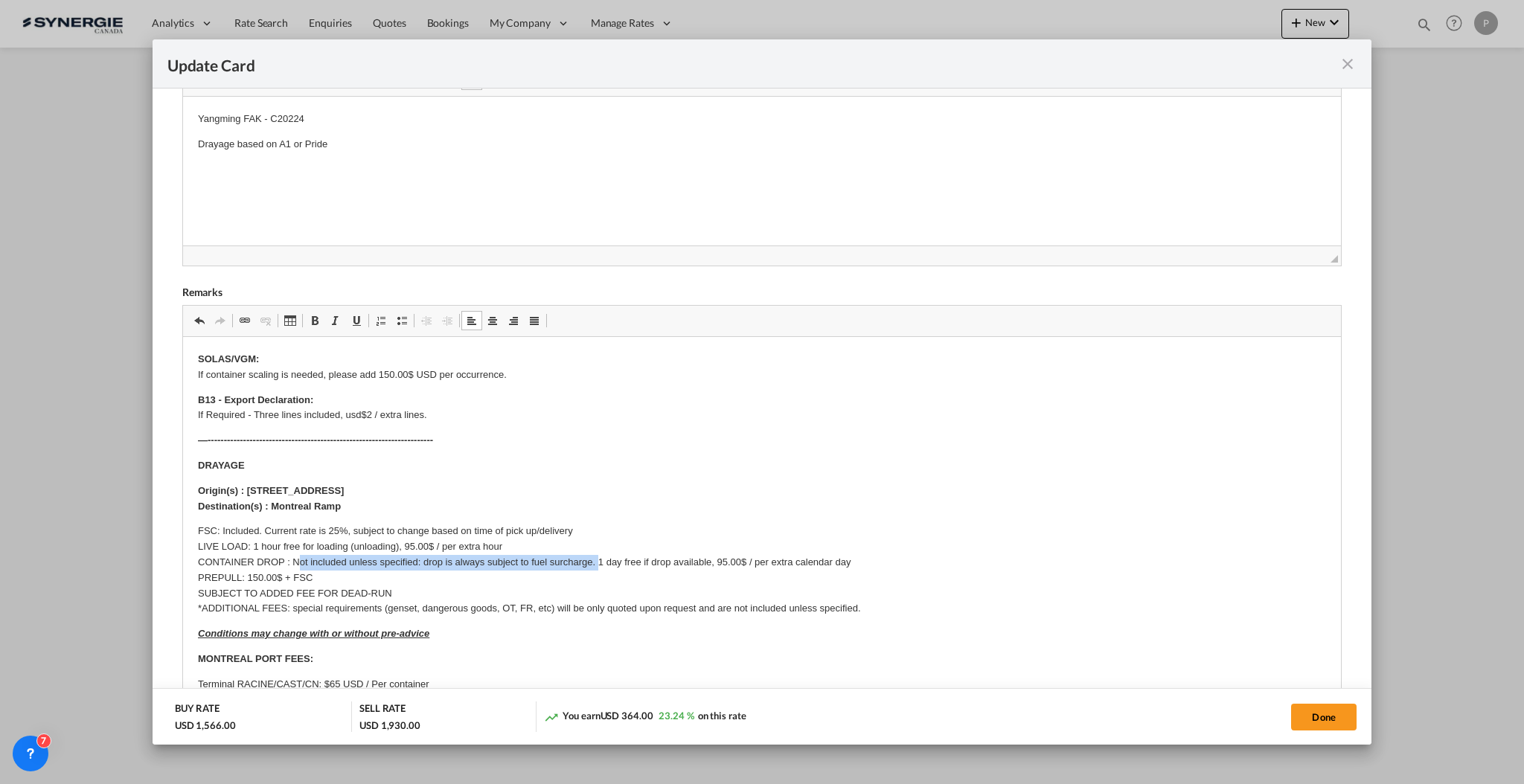
click at [598, 560] on p "FSC: Included. Current rate is 25%, subject to change based on time of pick up/…" at bounding box center [761, 571] width 1129 height 93
click at [341, 562] on p "FSC: Included. Current rate is 25%, subject to change based on time of pick up/…" at bounding box center [761, 571] width 1129 height 93
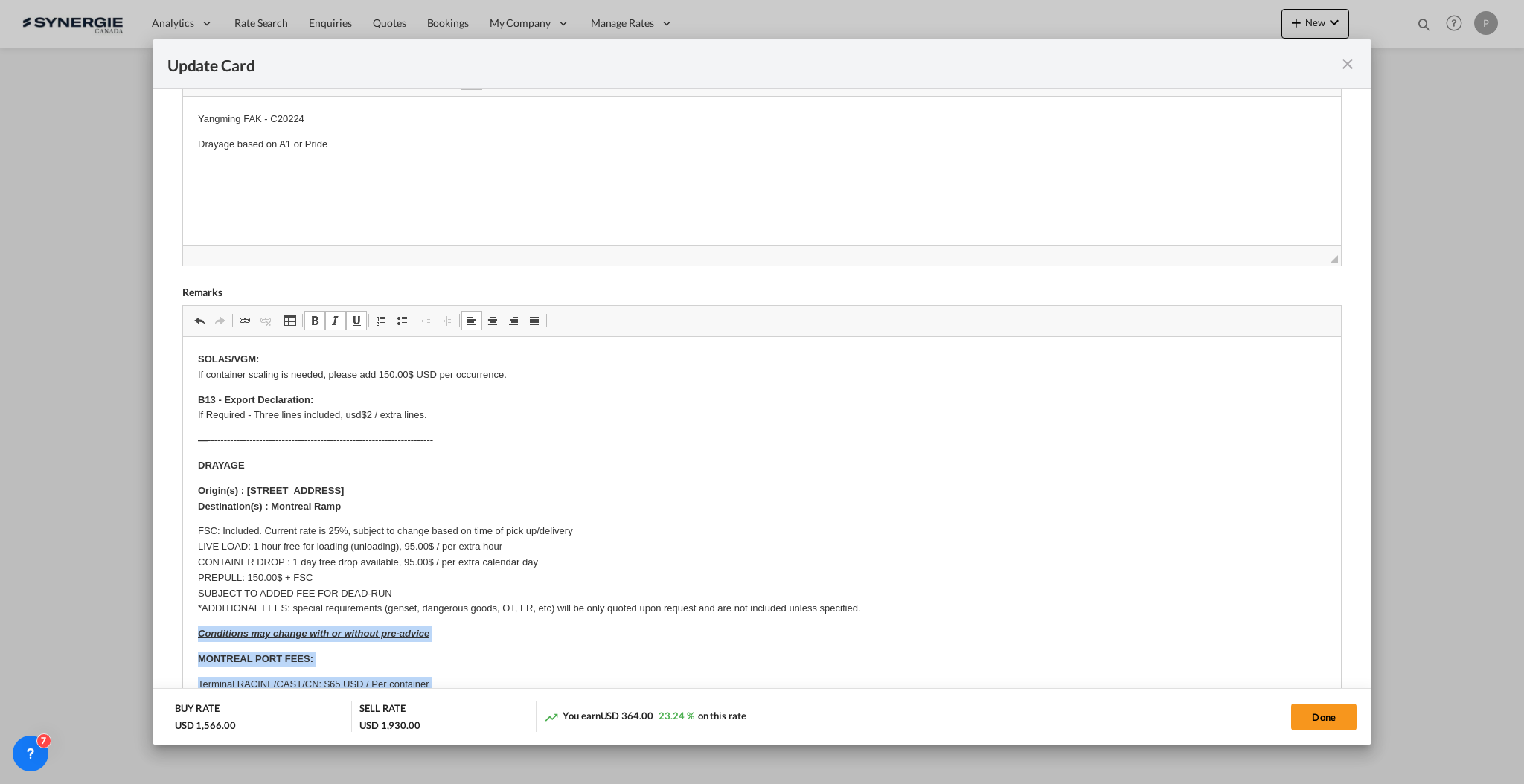
drag, startPoint x: 196, startPoint y: 632, endPoint x: 515, endPoint y: 732, distance: 334.3
click at [515, 732] on html "SOLAS/VGM: If container scaling is needed, please add 150.00$ USD per occurrenc…" at bounding box center [762, 783] width 1158 height 892
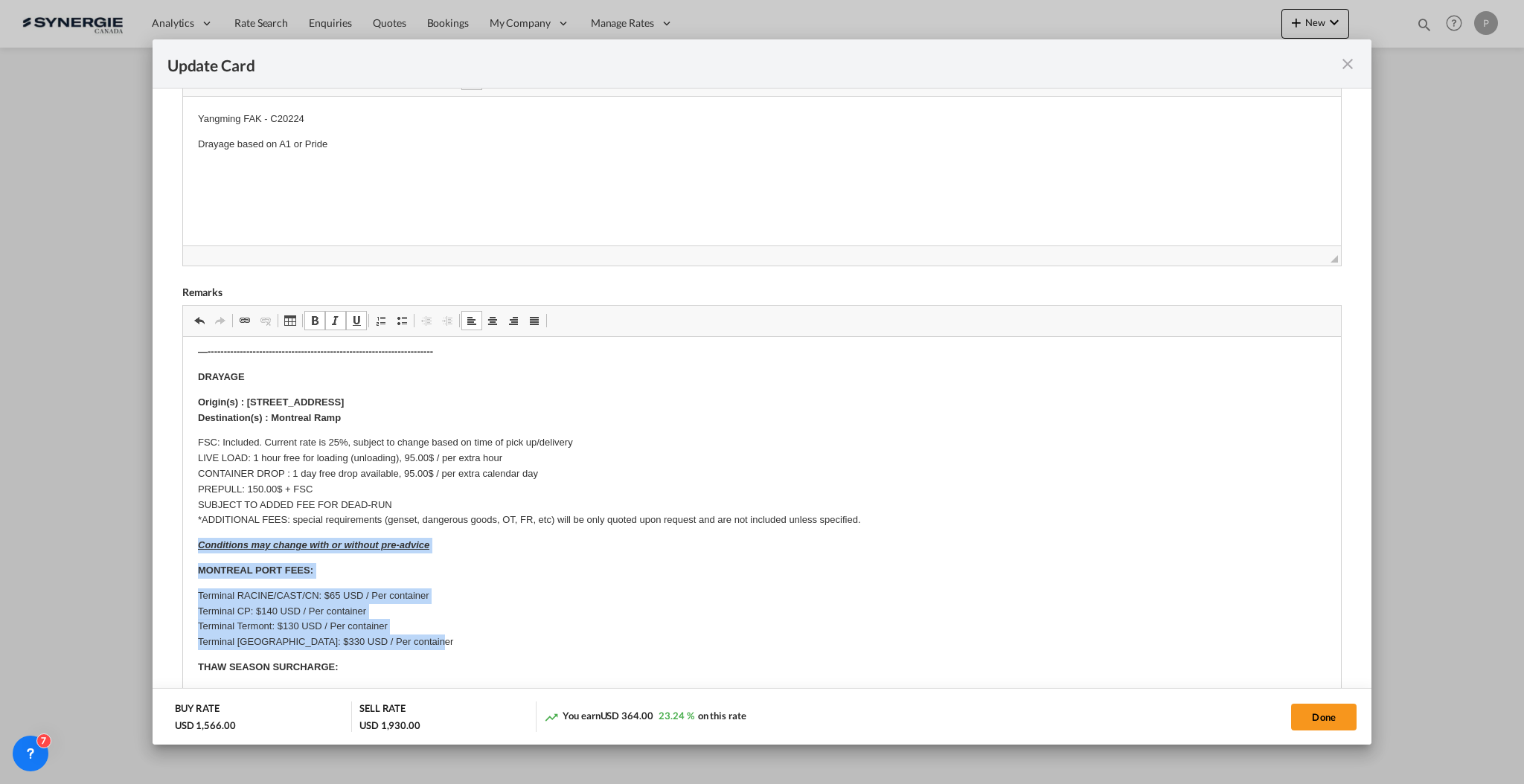
scroll to position [198, 0]
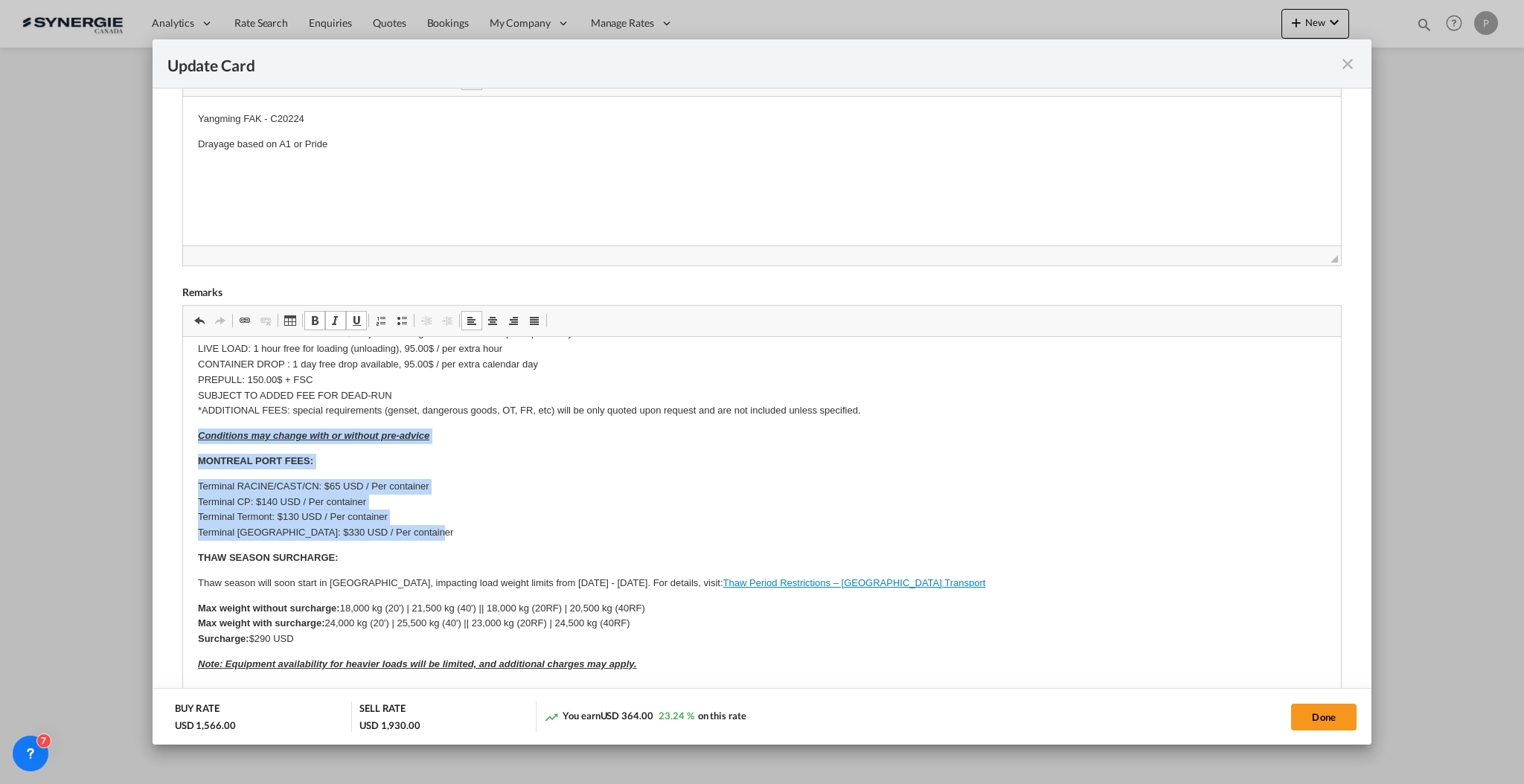
click at [197, 456] on strong "MONTREAL PORT FEES:" at bounding box center [255, 461] width 116 height 11
click at [192, 433] on html "SOLAS/VGM: If container scaling is needed, please add 150.00$ USD per occurrenc…" at bounding box center [762, 585] width 1158 height 892
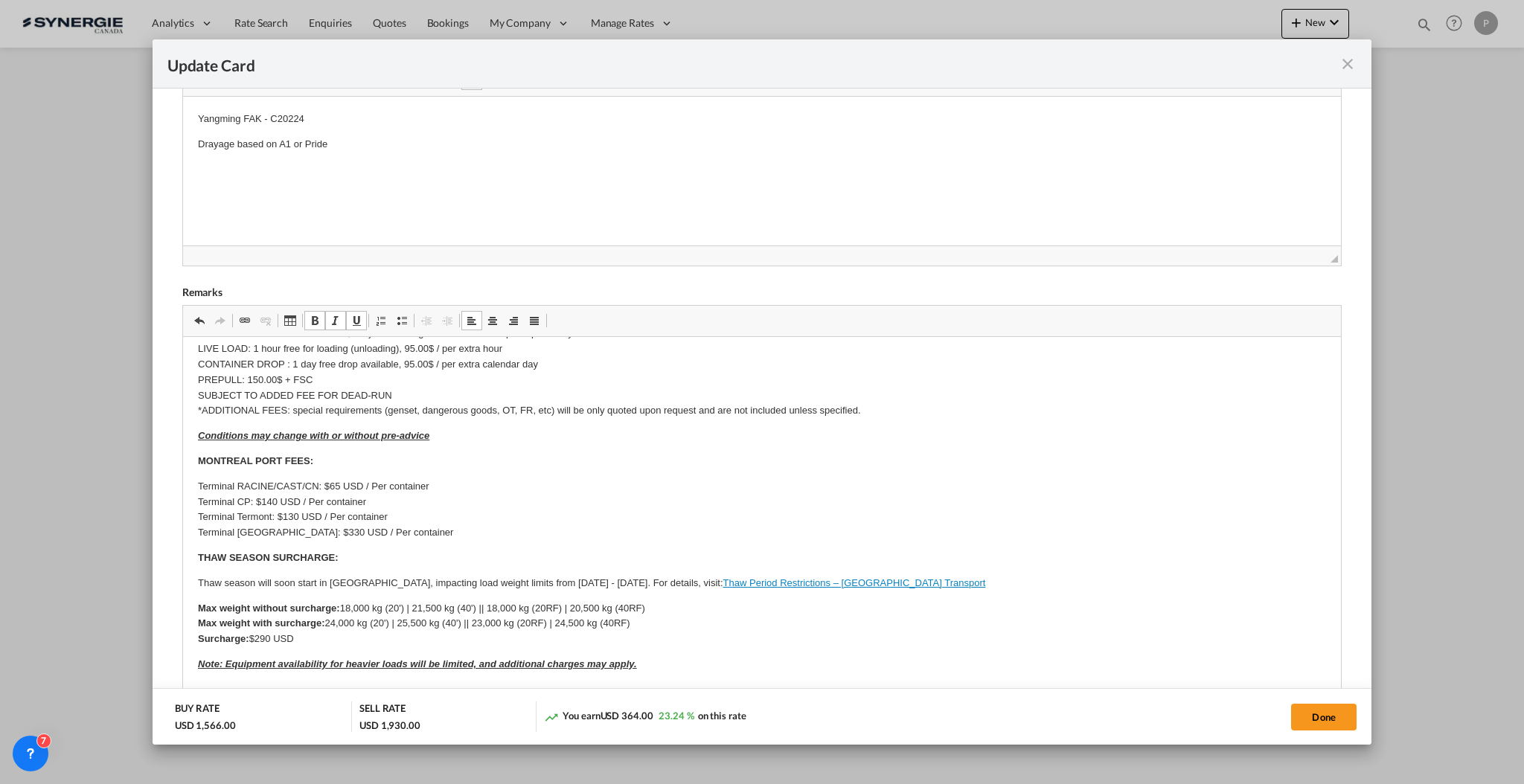
click at [219, 401] on p "FSC: Included. Current rate is 25%, subject to change based on time of pick up/…" at bounding box center [761, 373] width 1129 height 93
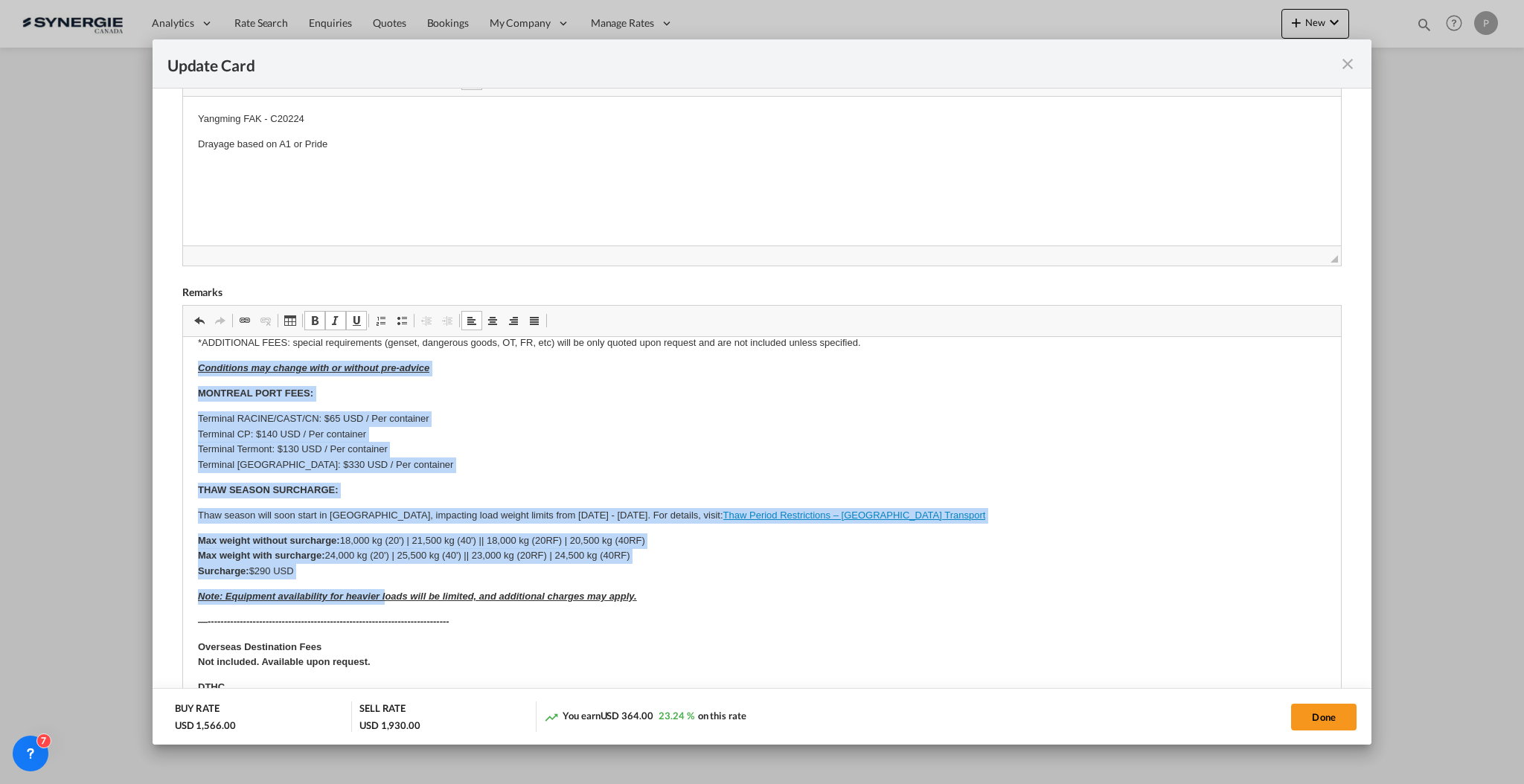
scroll to position [297, 0]
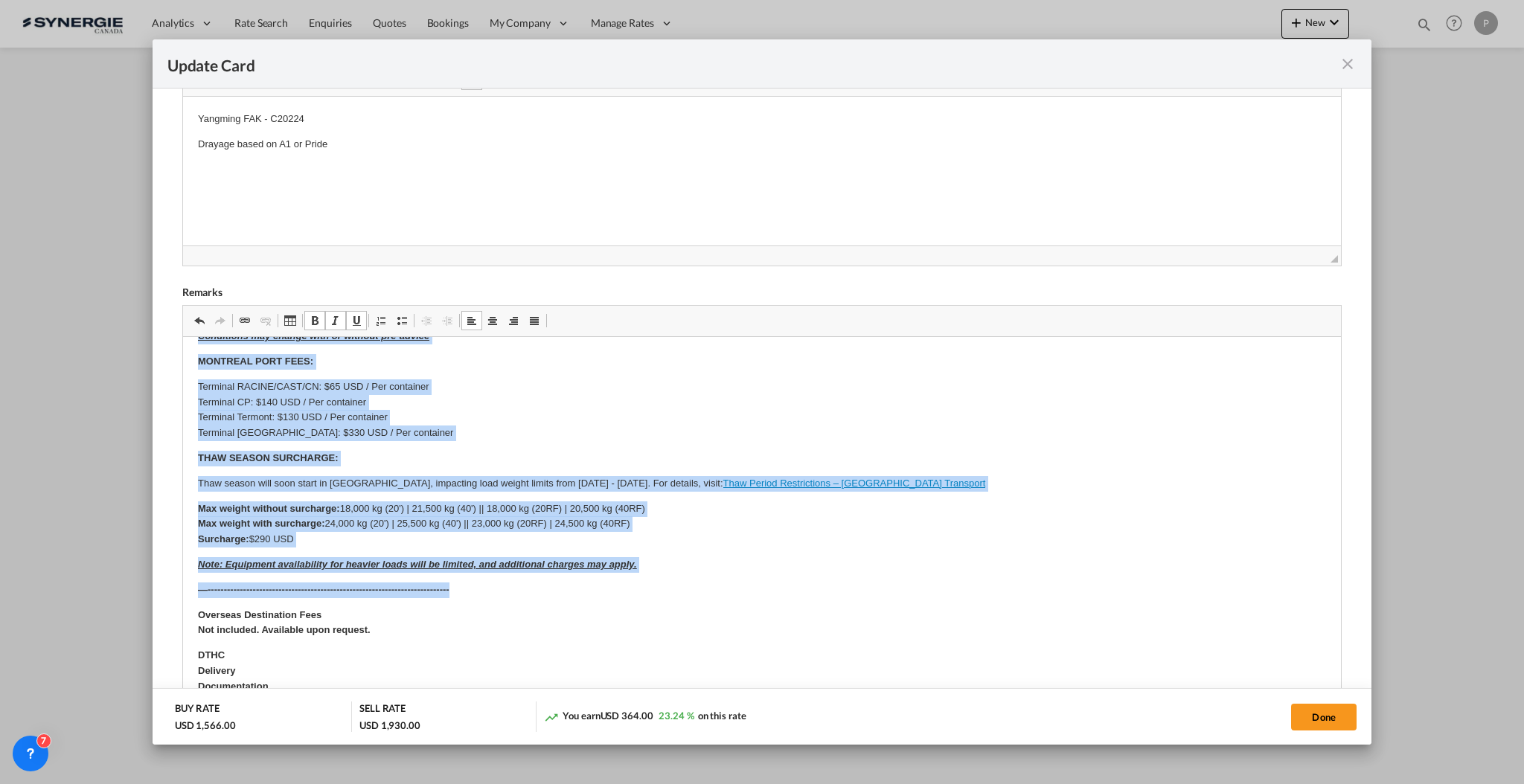
drag, startPoint x: 188, startPoint y: 436, endPoint x: 661, endPoint y: 574, distance: 492.7
click at [661, 574] on html "SOLAS/VGM: If container scaling is needed, please add 150.00$ USD per occurrenc…" at bounding box center [762, 485] width 1158 height 892
click at [662, 574] on body "SOLAS/VGM: If container scaling is needed, please add 150.00$ USD per occurrenc…" at bounding box center [761, 485] width 1129 height 862
drag, startPoint x: 660, startPoint y: 562, endPoint x: 365, endPoint y: 700, distance: 325.7
click at [183, 360] on html "SOLAS/VGM: If container scaling is needed, please add 150.00$ USD per occurrenc…" at bounding box center [762, 485] width 1158 height 892
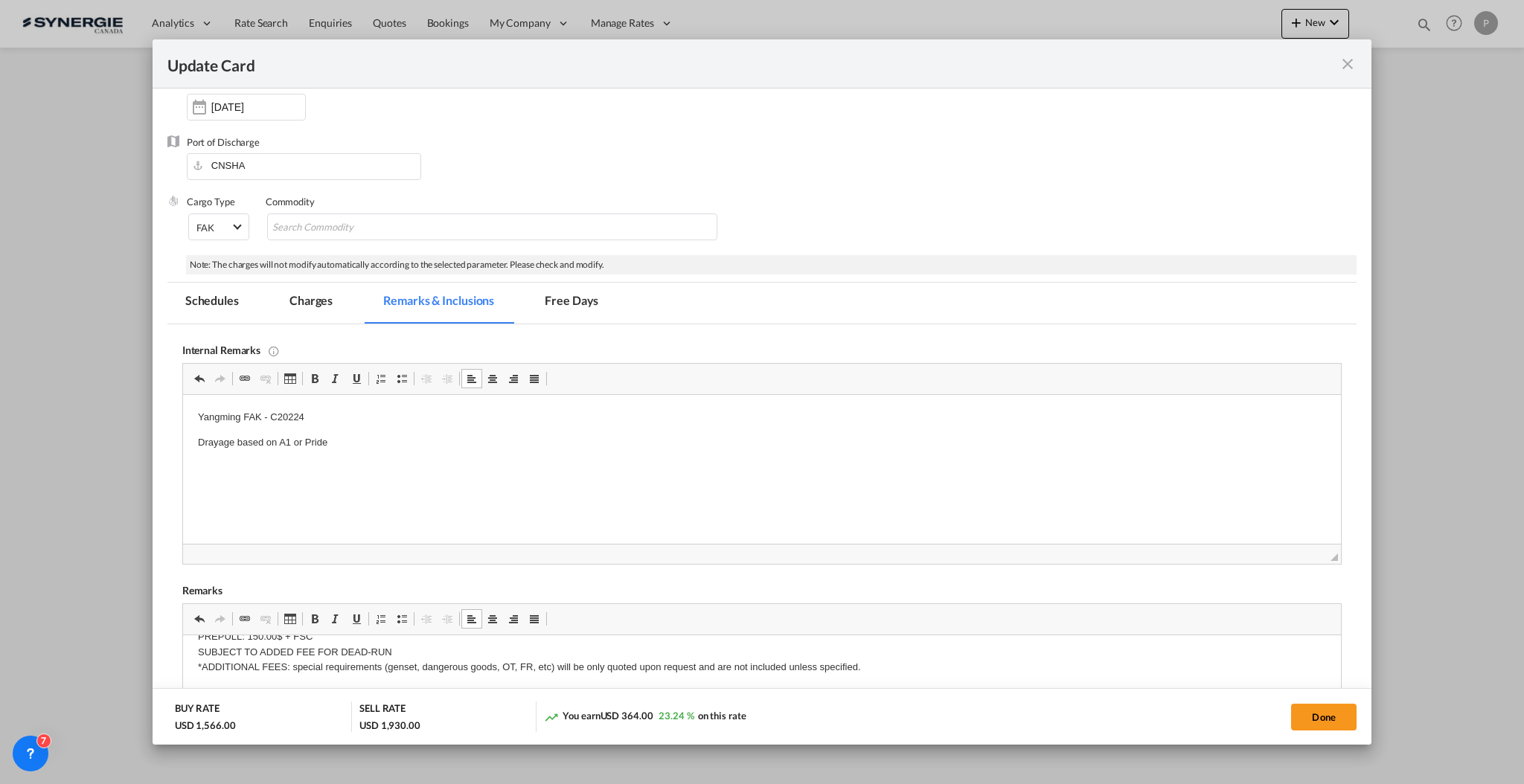
scroll to position [0, 0]
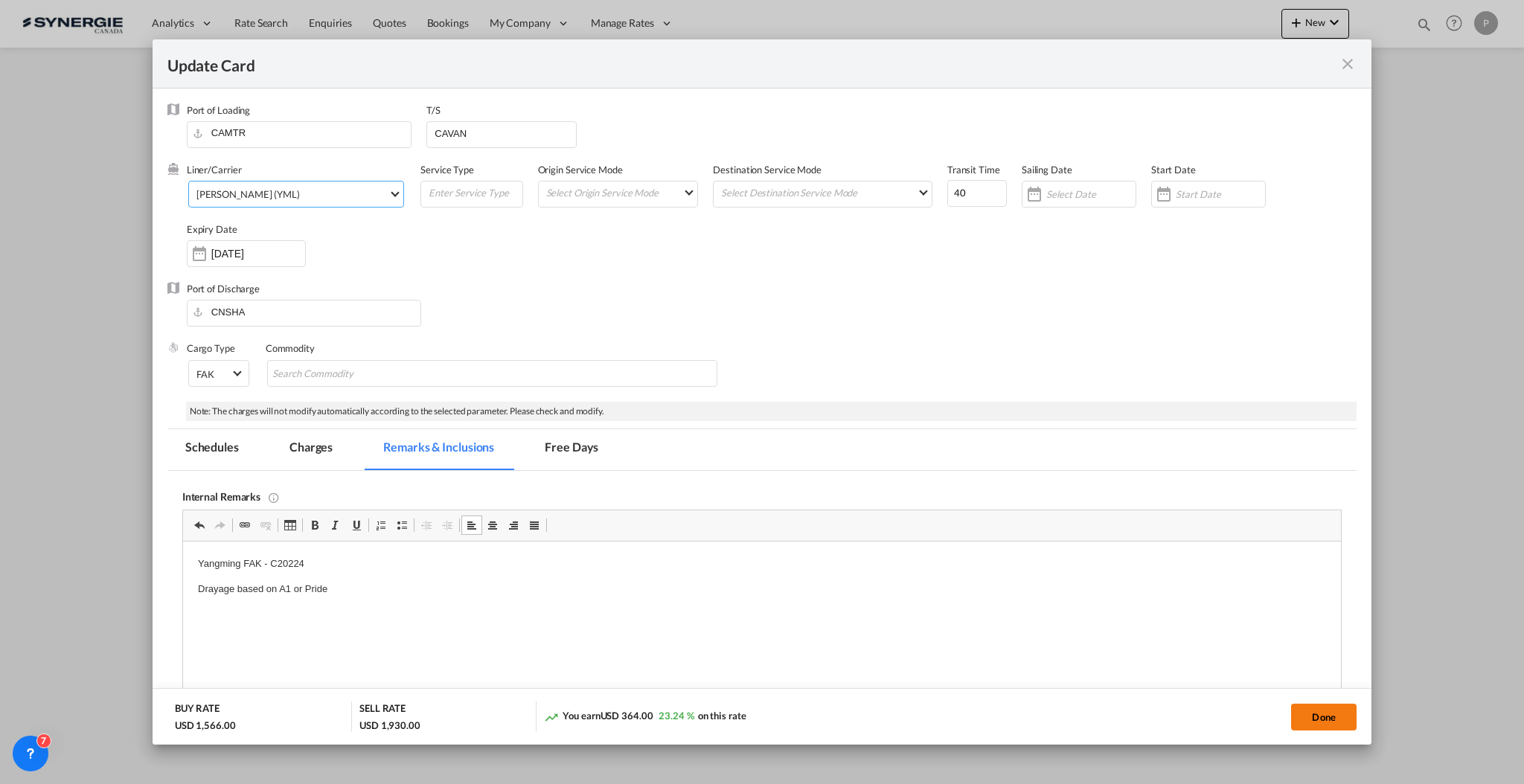
click at [1314, 713] on button "Done" at bounding box center [1324, 717] width 65 height 27
type input "21 Oct 2025"
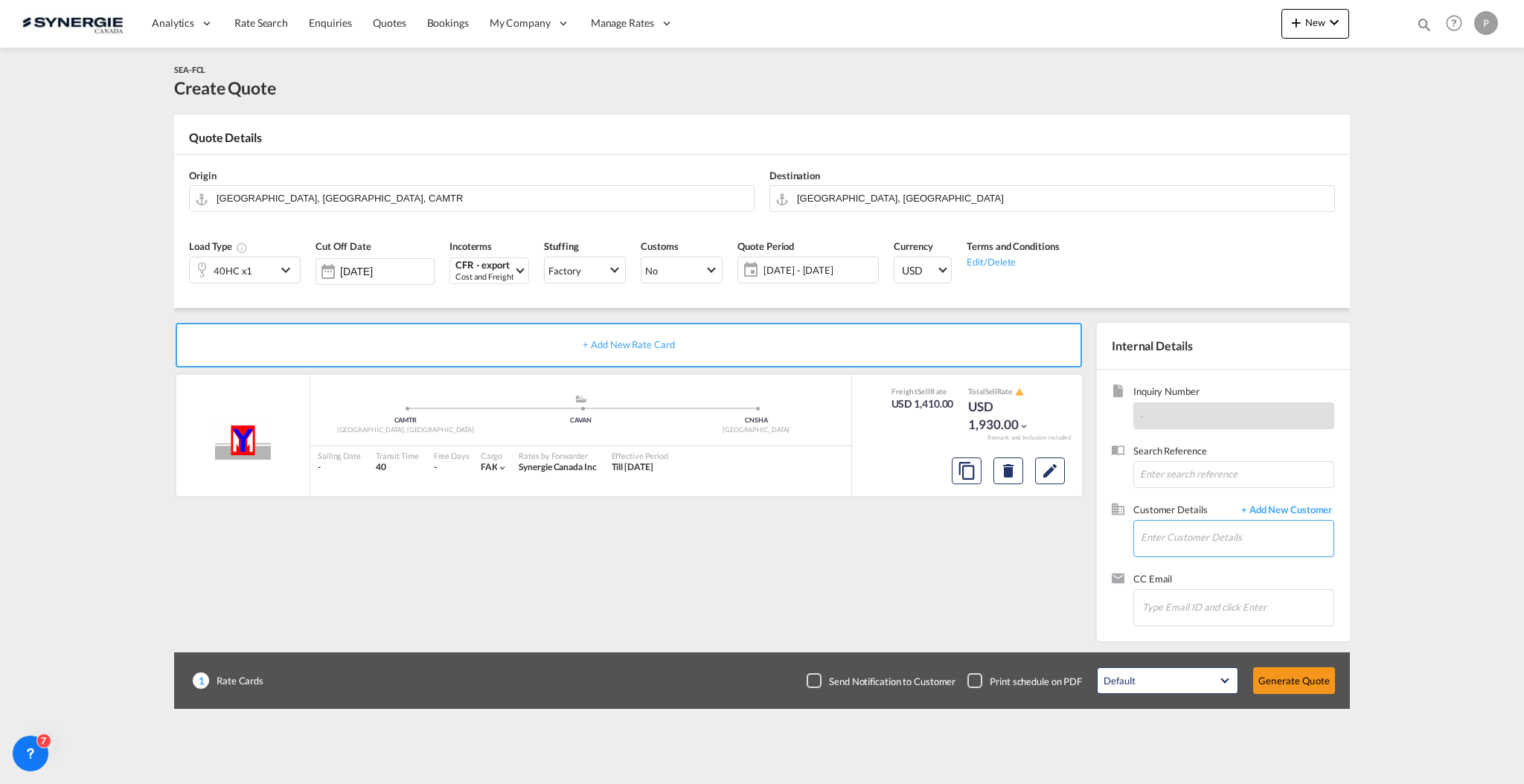
click at [1225, 529] on input "Enter Customer Details" at bounding box center [1237, 538] width 193 height 34
paste input "ed@mannanova.com"
click at [1196, 574] on div "Eduardo Fonseca ed@mannanova.com | Mannanova" at bounding box center [1282, 563] width 283 height 40
type input "Mannanova, Eduardo Fonseca, ed@mannanova.com"
click at [1279, 673] on button "Generate Quote" at bounding box center [1295, 681] width 82 height 27
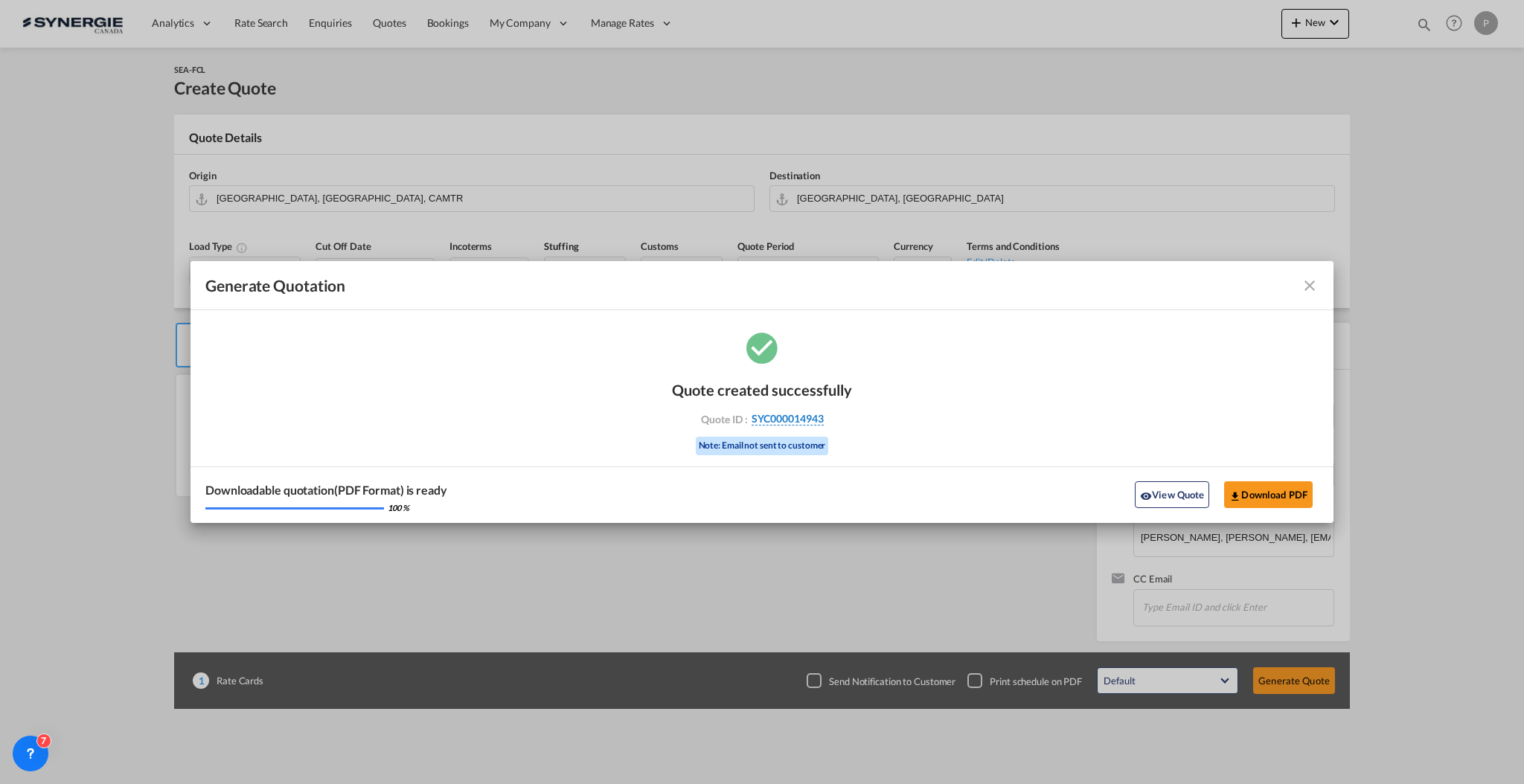
drag, startPoint x: 835, startPoint y: 420, endPoint x: 824, endPoint y: 420, distance: 11.0
click at [824, 420] on div "Quote ID : SYC000014943" at bounding box center [762, 419] width 173 height 13
copy div "SYC000014943"
click at [1265, 498] on button "Download PDF" at bounding box center [1268, 494] width 89 height 27
